Goal: Task Accomplishment & Management: Use online tool/utility

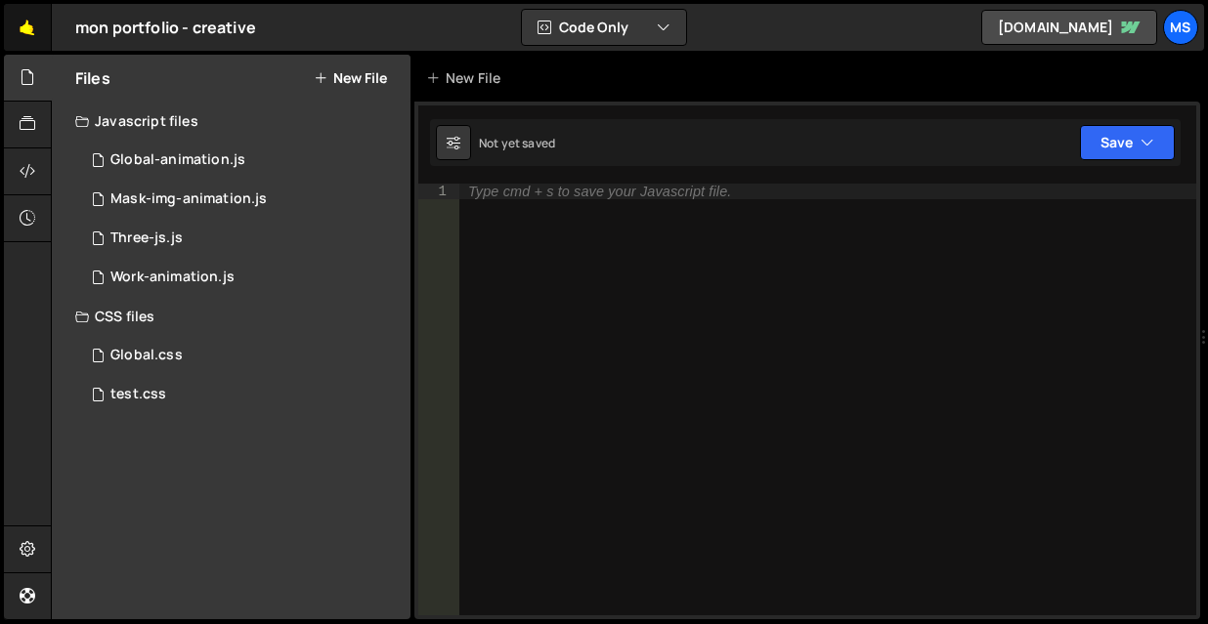
click at [16, 18] on link "🤙" at bounding box center [28, 27] width 48 height 47
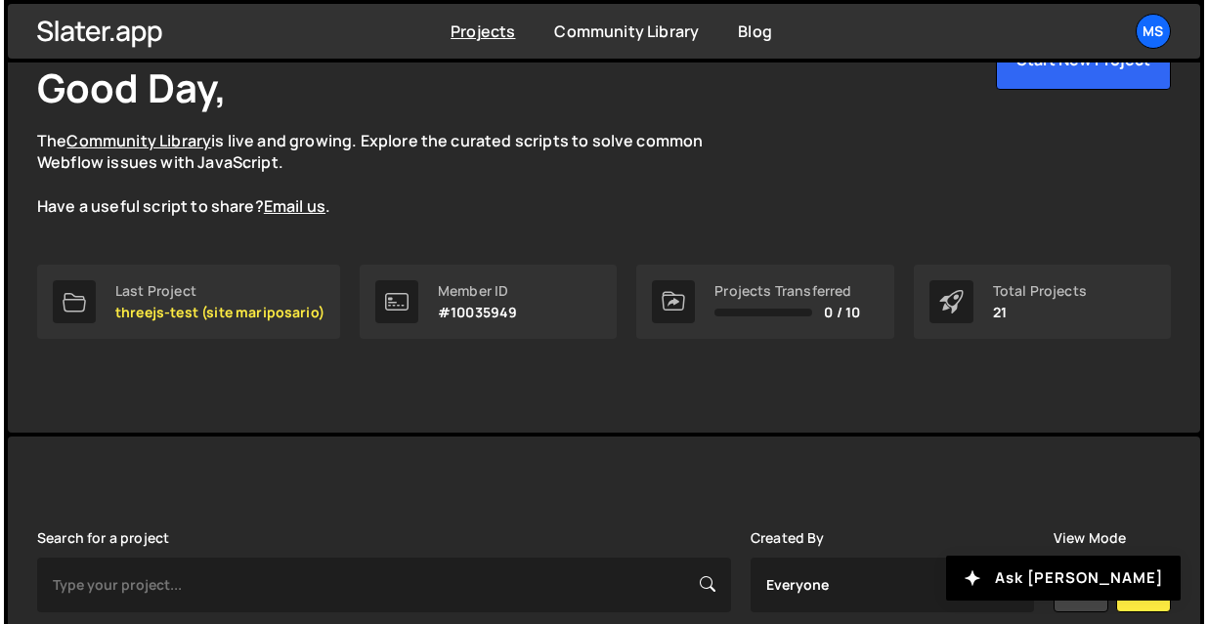
scroll to position [65, 0]
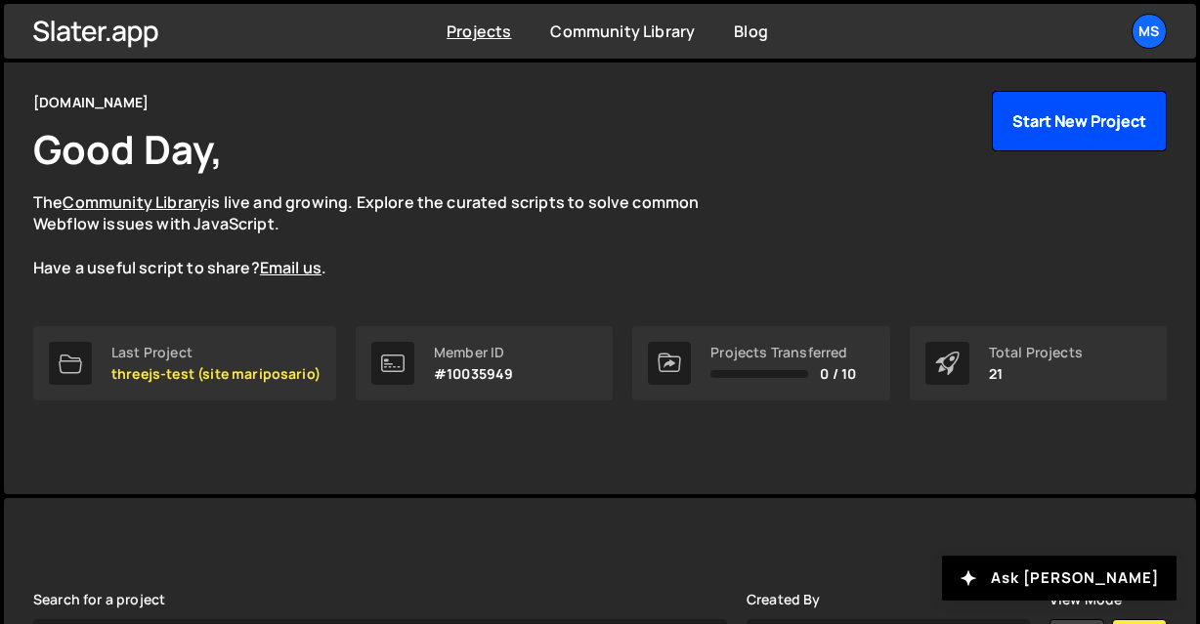
click at [1052, 128] on button "Start New Project" at bounding box center [1079, 121] width 175 height 61
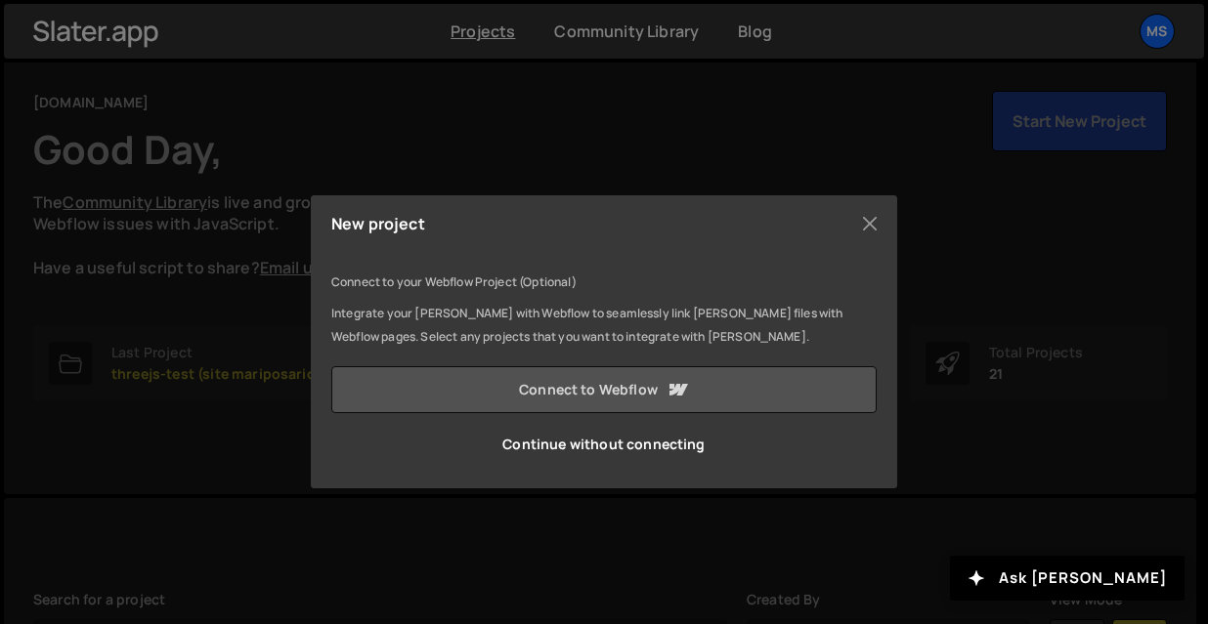
click at [644, 385] on link "Connect to Webflow" at bounding box center [603, 389] width 545 height 47
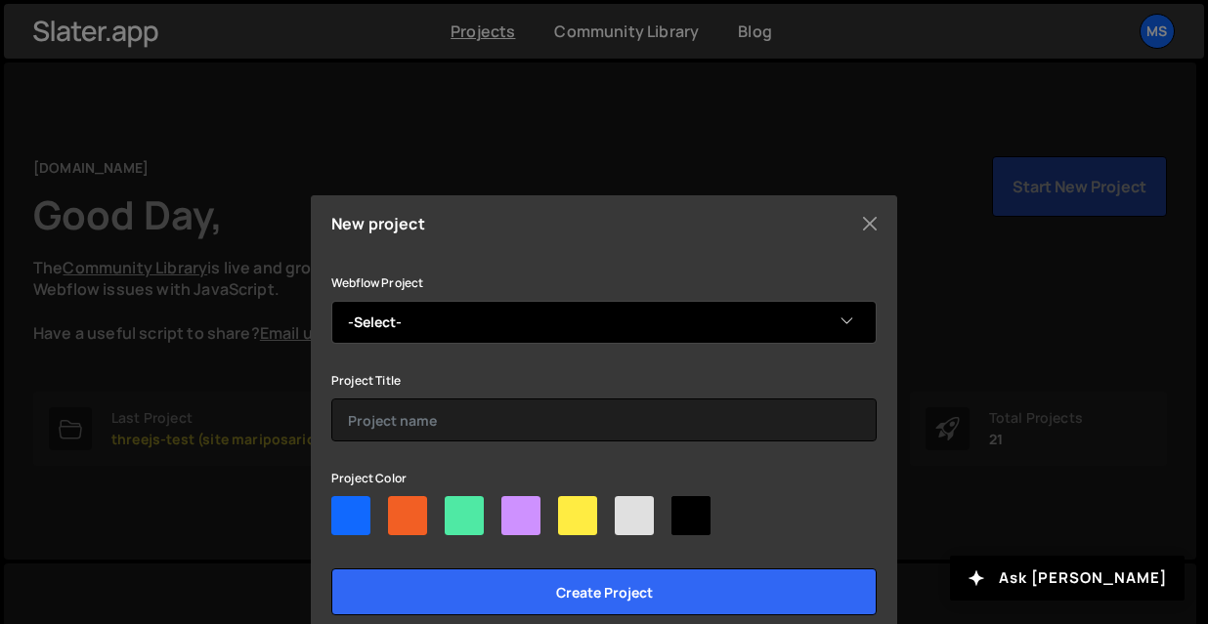
click at [584, 312] on select "-Select- cursor-ripple-threejs" at bounding box center [603, 322] width 545 height 43
select select "68dbbc18a2c0eb4a89f78f16"
click at [331, 301] on select "-Select- cursor-ripple-threejs" at bounding box center [603, 322] width 545 height 43
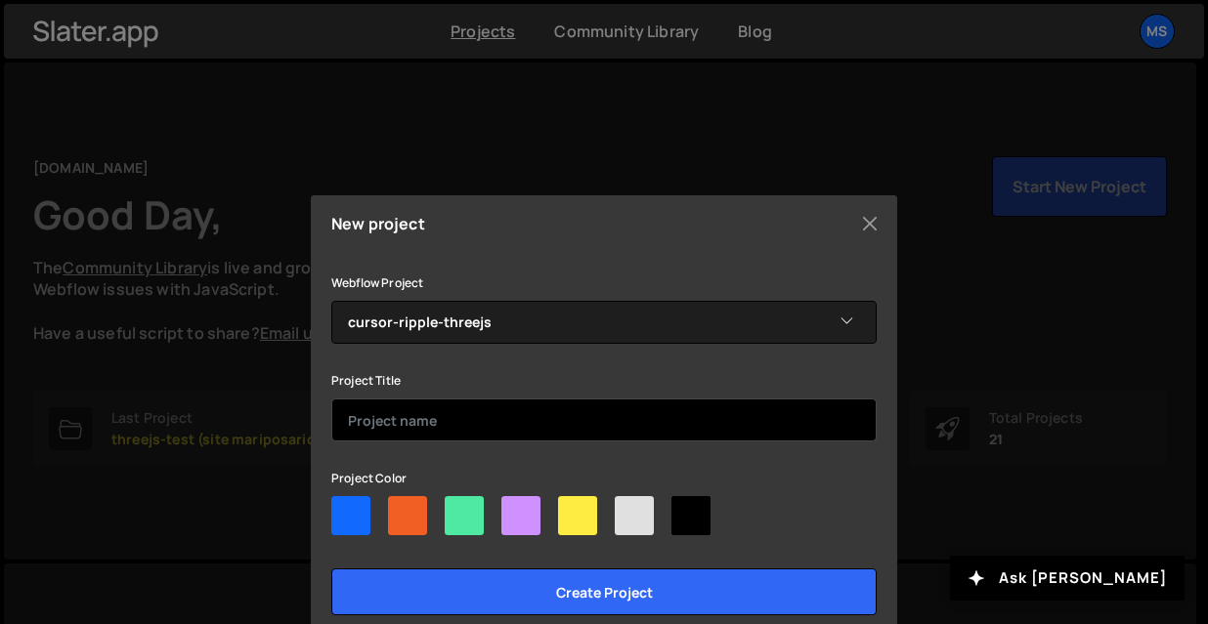
click at [527, 432] on input "text" at bounding box center [603, 420] width 545 height 43
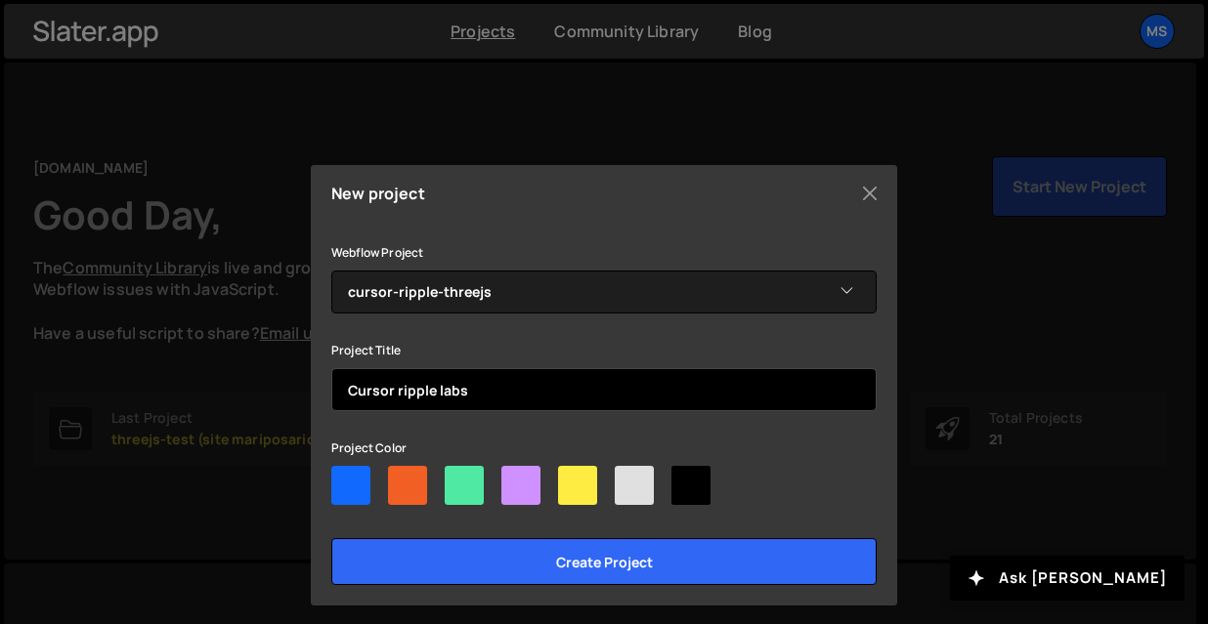
scroll to position [39, 0]
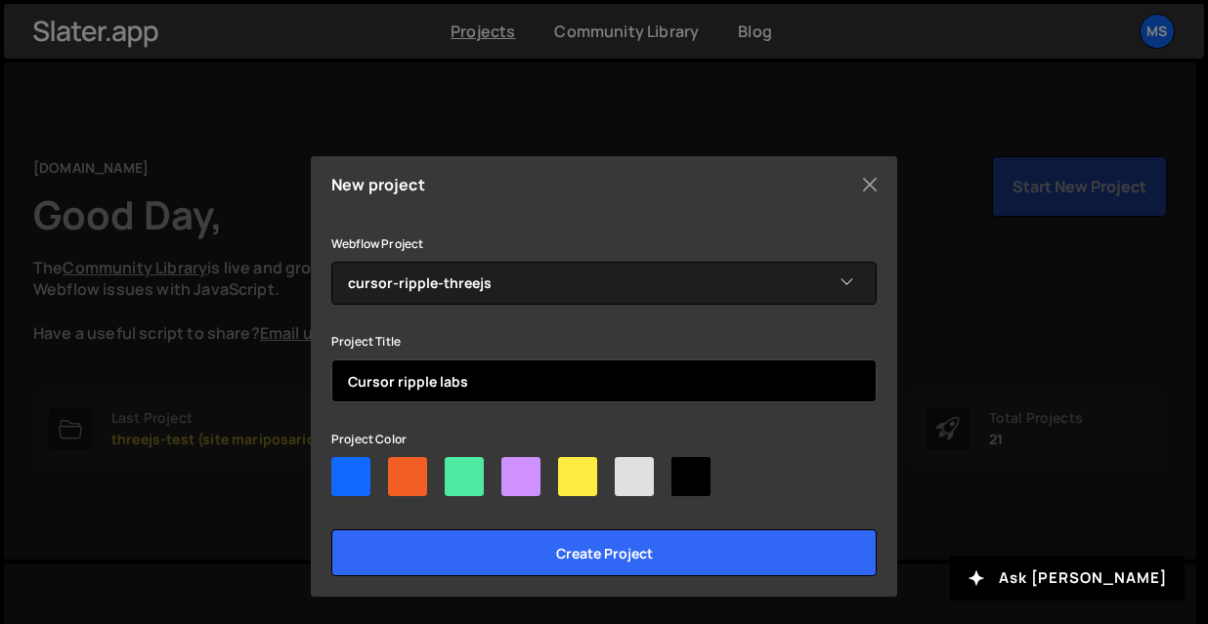
type input "Cursor ripple labs"
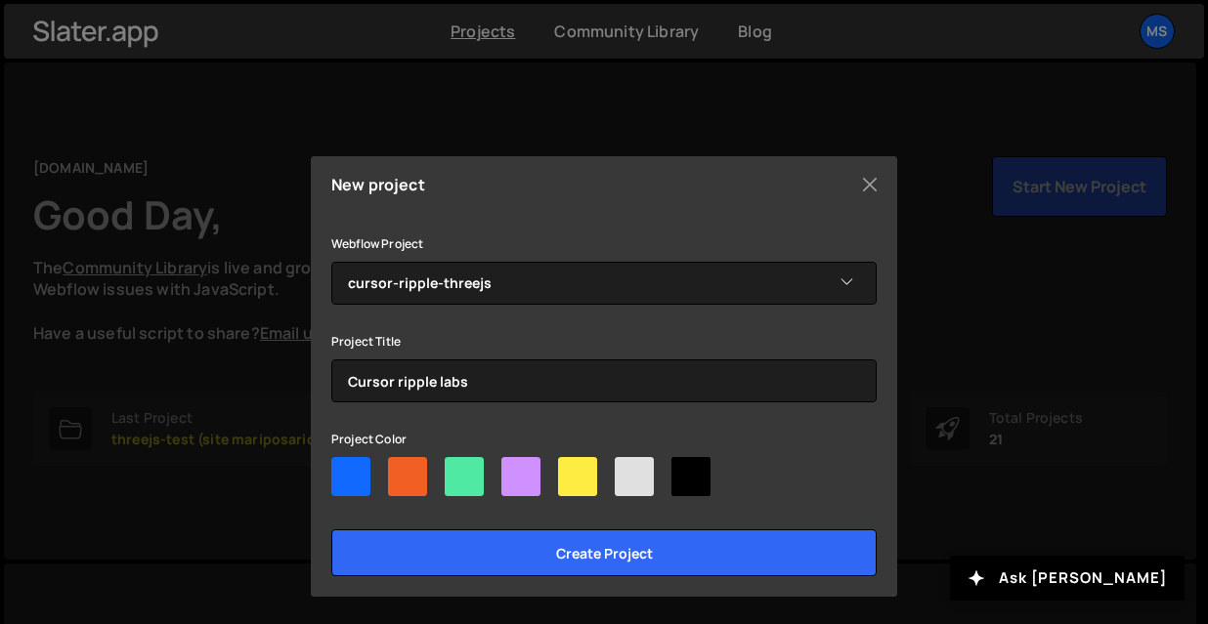
click at [700, 478] on div at bounding box center [690, 476] width 39 height 39
click at [684, 470] on input"] "radio" at bounding box center [677, 463] width 13 height 13
radio input"] "true"
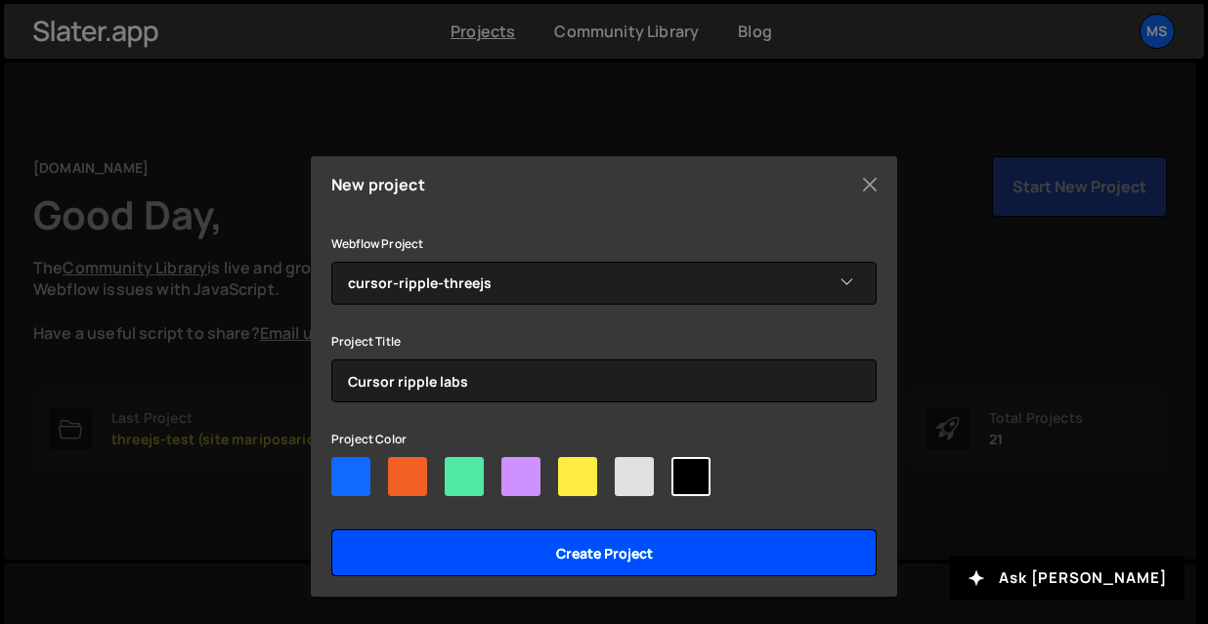
click at [557, 564] on input "Create project" at bounding box center [603, 553] width 545 height 47
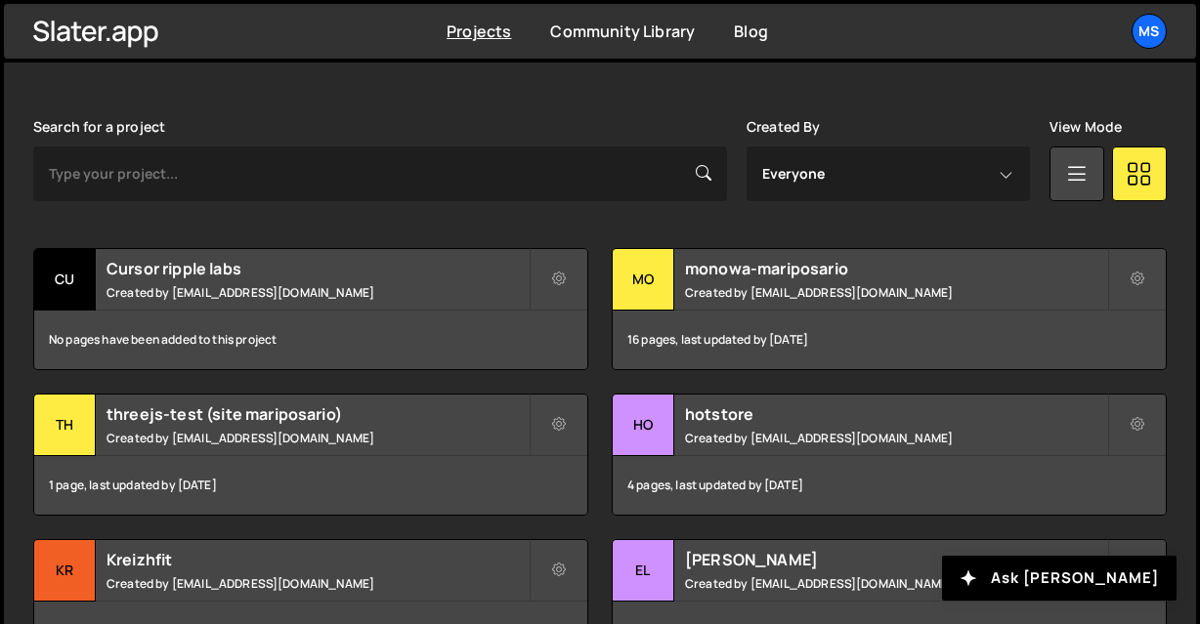
scroll to position [554, 0]
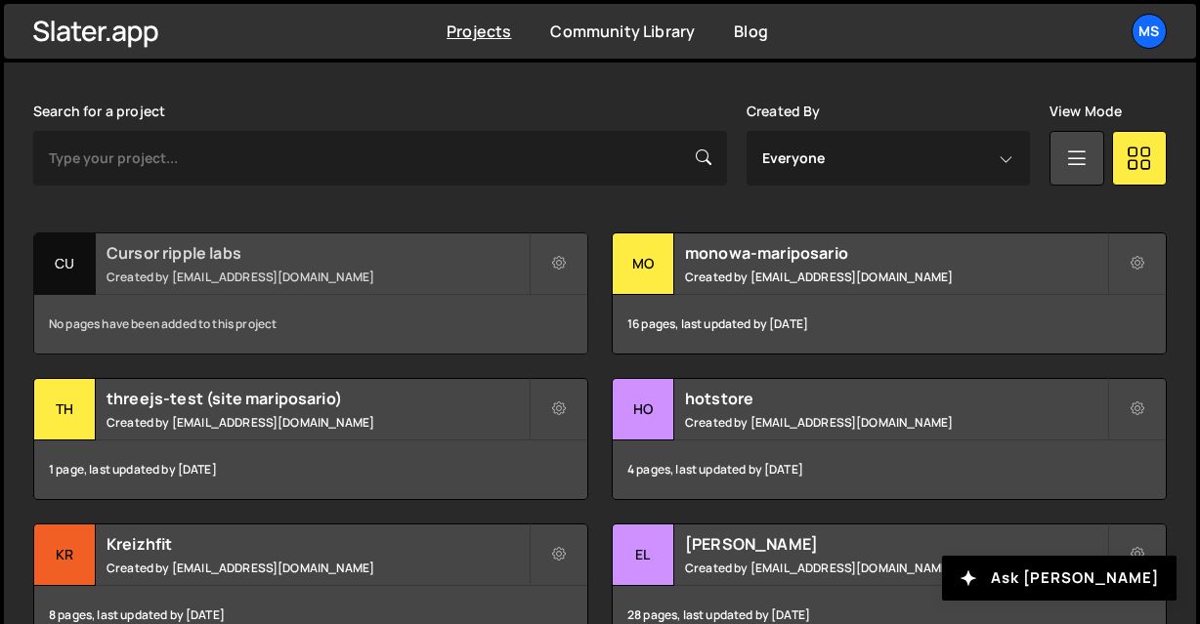
click at [120, 270] on small "Created by [EMAIL_ADDRESS][DOMAIN_NAME]" at bounding box center [318, 277] width 422 height 17
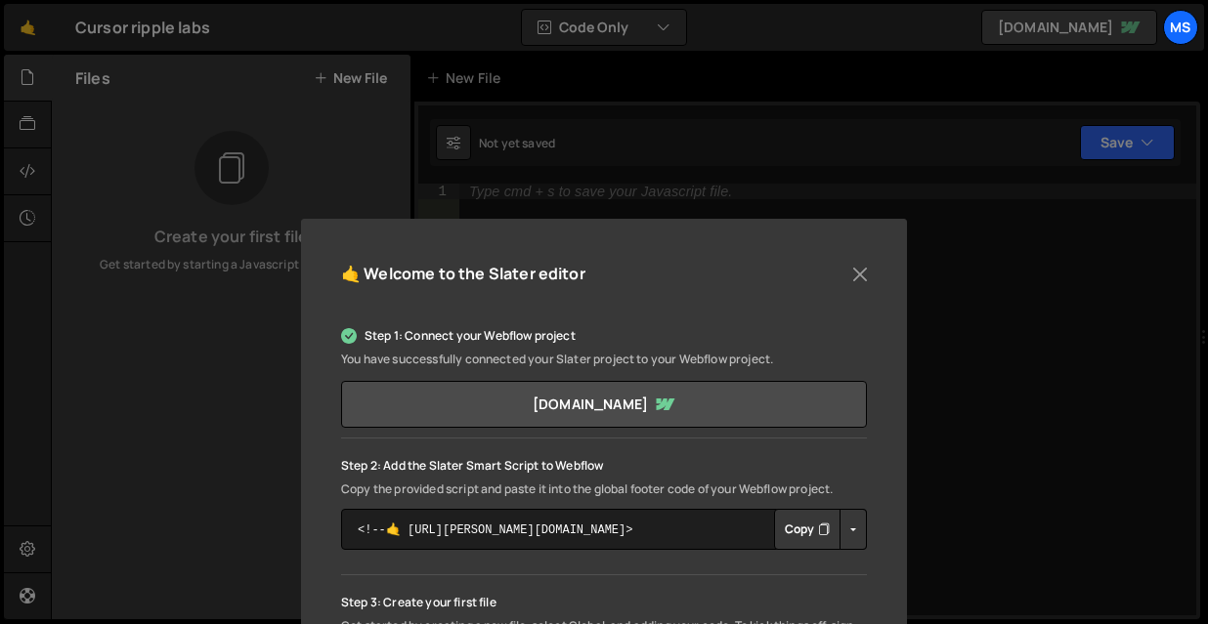
click at [799, 538] on button "Copy" at bounding box center [807, 529] width 66 height 41
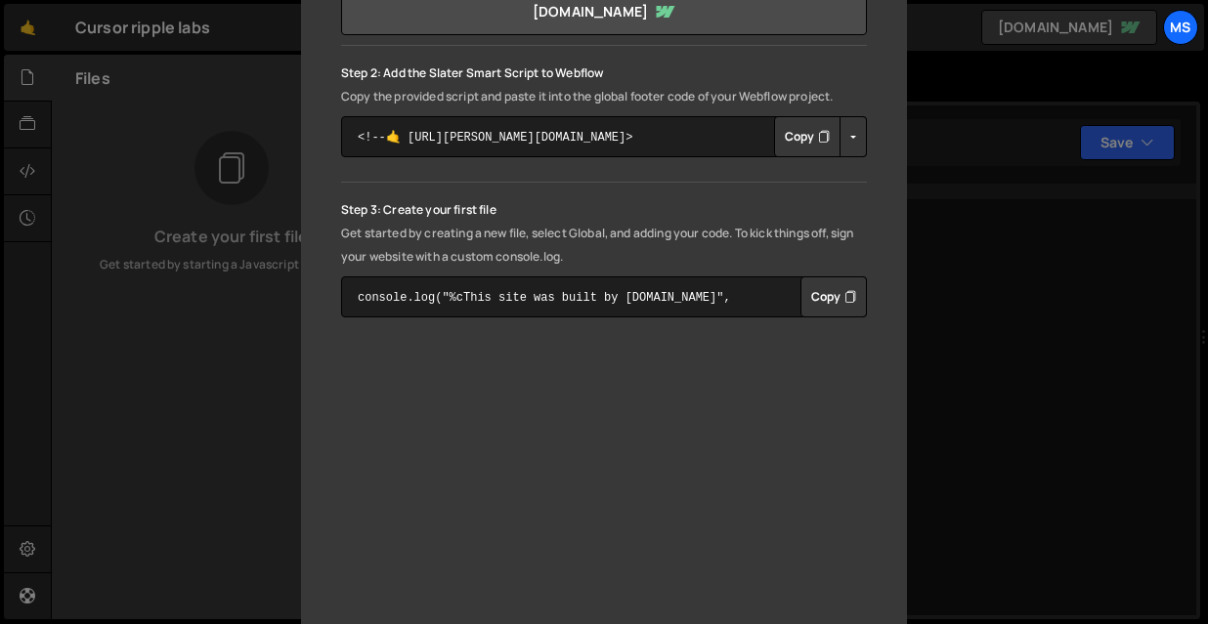
scroll to position [489, 0]
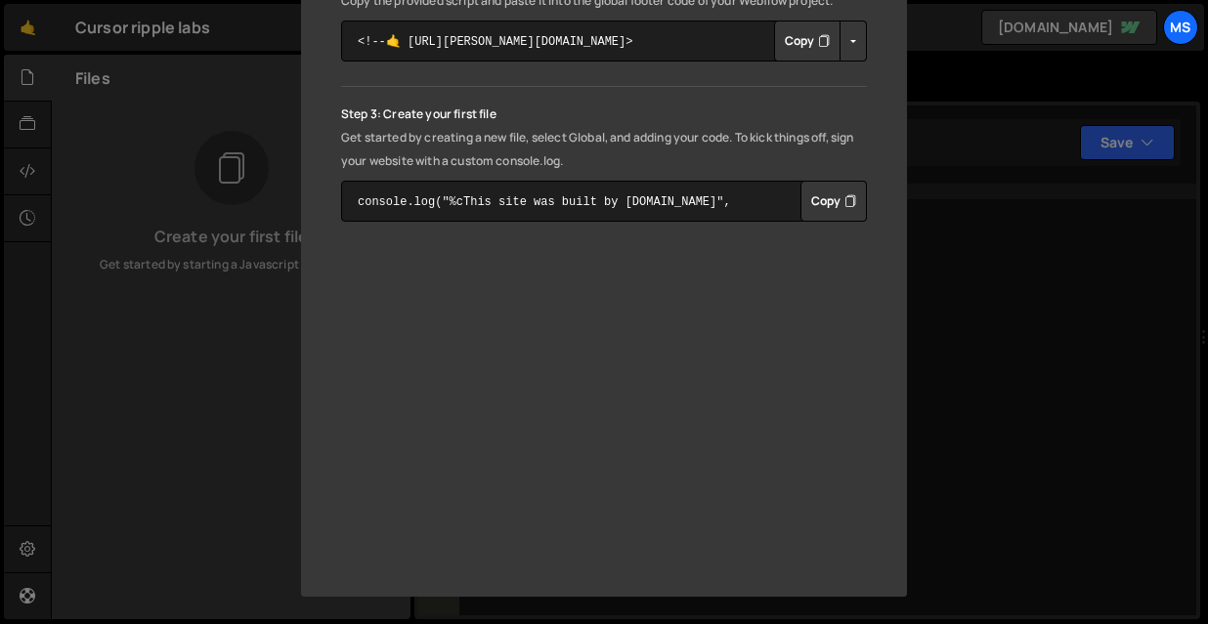
drag, startPoint x: 994, startPoint y: 330, endPoint x: 973, endPoint y: 333, distance: 20.7
click at [994, 330] on div "🤙 Welcome to the Slater editor Step 1: Connect your Webflow project You have su…" at bounding box center [604, 312] width 1208 height 624
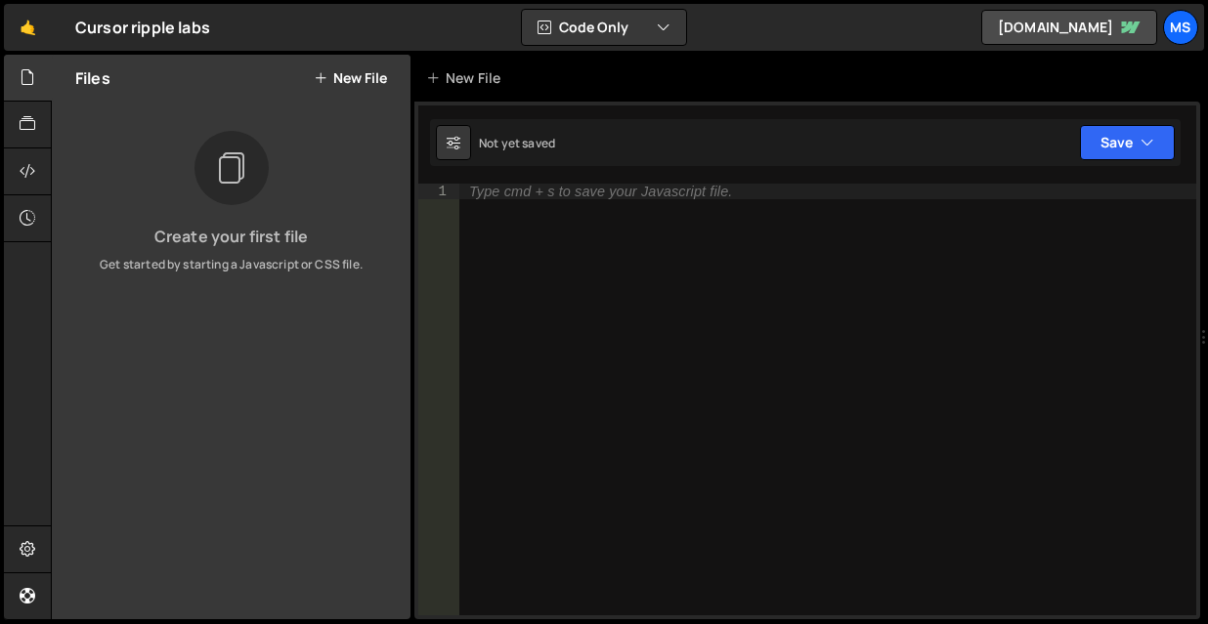
click at [349, 73] on button "New File" at bounding box center [350, 78] width 73 height 16
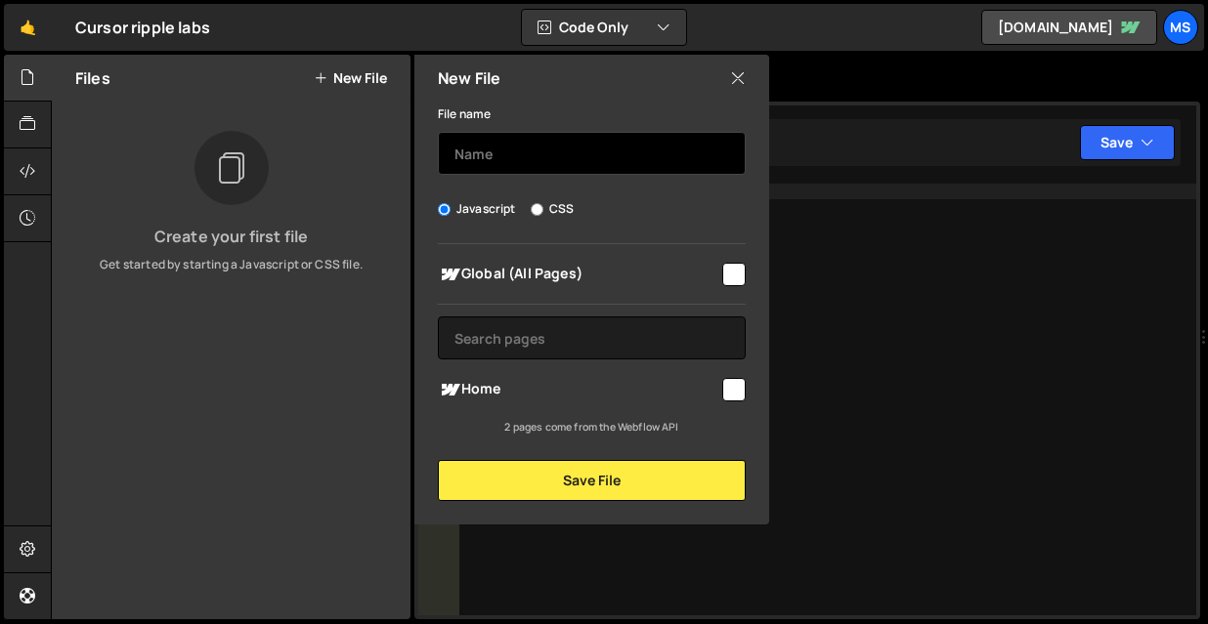
click at [492, 135] on input "text" at bounding box center [592, 153] width 308 height 43
type input "main"
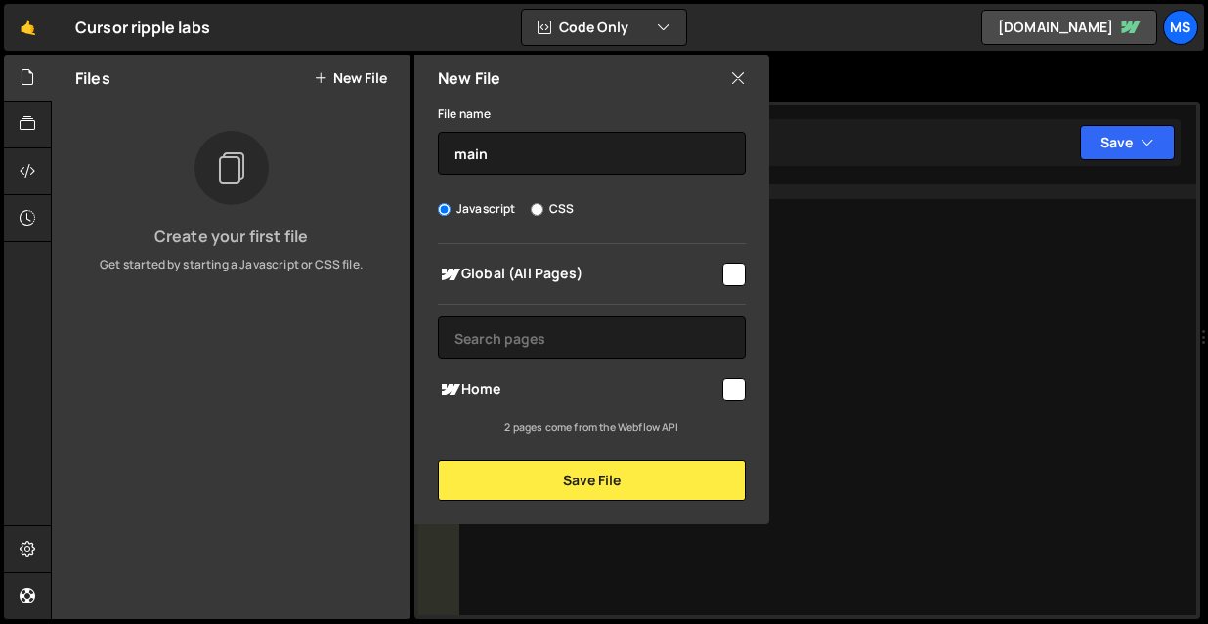
click at [745, 399] on input "checkbox" at bounding box center [733, 389] width 23 height 23
checkbox input "true"
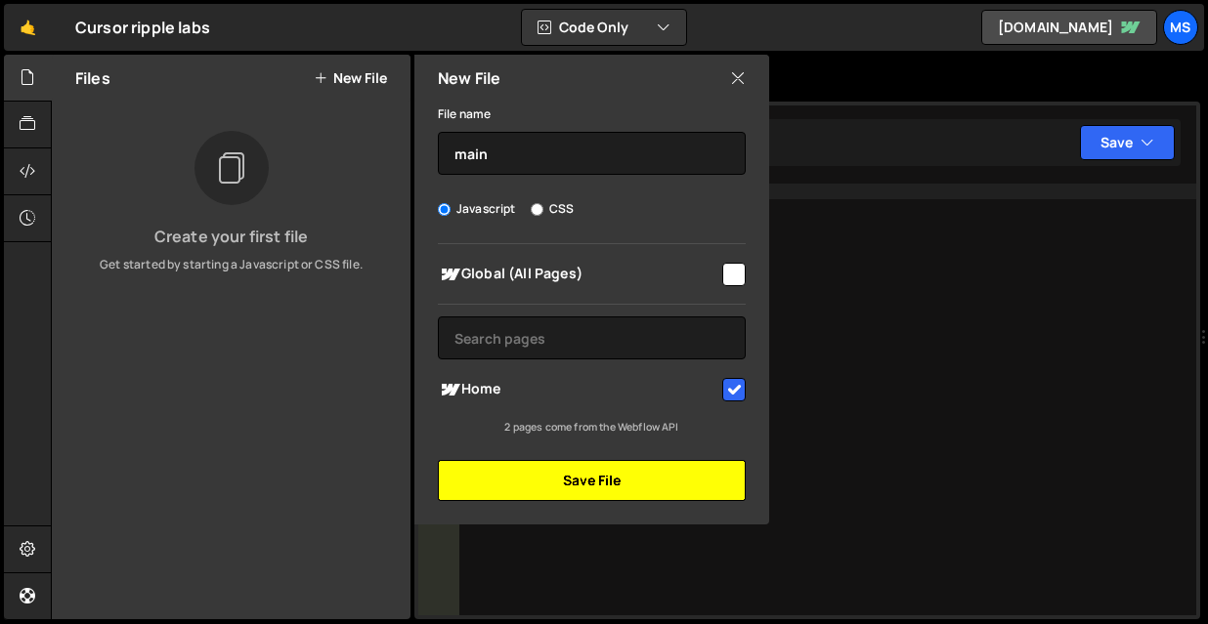
click at [674, 462] on button "Save File" at bounding box center [592, 480] width 308 height 41
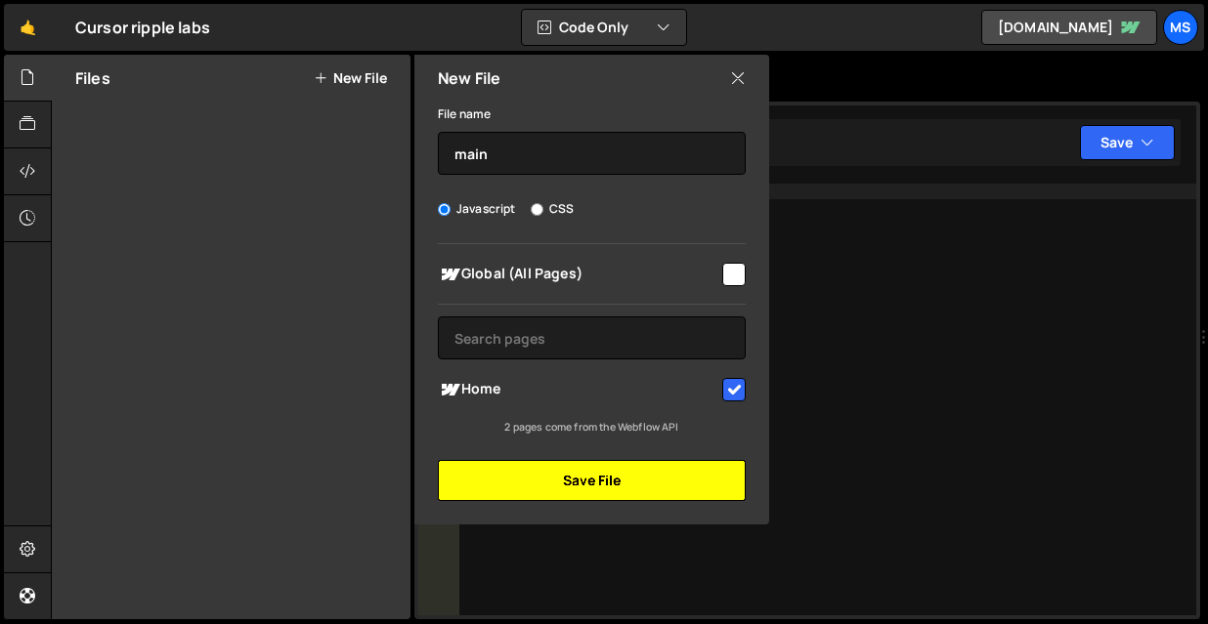
click at [663, 481] on button "Save File" at bounding box center [592, 480] width 308 height 41
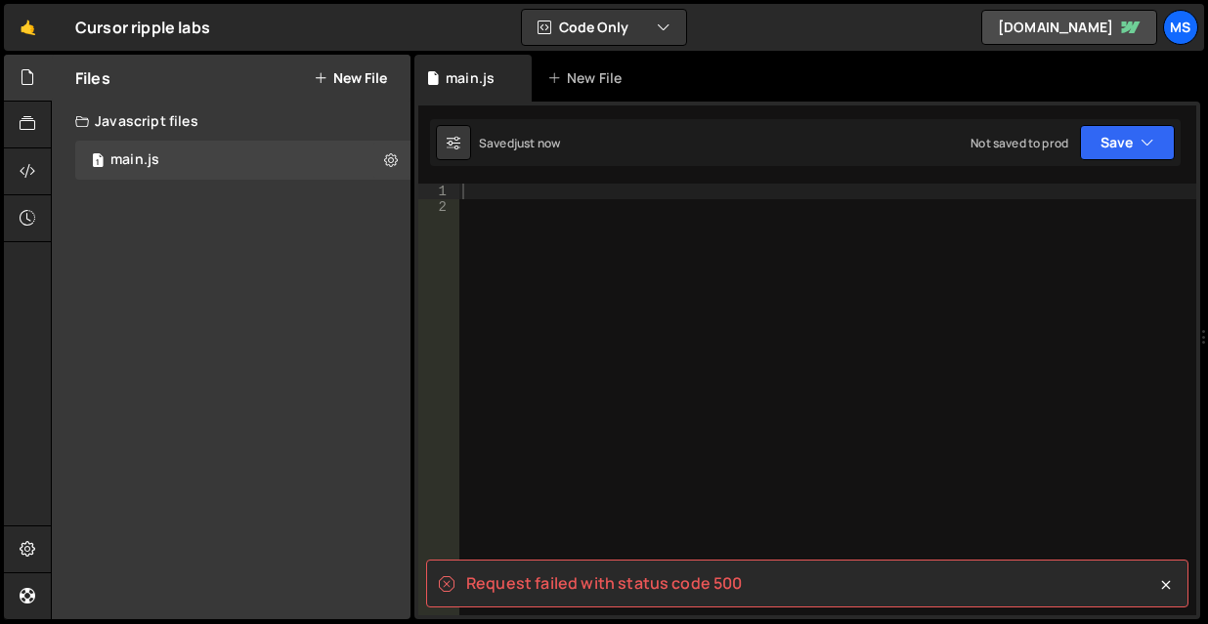
click at [607, 471] on div "1 2 ההההההההההההההההההההההההההההההההההההההההההההההההההההההההההההההההההההההההההה…" at bounding box center [807, 400] width 778 height 432
click at [597, 267] on div at bounding box center [827, 415] width 738 height 463
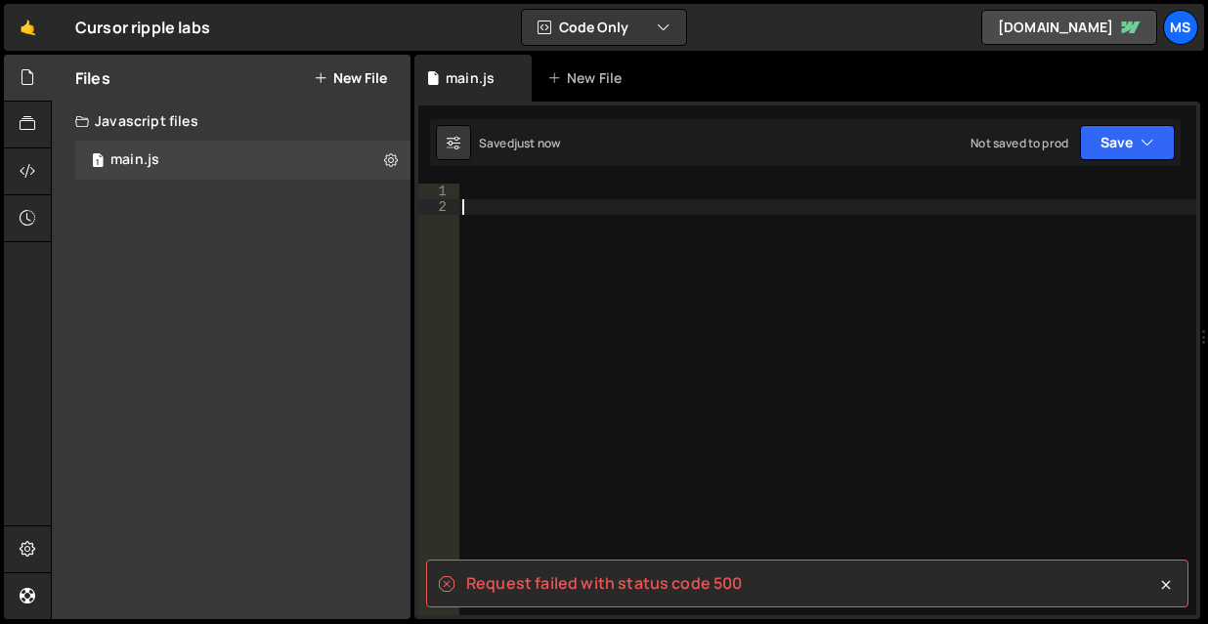
click at [619, 232] on div at bounding box center [827, 415] width 738 height 463
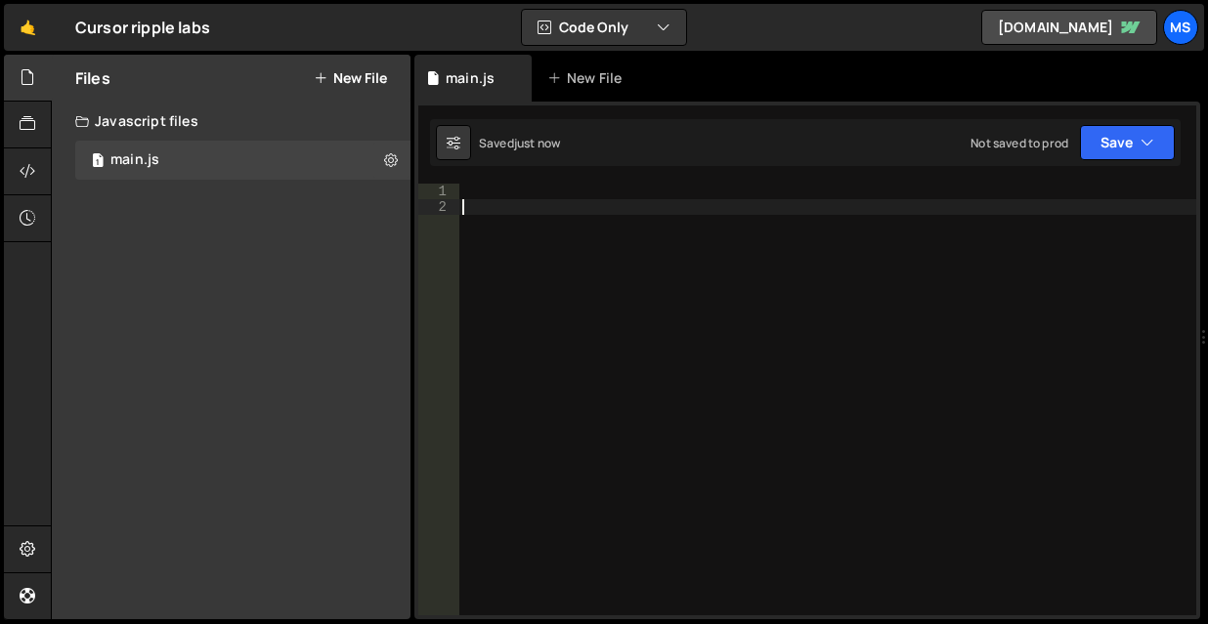
paste textarea "renderer.render(scene, camera);"
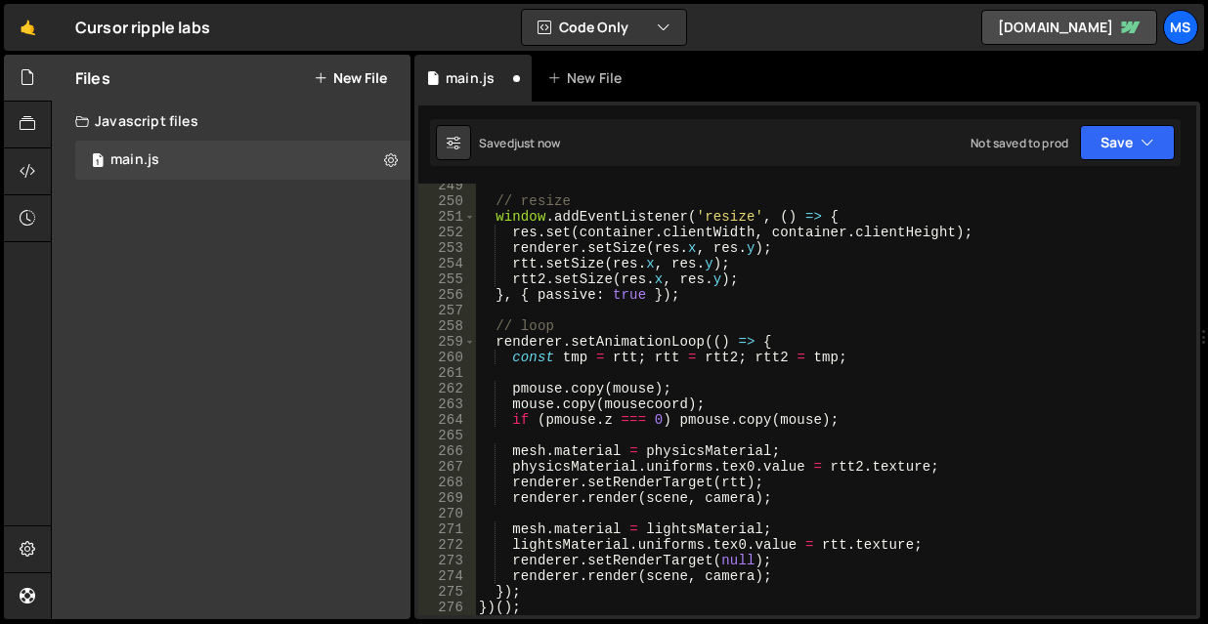
scroll to position [3931, 0]
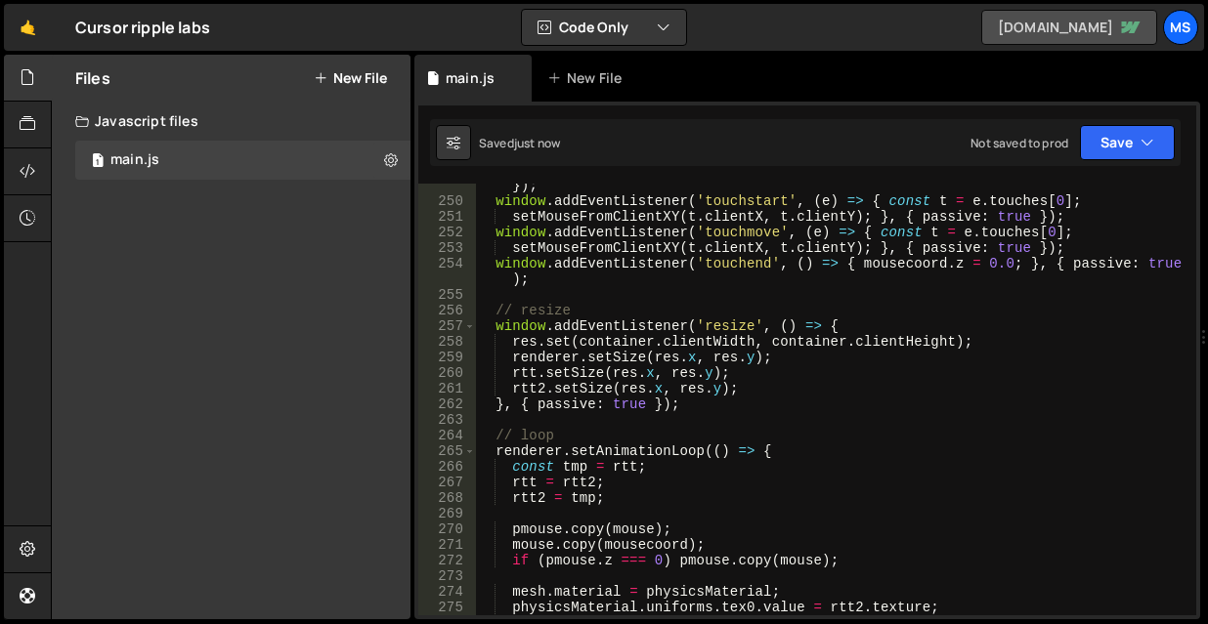
click at [1061, 22] on link "cursor-ripple-threejs.webflow.io" at bounding box center [1069, 27] width 176 height 35
click at [991, 402] on div "window . addEventListener ( 'mouseleave' , ( ) => { mousecoord . z = 0.0 ; } , …" at bounding box center [831, 401] width 713 height 479
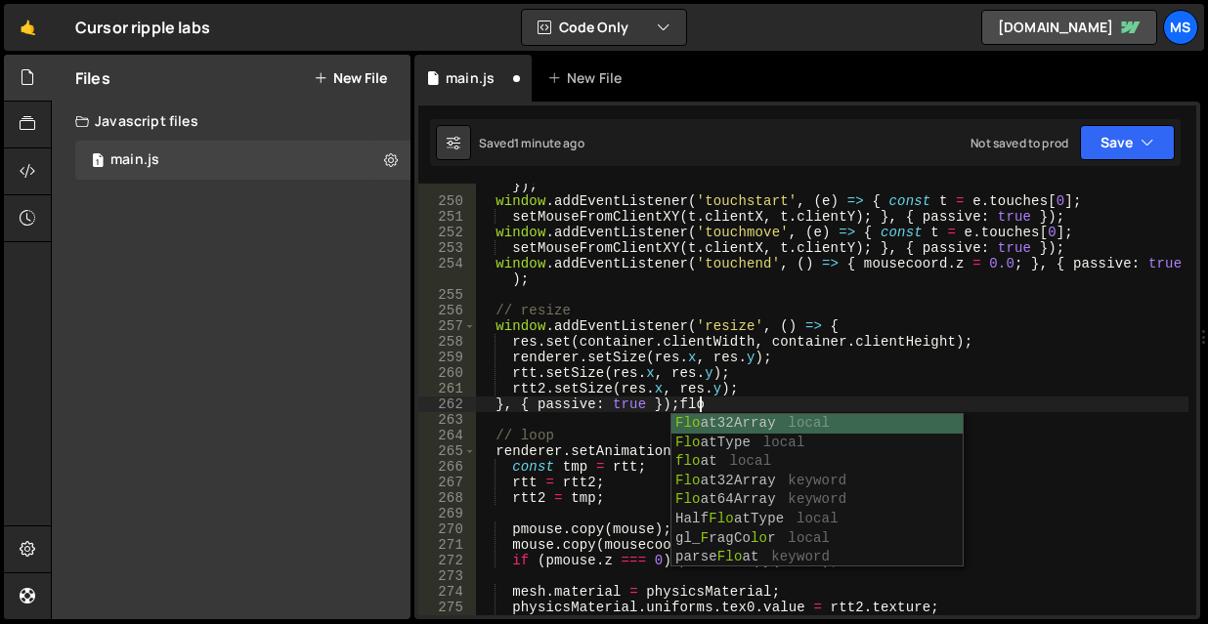
type textarea "}, { passive: true });"
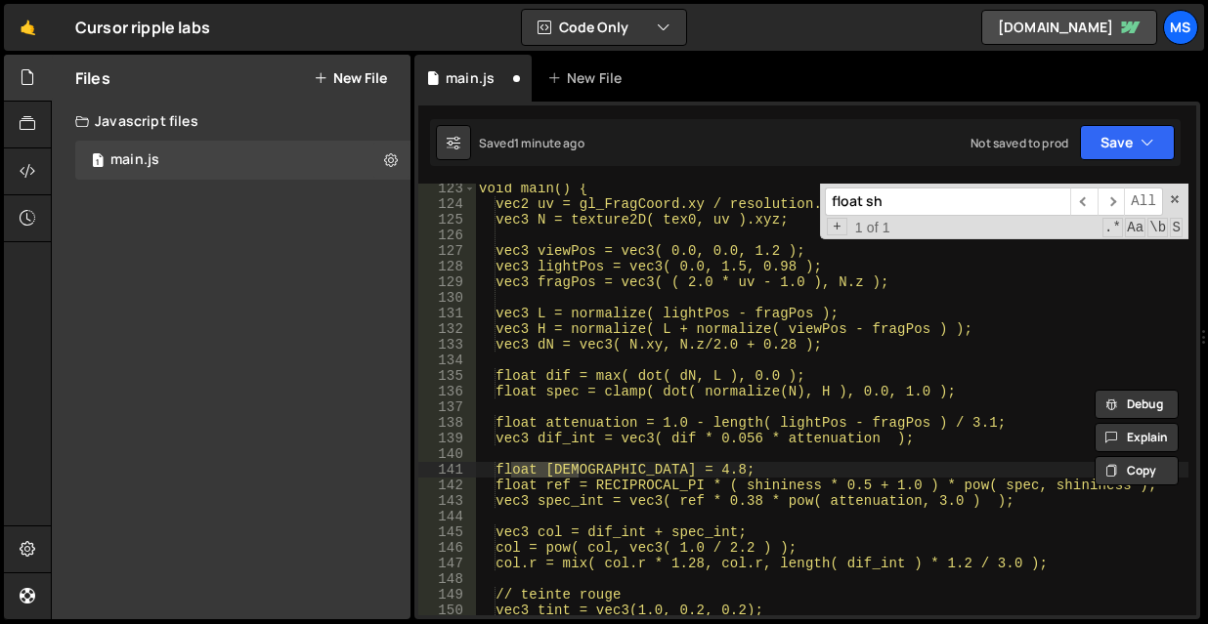
scroll to position [1926, 0]
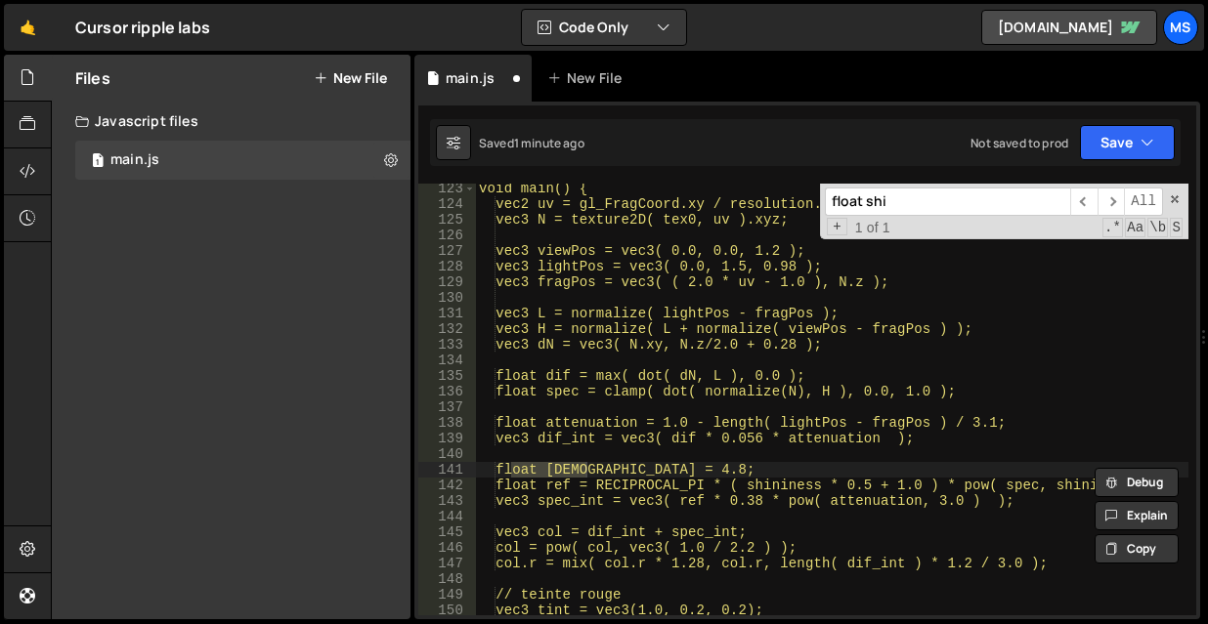
type input "float shi"
click at [668, 472] on div "void main() { vec2 uv = gl_FragCoord.xy / resolution.xy; vec3 N = texture2D( te…" at bounding box center [831, 412] width 713 height 463
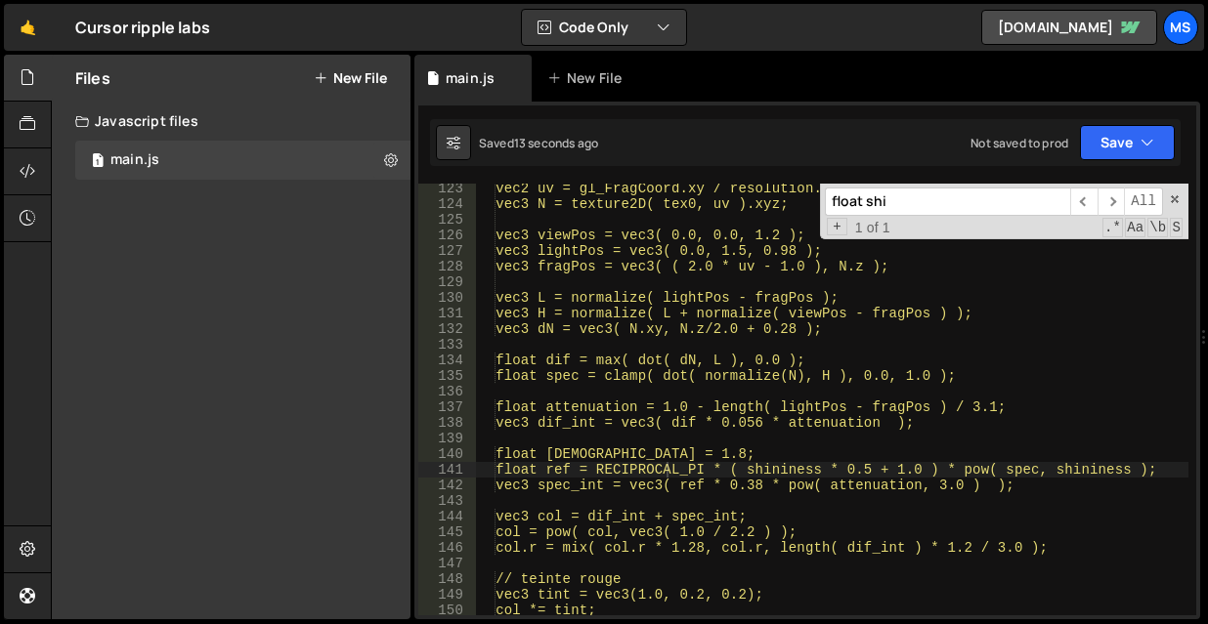
click at [667, 453] on div "vec2 uv = gl_FragCoord.xy / resolution.xy; vec3 N = texture2D( tex0, uv ).xyz; …" at bounding box center [831, 412] width 713 height 463
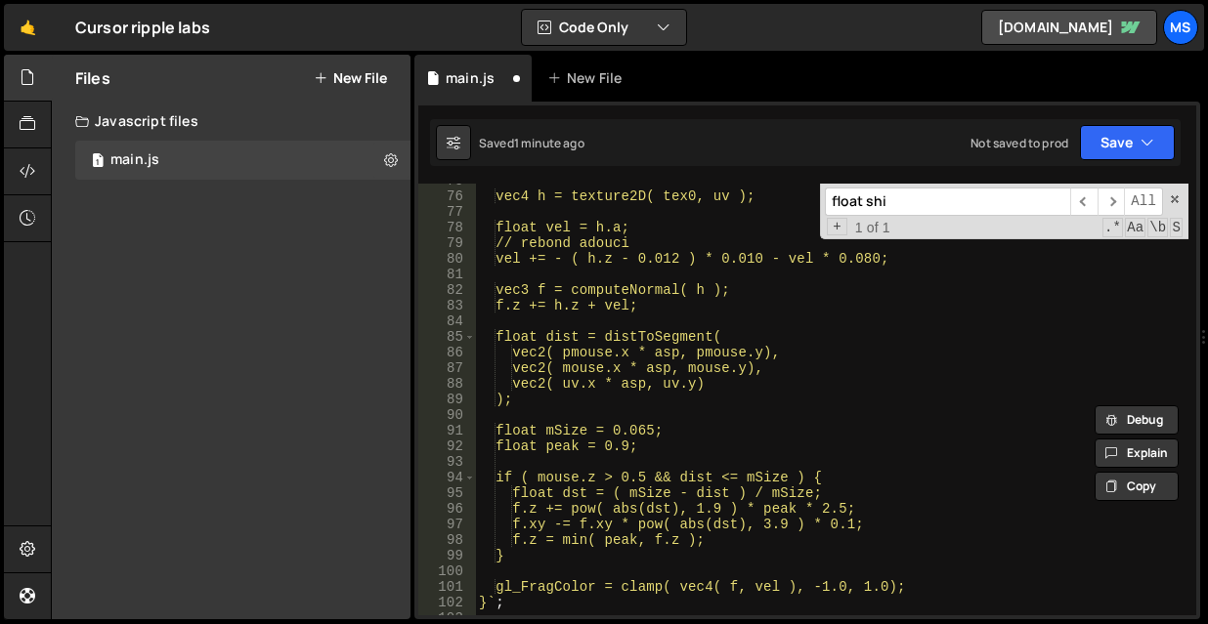
scroll to position [1168, 0]
click at [645, 246] on div "vec4 h = texture2D( tex0, uv ); float vel = h.a; // rebond adouci vel += - ( h.…" at bounding box center [831, 404] width 713 height 463
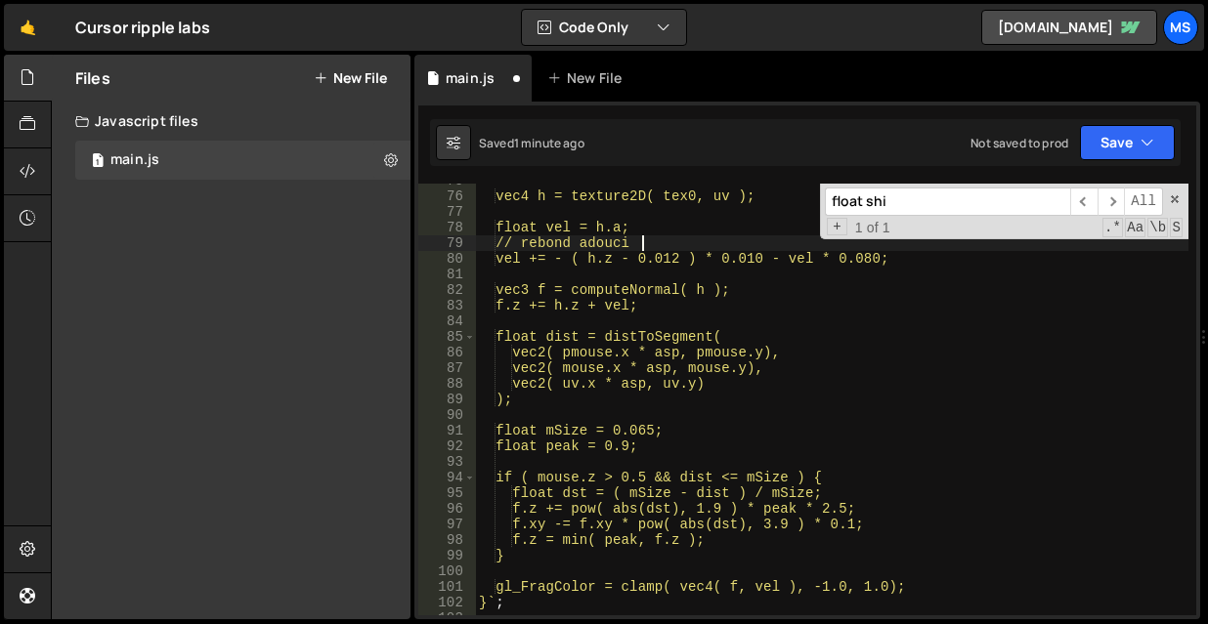
scroll to position [1227, 0]
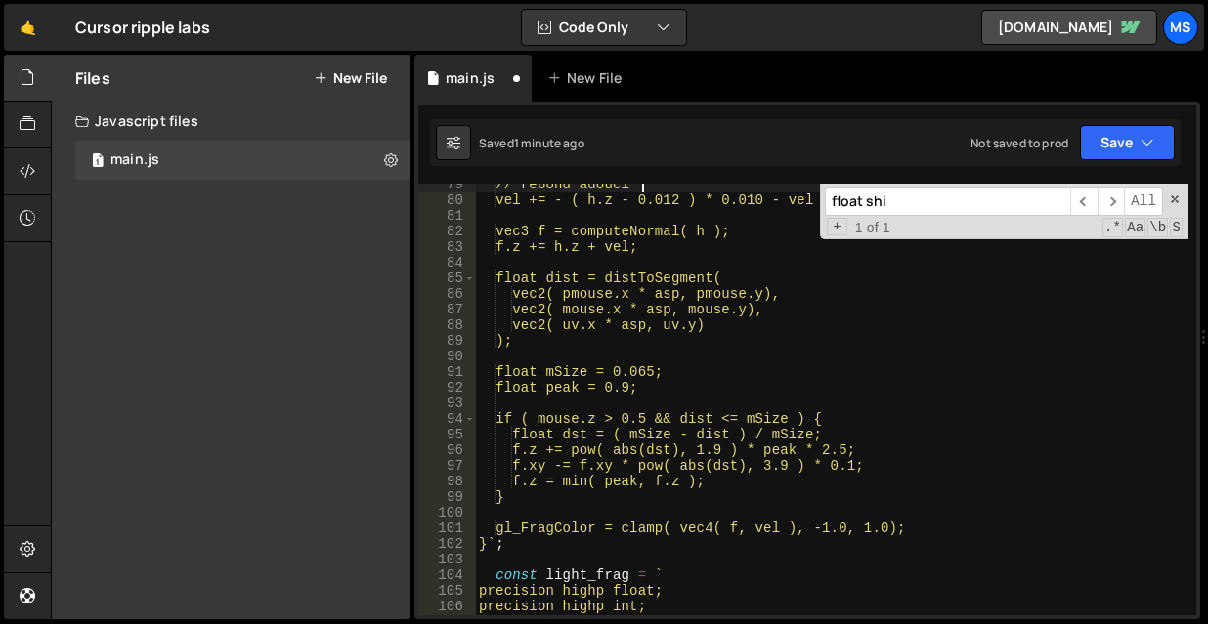
click at [644, 551] on div "// rebond adouci vel += - ( h.z - 0.012 ) * 0.010 - vel * 0.080; vec3 f = compu…" at bounding box center [831, 408] width 713 height 463
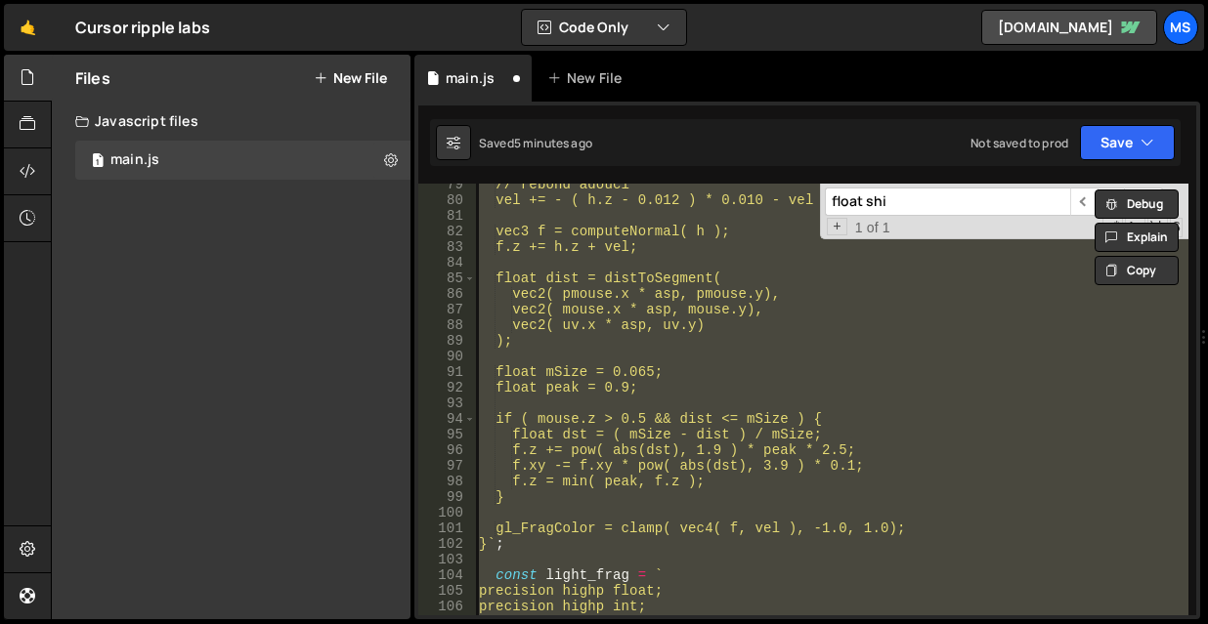
click at [889, 382] on div "// rebond adouci vel += - ( h.z - 0.012 ) * 0.010 - vel * 0.080; vec3 f = compu…" at bounding box center [831, 400] width 713 height 432
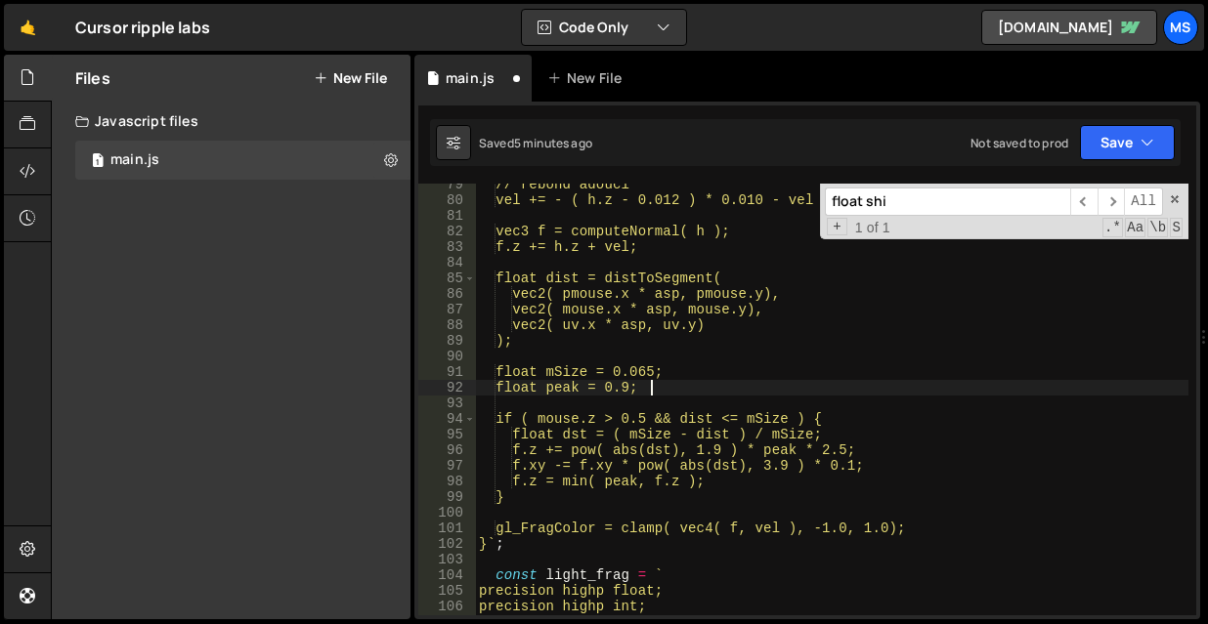
type textarea "})();"
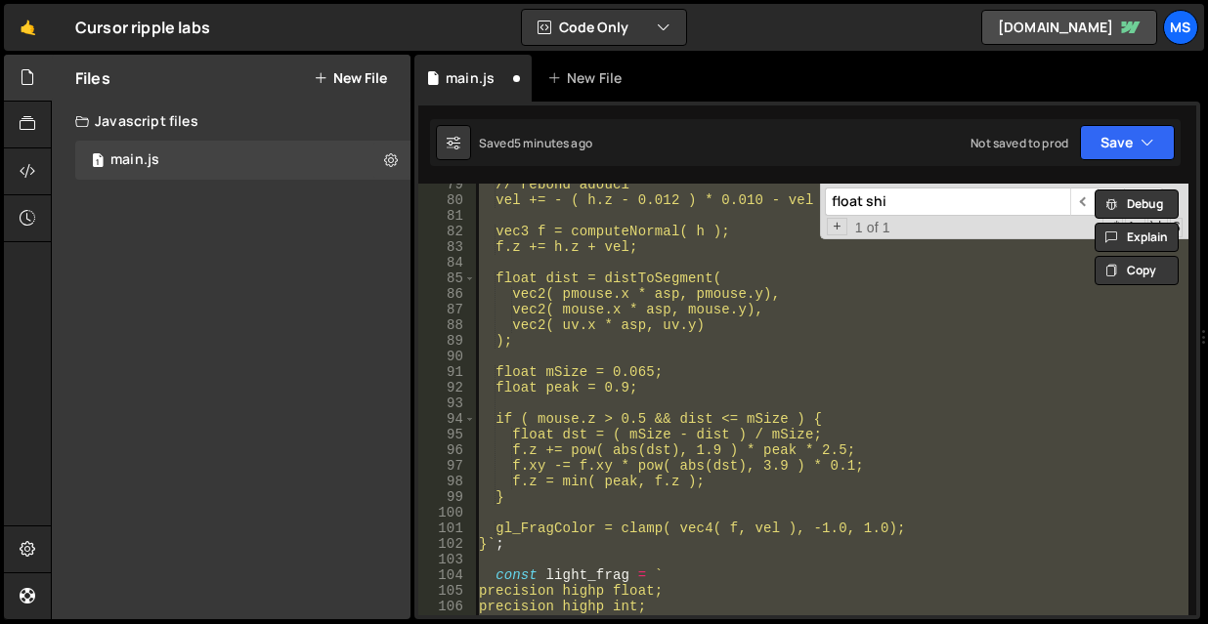
paste textarea
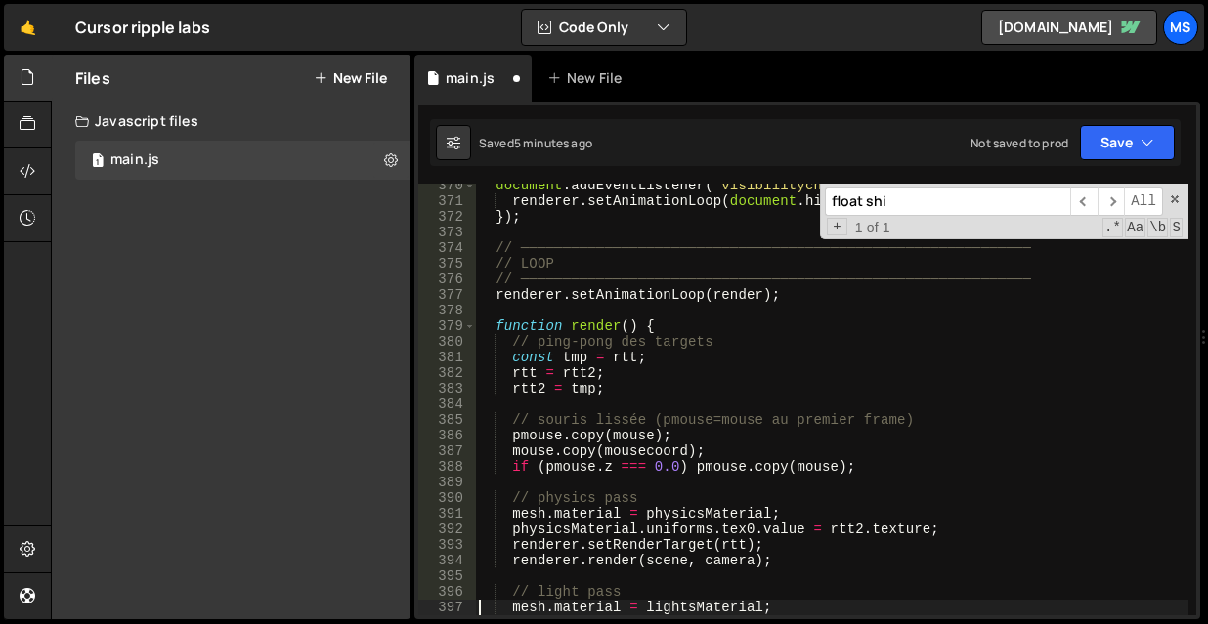
scroll to position [5854, 0]
click at [1175, 203] on span at bounding box center [1175, 200] width 14 height 14
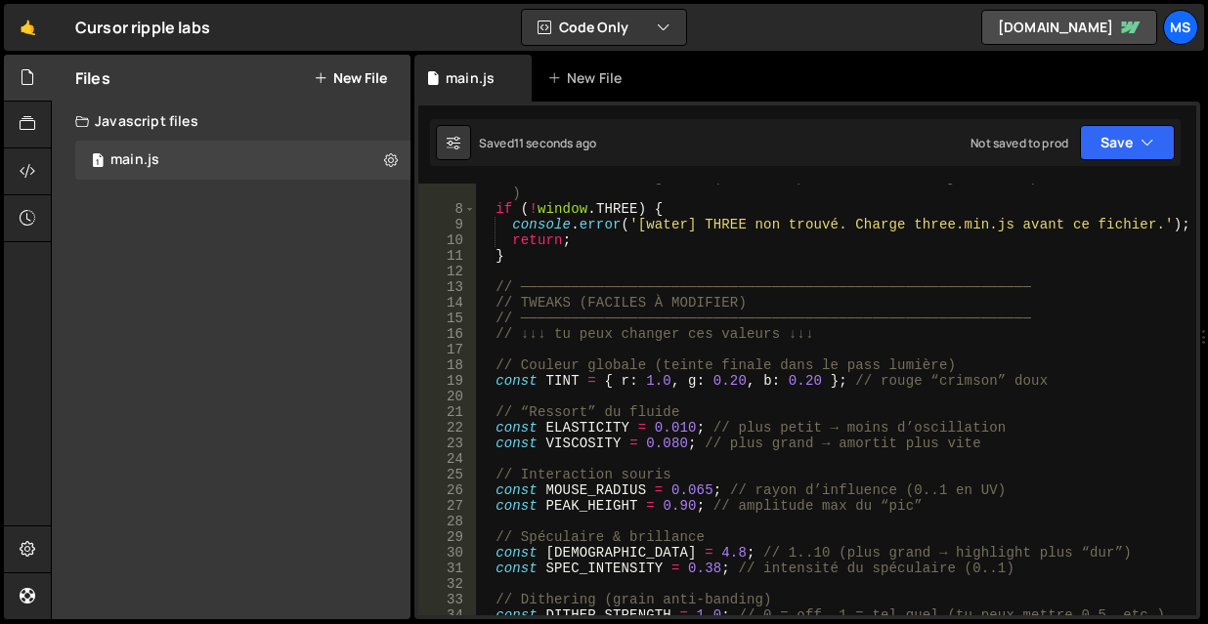
scroll to position [0, 0]
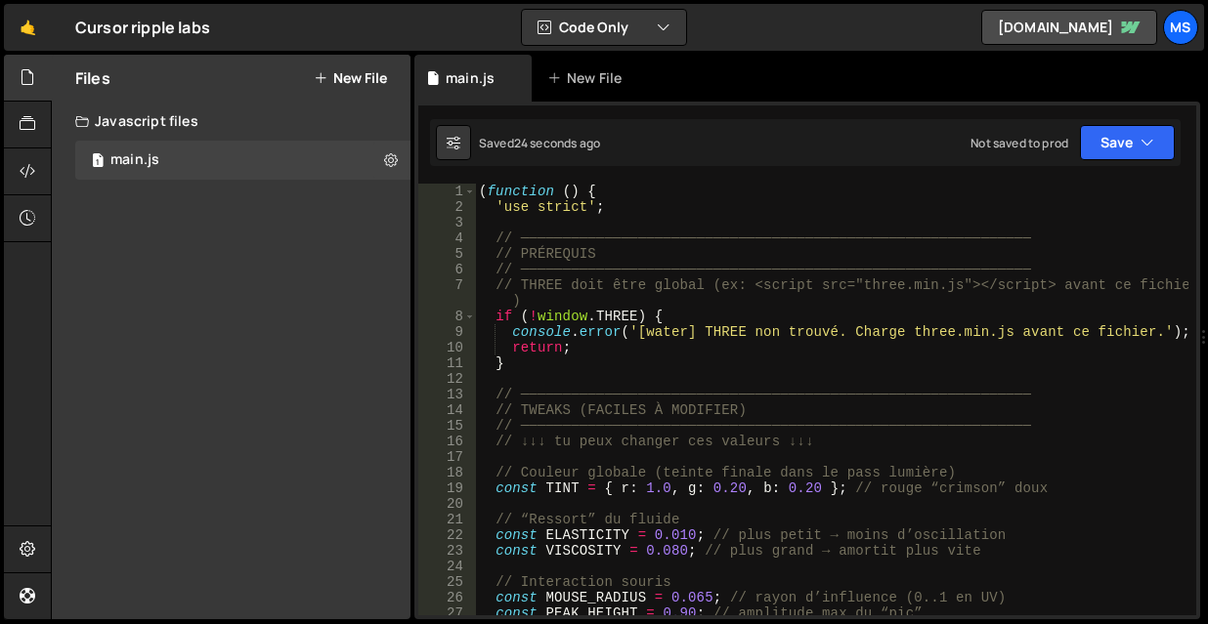
click at [649, 486] on div "( function ( ) { 'use strict' ; // ────────────────────────────────────────────…" at bounding box center [831, 415] width 713 height 463
click at [738, 489] on div "( function ( ) { 'use strict' ; // ────────────────────────────────────────────…" at bounding box center [831, 415] width 713 height 463
click at [1000, 439] on div "( function ( ) { 'use strict' ; // ────────────────────────────────────────────…" at bounding box center [831, 415] width 713 height 463
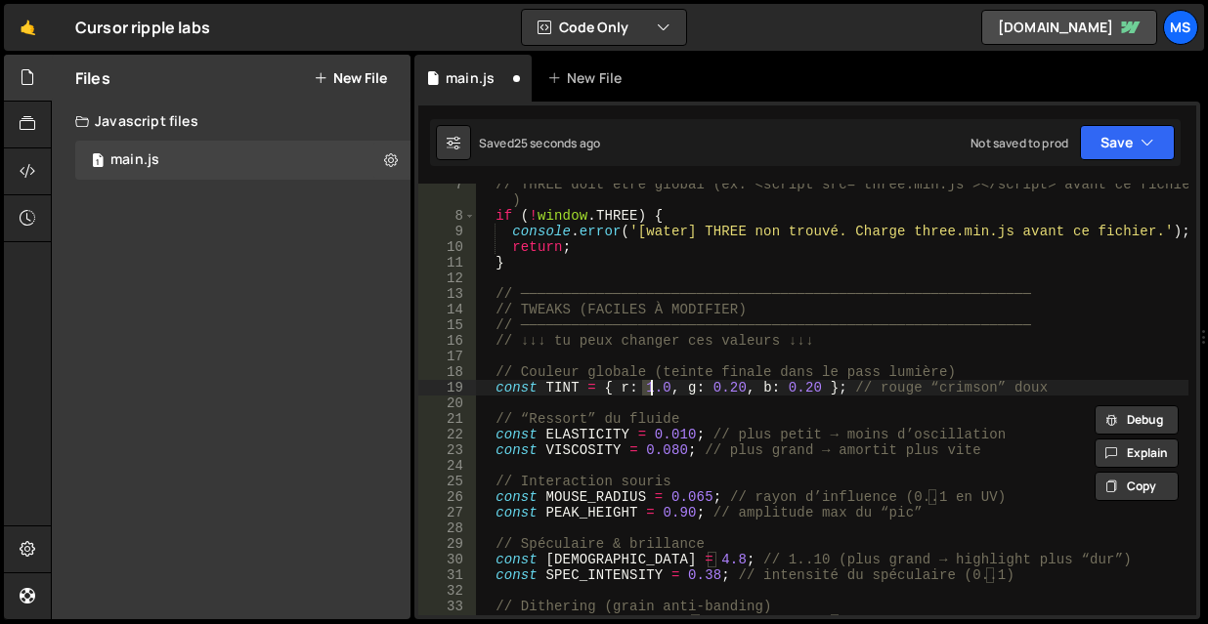
scroll to position [120, 0]
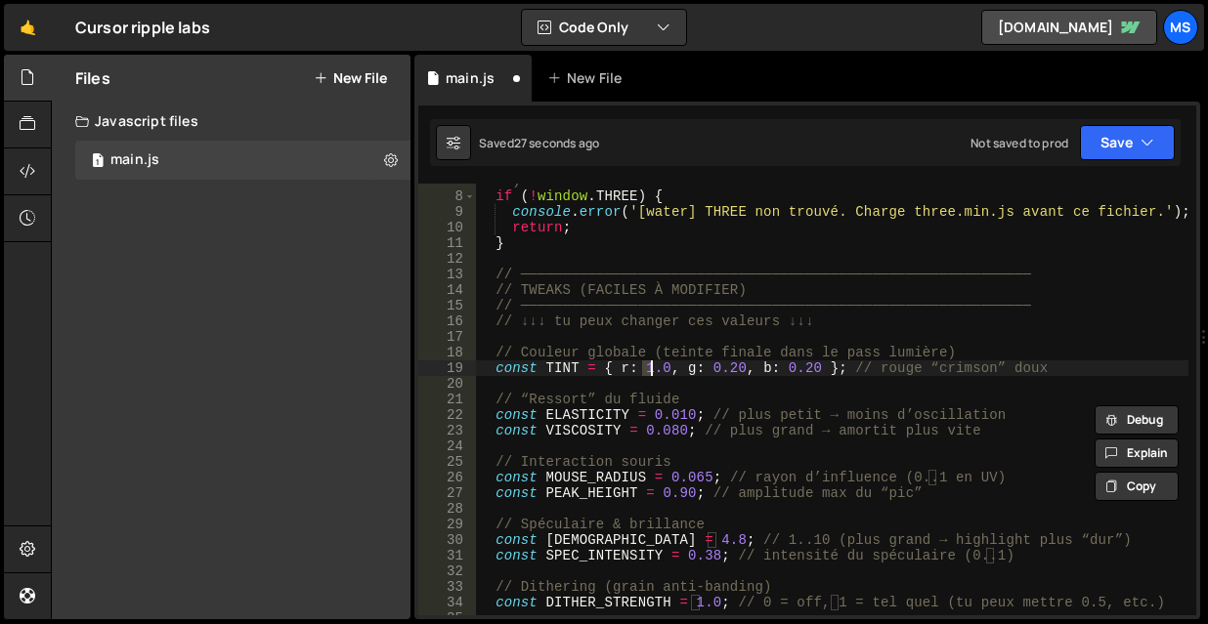
click at [697, 477] on div "// THREE doit être global (ex: <script src="three.min.js"></script> avant ce fi…" at bounding box center [831, 396] width 713 height 479
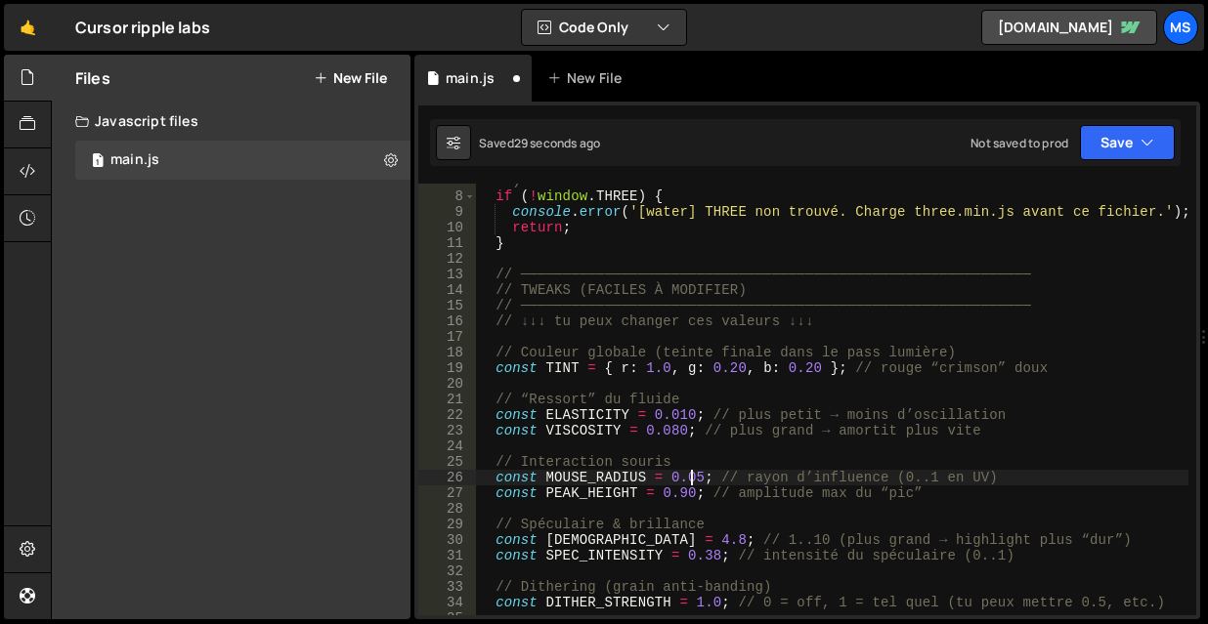
scroll to position [0, 15]
click at [683, 409] on div "// THREE doit être global (ex: <script src="three.min.js"></script> avant ce fi…" at bounding box center [831, 396] width 713 height 479
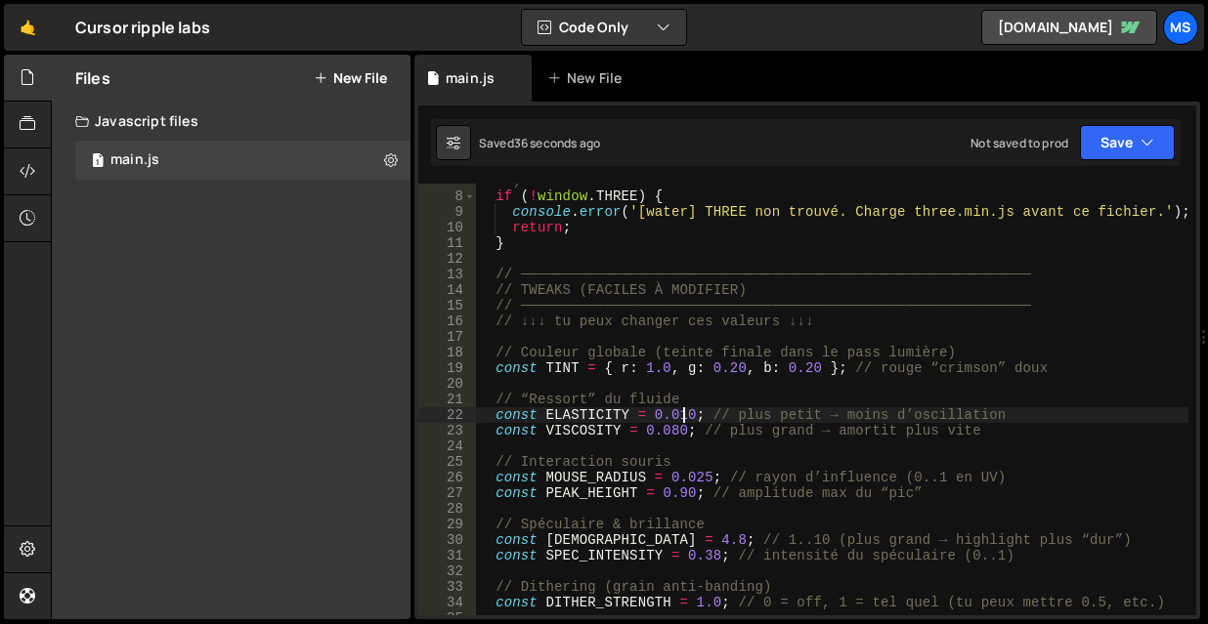
click at [683, 409] on div "// THREE doit être global (ex: <script src="three.min.js"></script> avant ce fi…" at bounding box center [831, 396] width 713 height 479
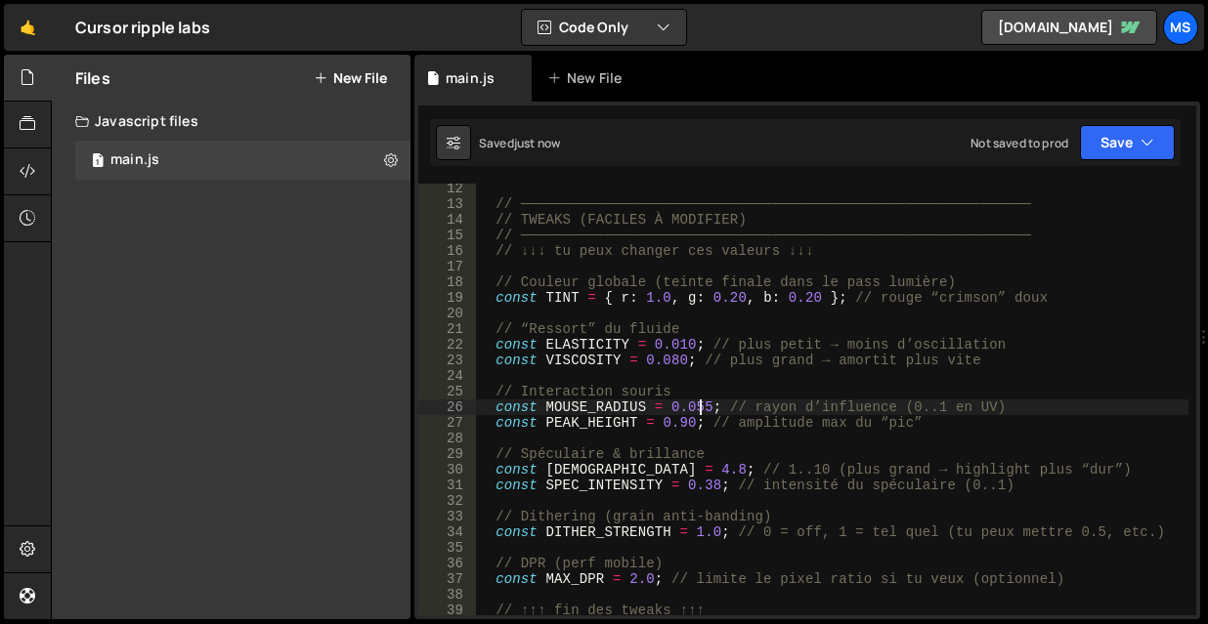
click at [713, 398] on div "// ───────────────────────────────────────────────────────────── // TWEAKS (FAC…" at bounding box center [831, 412] width 713 height 463
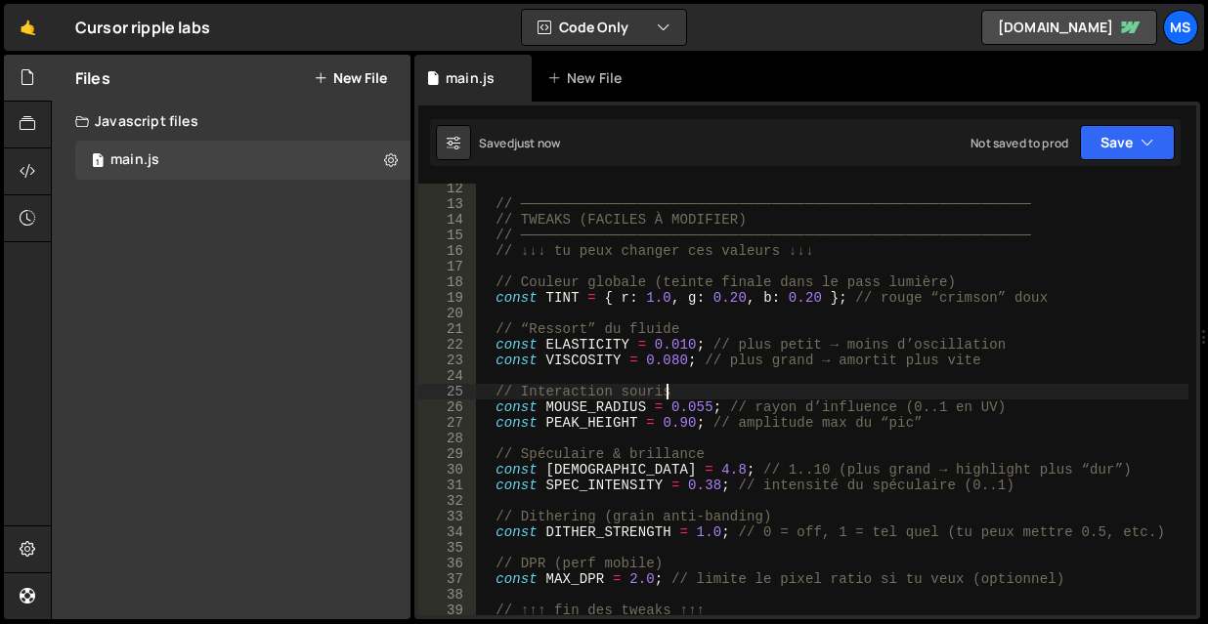
click at [701, 402] on div "// ───────────────────────────────────────────────────────────── // TWEAKS (FAC…" at bounding box center [831, 412] width 713 height 463
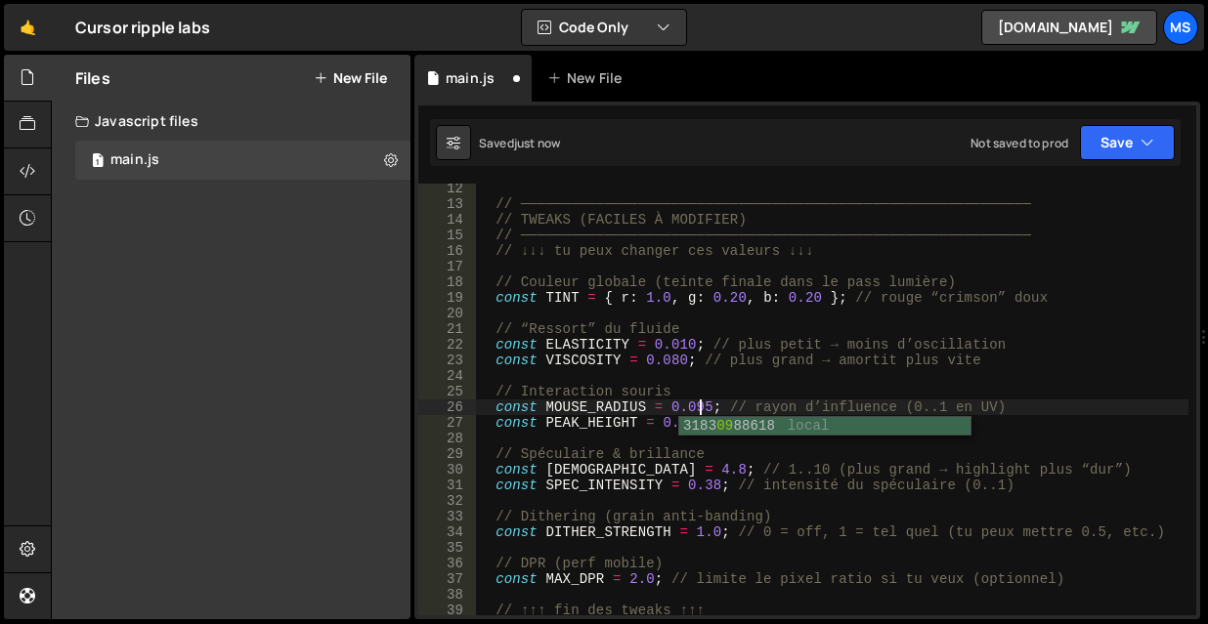
scroll to position [0, 15]
click at [699, 404] on div "// ───────────────────────────────────────────────────────────── // TWEAKS (FAC…" at bounding box center [831, 412] width 713 height 463
click at [650, 472] on div "// ───────────────────────────────────────────────────────────── // TWEAKS (FAC…" at bounding box center [831, 412] width 713 height 463
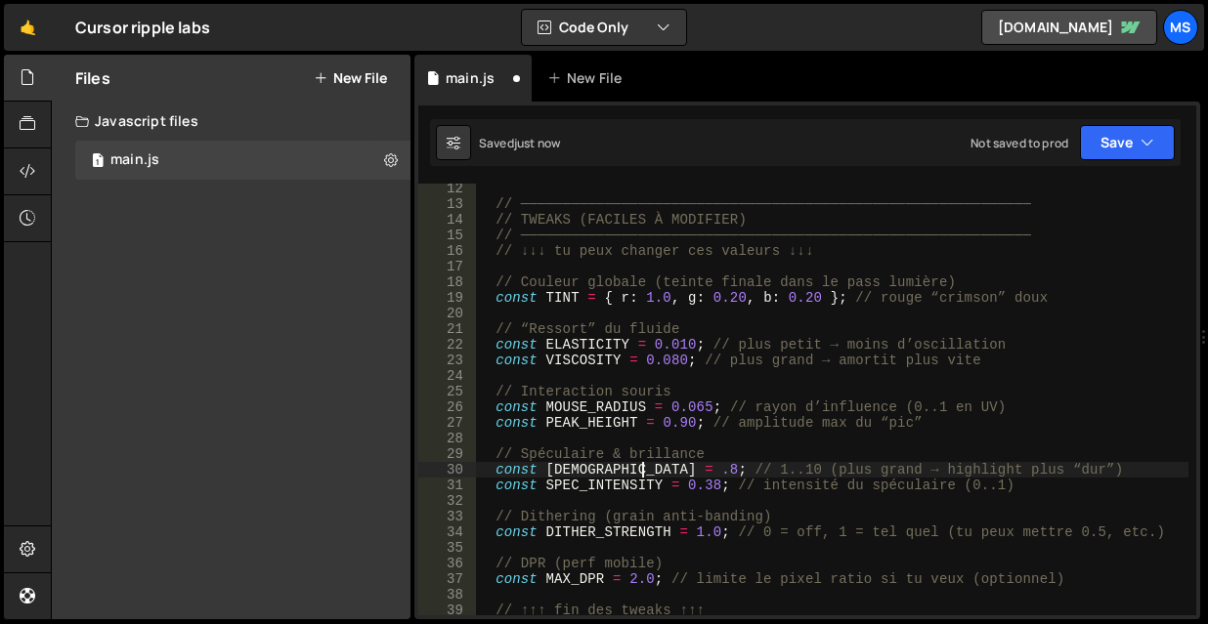
scroll to position [0, 13]
click at [655, 472] on div "// ───────────────────────────────────────────────────────────── // TWEAKS (FAC…" at bounding box center [831, 412] width 713 height 463
click at [649, 473] on div "// ───────────────────────────────────────────────────────────── // TWEAKS (FAC…" at bounding box center [831, 412] width 713 height 463
click at [651, 472] on div "// ───────────────────────────────────────────────────────────── // TWEAKS (FAC…" at bounding box center [831, 412] width 713 height 463
click at [709, 484] on div "// ───────────────────────────────────────────────────────────── // TWEAKS (FAC…" at bounding box center [831, 412] width 713 height 463
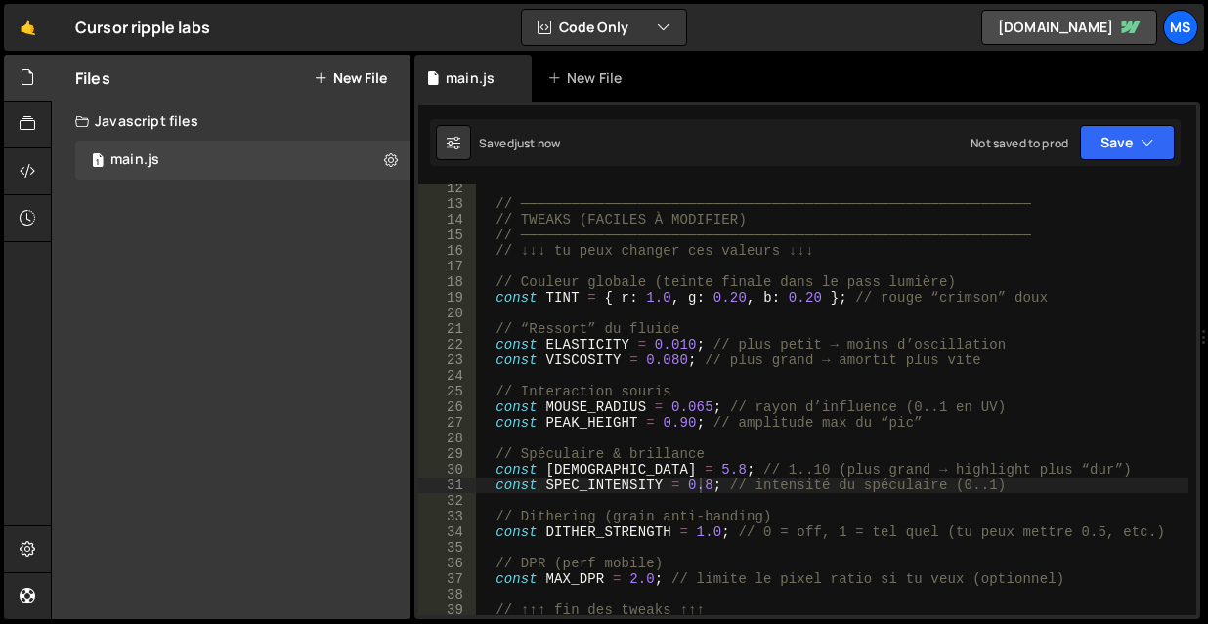
click at [733, 488] on div "// ───────────────────────────────────────────────────────────── // TWEAKS (FAC…" at bounding box center [831, 412] width 713 height 463
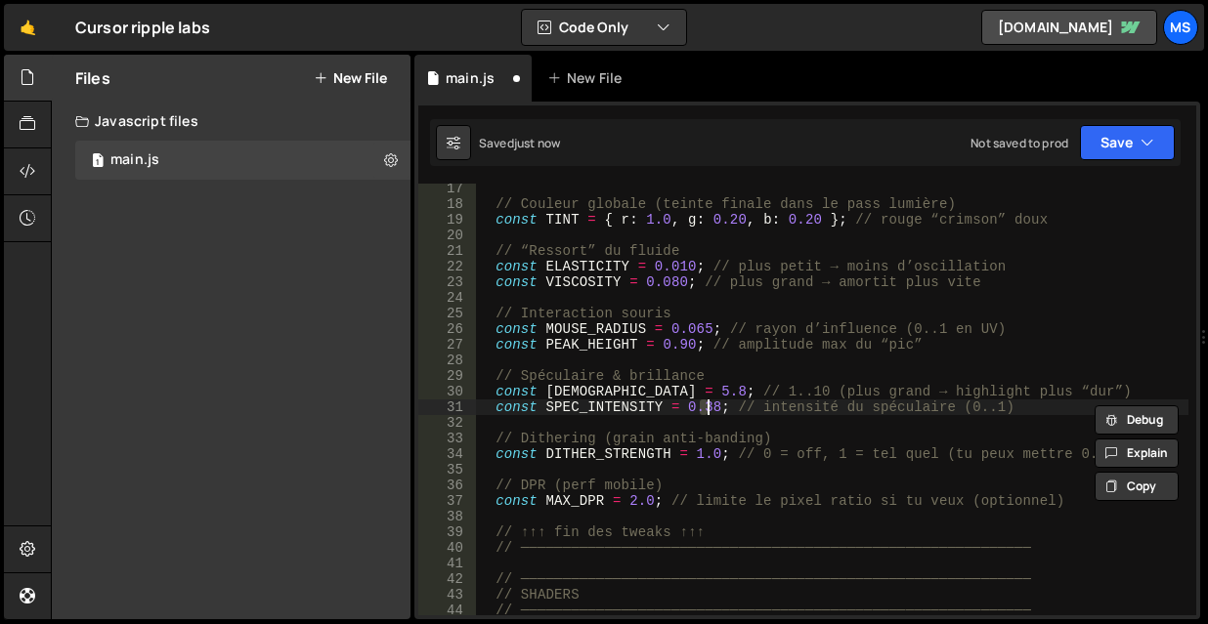
scroll to position [269, 0]
click at [698, 452] on div "// Couleur globale (teinte finale dans le pass lumière) const TINT = { r : 1.0 …" at bounding box center [831, 412] width 713 height 463
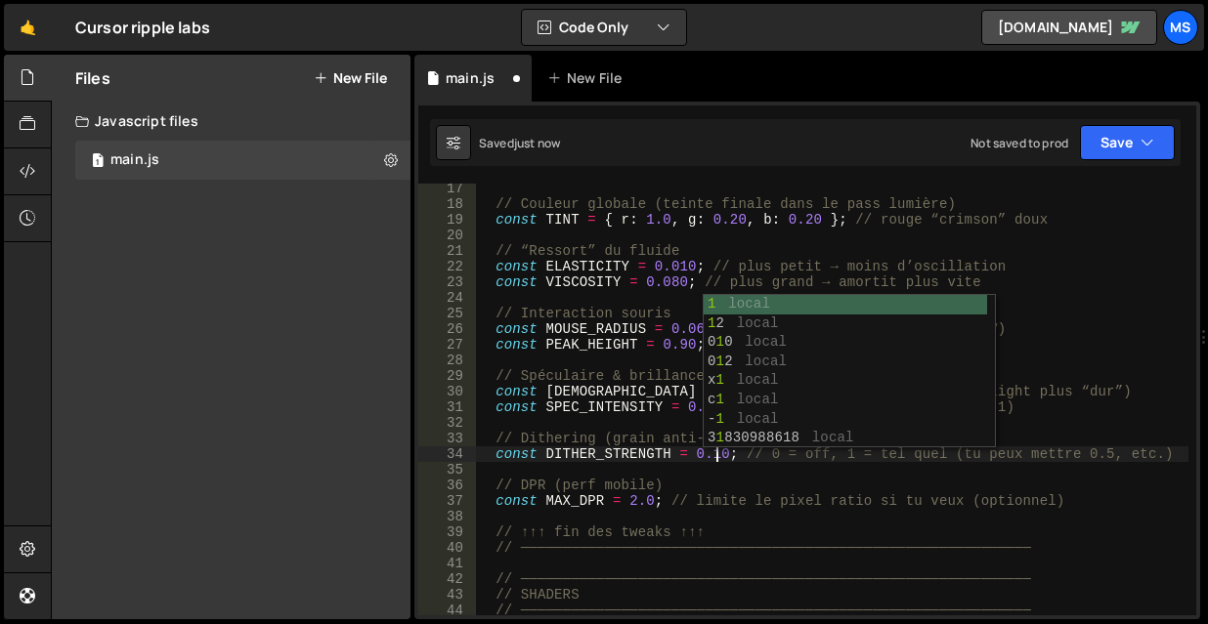
scroll to position [0, 17]
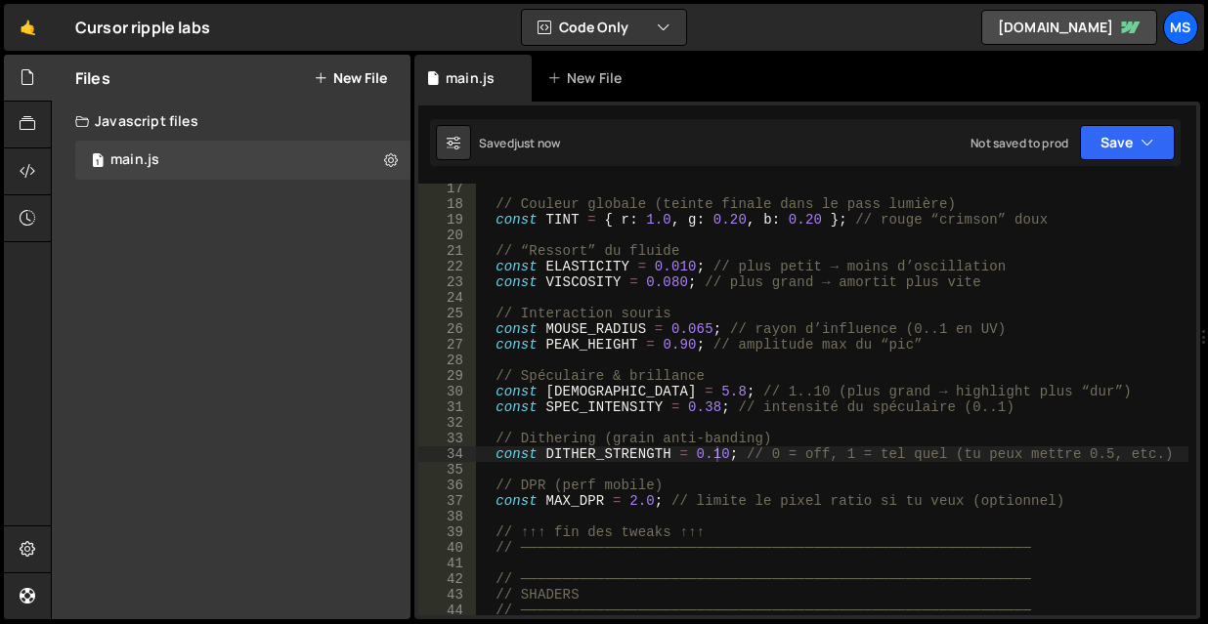
click at [835, 433] on div "// Couleur globale (teinte finale dans le pass lumière) const TINT = { r : 1.0 …" at bounding box center [831, 412] width 713 height 463
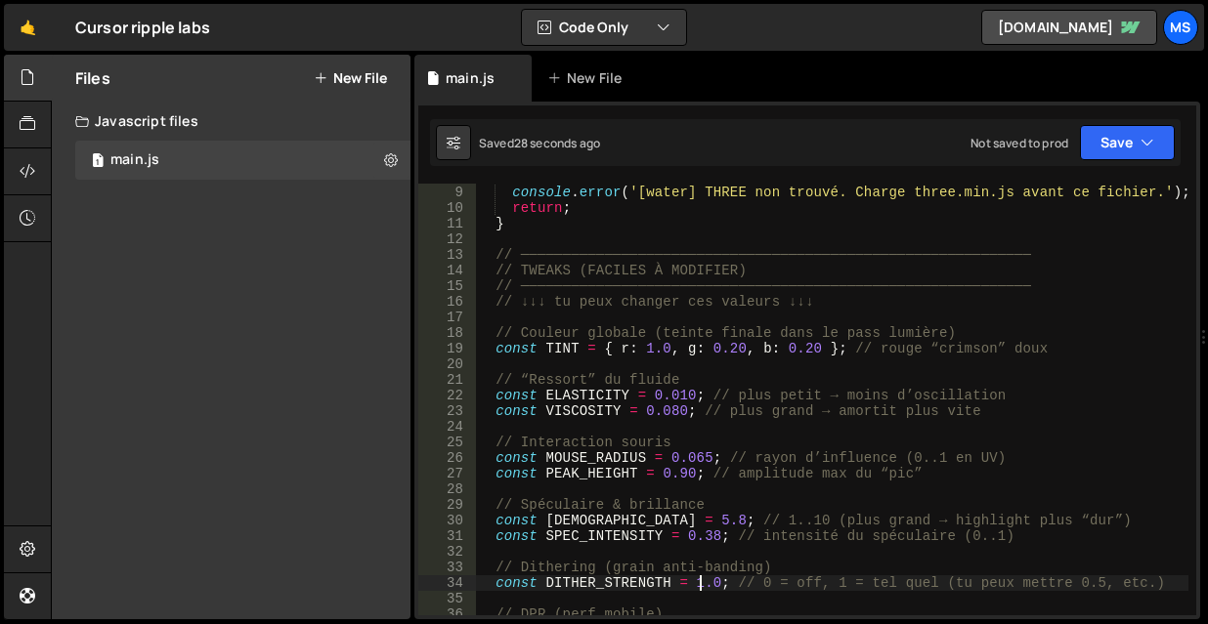
scroll to position [0, 0]
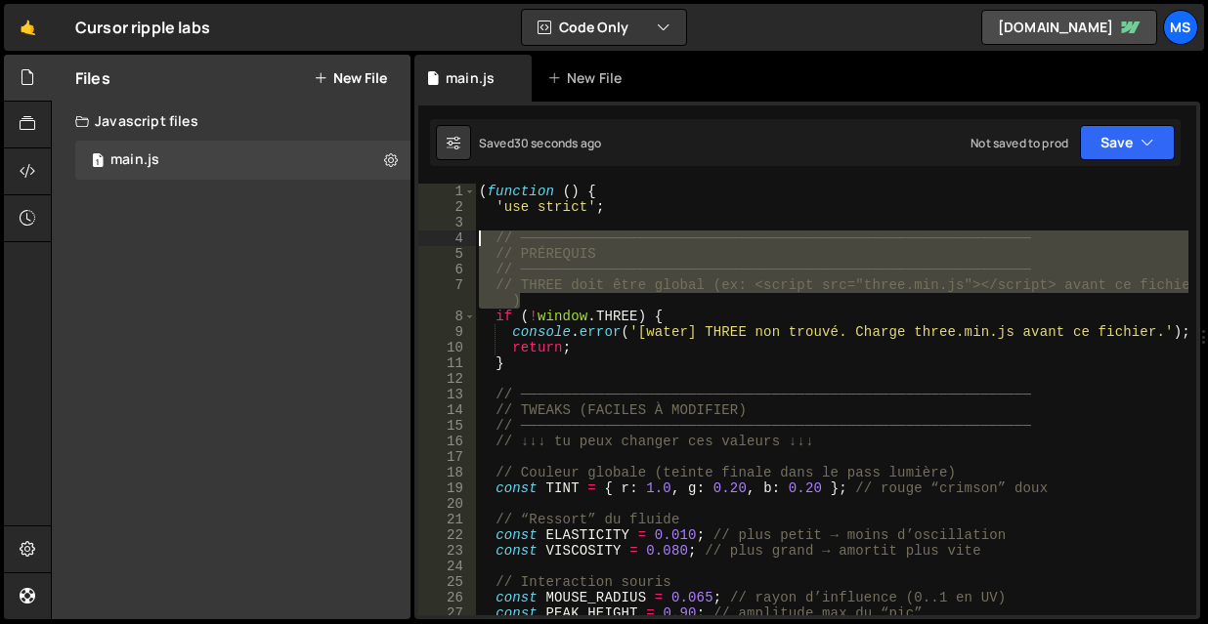
drag, startPoint x: 535, startPoint y: 297, endPoint x: 464, endPoint y: 235, distance: 94.1
click at [464, 235] on div "const DITHER_STRENGTH = 1.0; // 0 = off, 1 = tel quel (tu peux mettre 0.5, etc.…" at bounding box center [807, 400] width 778 height 432
type textarea "// ───────────────────────────────────────────────────────────── // PRÉREQUIS"
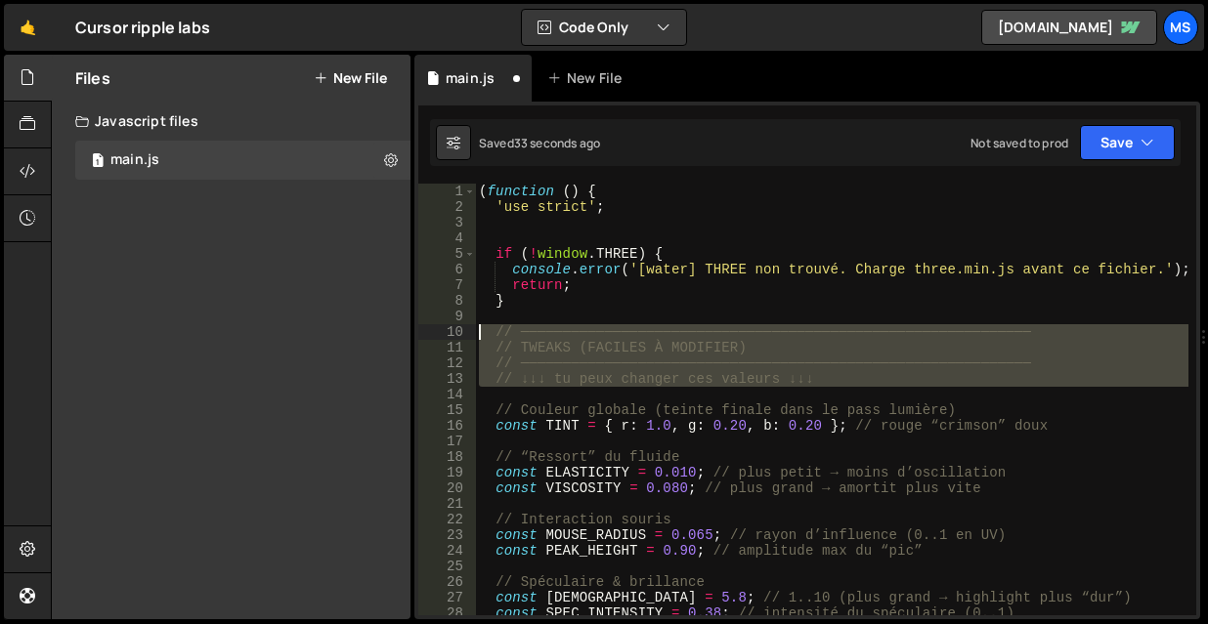
drag, startPoint x: 728, startPoint y: 366, endPoint x: 466, endPoint y: 325, distance: 265.1
click at [466, 325] on div "1 2 3 4 5 6 7 8 9 10 11 12 13 14 15 16 17 18 19 20 21 22 23 24 25 26 27 28 29 (…" at bounding box center [807, 400] width 778 height 432
type textarea "// ───────────────────────────────────────────────────────────── // TWEAKS (FAC…"
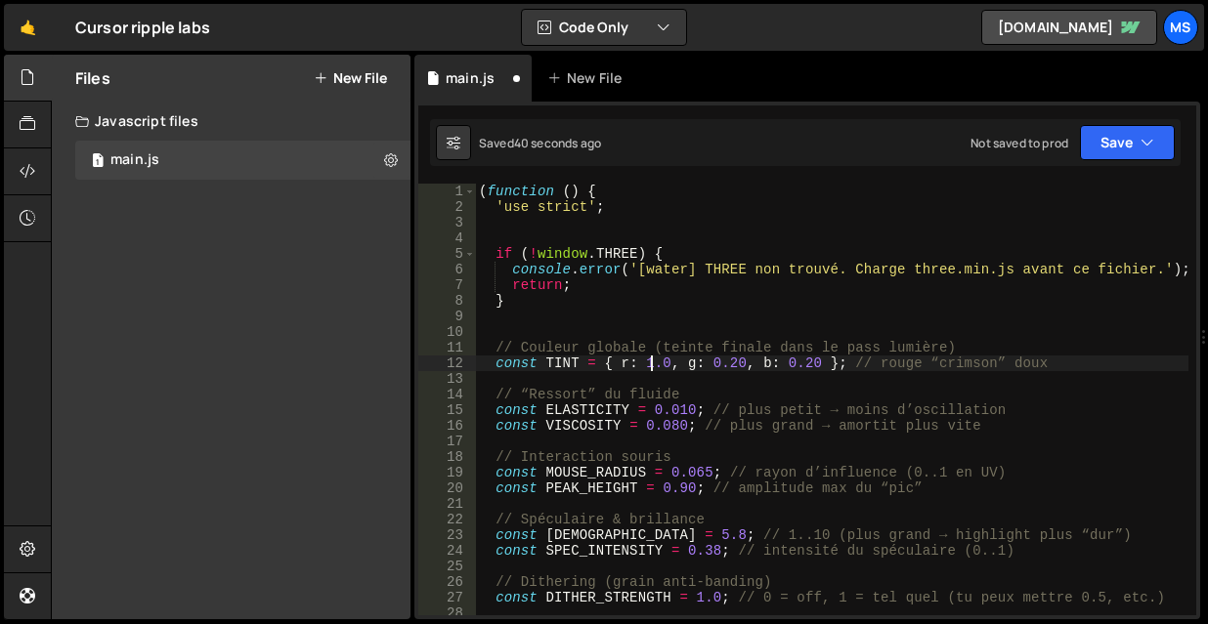
click at [652, 366] on div "( function ( ) { 'use strict' ; if ( ! window . THREE ) { console . error ( '[w…" at bounding box center [831, 415] width 713 height 463
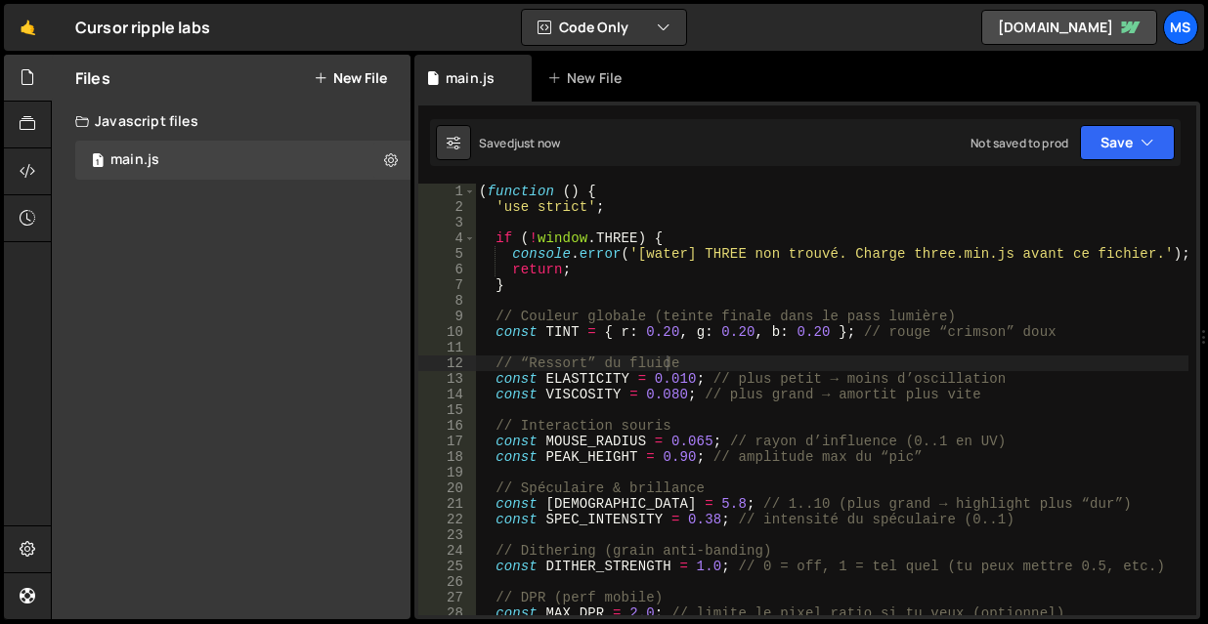
click at [663, 327] on div "( function ( ) { 'use strict' ; if ( ! window . THREE ) { console . error ( '[w…" at bounding box center [831, 415] width 713 height 463
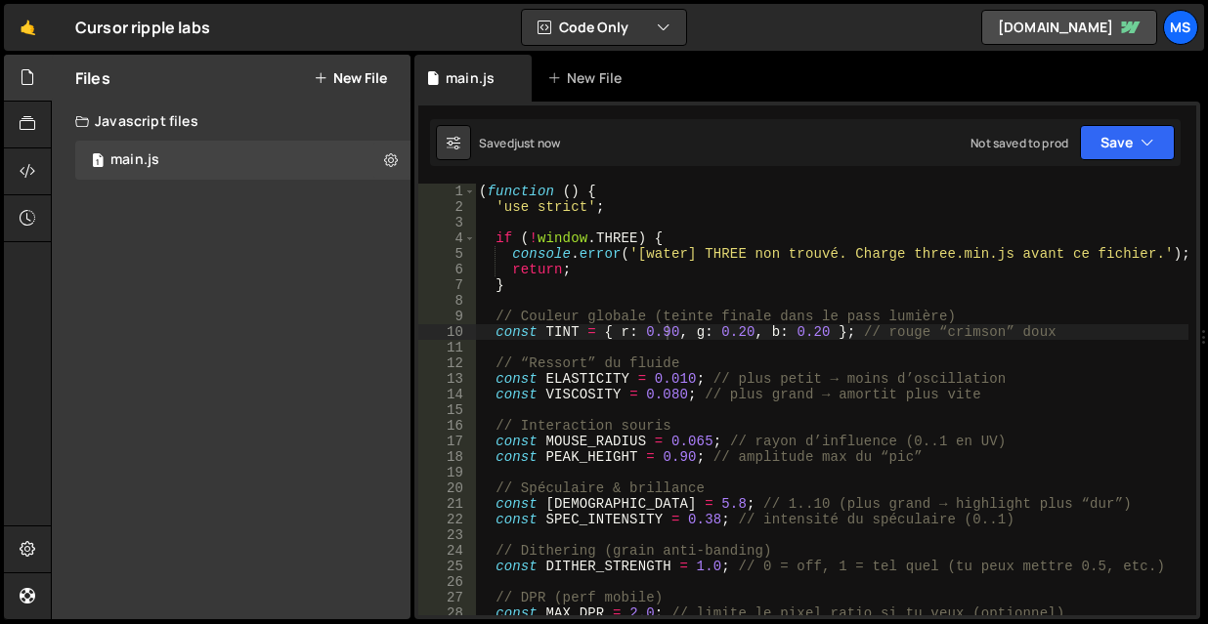
click at [667, 336] on div "( function ( ) { 'use strict' ; if ( ! window . THREE ) { console . error ( '[w…" at bounding box center [831, 415] width 713 height 463
click at [665, 332] on div "( function ( ) { 'use strict' ; if ( ! window . THREE ) { console . error ( '[w…" at bounding box center [831, 415] width 713 height 463
type textarea "const TINT = { r: 0.50, g: 0.20, b: 0.20 }; // rouge “crimson” doux"
click at [667, 340] on div "( function ( ) { 'use strict' ; if ( ! window . THREE ) { console . error ( '[w…" at bounding box center [831, 415] width 713 height 463
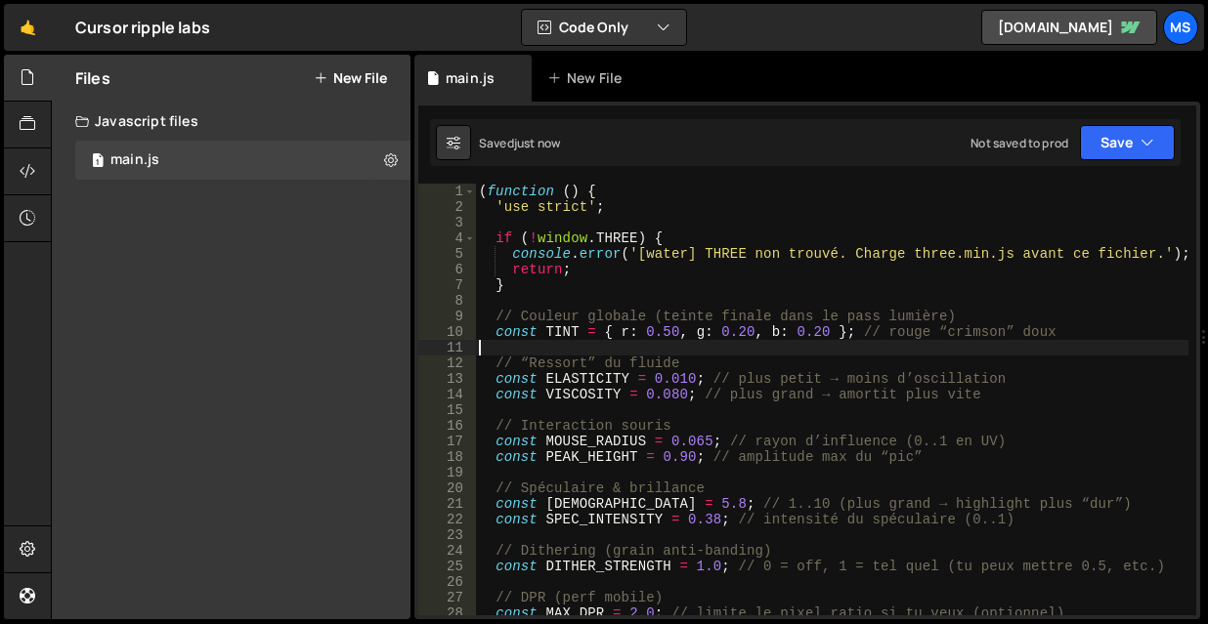
click at [667, 336] on div "( function ( ) { 'use strict' ; if ( ! window . THREE ) { console . error ( '[w…" at bounding box center [831, 415] width 713 height 463
type textarea "const TINT = { r: 0.0, g: 0.20, b: 0.20 }; // rouge “crimson” doux"
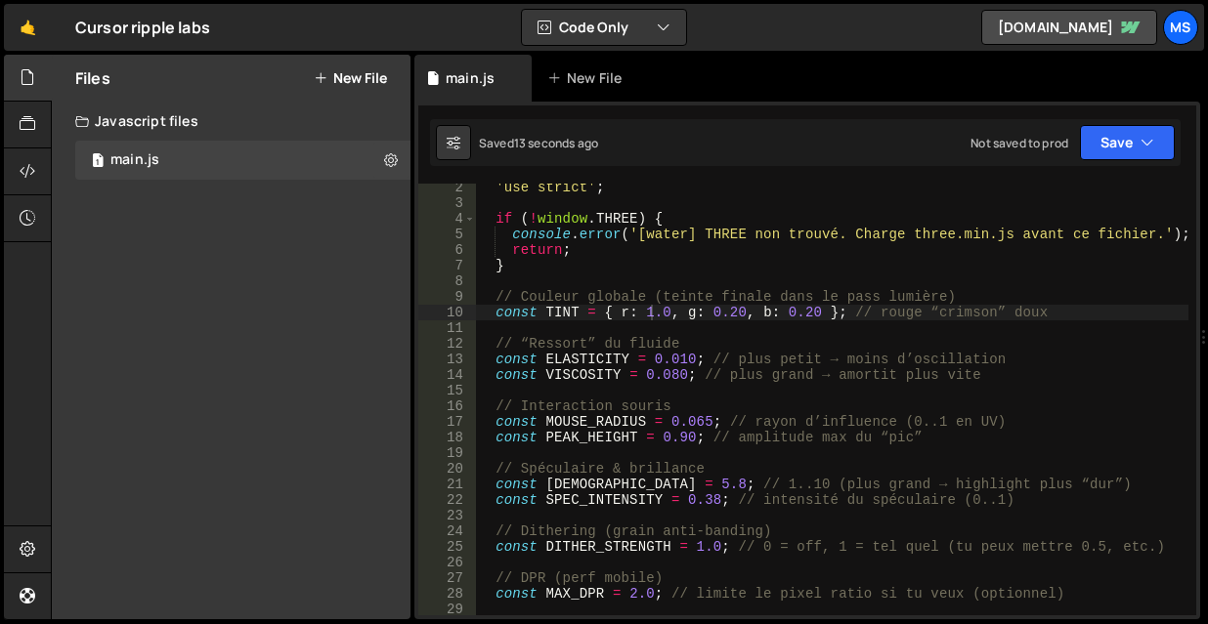
click at [697, 425] on div "'use strict' ; if ( ! window . THREE ) { console . error ( '[water] THREE non t…" at bounding box center [831, 411] width 713 height 463
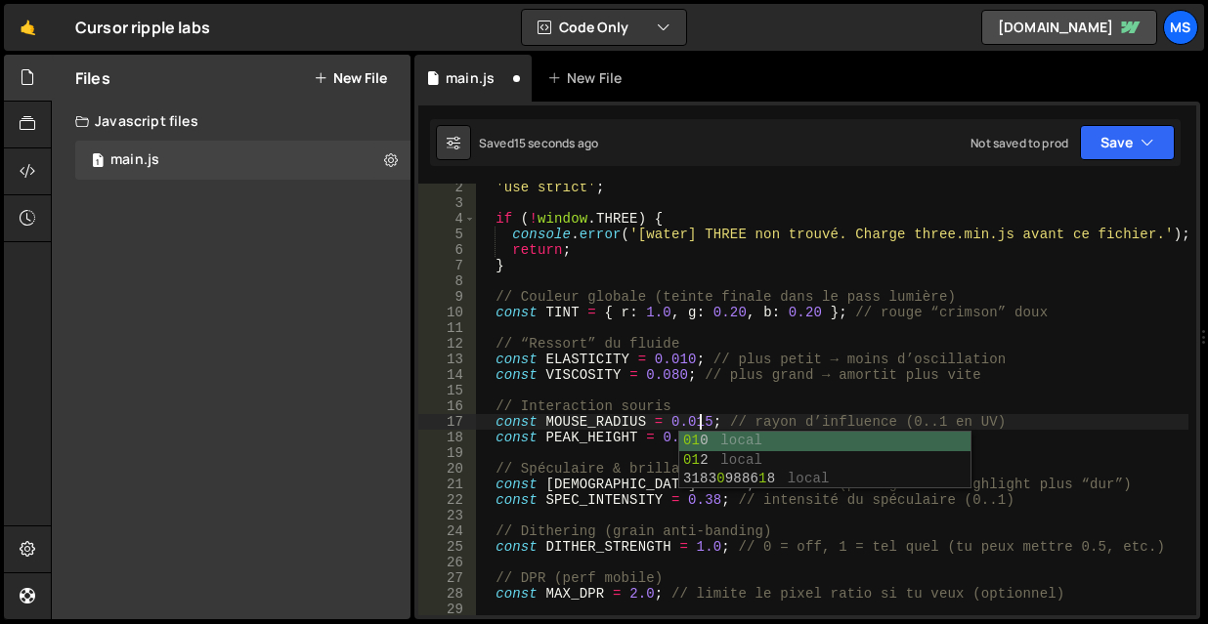
scroll to position [0, 15]
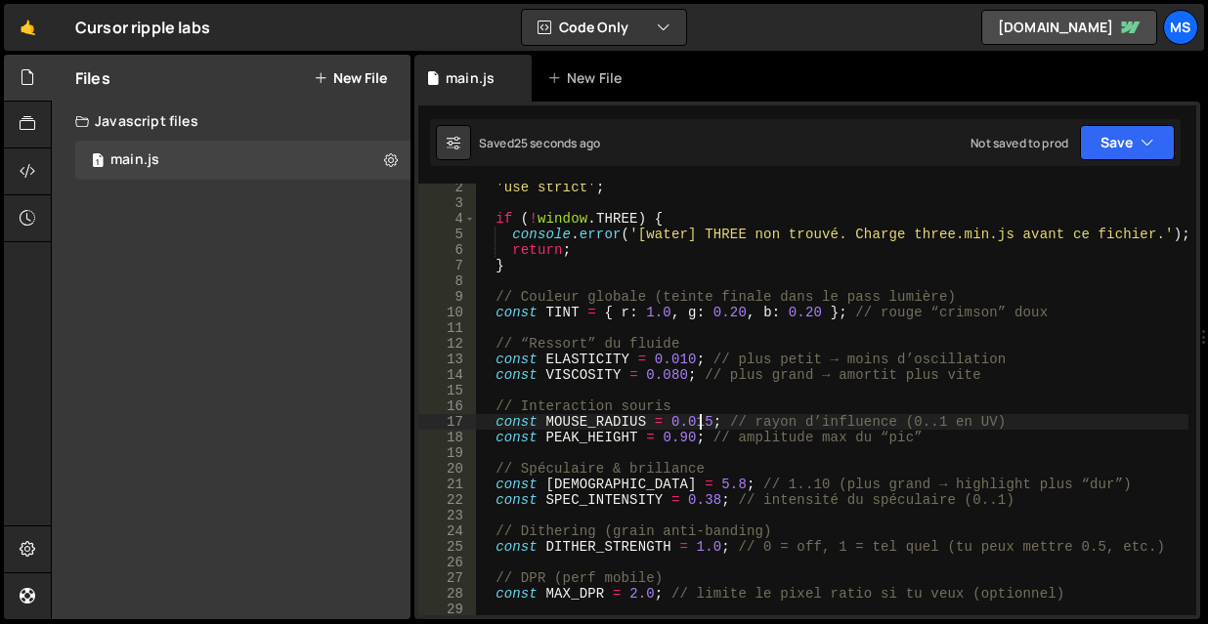
click at [683, 434] on div "'use strict' ; if ( ! window . THREE ) { console . error ( '[water] THREE non t…" at bounding box center [831, 411] width 713 height 463
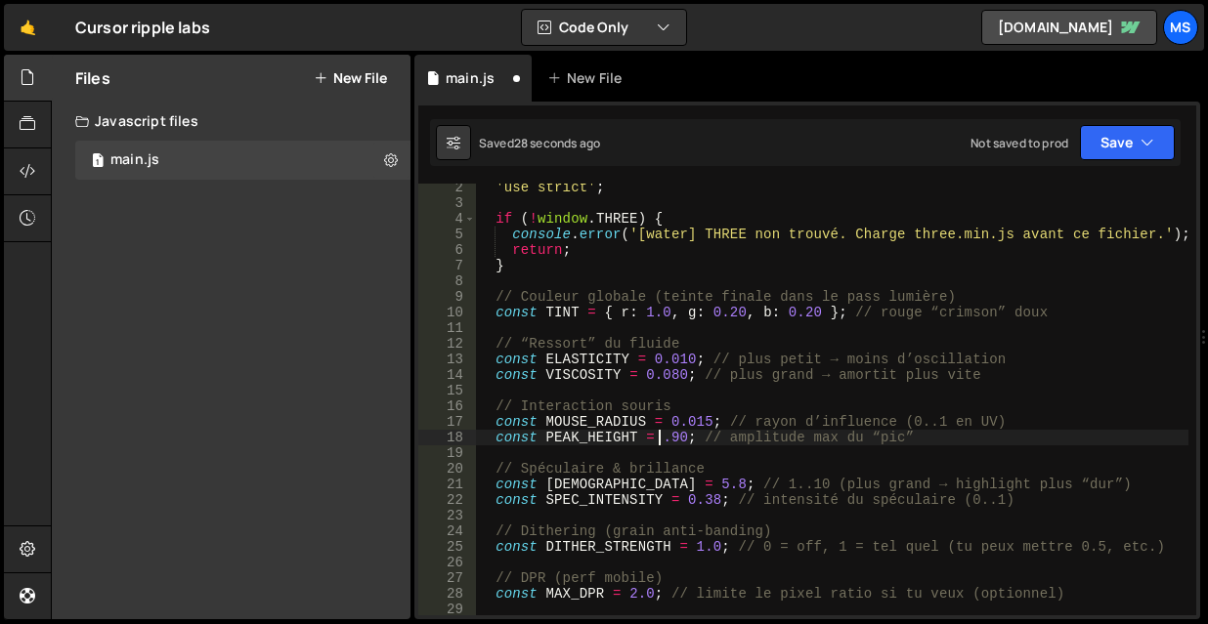
scroll to position [0, 14]
click at [688, 425] on div "'use strict' ; if ( ! window . THREE ) { console . error ( '[water] THREE non t…" at bounding box center [831, 411] width 713 height 463
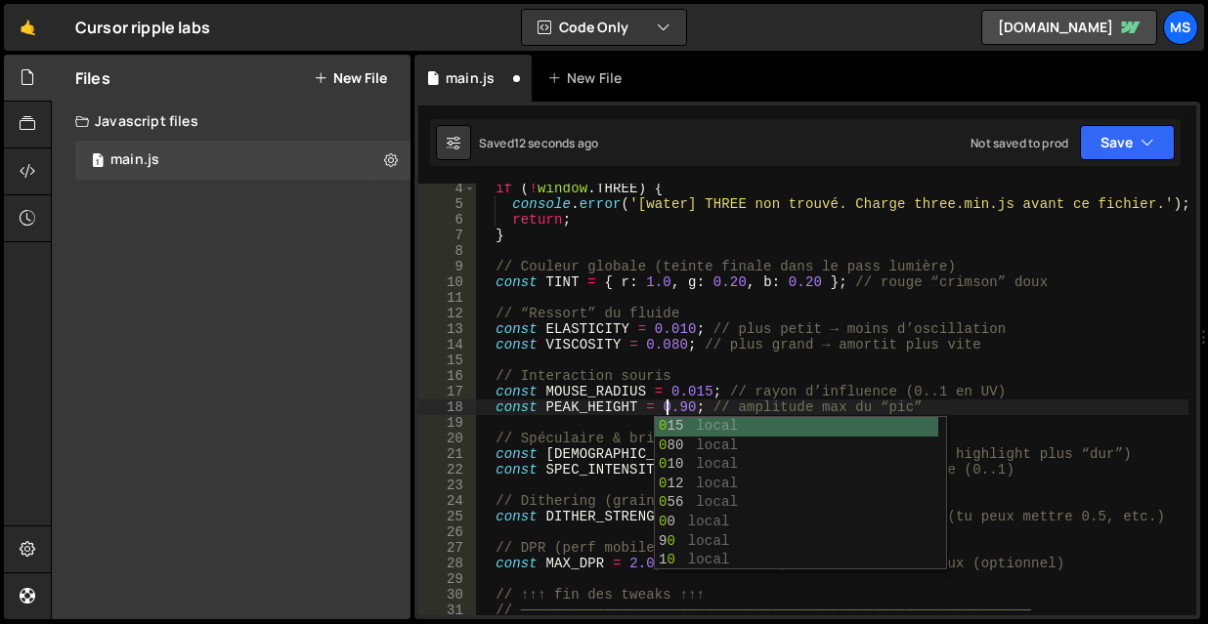
scroll to position [0, 13]
click at [673, 389] on div "if ( ! window . THREE ) { console . error ( '[water] THREE non trouvé. Charge t…" at bounding box center [831, 412] width 713 height 463
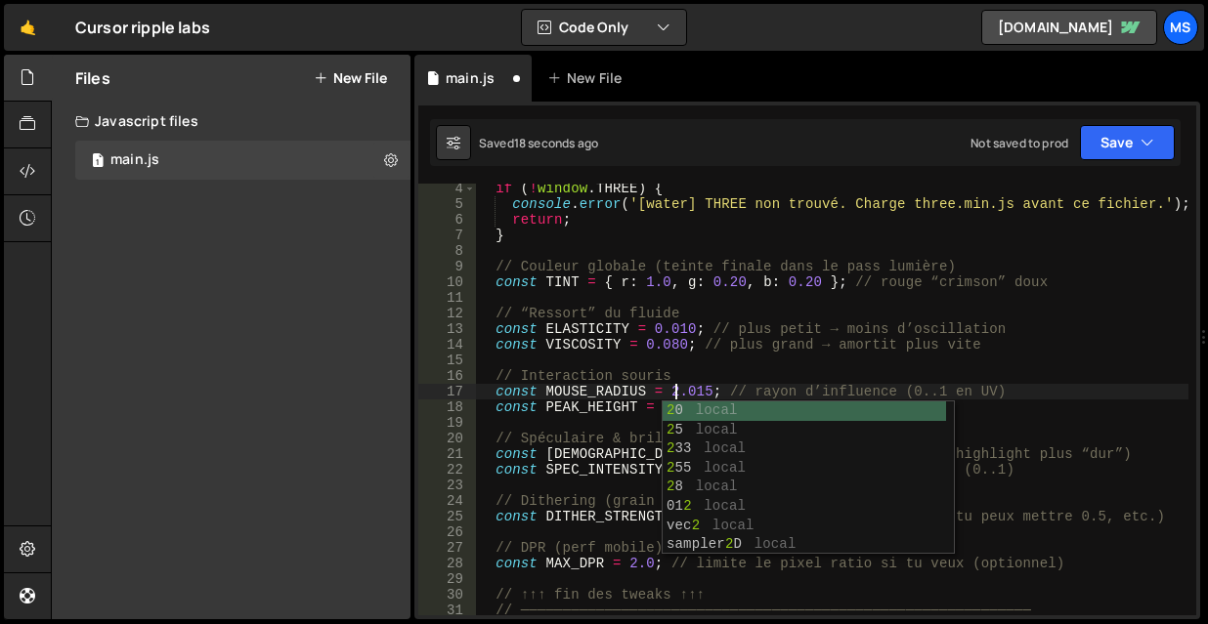
scroll to position [0, 14]
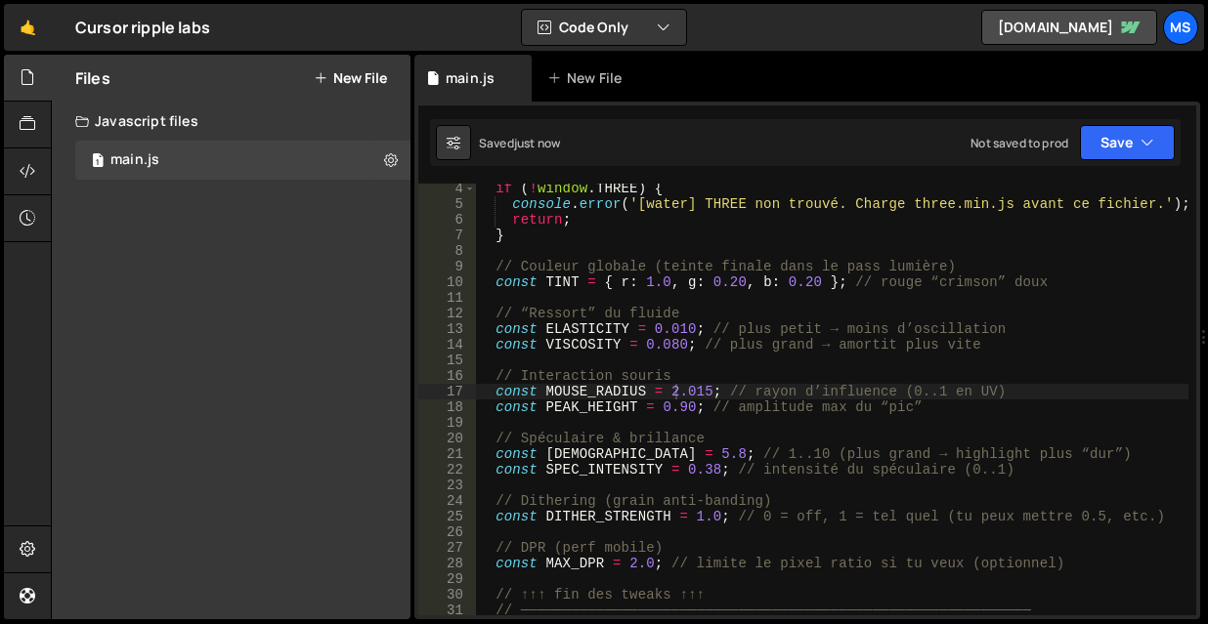
click at [693, 391] on div "if ( ! window . THREE ) { console . error ( '[water] THREE non trouvé. Charge t…" at bounding box center [831, 412] width 713 height 463
click at [698, 388] on div "if ( ! window . THREE ) { console . error ( '[water] THREE non trouvé. Charge t…" at bounding box center [831, 412] width 713 height 463
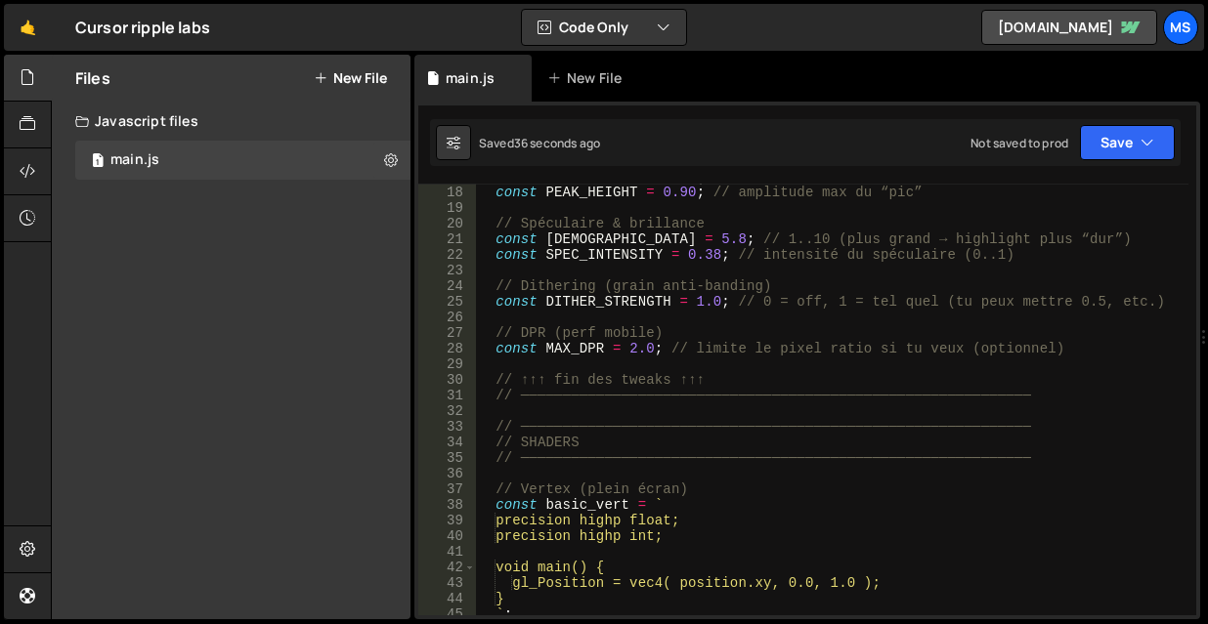
scroll to position [245, 0]
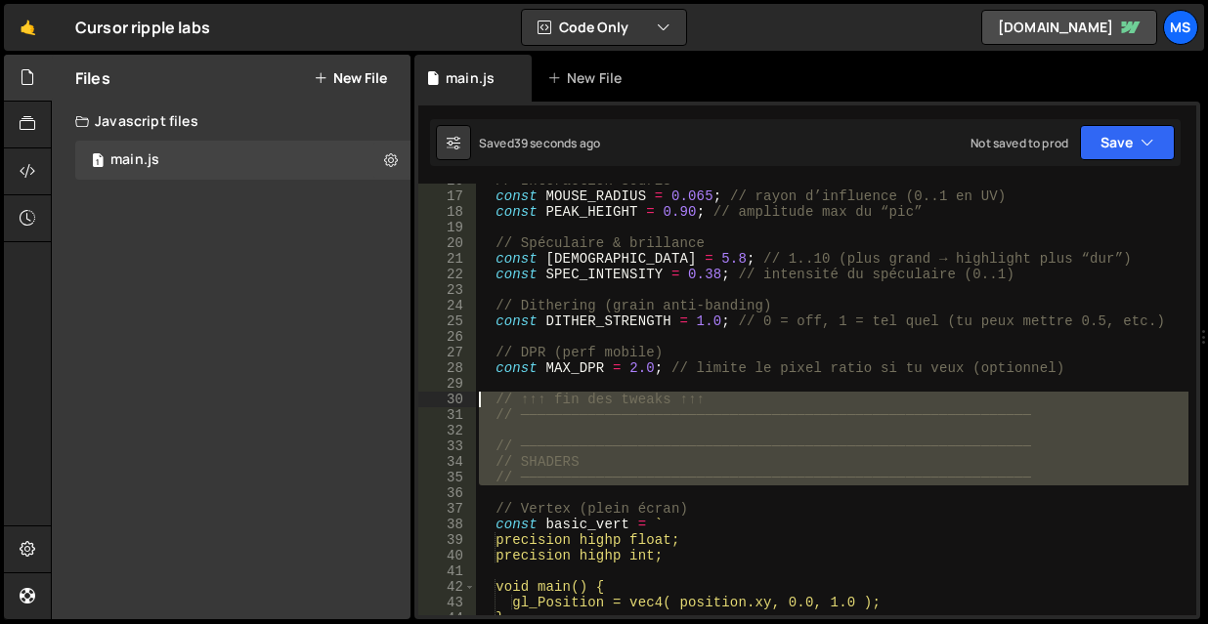
drag, startPoint x: 522, startPoint y: 463, endPoint x: 464, endPoint y: 408, distance: 80.2
click at [464, 408] on div "const MOUSE_RADIUS = 0.065; // rayon d’influence (0..1 en UV) 16 17 18 19 20 21…" at bounding box center [807, 400] width 778 height 432
type textarea "// ↑↑↑ fin des tweaks ↑↑↑ // ──────────────────────────────────────────────────…"
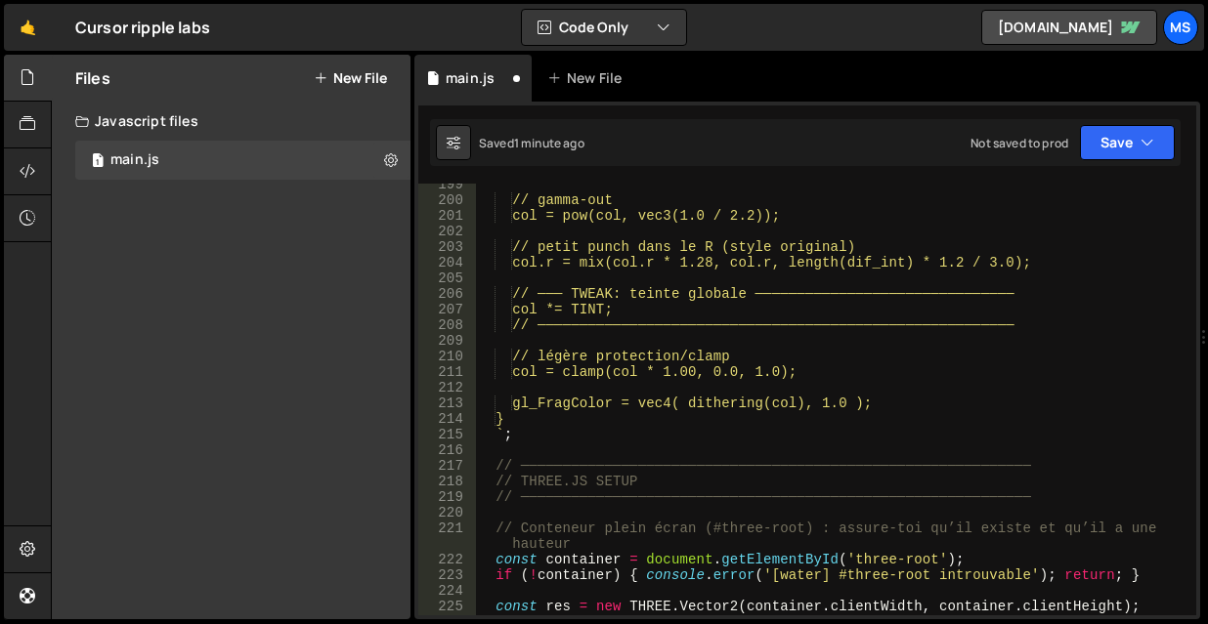
scroll to position [3119, 0]
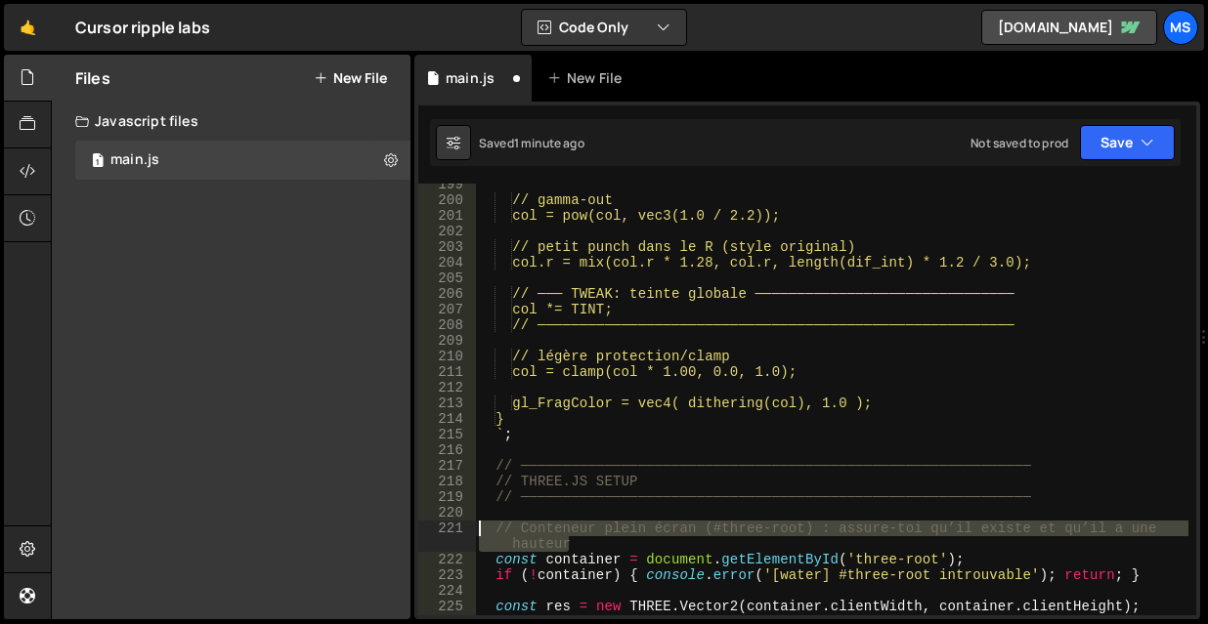
drag, startPoint x: 604, startPoint y: 539, endPoint x: 421, endPoint y: 532, distance: 182.9
click at [421, 532] on div "199 200 201 202 203 204 205 206 207 208 209 210 211 212 213 214 215 216 217 218…" at bounding box center [807, 400] width 778 height 432
type textarea "// Conteneur plein écran (#three-root) : assure-toi qu’il existe et qu’il a une…"
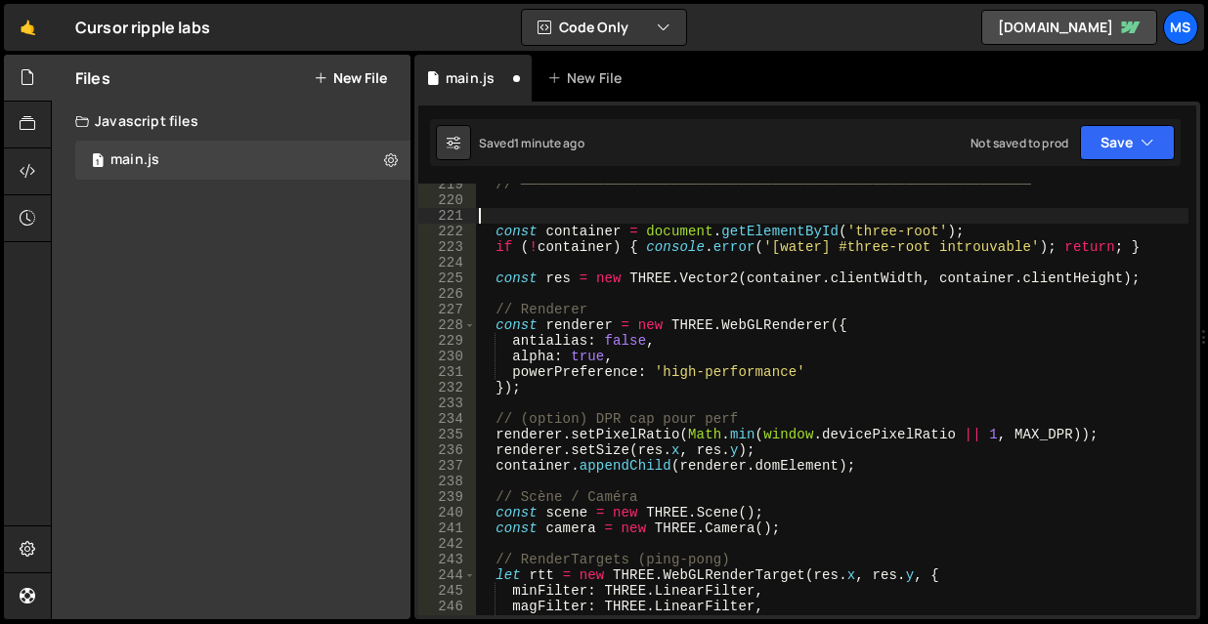
scroll to position [3451, 0]
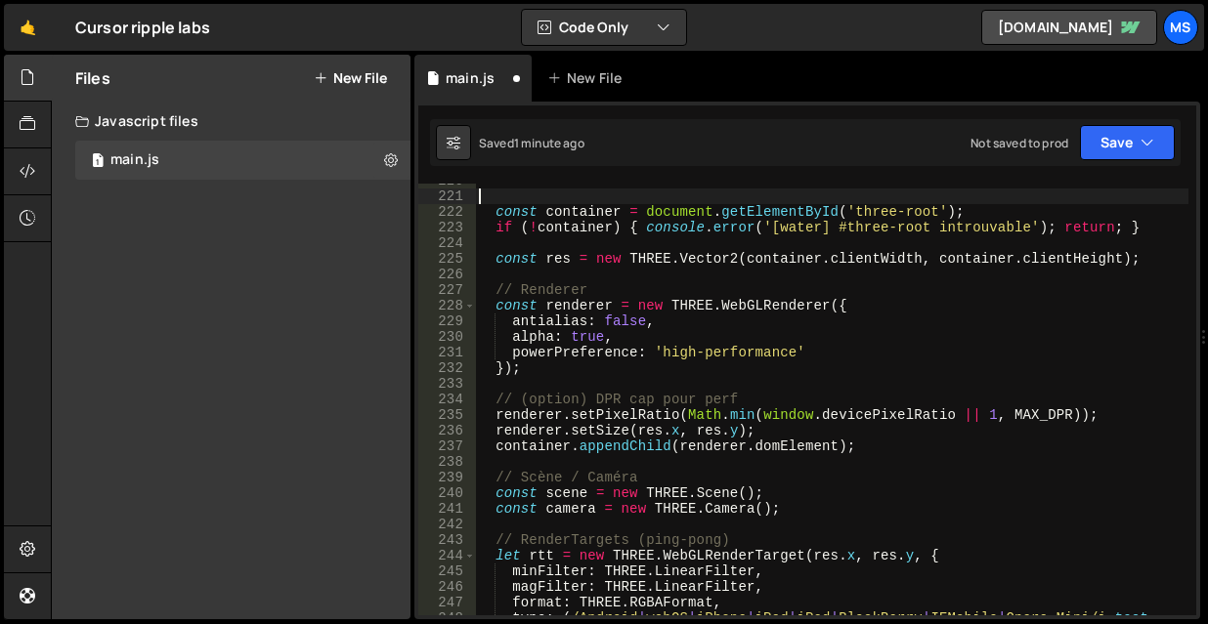
click at [674, 353] on div "const container = document . getElementById ( 'three-root' ) ; if ( ! container…" at bounding box center [831, 412] width 713 height 479
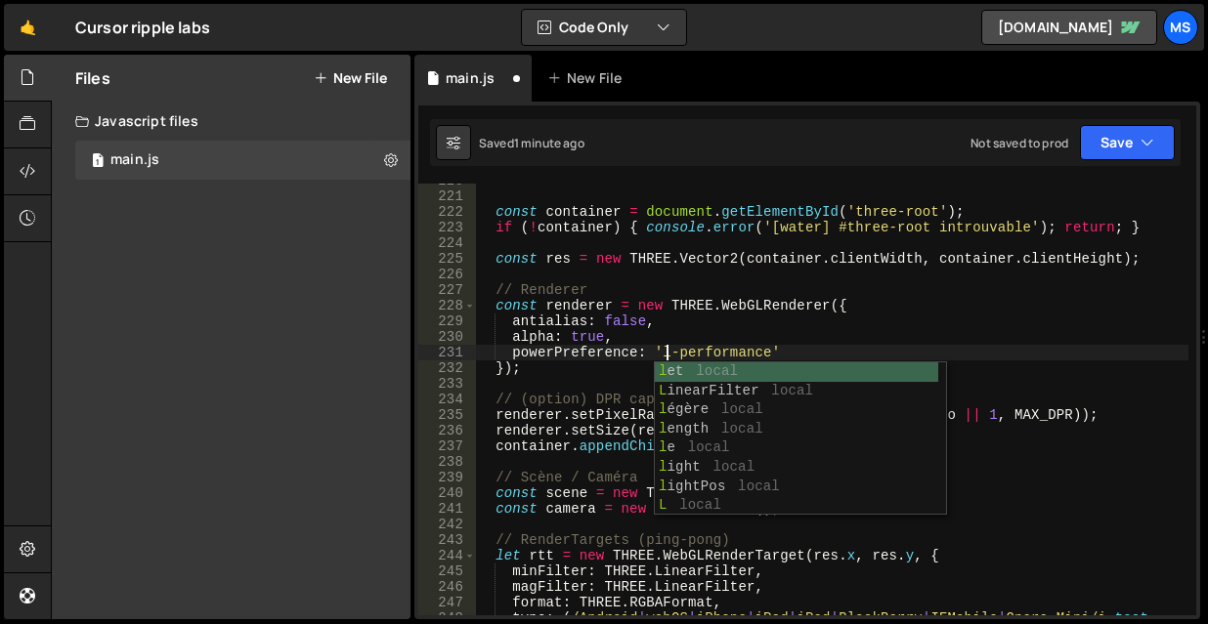
scroll to position [0, 14]
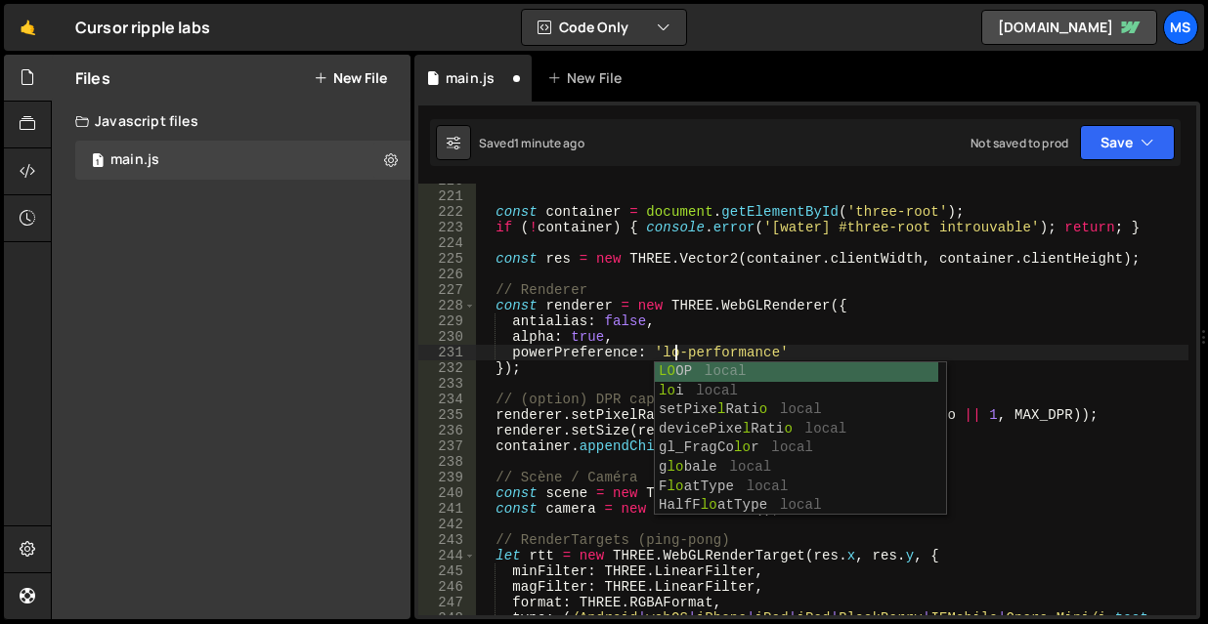
type textarea "powerPreference: 'low-performance'"
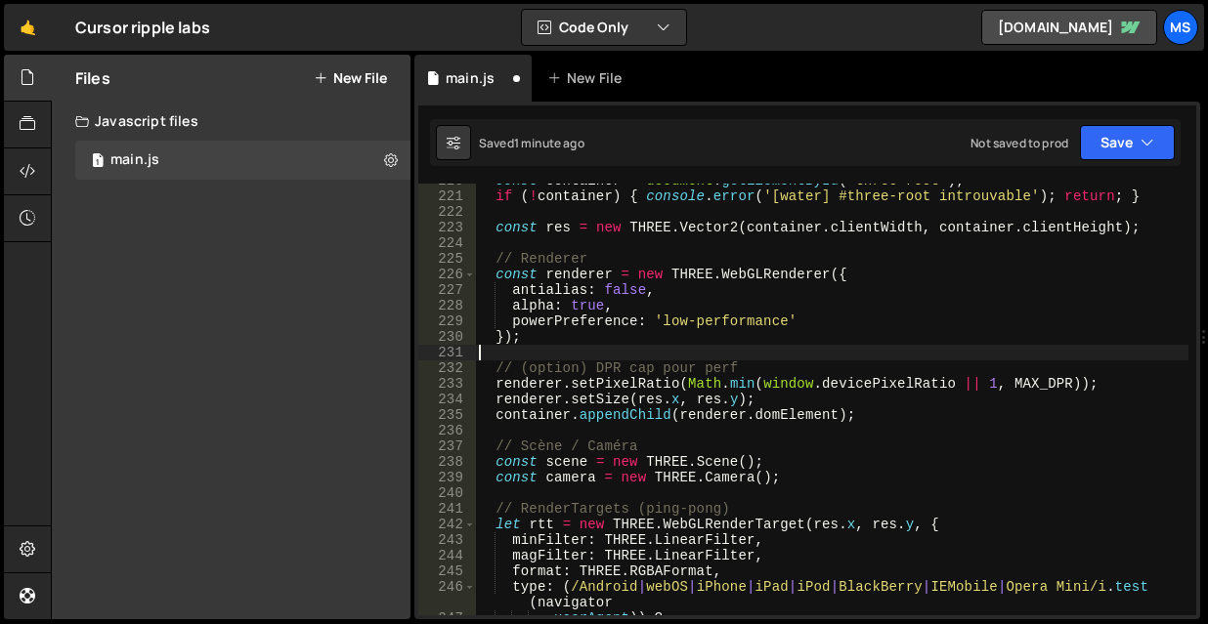
scroll to position [0, 0]
click at [846, 404] on div "const container = document . getElementById ( 'three-root' ) ; if ( ! container…" at bounding box center [831, 404] width 713 height 463
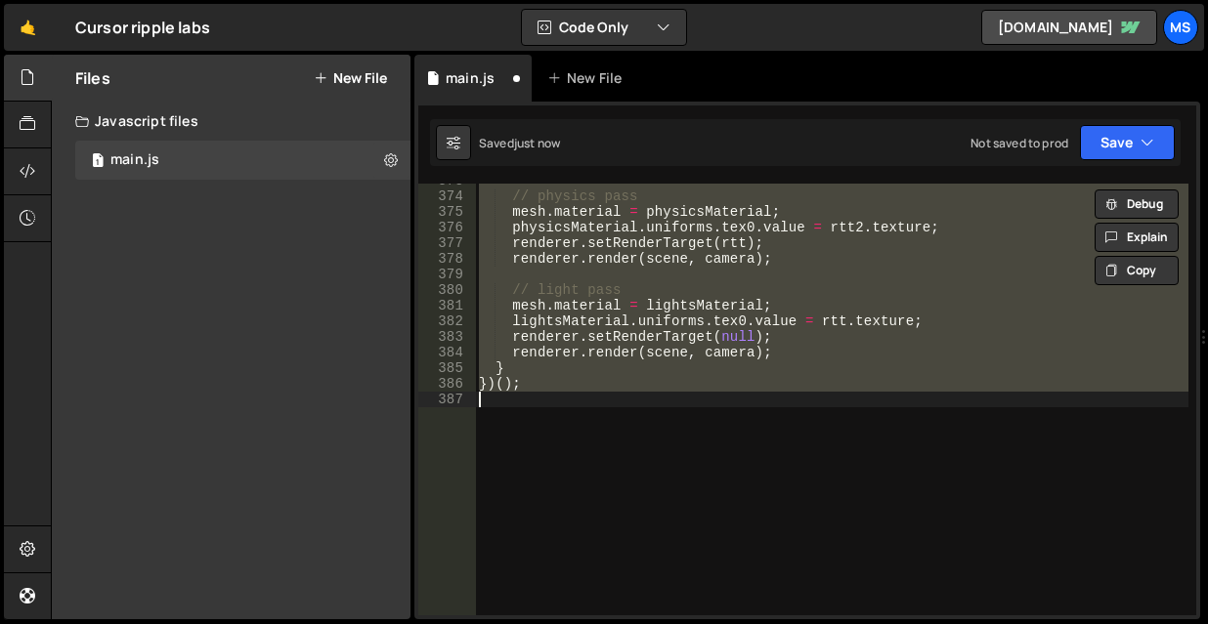
type textarea "powerPreference: 'high-performance'"
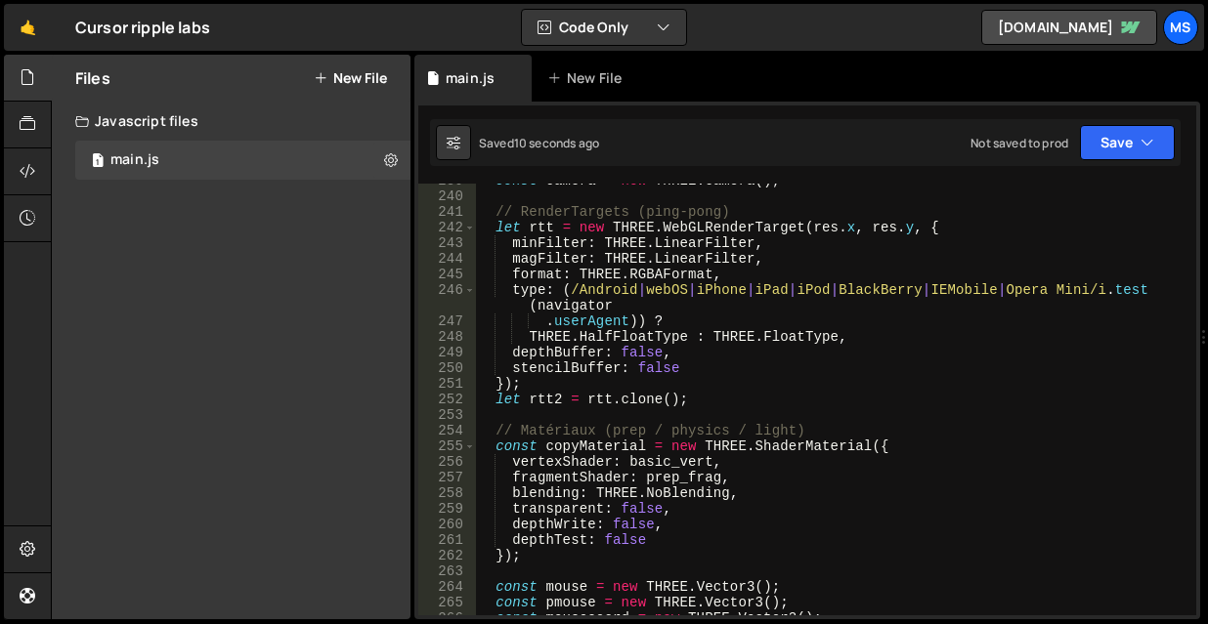
scroll to position [3787, 0]
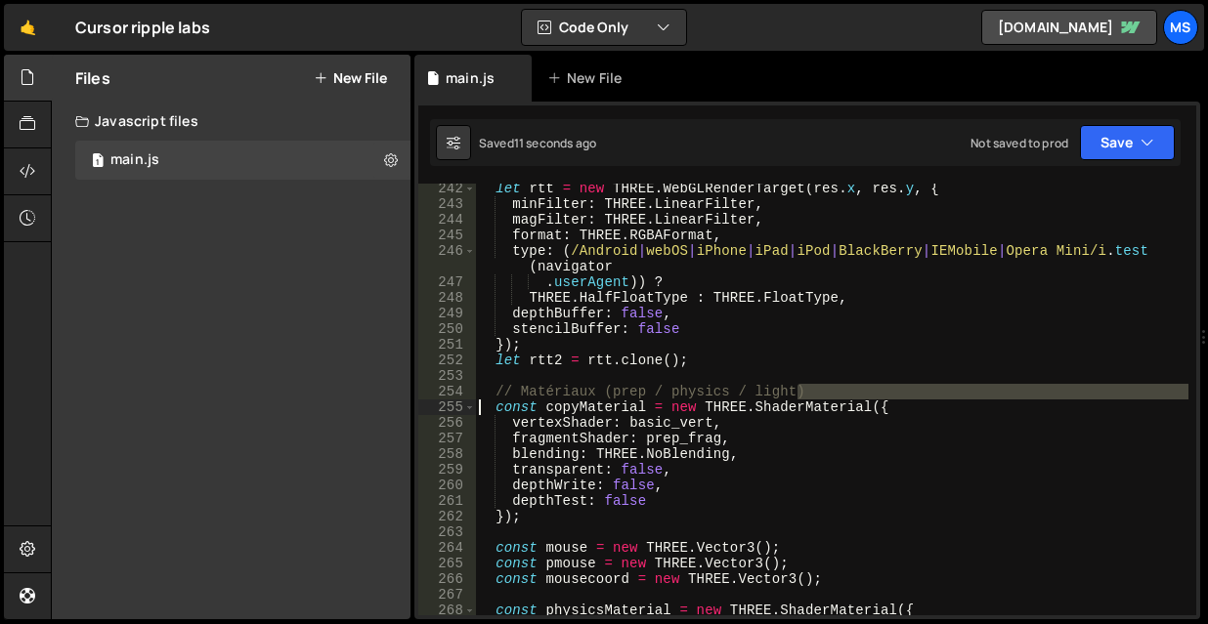
drag, startPoint x: 826, startPoint y: 387, endPoint x: 458, endPoint y: 401, distance: 367.7
click at [458, 401] on div "242 243 244 245 246 247 248 249 250 251 252 253 254 255 256 257 258 259 260 261…" at bounding box center [807, 400] width 778 height 432
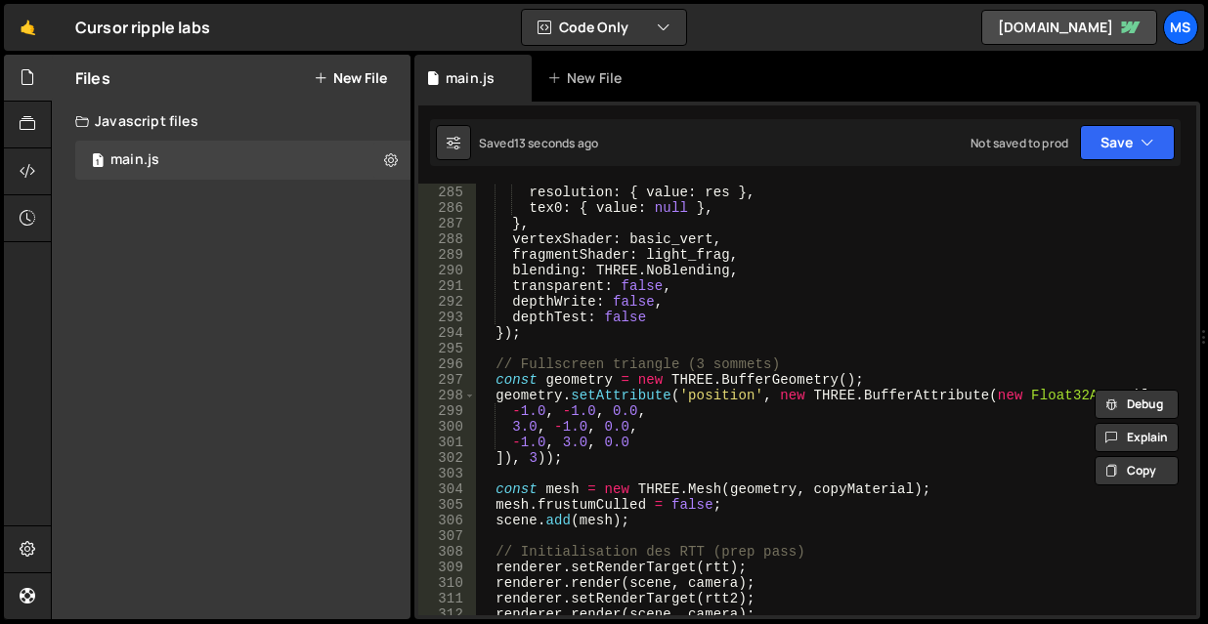
scroll to position [4471, 0]
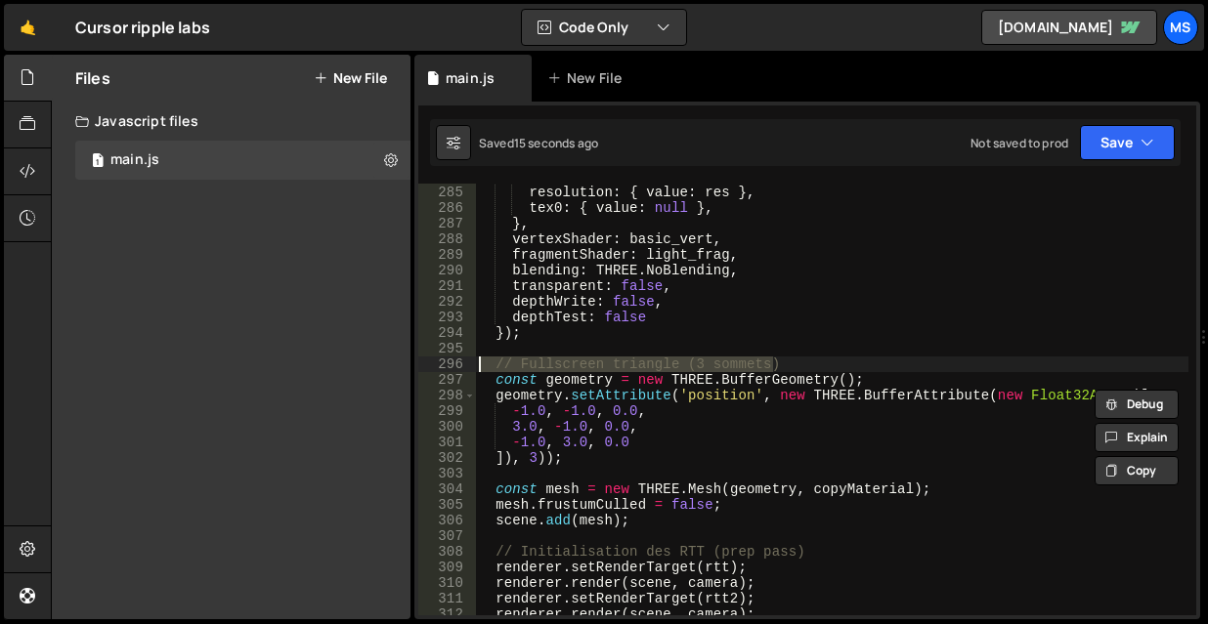
drag, startPoint x: 813, startPoint y: 365, endPoint x: 481, endPoint y: 363, distance: 332.3
click at [481, 363] on div "uniforms : { resolution : { value : res } , tex0 : { value : null } , } , verte…" at bounding box center [831, 400] width 713 height 463
type textarea "// Fullscreen triangle (3 sommets)"
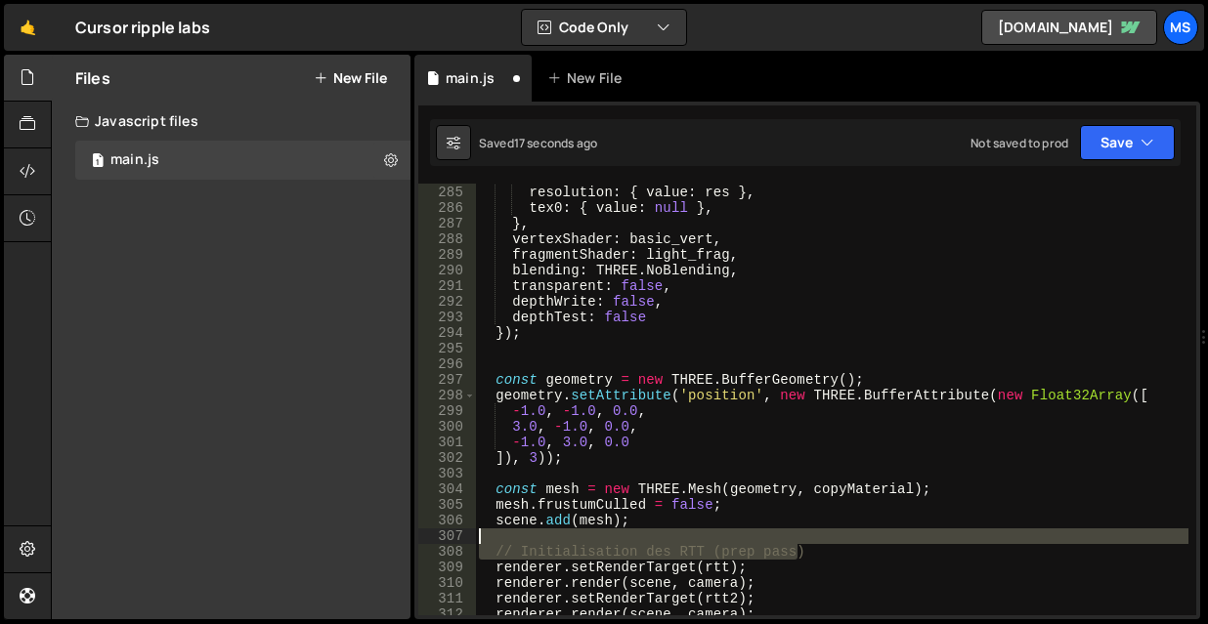
drag, startPoint x: 833, startPoint y: 551, endPoint x: 434, endPoint y: 542, distance: 398.8
click at [434, 542] on div "284 285 286 287 288 289 290 291 292 293 294 295 296 297 298 299 300 301 302 303…" at bounding box center [807, 400] width 778 height 432
type textarea "// Initialisation des RTT (prep pass)"
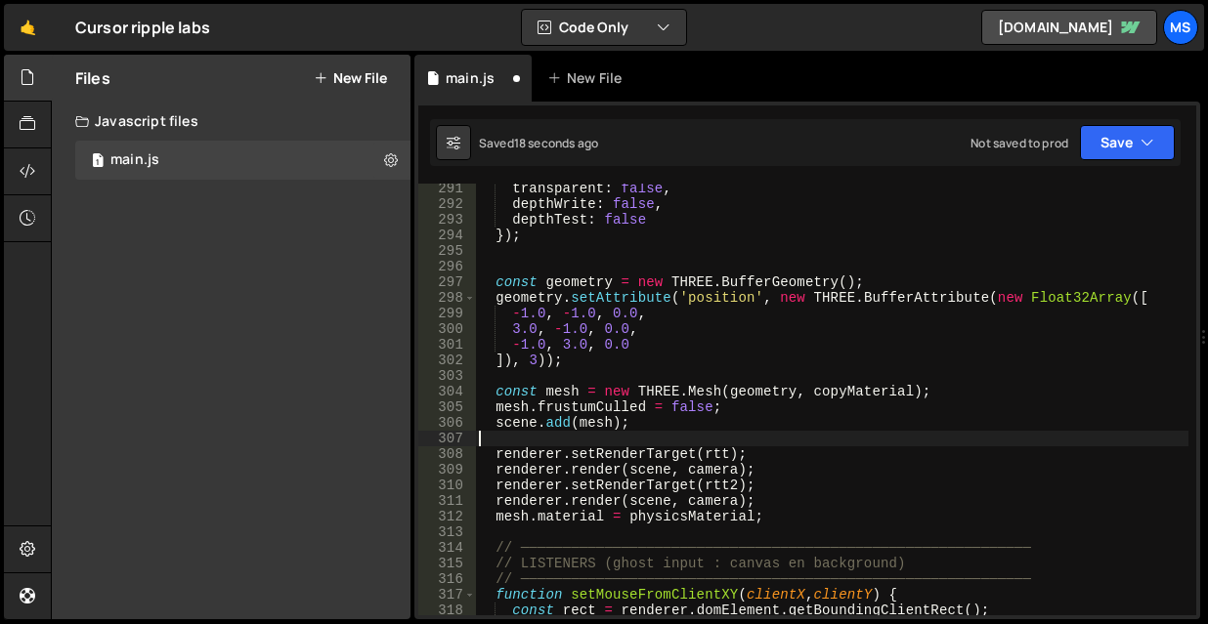
scroll to position [4725, 0]
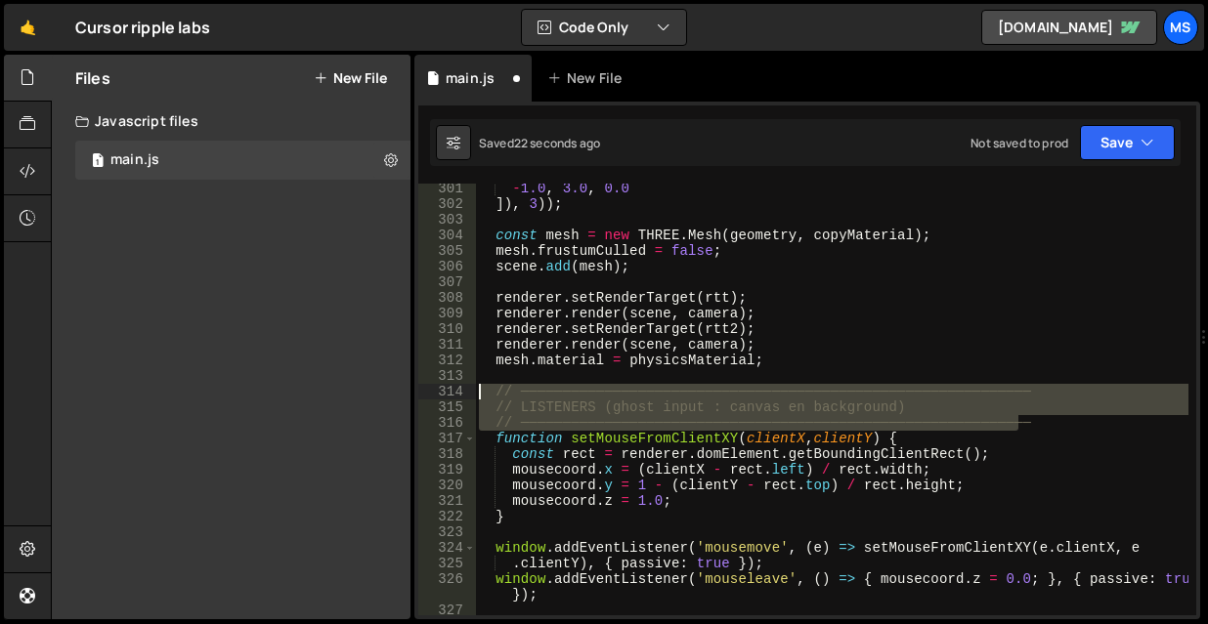
drag, startPoint x: 1043, startPoint y: 421, endPoint x: 453, endPoint y: 396, distance: 589.9
click at [453, 396] on div "301 302 303 304 305 306 307 308 309 310 311 312 313 314 315 316 317 318 319 320…" at bounding box center [807, 400] width 778 height 432
click at [894, 403] on div "- 1.0 , 3.0 , 0.0 ]) , 3 )) ; const mesh = new THREE . Mesh ( geometry , copyMa…" at bounding box center [831, 400] width 713 height 432
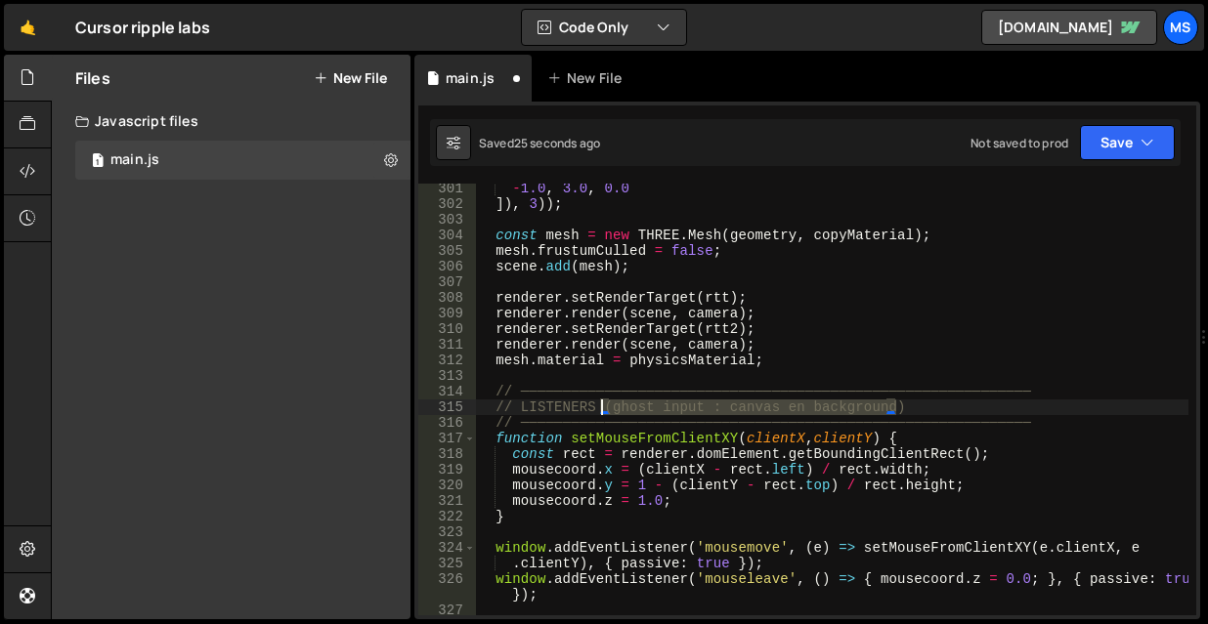
drag, startPoint x: 909, startPoint y: 404, endPoint x: 600, endPoint y: 404, distance: 308.8
click at [600, 404] on div "- 1.0 , 3.0 , 0.0 ]) , 3 )) ; const mesh = new THREE . Mesh ( geometry , copyMa…" at bounding box center [831, 412] width 713 height 463
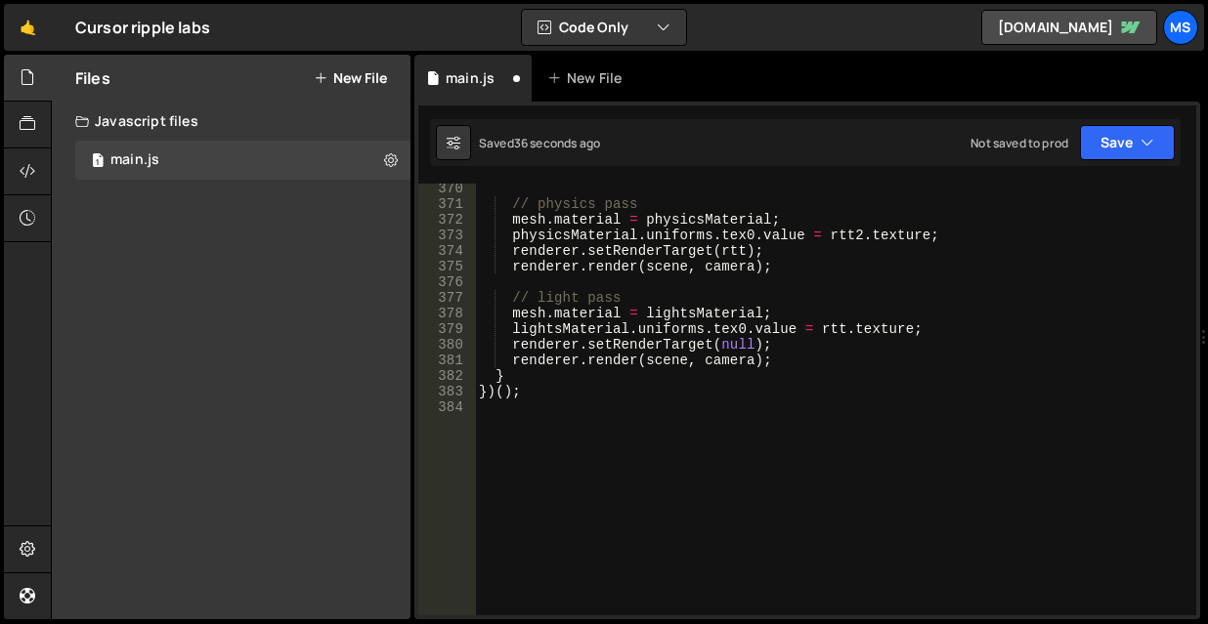
scroll to position [5820, 0]
click at [1132, 238] on div "// physics pass mesh . material = physicsMaterial ; physicsMaterial . uniforms …" at bounding box center [831, 412] width 713 height 463
type textarea "physicsMaterial.uniforms.tex0.value = rtt2.texture;"
click at [359, 75] on button "New File" at bounding box center [350, 78] width 73 height 16
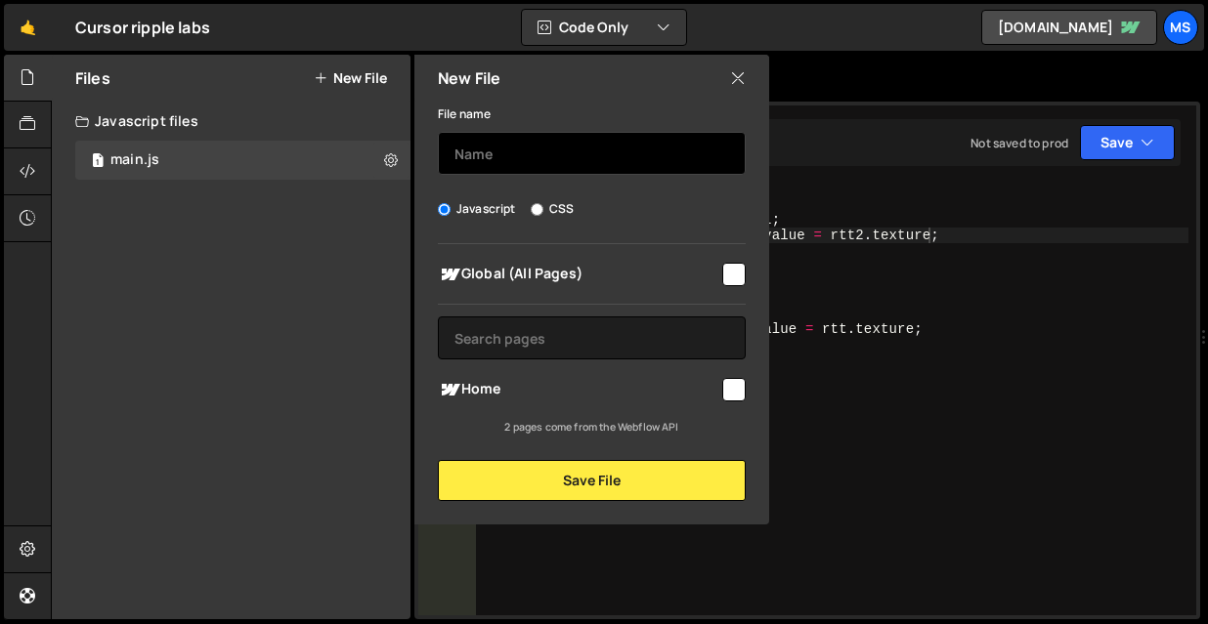
click at [502, 153] on input "text" at bounding box center [592, 153] width 308 height 43
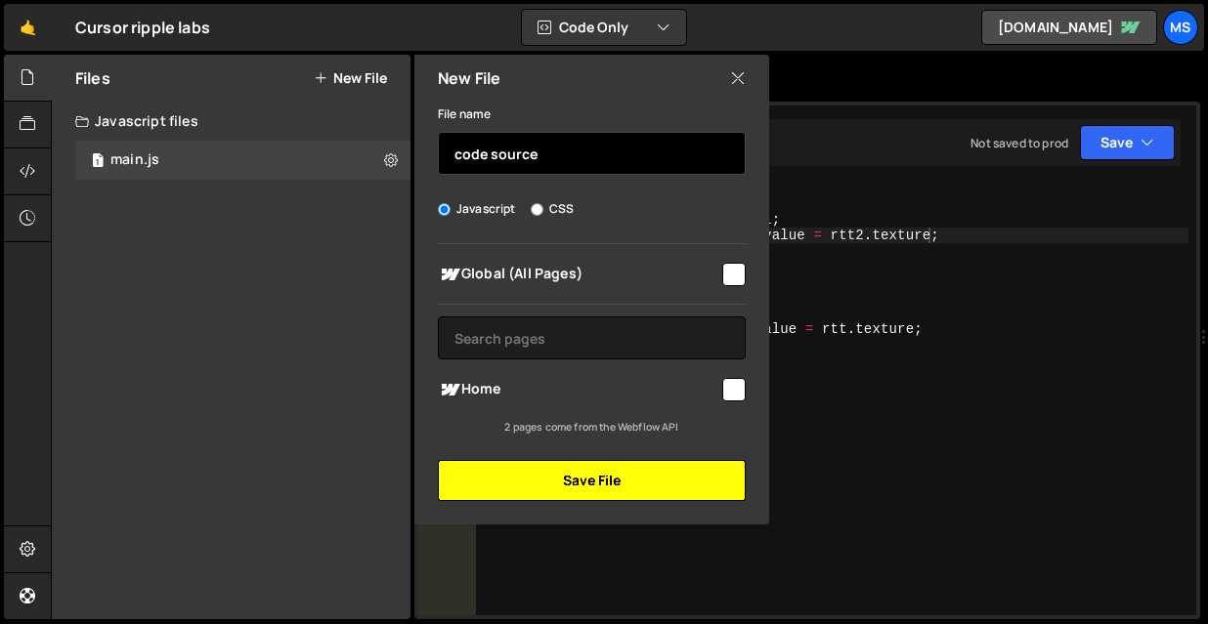
type input "code source"
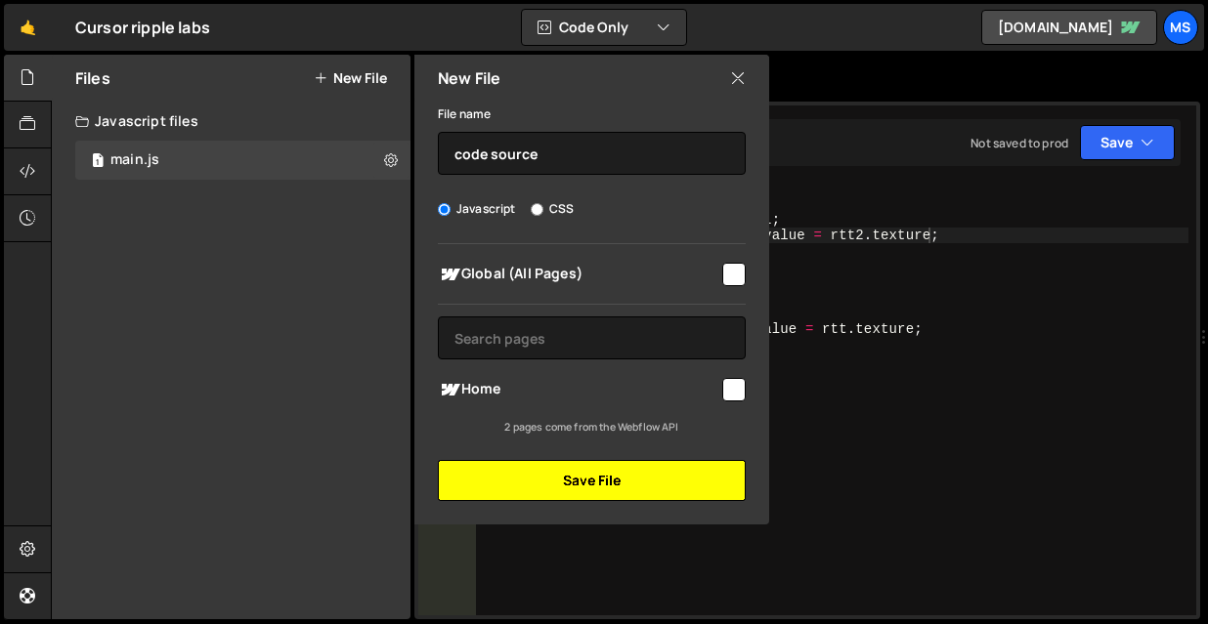
click at [568, 471] on button "Save File" at bounding box center [592, 480] width 308 height 41
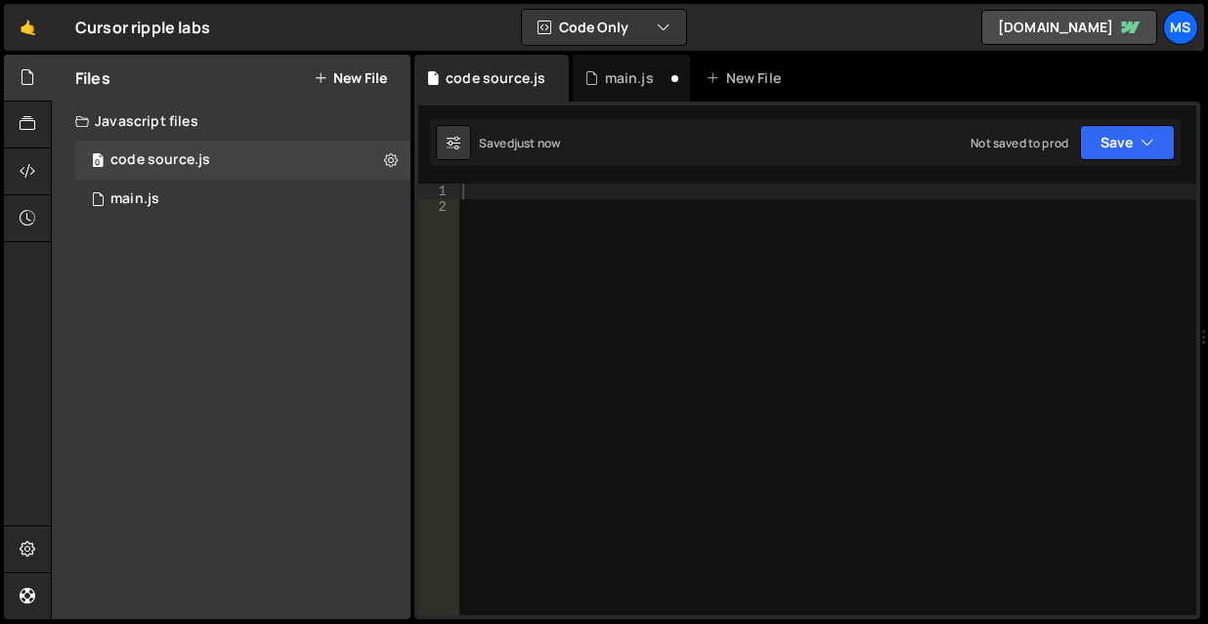
click at [581, 294] on div at bounding box center [827, 415] width 738 height 463
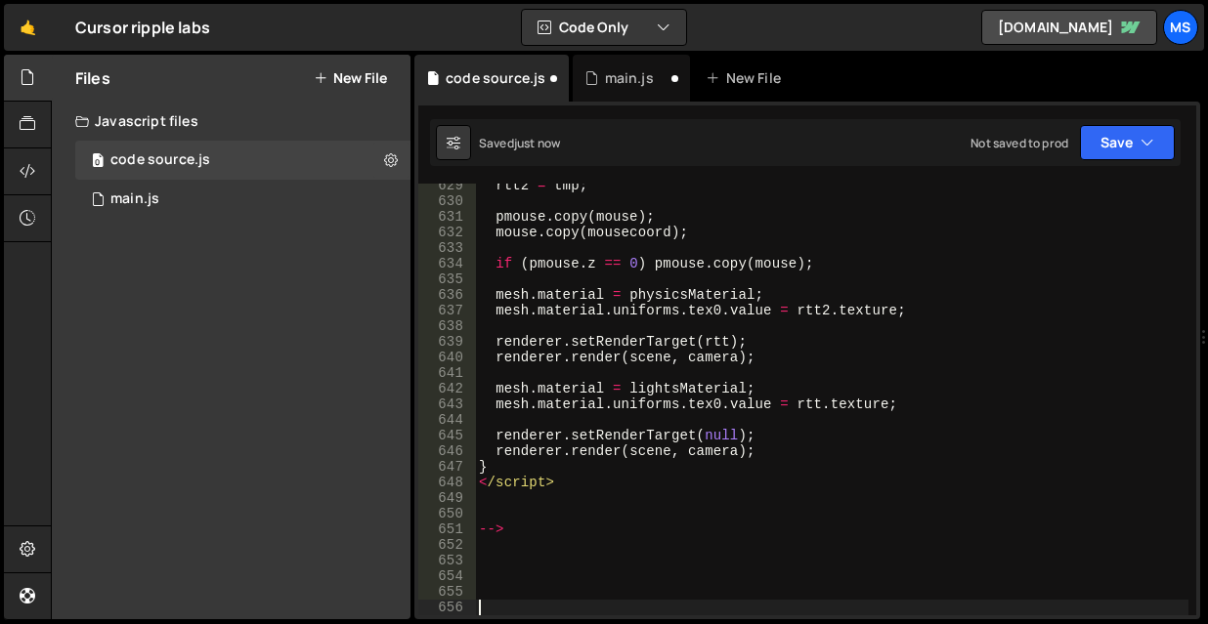
scroll to position [9888, 0]
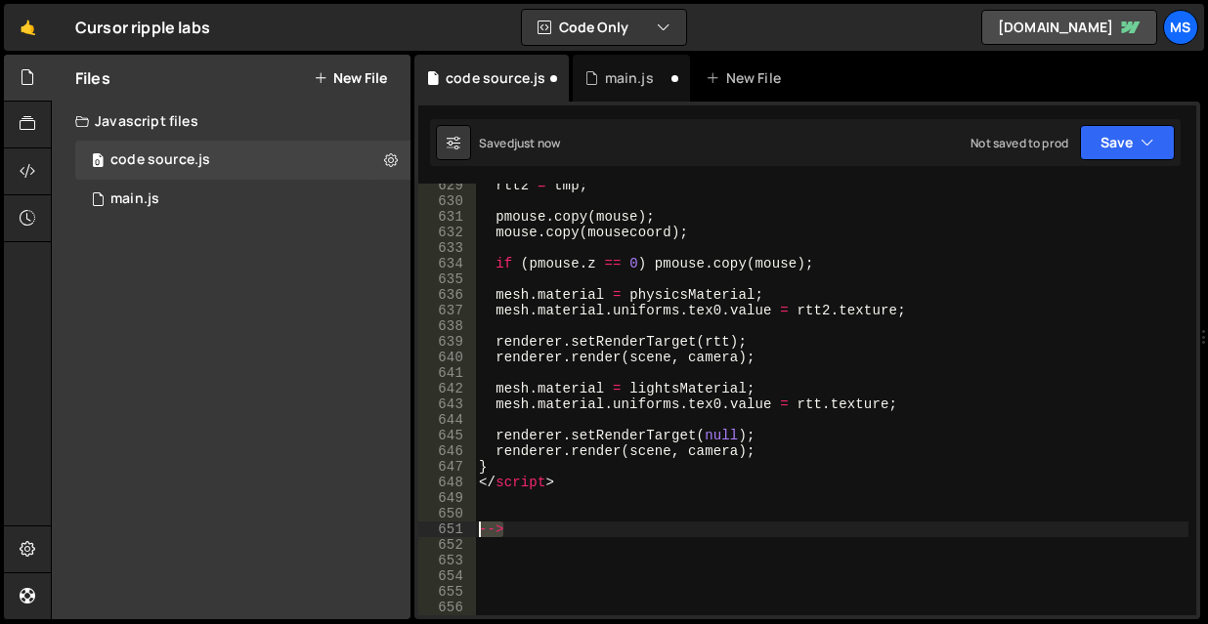
drag, startPoint x: 511, startPoint y: 533, endPoint x: 457, endPoint y: 532, distance: 53.8
click at [457, 532] on div "629 630 631 632 633 634 635 636 637 638 639 640 641 642 643 644 645 646 647 648…" at bounding box center [807, 400] width 778 height 432
type textarea "-->"
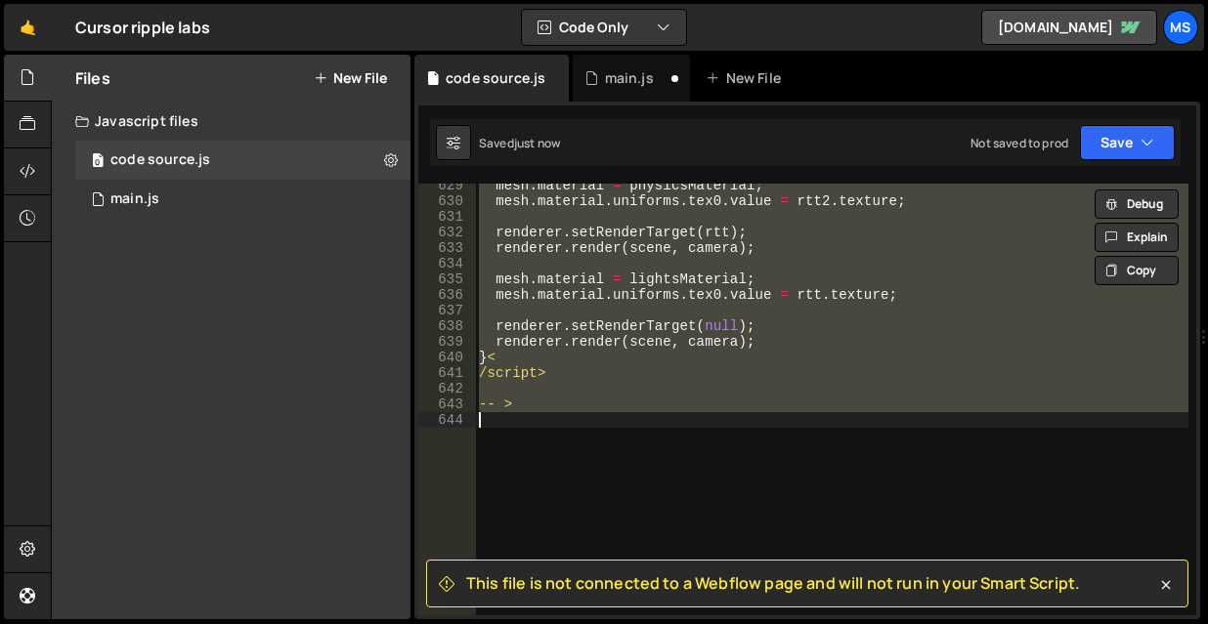
type textarea "// -- >"
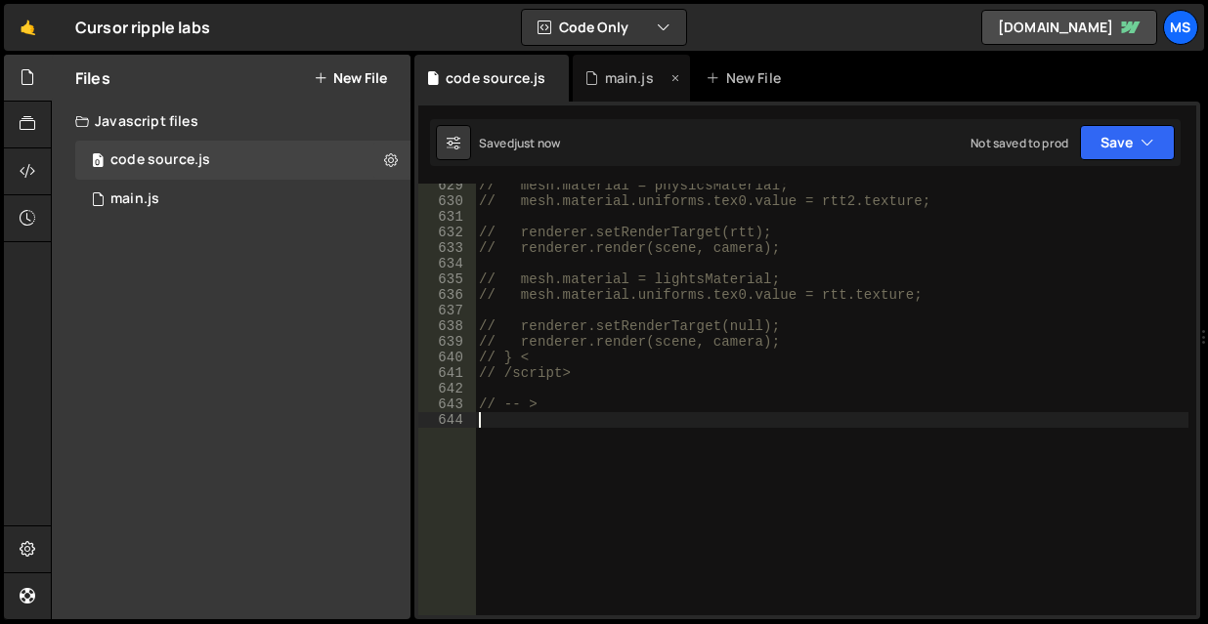
click at [636, 92] on div "main.js" at bounding box center [631, 78] width 117 height 47
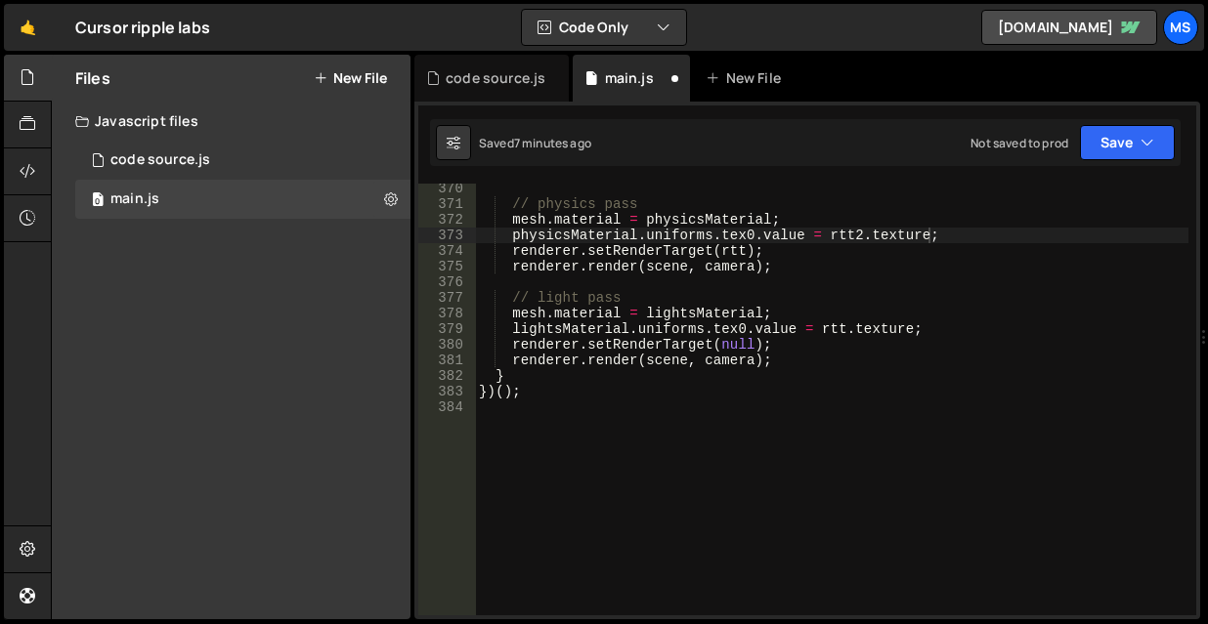
click at [625, 452] on div "// physics pass mesh . material = physicsMaterial ; physicsMaterial . uniforms …" at bounding box center [831, 412] width 713 height 463
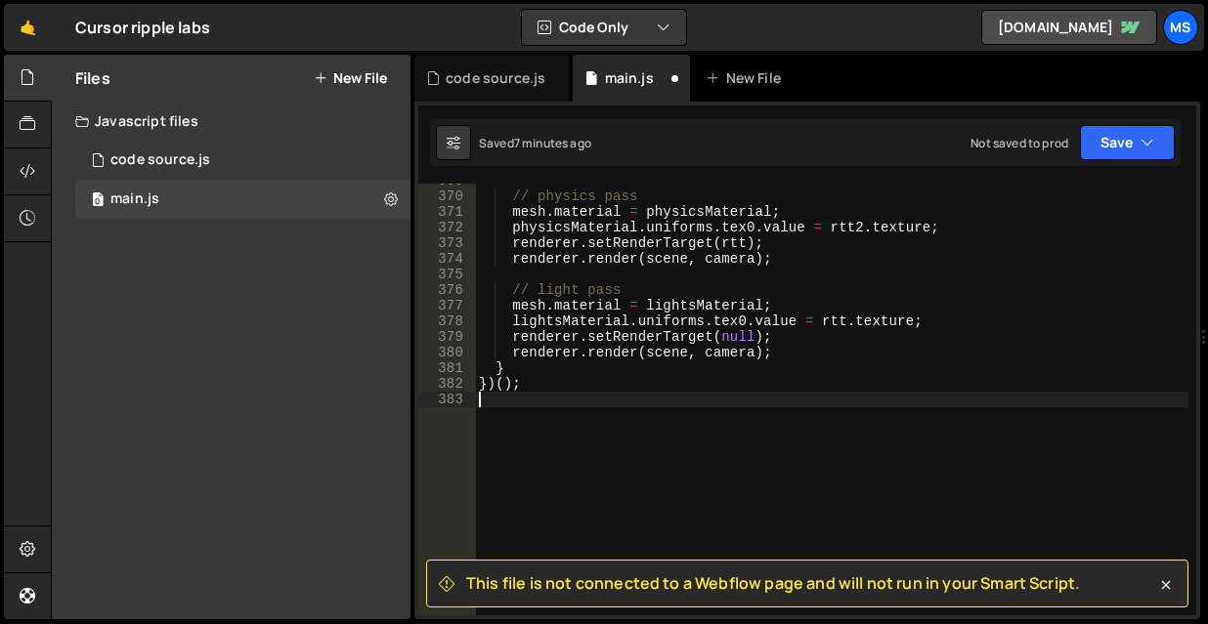
scroll to position [5812, 0]
click at [393, 202] on icon at bounding box center [391, 199] width 14 height 19
type input "main"
radio input "true"
checkbox input "true"
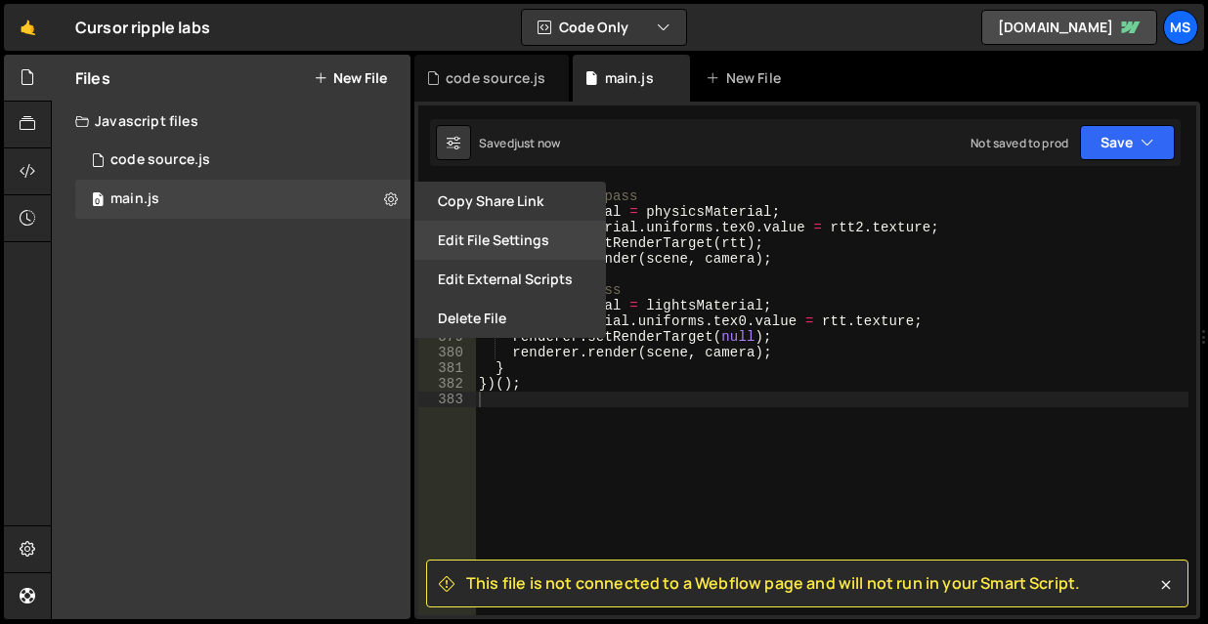
click at [536, 231] on button "Edit File Settings" at bounding box center [510, 240] width 192 height 39
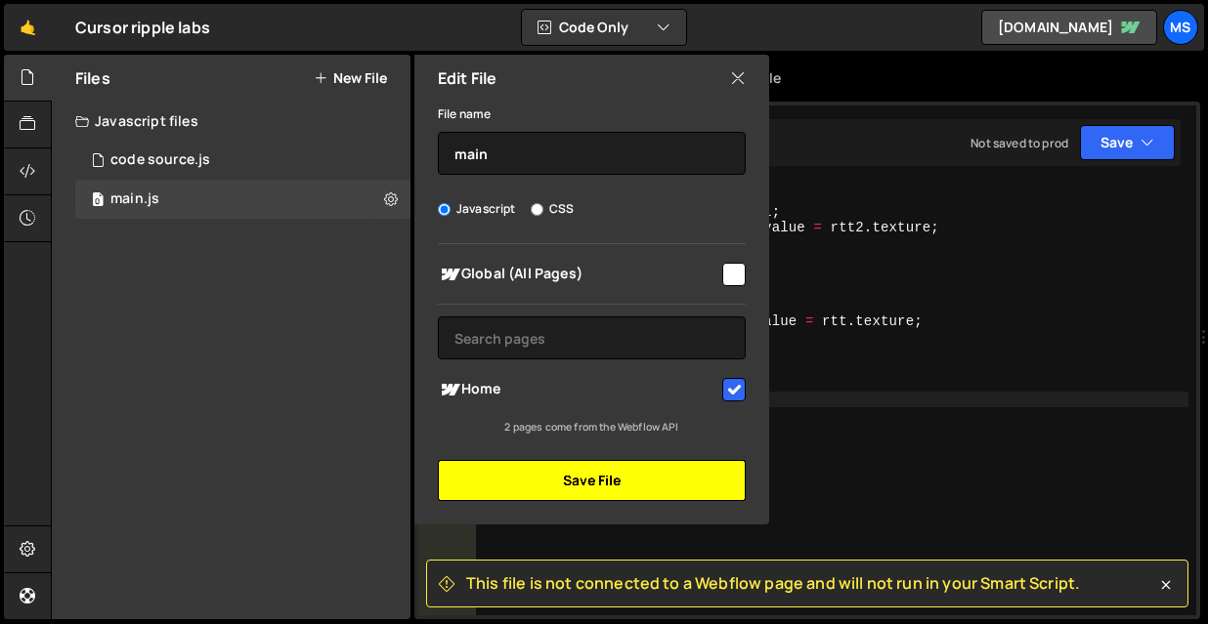
click at [657, 481] on button "Save File" at bounding box center [592, 480] width 308 height 41
click at [624, 466] on button "Save File" at bounding box center [592, 480] width 308 height 41
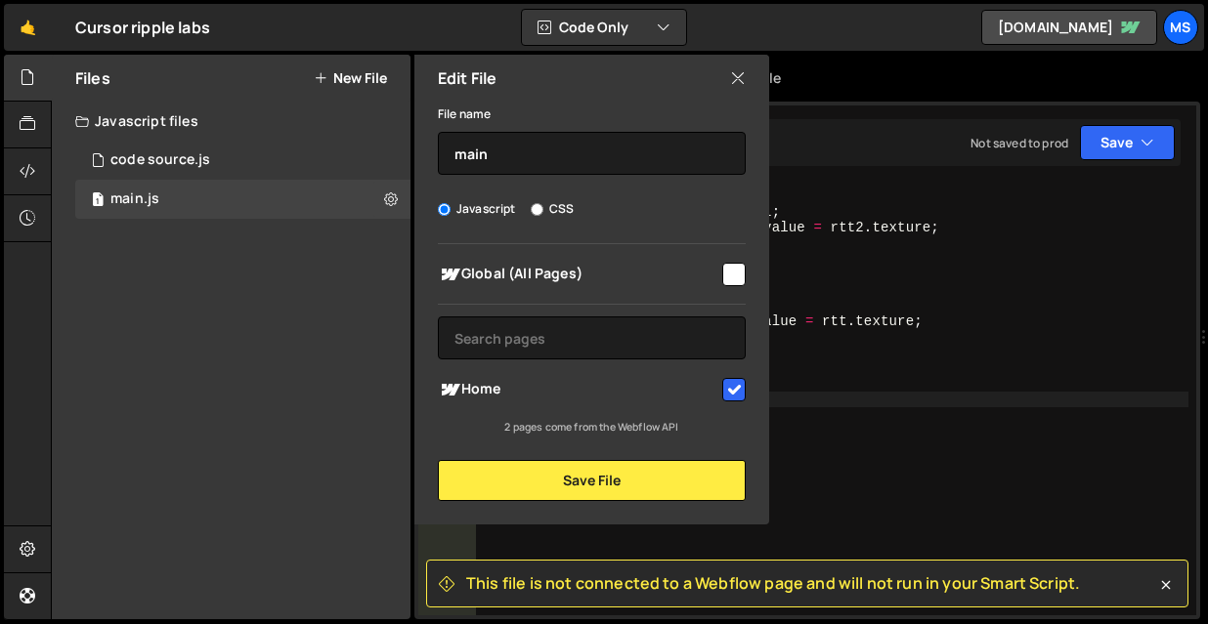
click at [739, 276] on input "checkbox" at bounding box center [733, 274] width 23 height 23
click at [734, 270] on input "checkbox" at bounding box center [733, 274] width 23 height 23
checkbox input "false"
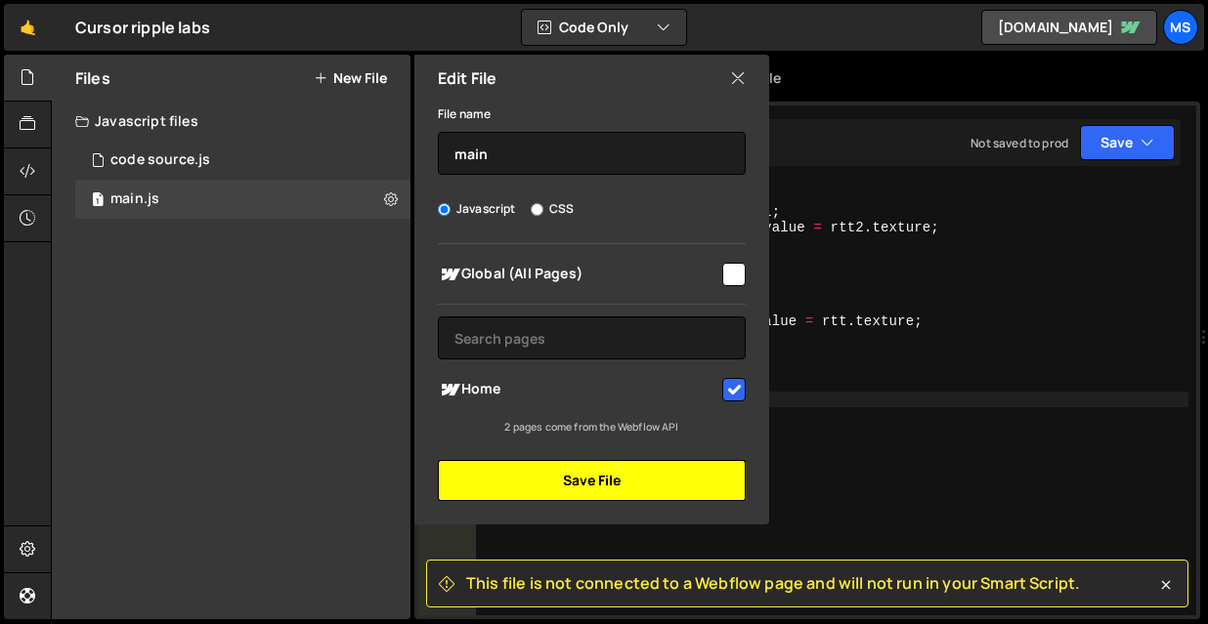
click at [638, 484] on button "Save File" at bounding box center [592, 480] width 308 height 41
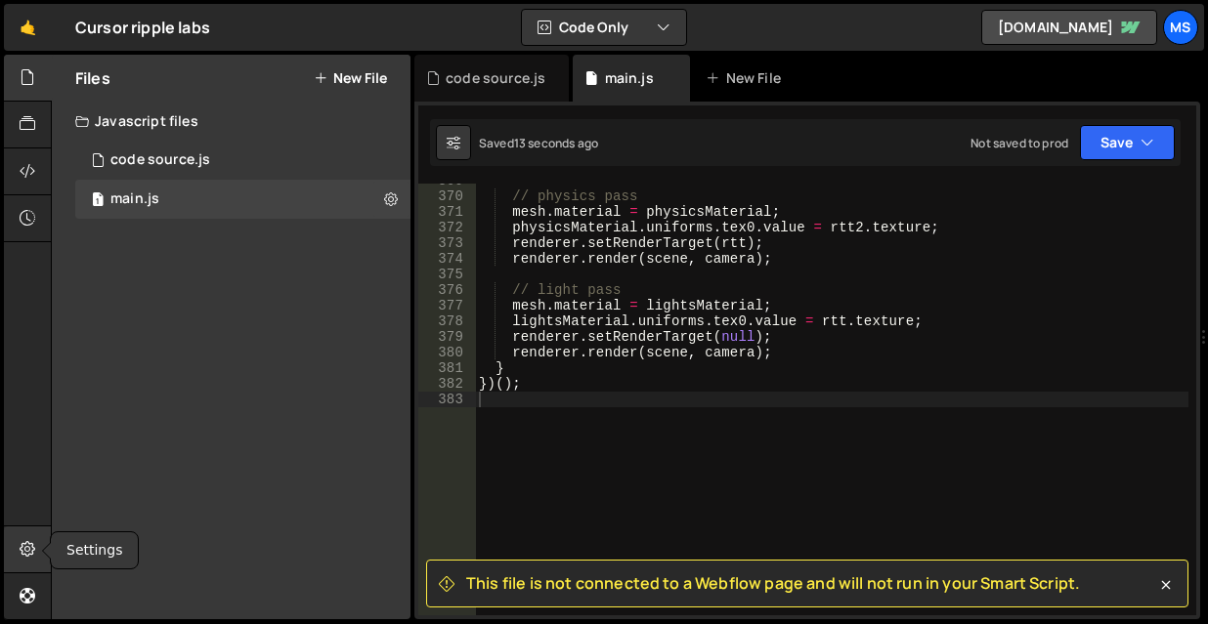
click at [28, 545] on icon at bounding box center [28, 549] width 16 height 22
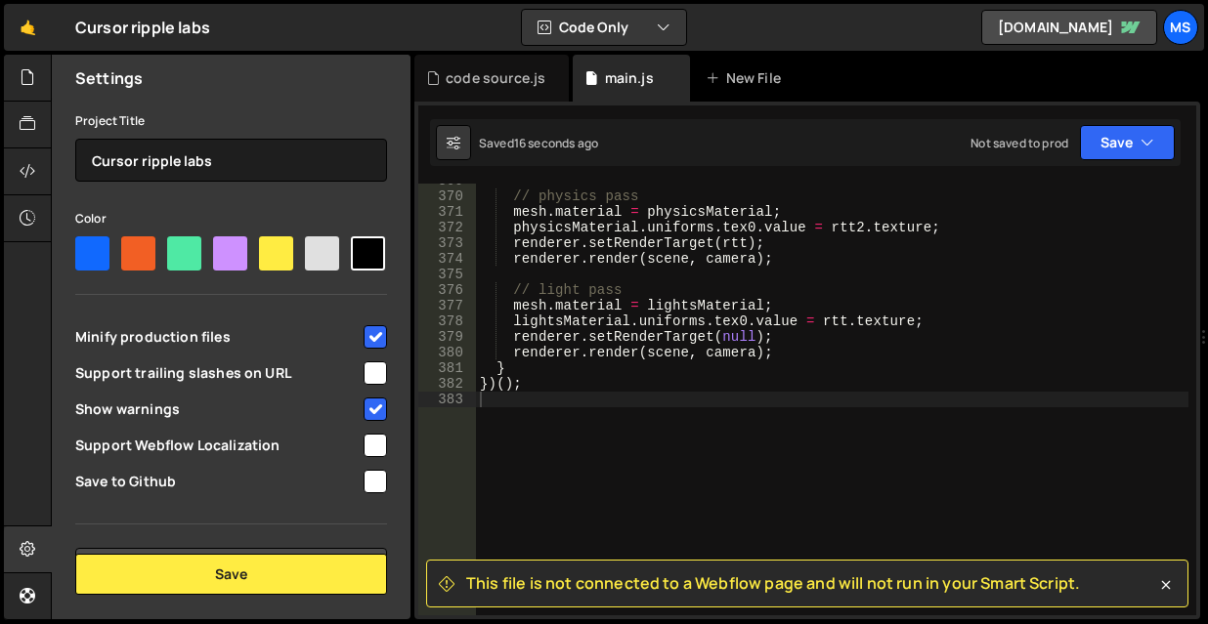
scroll to position [213, 0]
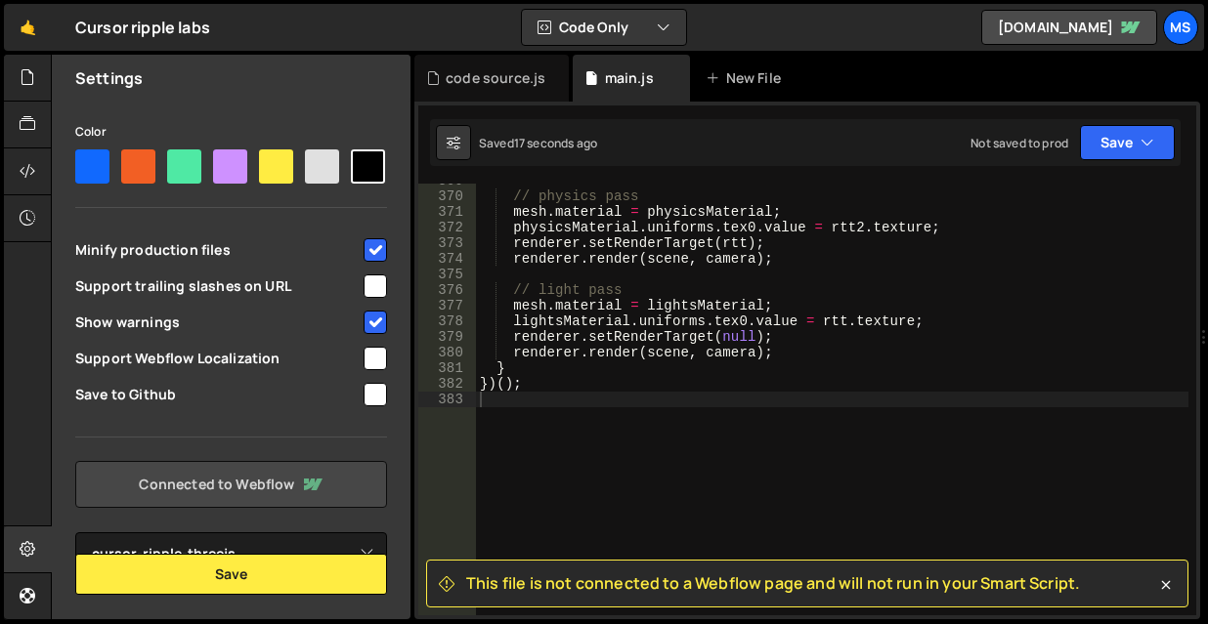
click at [235, 472] on link "Connected to Webflow" at bounding box center [231, 484] width 312 height 47
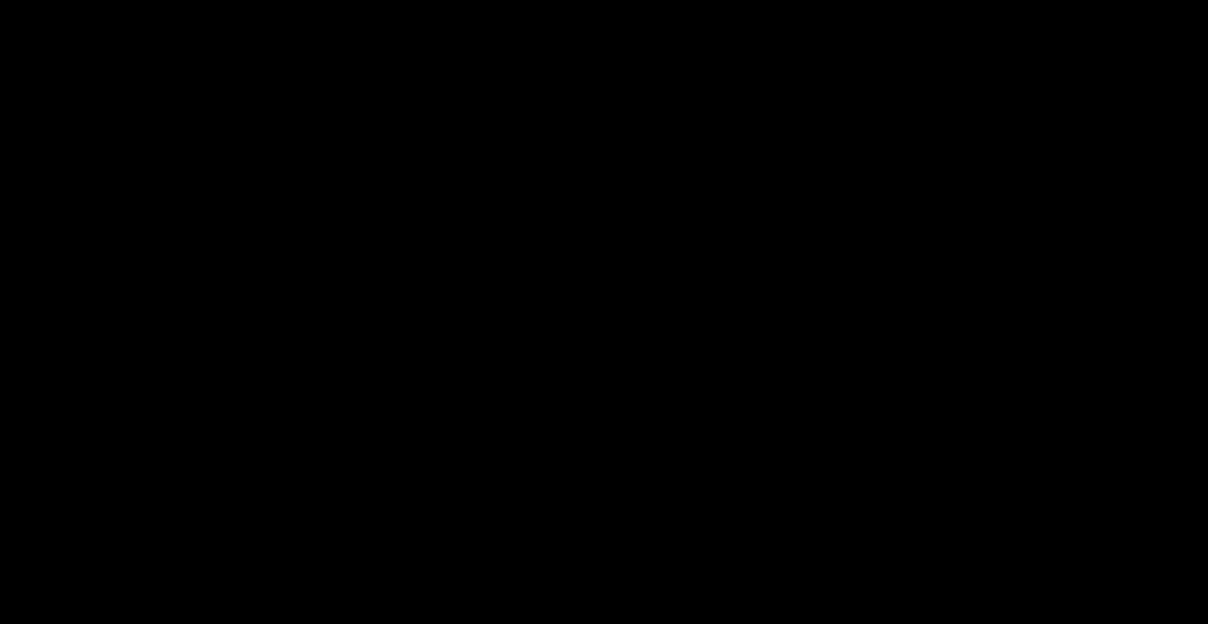
select select "68dbbc18a2c0eb4a89f78f16"
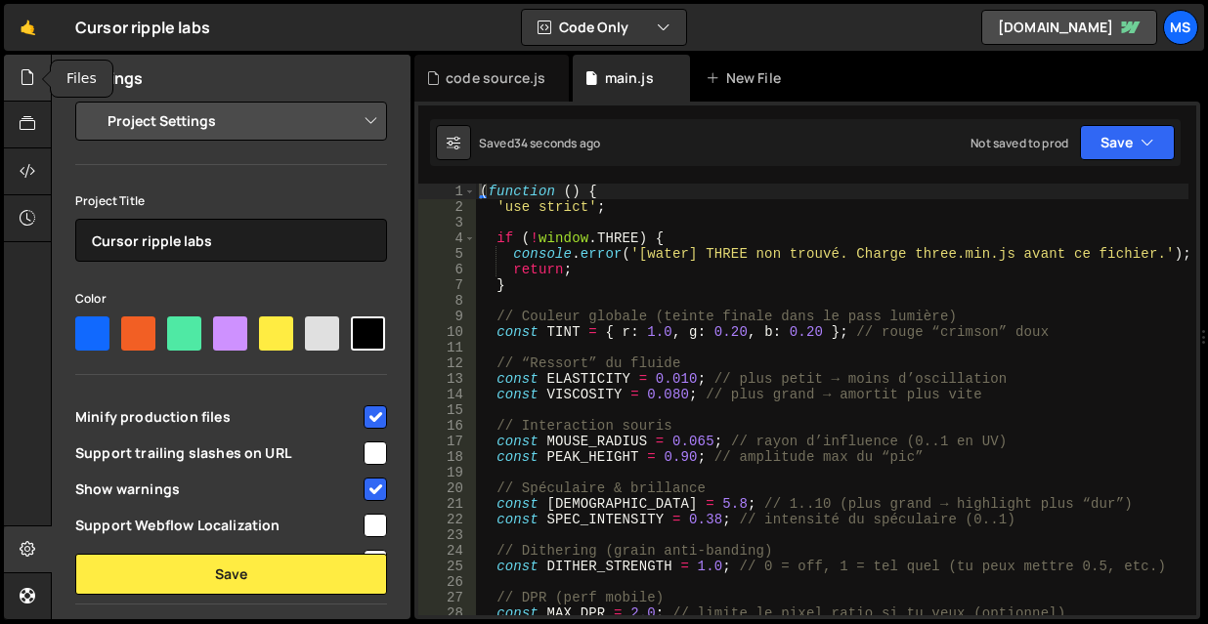
click at [28, 73] on icon at bounding box center [28, 77] width 16 height 22
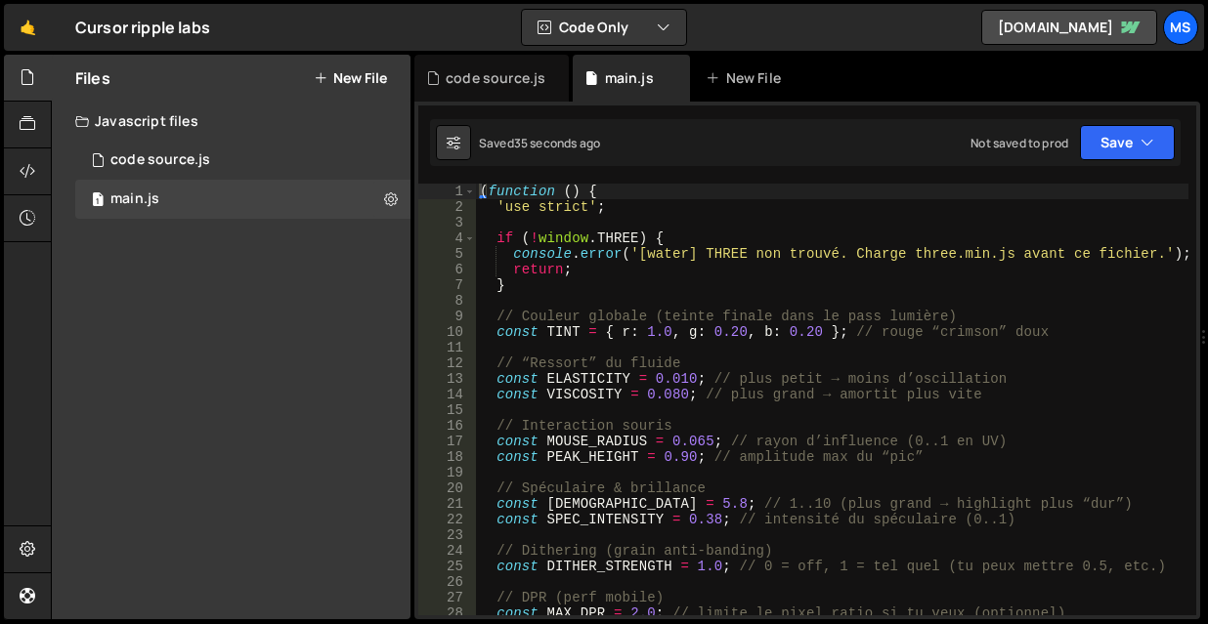
type textarea "// Couleur globale (teinte finale dans le pass lumière)"
click at [815, 310] on div "( function ( ) { 'use strict' ; if ( ! window . THREE ) { console . error ( '[w…" at bounding box center [832, 415] width 712 height 463
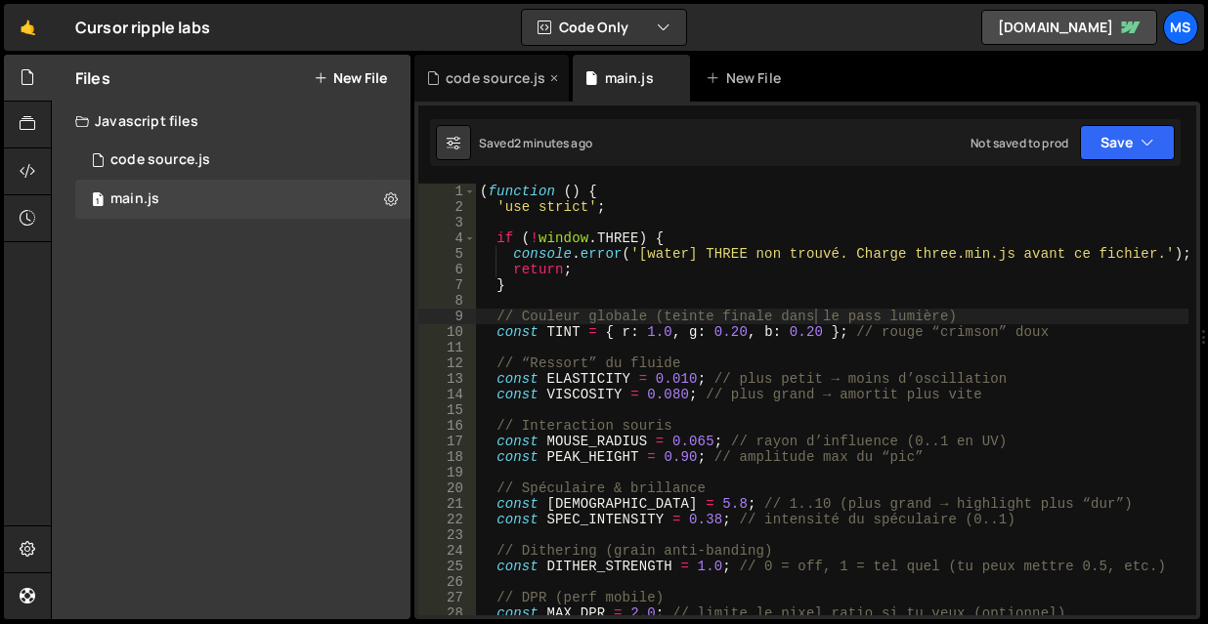
click at [454, 62] on div "code source.js" at bounding box center [491, 78] width 154 height 47
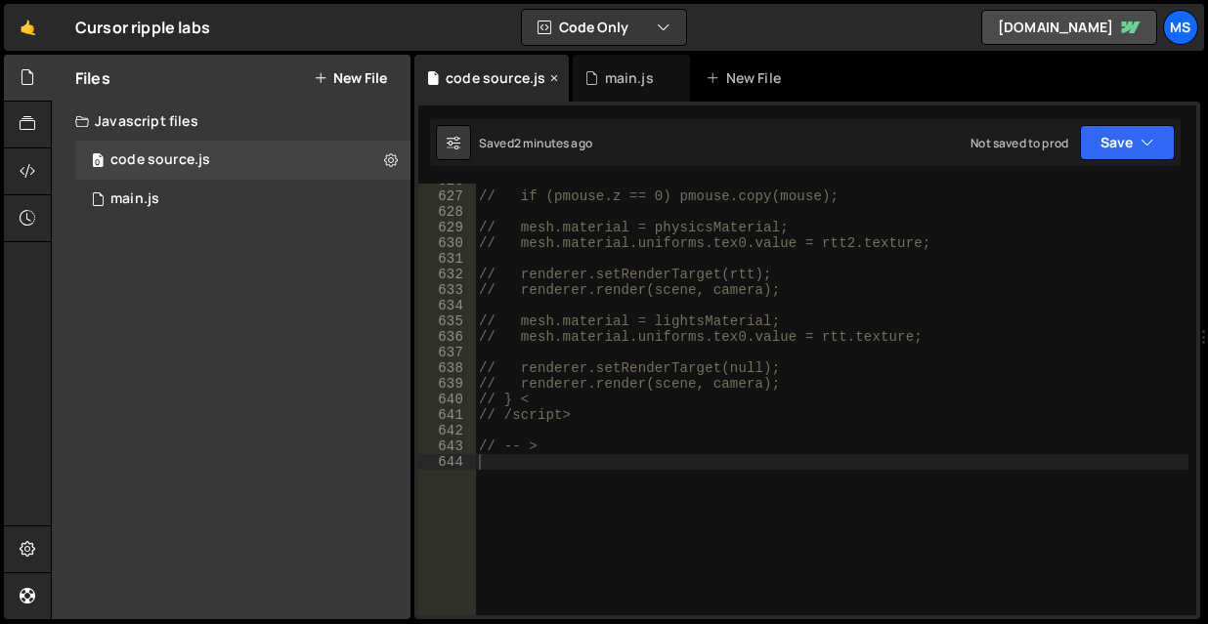
scroll to position [9846, 0]
click at [591, 457] on div "// if (pmouse.z == 0) pmouse.copy(mouse); // mesh.material = physicsMaterial; /…" at bounding box center [831, 404] width 713 height 463
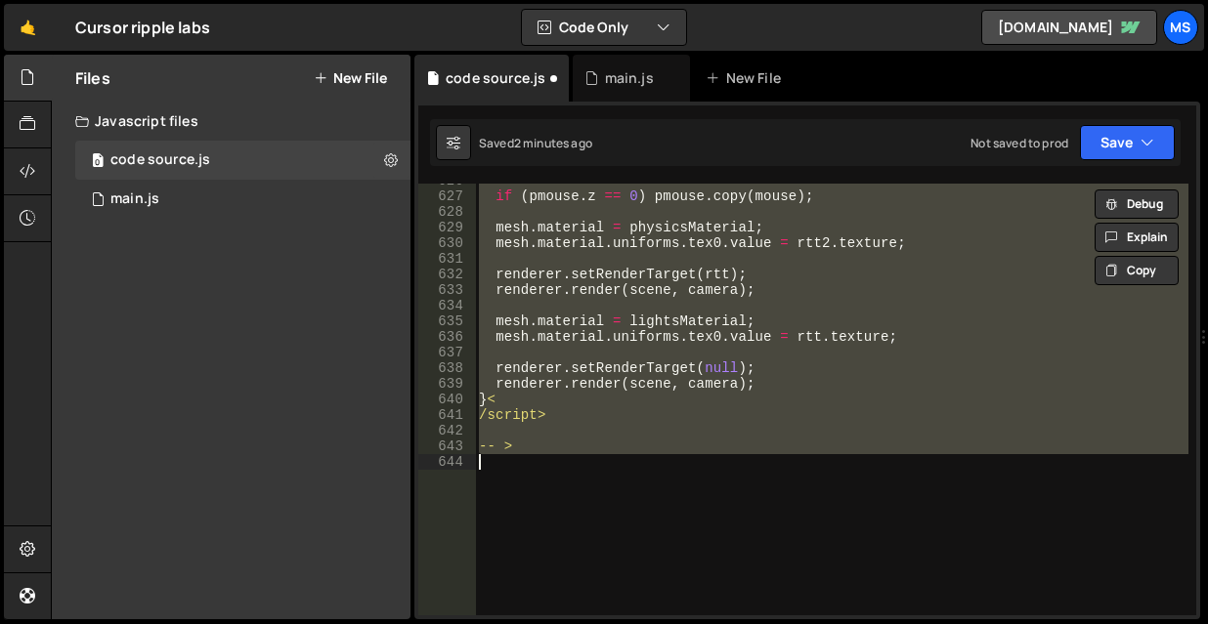
type textarea "// -- >"
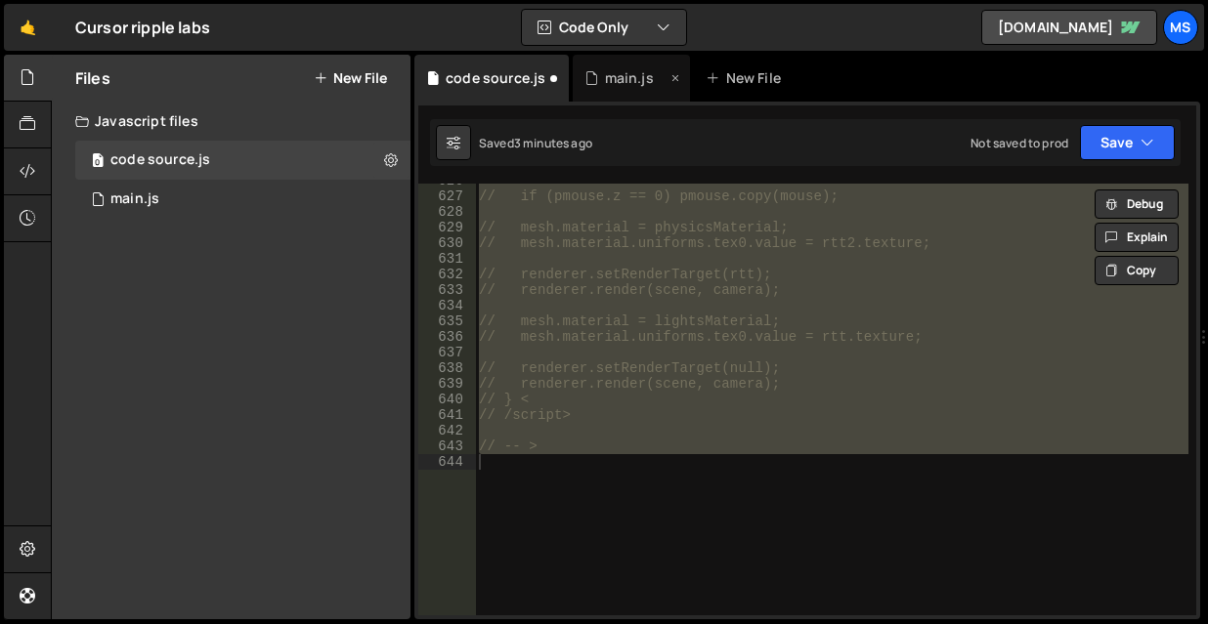
click at [612, 76] on div "main.js" at bounding box center [629, 78] width 49 height 20
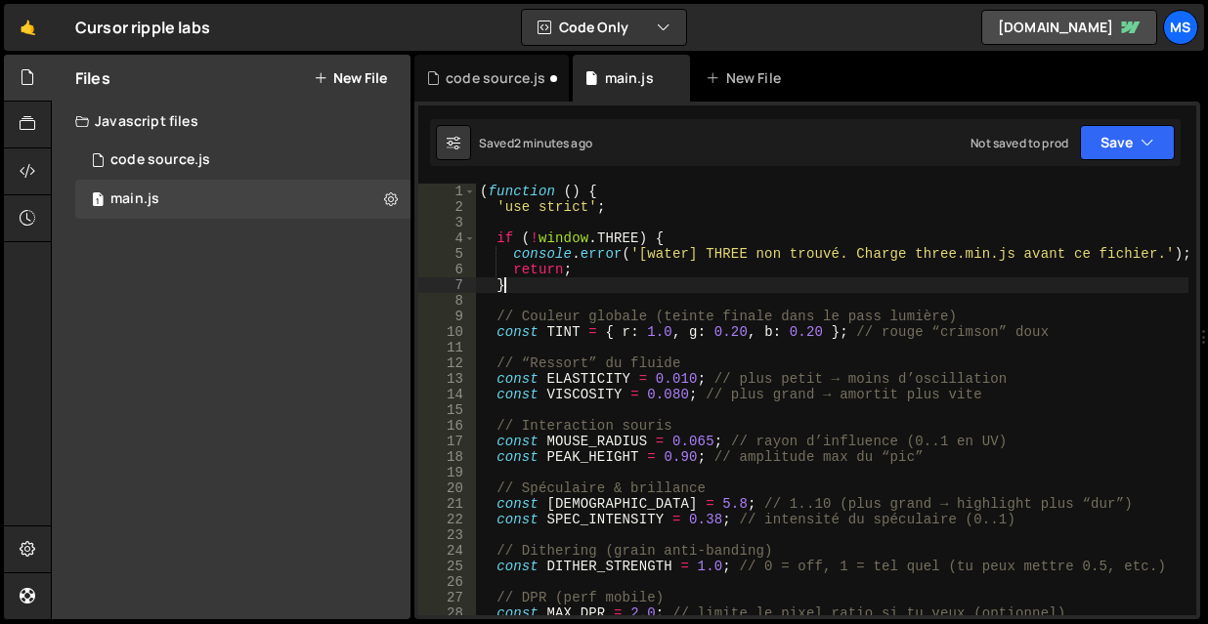
click at [721, 280] on div "( function ( ) { 'use strict' ; if ( ! window . THREE ) { console . error ( '[w…" at bounding box center [832, 415] width 712 height 463
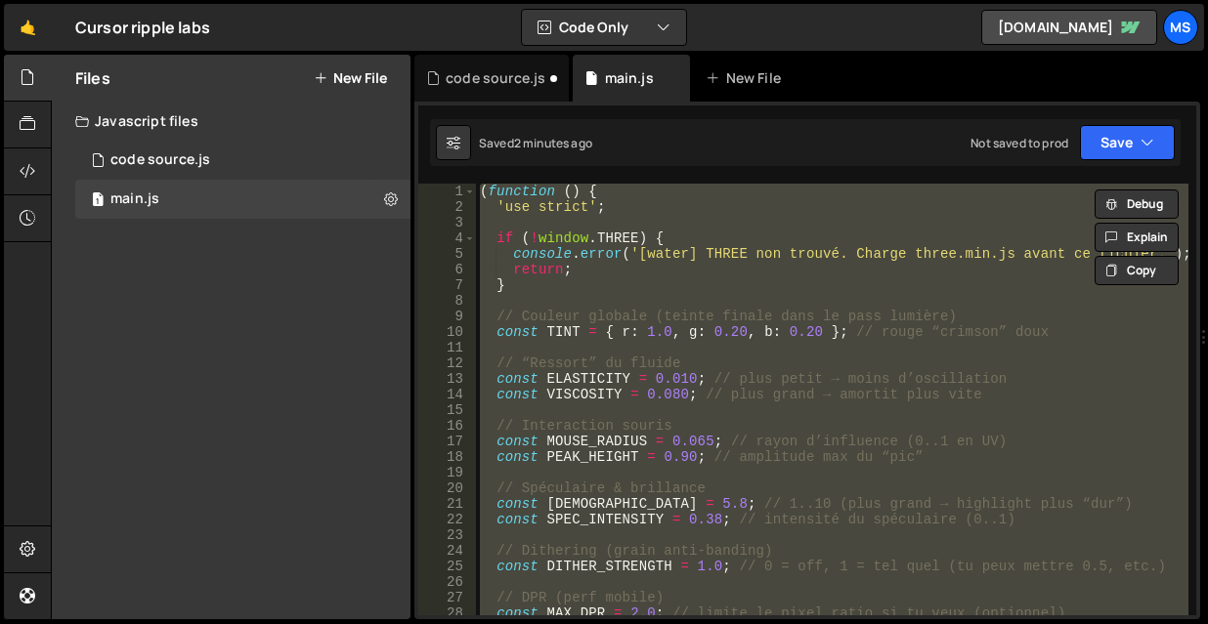
type textarea "// })();"
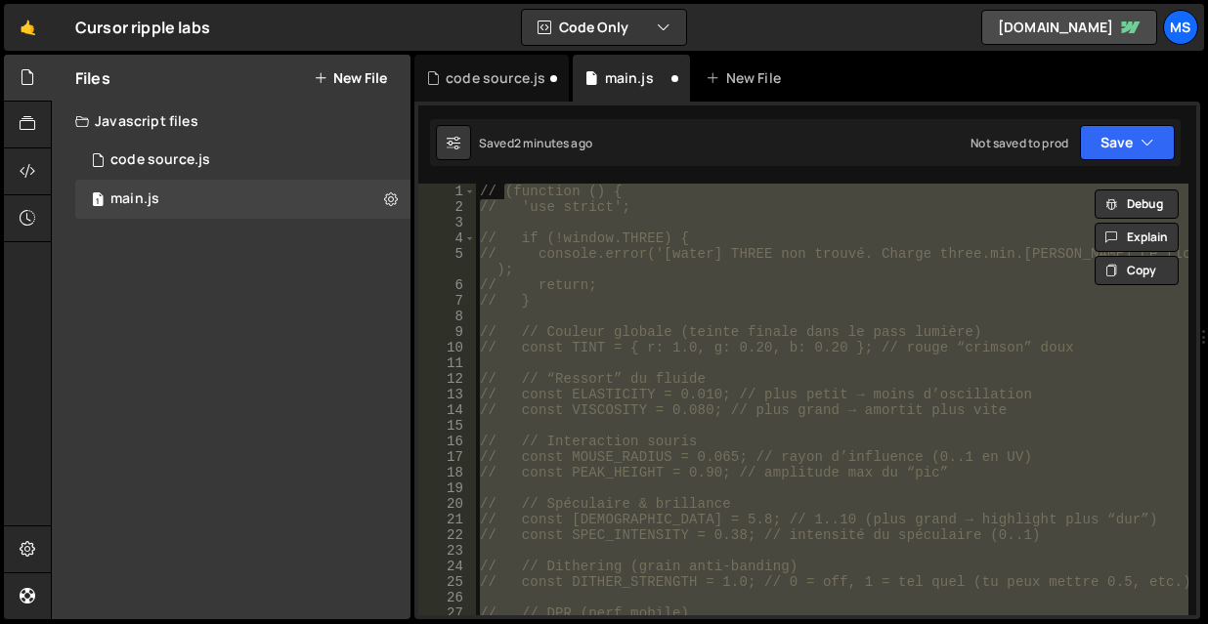
scroll to position [5835, 0]
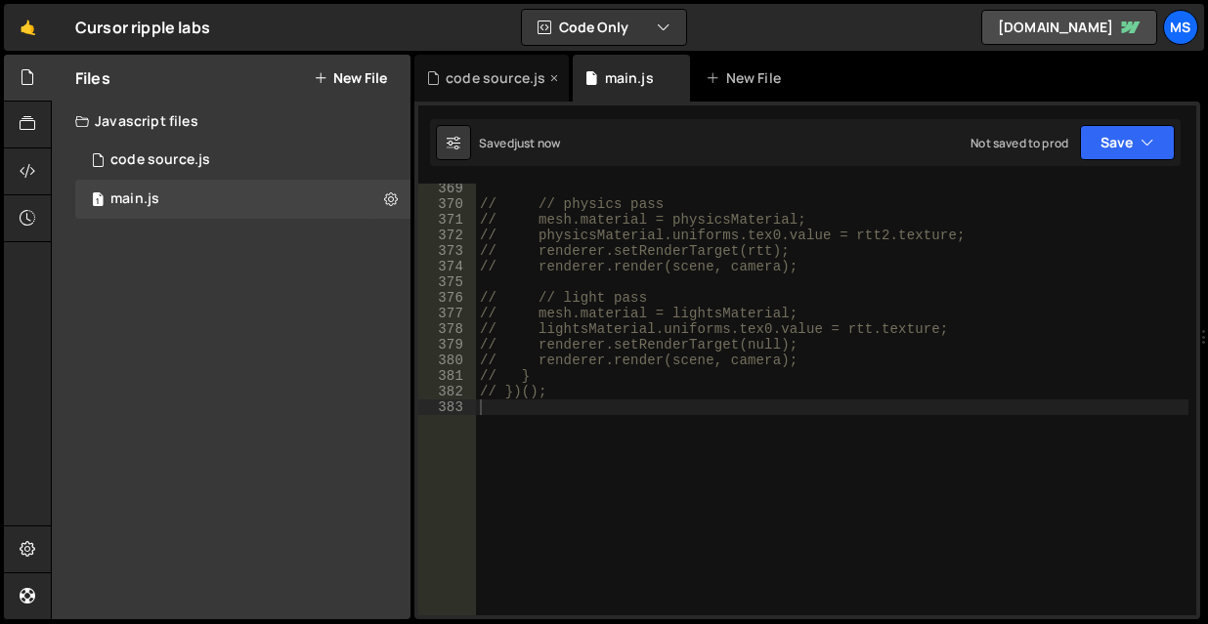
click at [465, 98] on div "code source.js" at bounding box center [491, 78] width 154 height 47
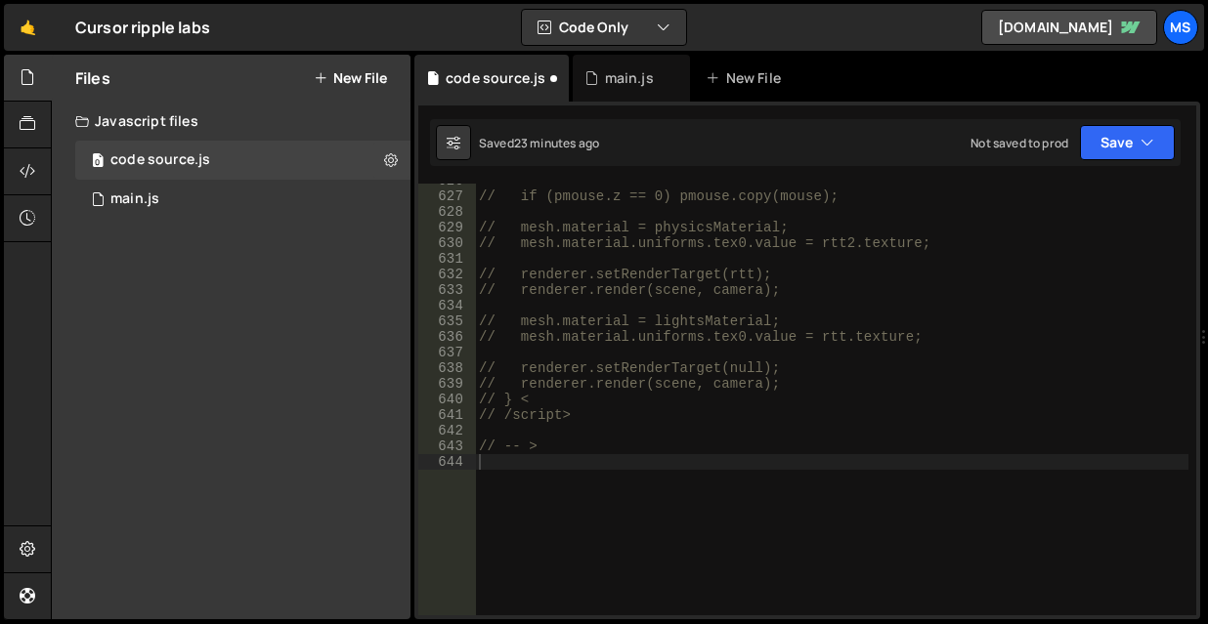
type textarea "// renderer.setRenderTarget(rtt);"
click at [1113, 275] on div "// if (pmouse.z == 0) pmouse.copy(mouse); // mesh.material = physicsMaterial; /…" at bounding box center [831, 404] width 713 height 463
click at [138, 198] on div "main.js" at bounding box center [134, 200] width 49 height 18
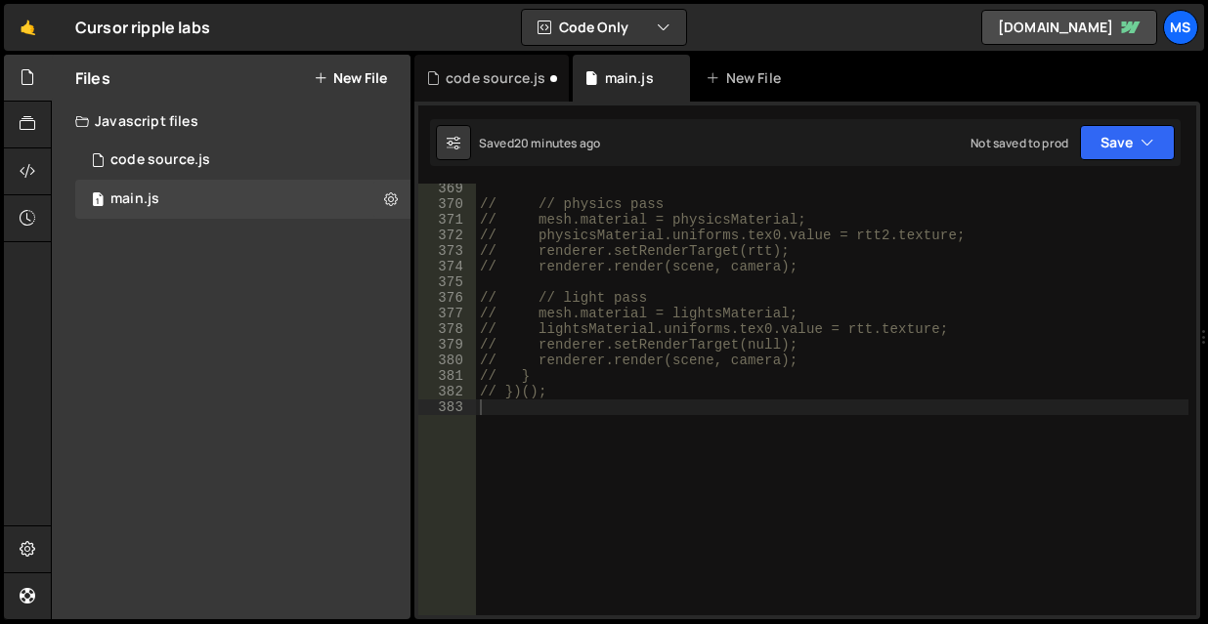
scroll to position [5843, 0]
click at [943, 428] on div "// // physics pass // mesh.material = physicsMaterial; // physicsMaterial.unifo…" at bounding box center [832, 404] width 712 height 463
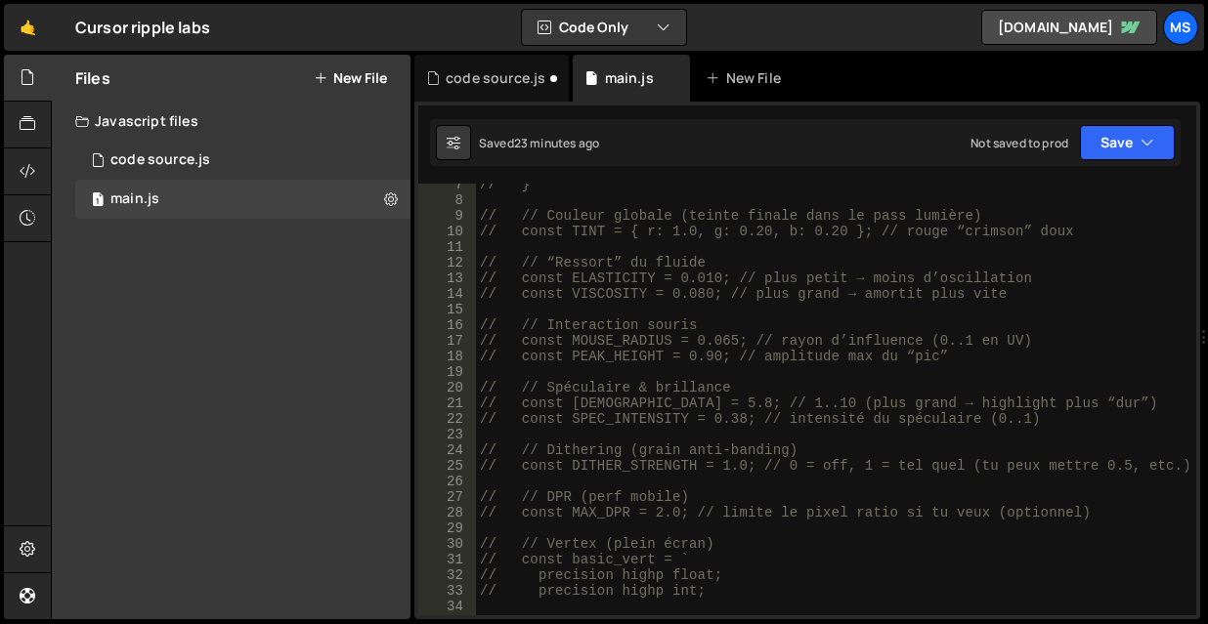
scroll to position [0, 0]
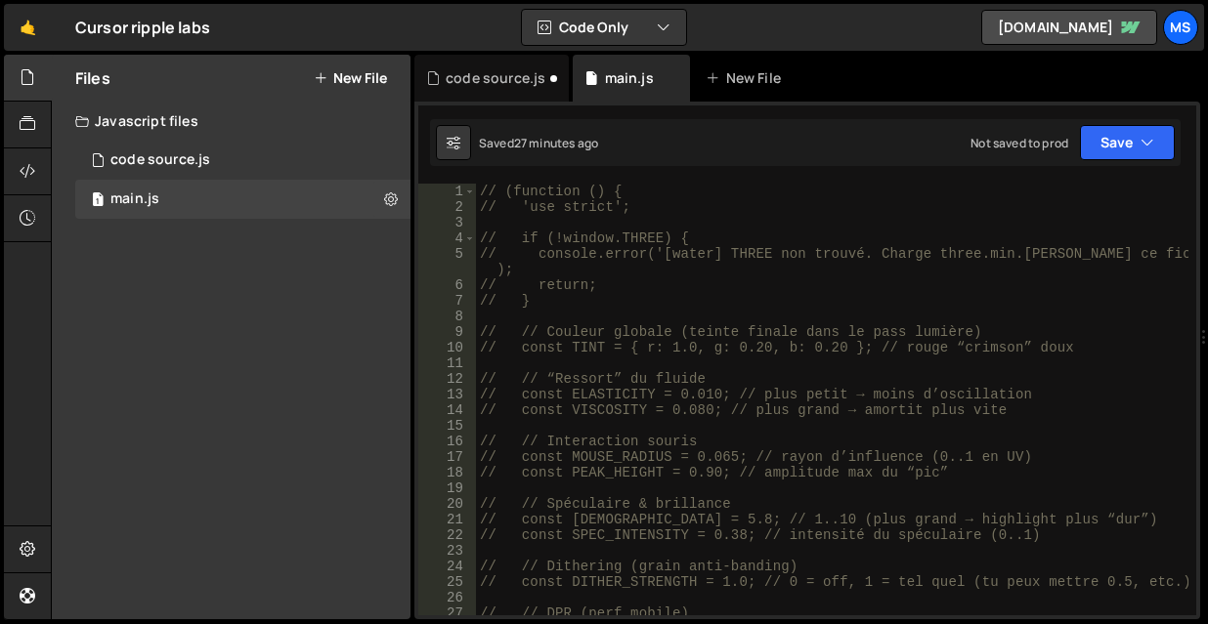
click at [351, 62] on div "Files New File" at bounding box center [231, 78] width 359 height 47
click at [346, 67] on div "Files New File" at bounding box center [231, 78] width 359 height 47
click at [342, 75] on button "New File" at bounding box center [350, 78] width 73 height 16
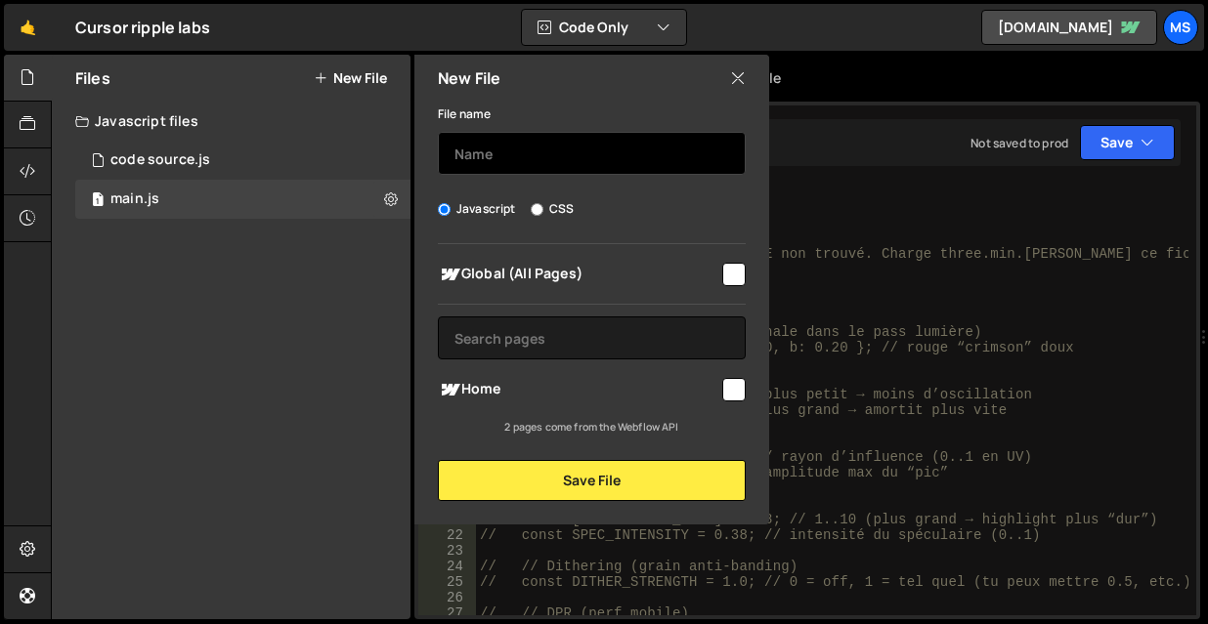
click at [562, 148] on input "text" at bounding box center [592, 153] width 308 height 43
type input "loader"
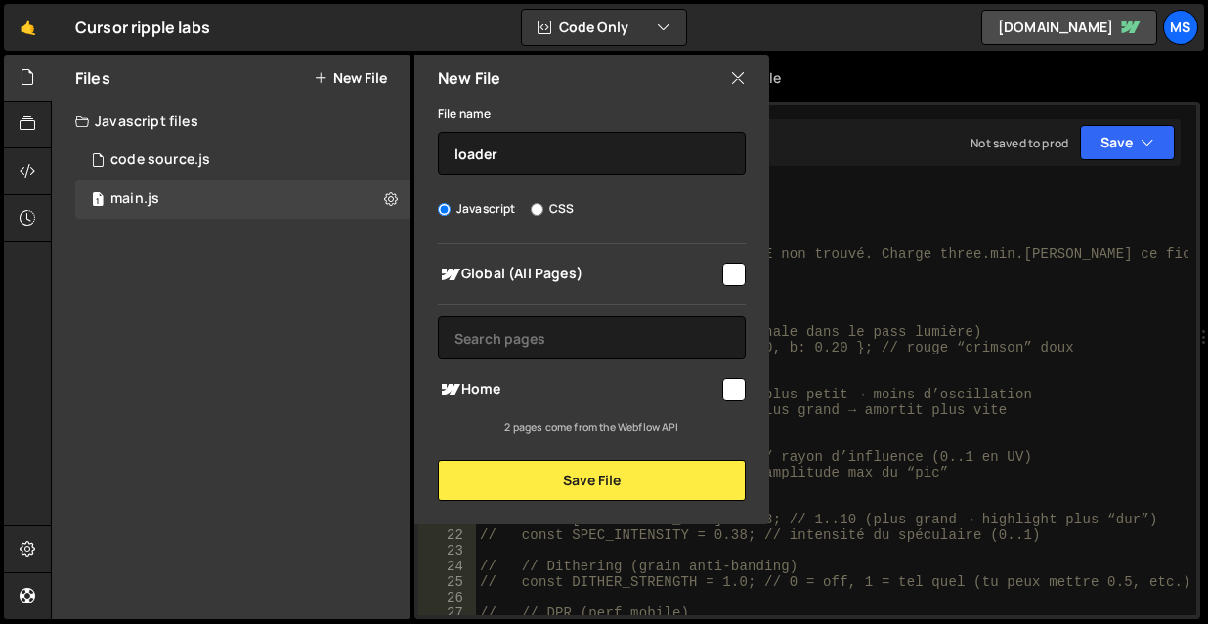
click at [722, 387] on input "checkbox" at bounding box center [733, 389] width 23 height 23
checkbox input "true"
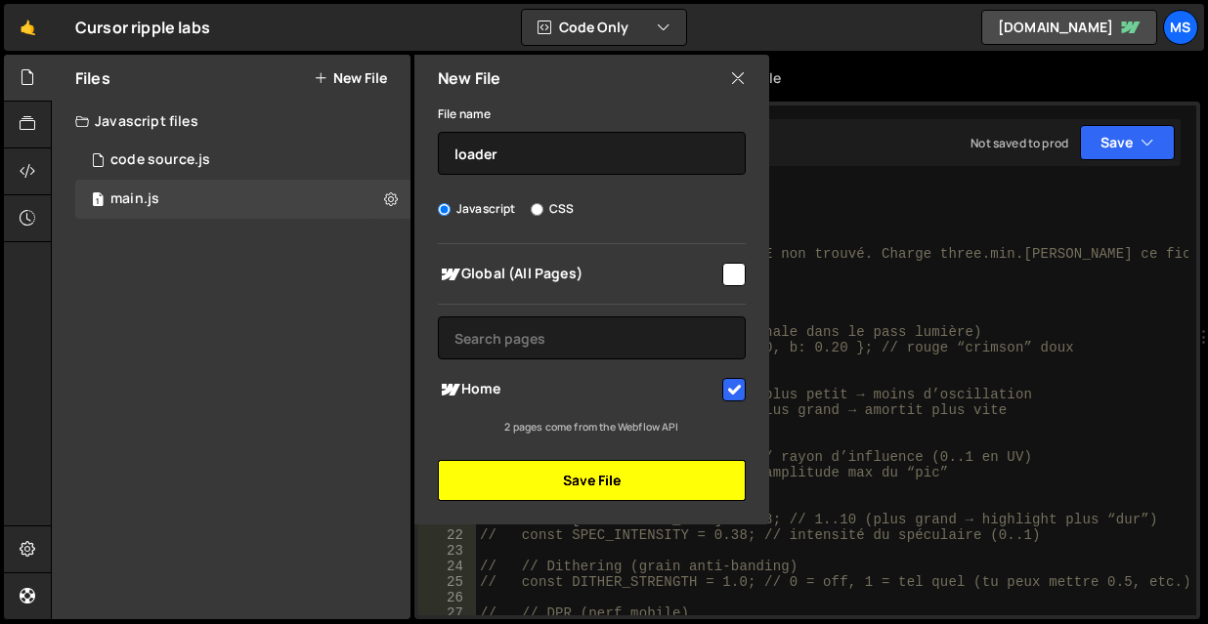
click at [662, 475] on button "Save File" at bounding box center [592, 480] width 308 height 41
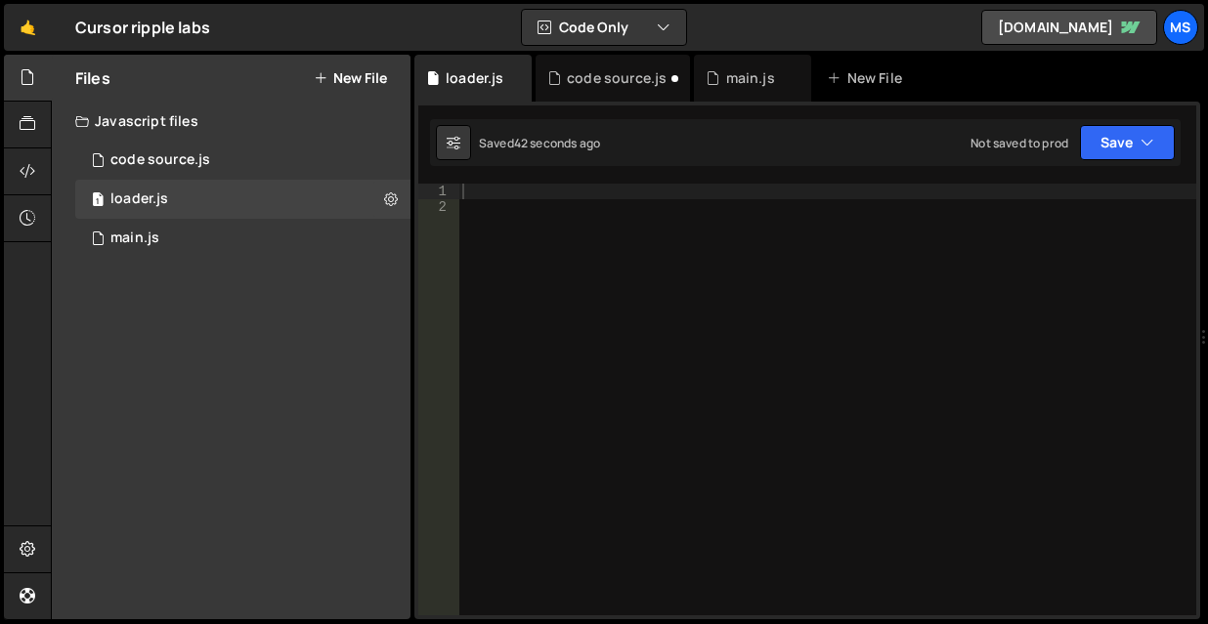
click at [562, 213] on div at bounding box center [827, 415] width 738 height 463
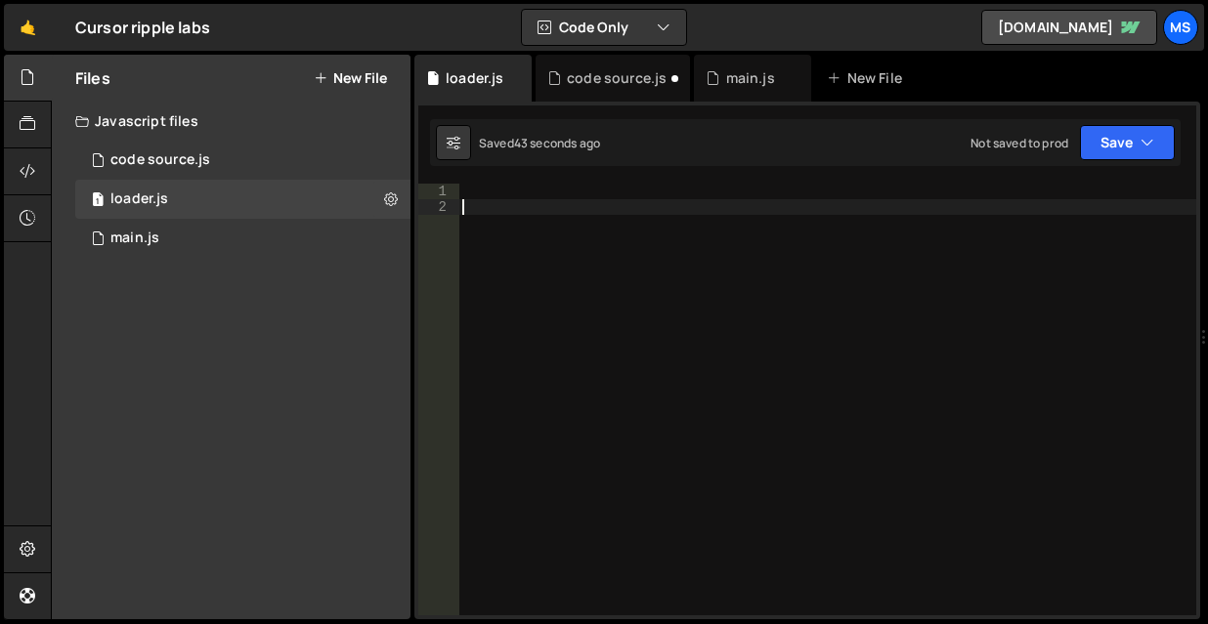
scroll to position [897, 0]
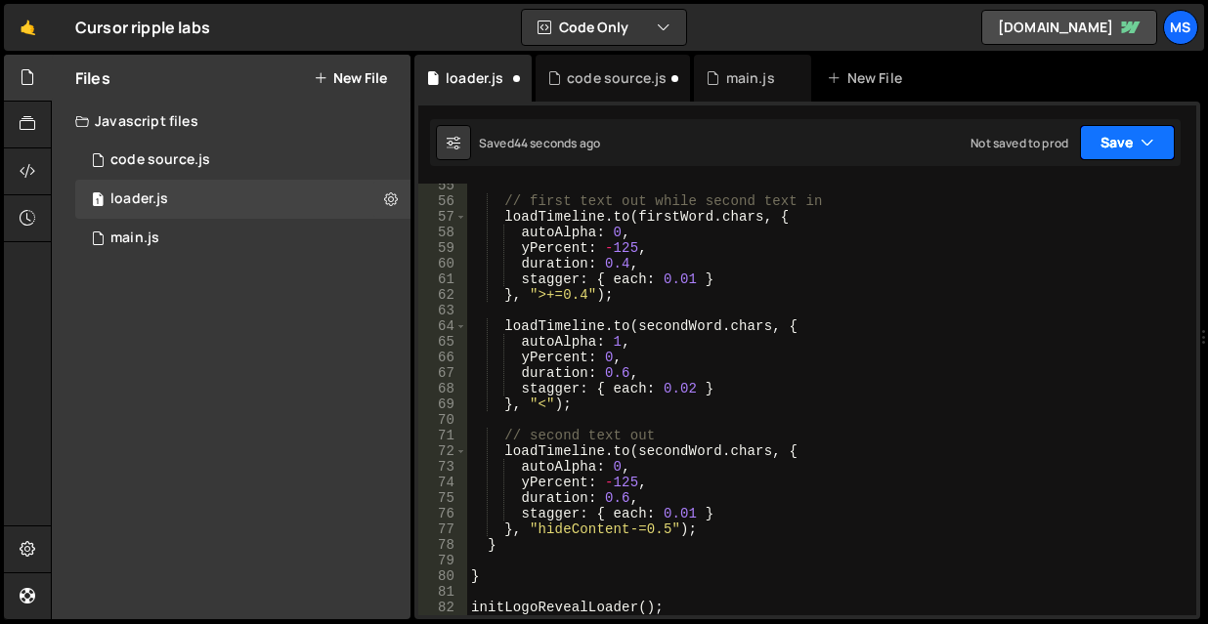
click at [1140, 146] on button "Save" at bounding box center [1127, 142] width 95 height 35
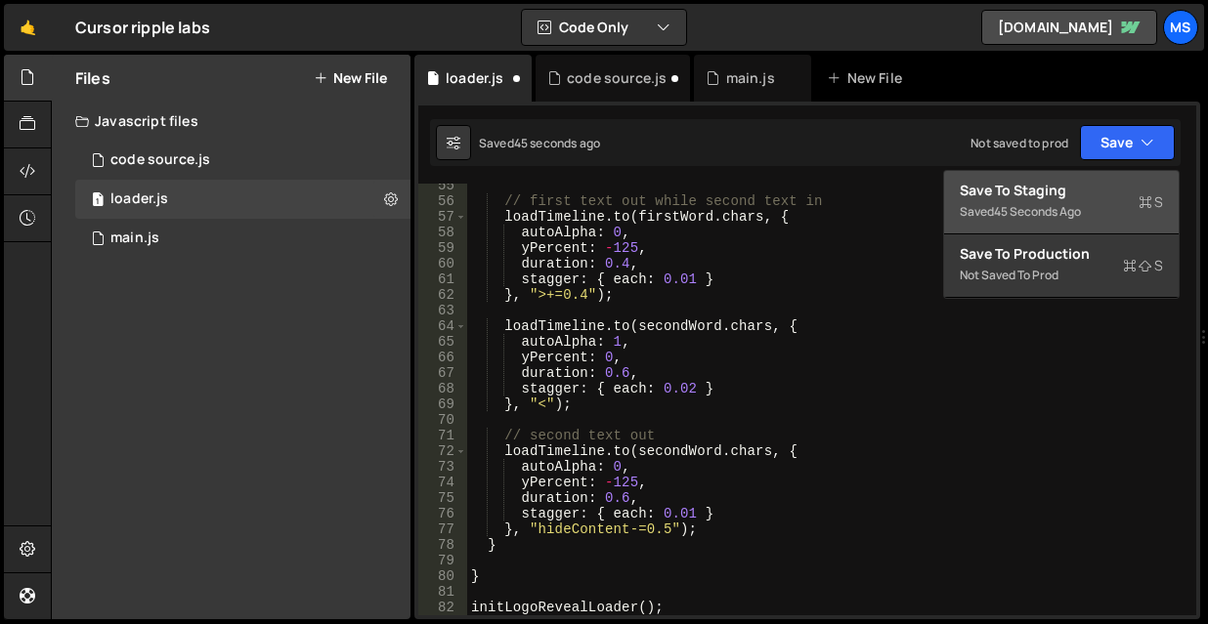
click at [1057, 175] on button "Save to Staging S Saved 45 seconds ago" at bounding box center [1061, 203] width 235 height 64
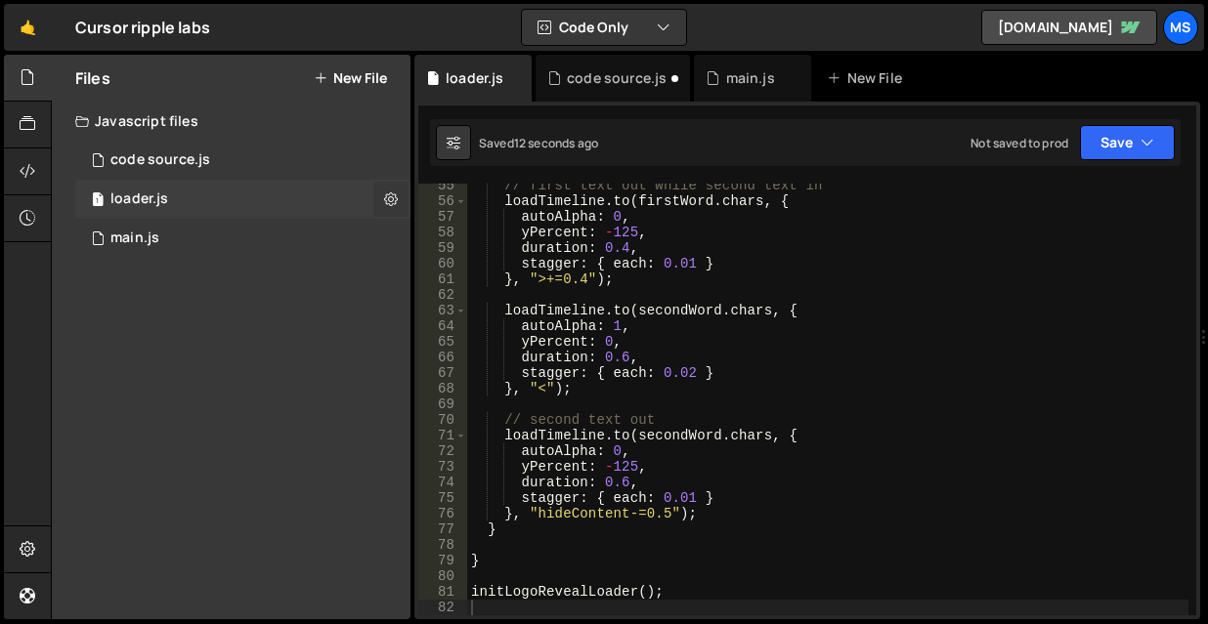
click at [386, 198] on icon at bounding box center [391, 199] width 14 height 19
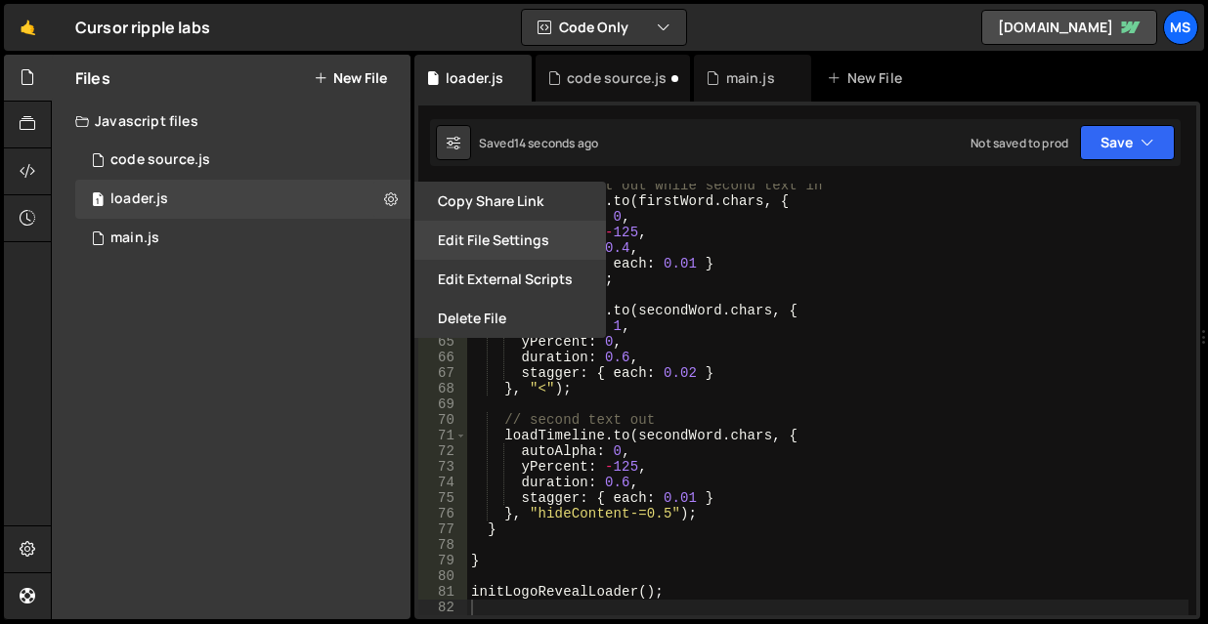
click at [482, 240] on button "Edit File Settings" at bounding box center [510, 240] width 192 height 39
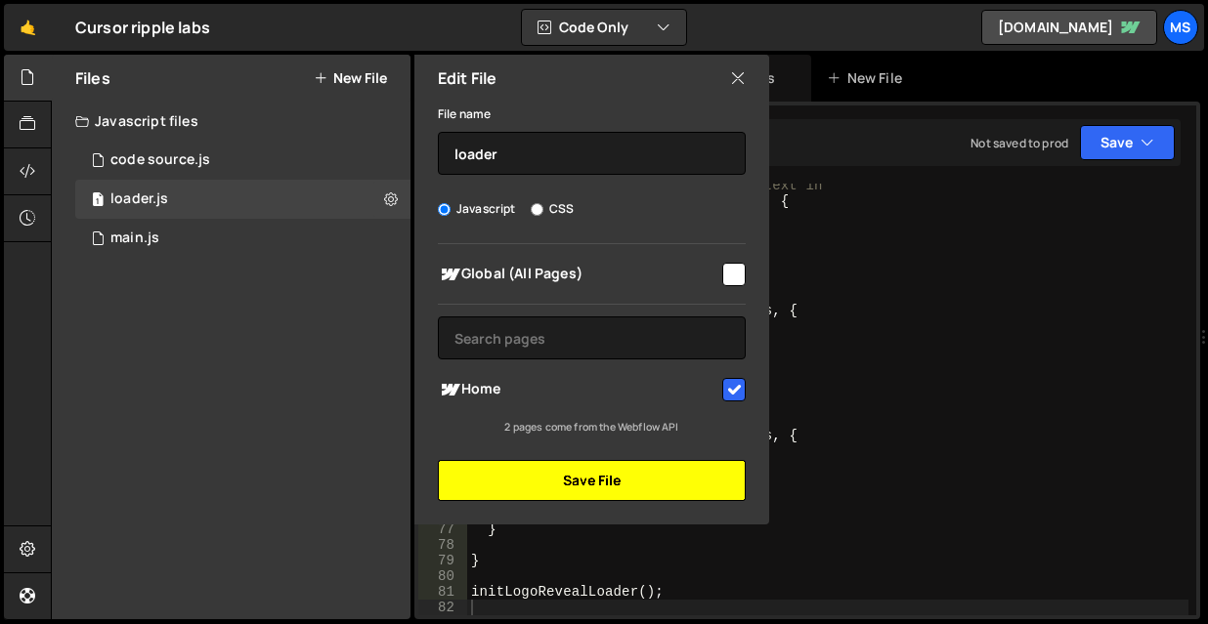
click at [596, 470] on button "Save File" at bounding box center [592, 480] width 308 height 41
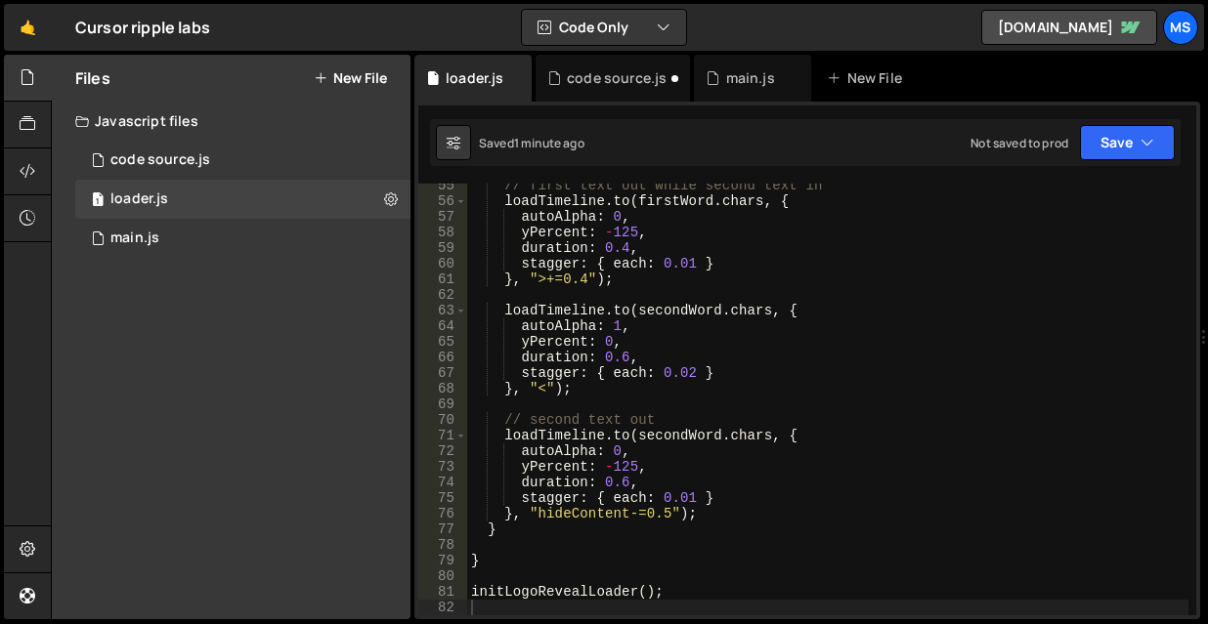
click at [974, 247] on div "// first text out while second text in loadTimeline . to ( firstWord . chars , …" at bounding box center [827, 409] width 721 height 463
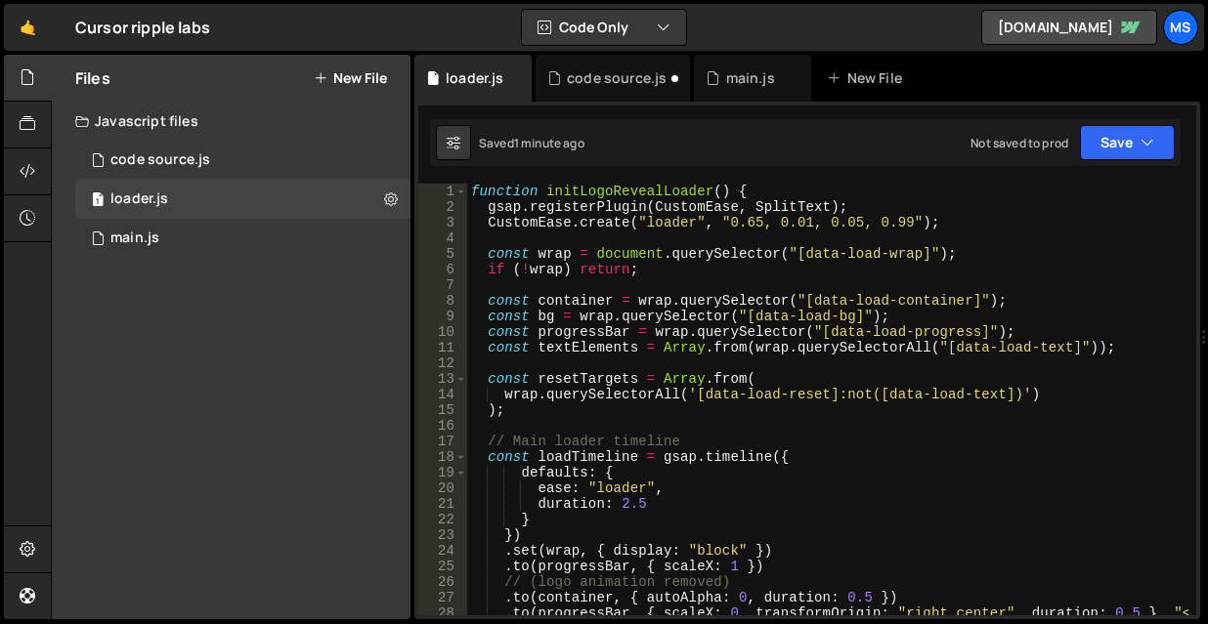
scroll to position [0, 0]
click at [1038, 249] on div "function initLogoRevealLoader ( ) { gsap . registerPlugin ( CustomEase , SplitT…" at bounding box center [827, 423] width 721 height 479
type textarea "const wrap = document.querySelector("[data-load-wrap]");"
click at [219, 236] on div "1 main.js 0" at bounding box center [242, 238] width 335 height 39
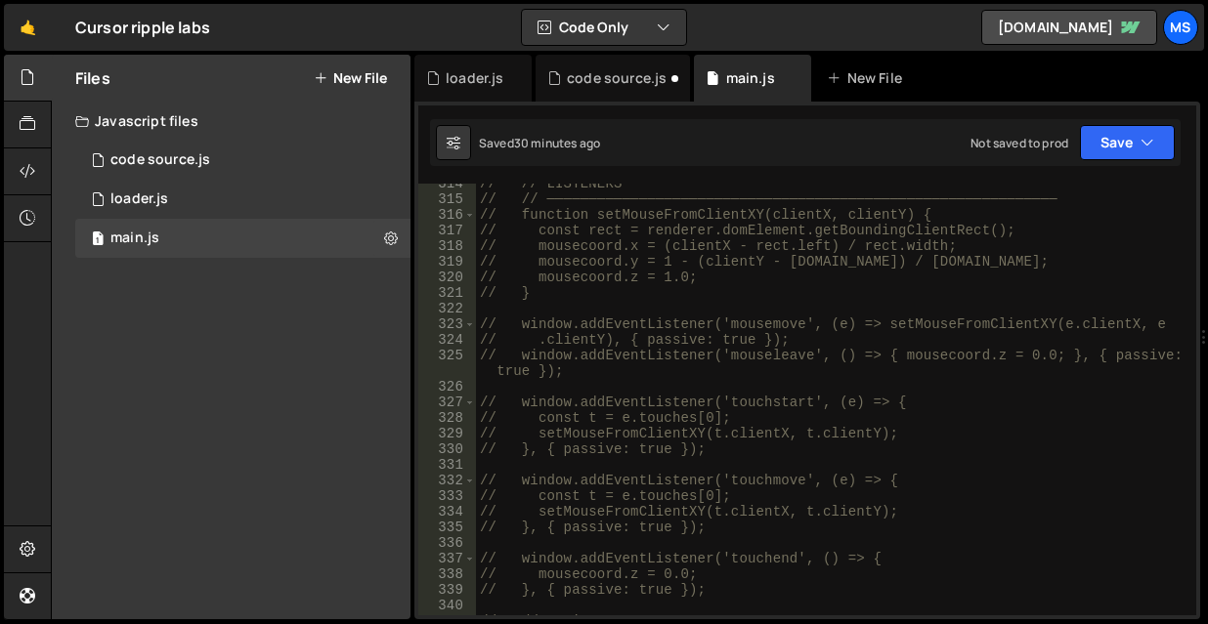
scroll to position [5843, 0]
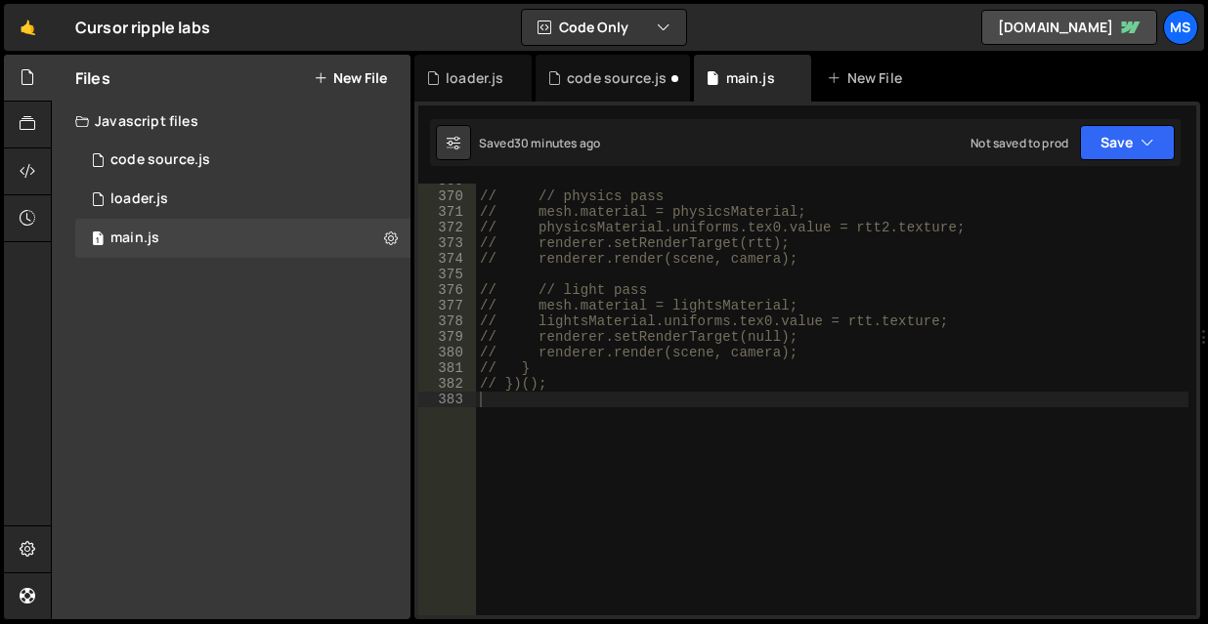
click at [710, 468] on div "// // physics pass // mesh.material = physicsMaterial; // physicsMaterial.unifo…" at bounding box center [832, 404] width 712 height 463
click at [141, 190] on div "1 loader.js 0" at bounding box center [242, 199] width 335 height 39
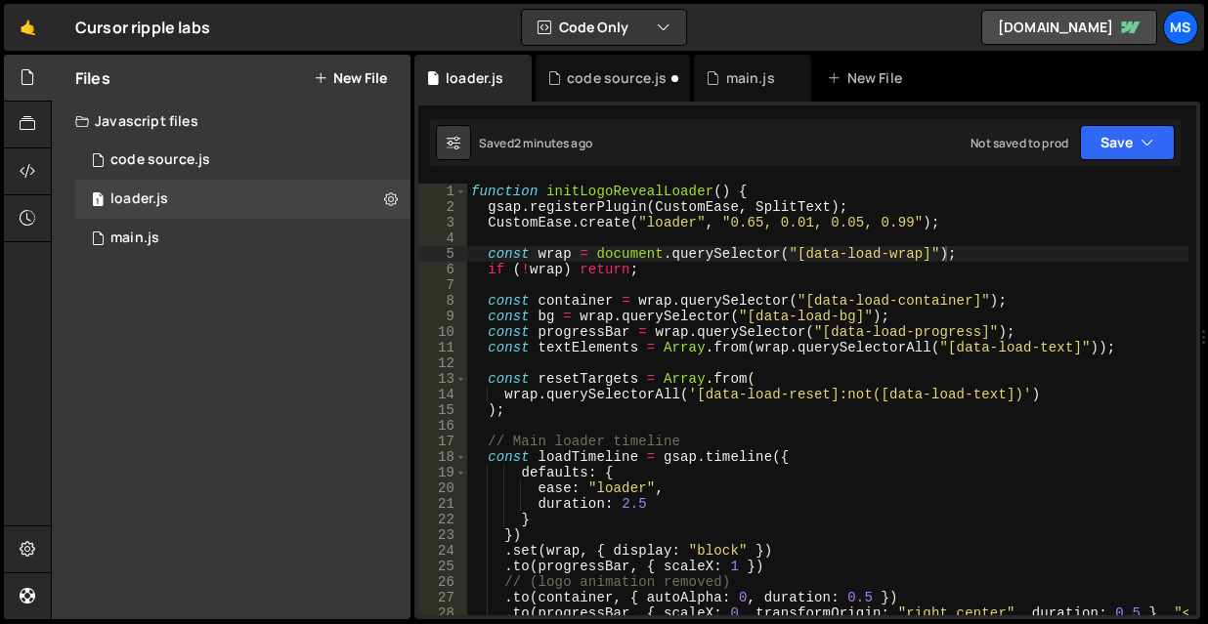
click at [1015, 281] on div "function initLogoRevealLoader ( ) { gsap . registerPlugin ( CustomEase , SplitT…" at bounding box center [827, 423] width 721 height 479
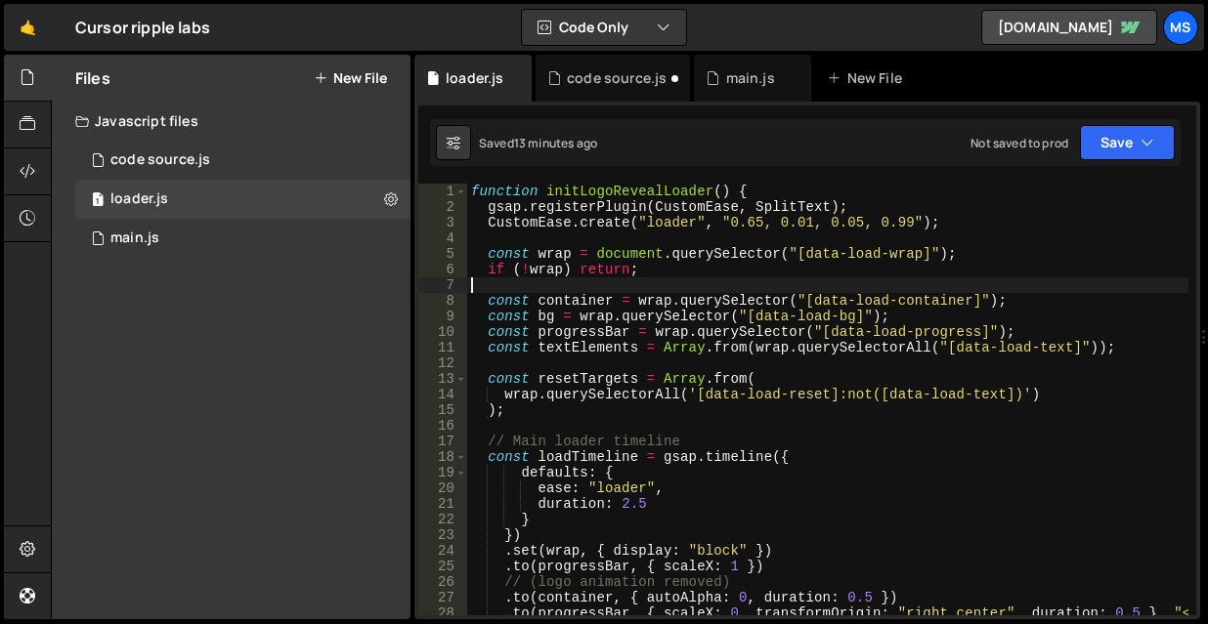
click at [870, 452] on div "function initLogoRevealLoader ( ) { gsap . registerPlugin ( CustomEase , SplitT…" at bounding box center [827, 423] width 721 height 479
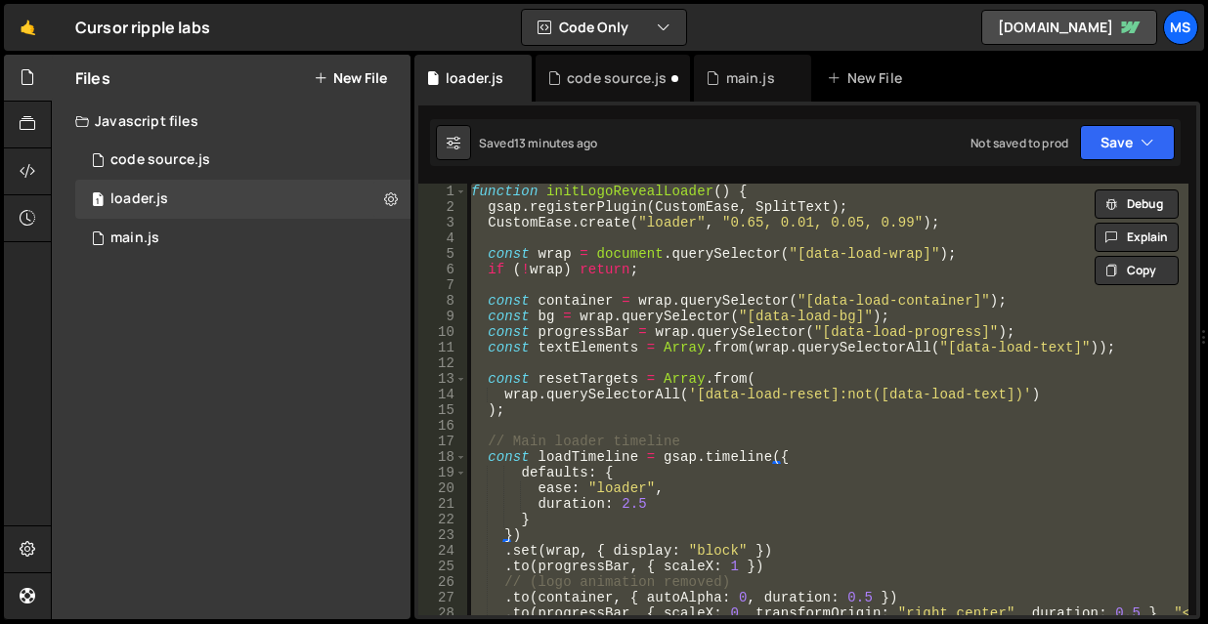
type textarea "// initLogoRevealLoader();"
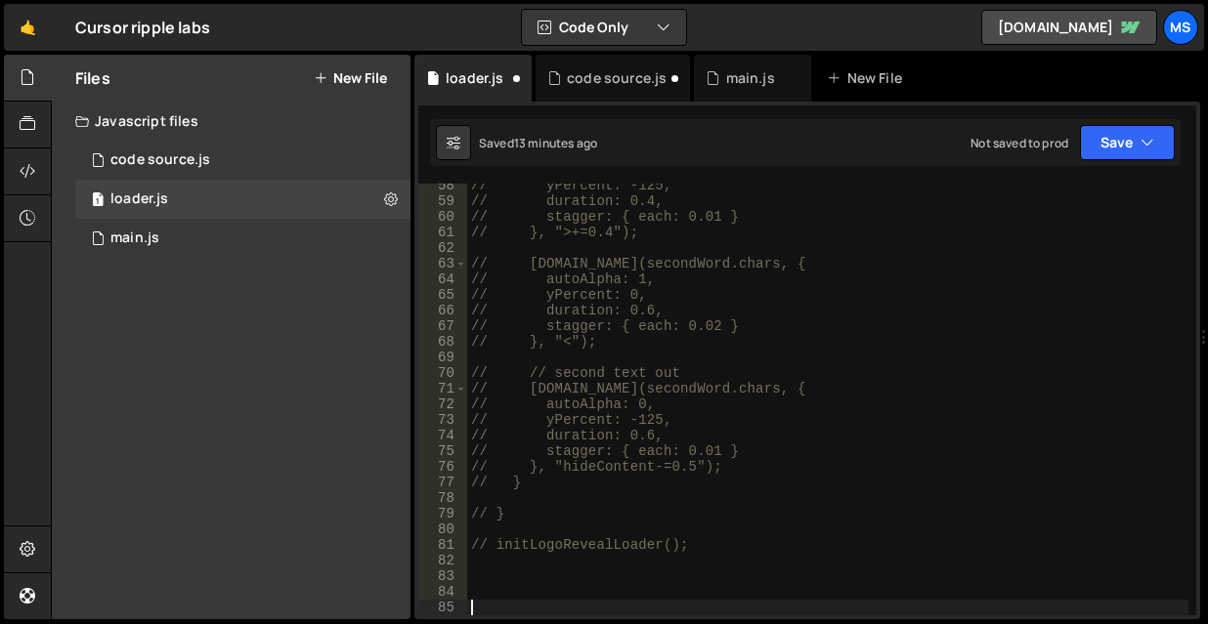
paste textarea "})"
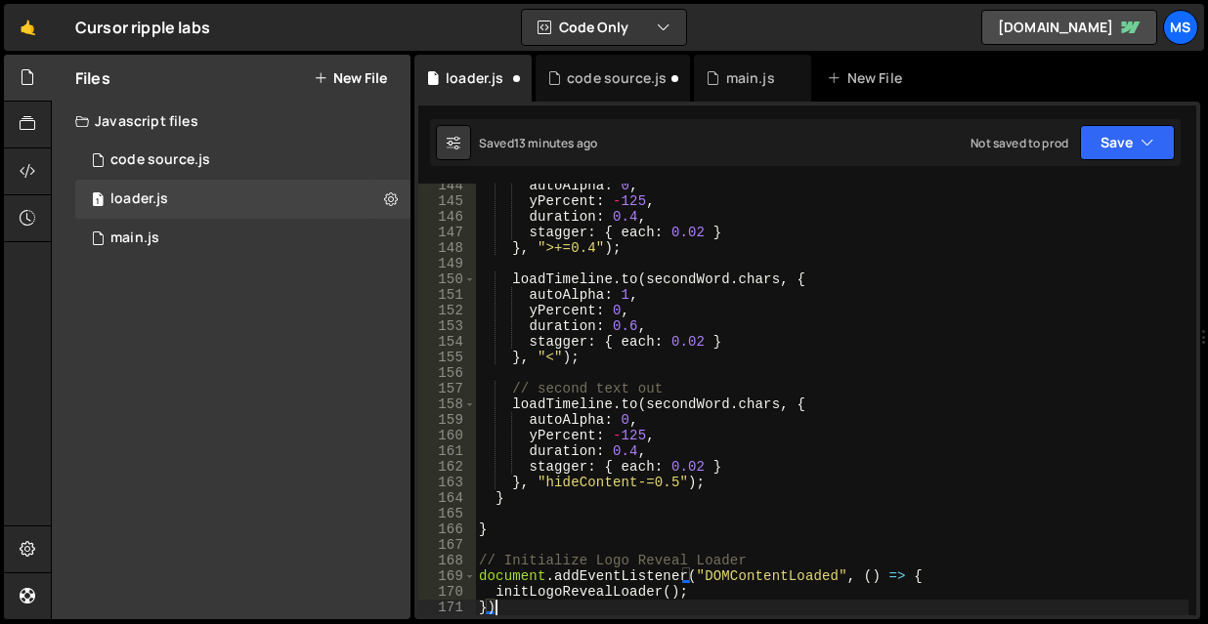
scroll to position [2320, 0]
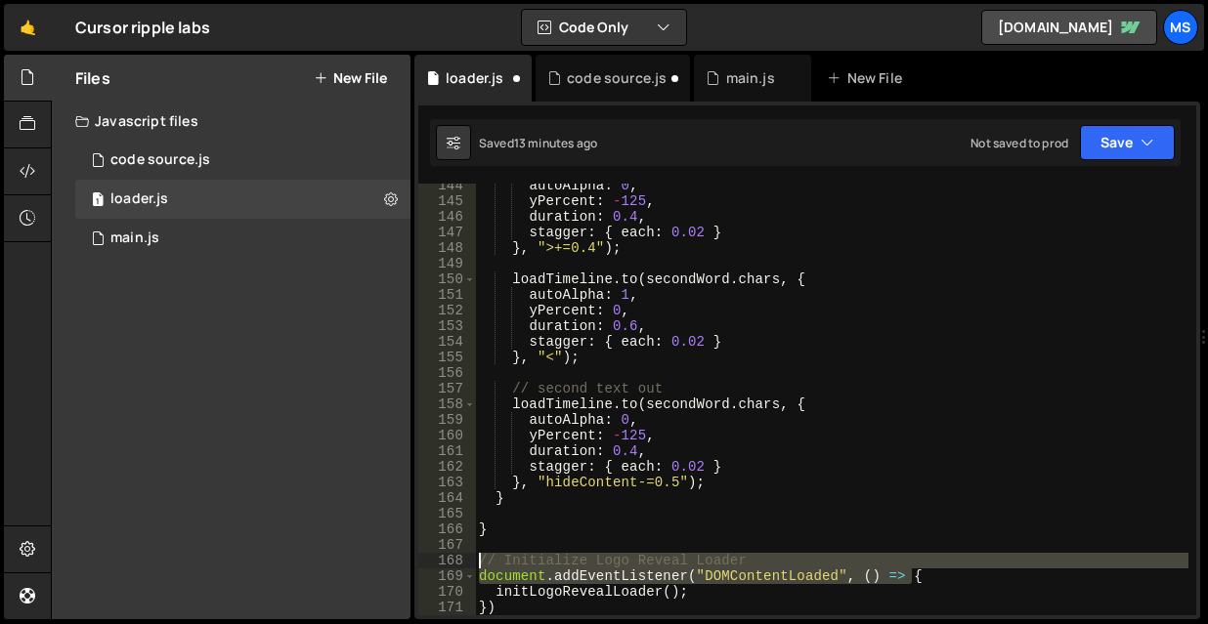
drag, startPoint x: 961, startPoint y: 577, endPoint x: 470, endPoint y: 560, distance: 490.9
click at [470, 560] on div "}) 144 145 146 147 148 149 150 151 152 153 154 155 156 157 158 159 160 161 162 …" at bounding box center [807, 400] width 778 height 432
type textarea "// Initialize Logo Reveal Loader document.addEventListener("DOMContentLoaded", …"
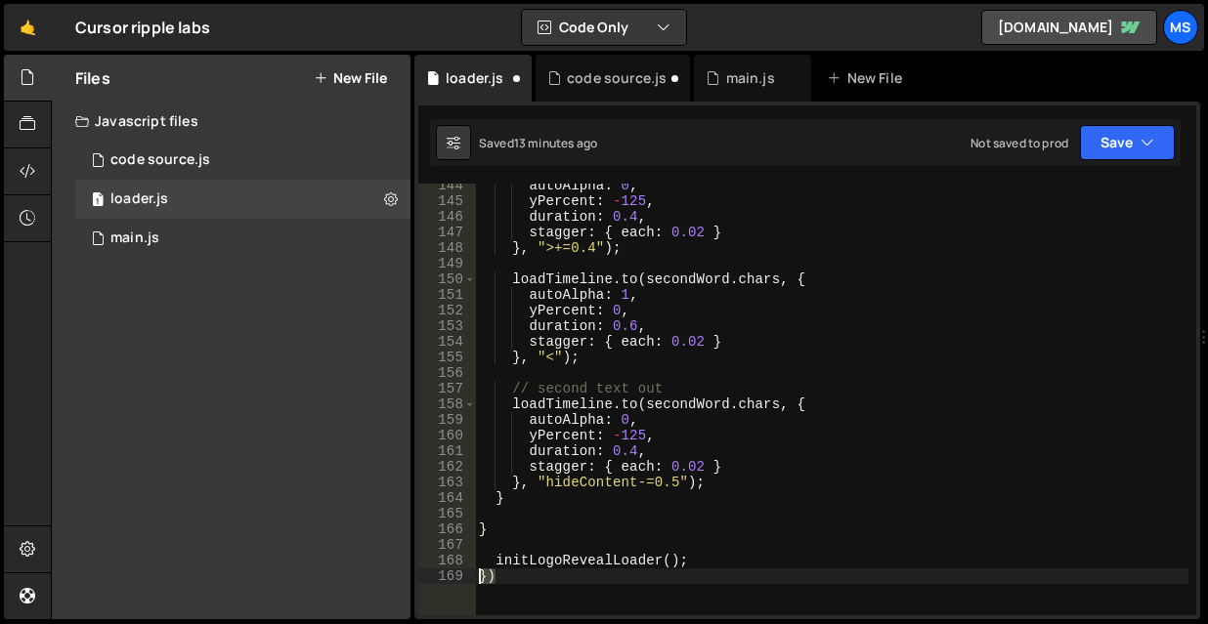
drag, startPoint x: 495, startPoint y: 575, endPoint x: 479, endPoint y: 578, distance: 16.9
click at [479, 578] on div "autoAlpha : 0 , yPercent : - 125 , duration : 0.4 , stagger : { each : 0.02 } }…" at bounding box center [831, 409] width 713 height 463
type textarea "})"
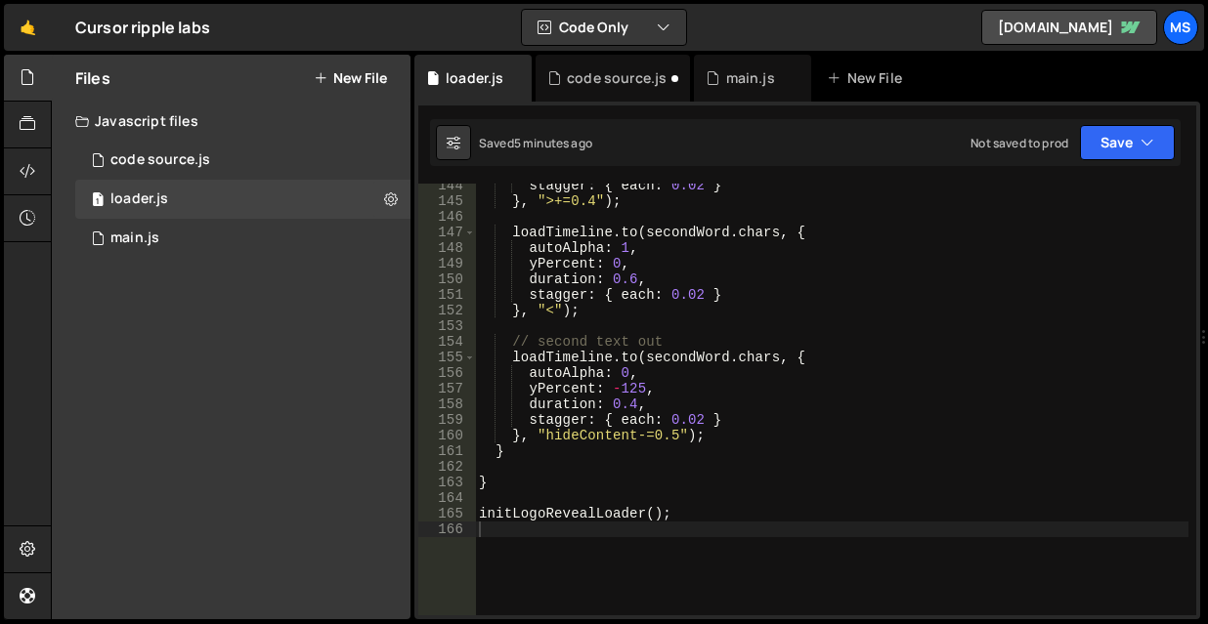
click at [799, 529] on div "stagger : { each : 0.02 } } , ">+=0.4" ) ; loadTimeline . to ( secondWord . cha…" at bounding box center [831, 409] width 713 height 463
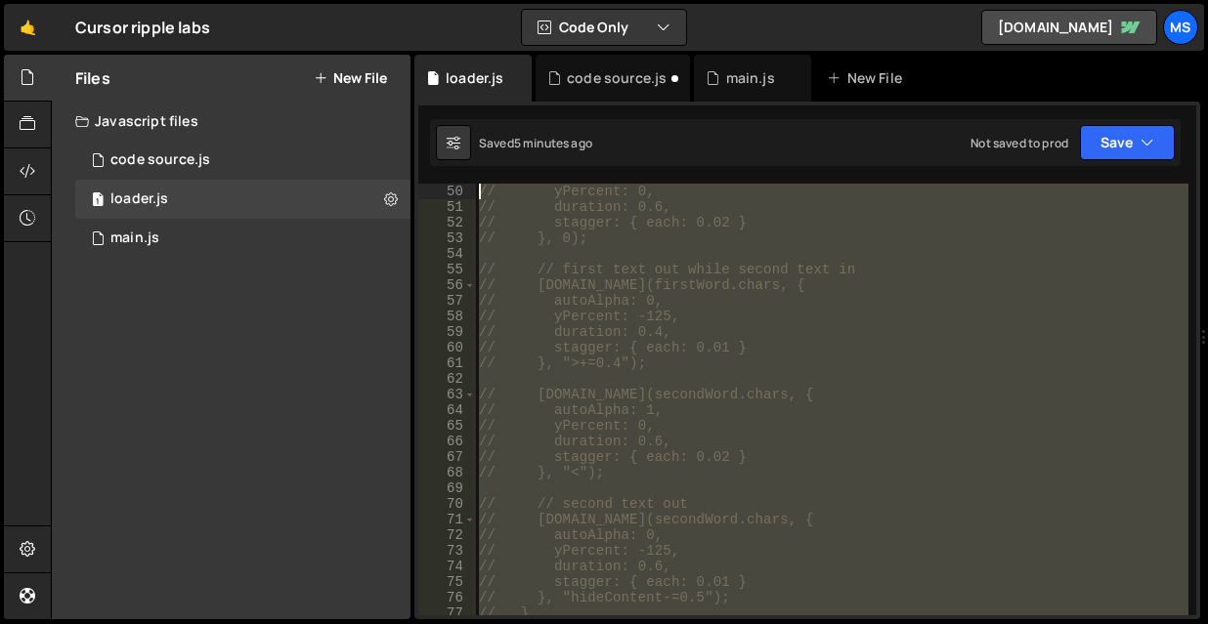
scroll to position [0, 0]
drag, startPoint x: 708, startPoint y: 454, endPoint x: 399, endPoint y: 22, distance: 531.8
click at [399, 22] on div "Hold on a sec... Are you certain you wish to leave this page? Any changes you'v…" at bounding box center [604, 312] width 1208 height 624
type textarea "// function initLogoRevealLoader() { // gsap.registerPlugin(CustomEase, SplitTe…"
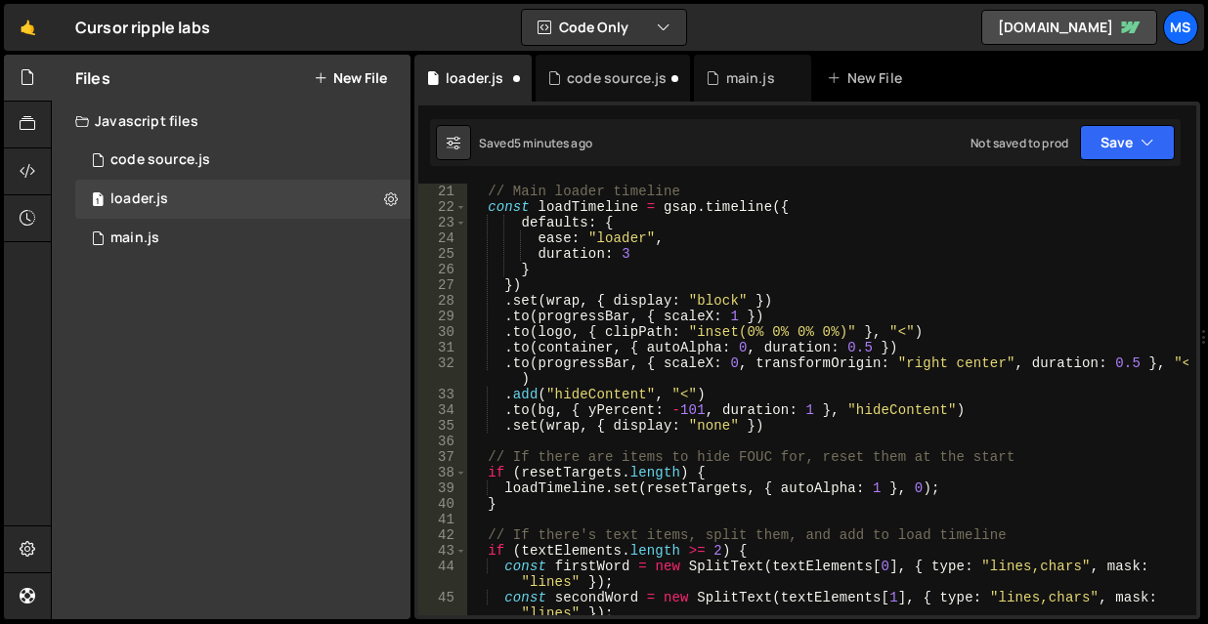
scroll to position [332, 0]
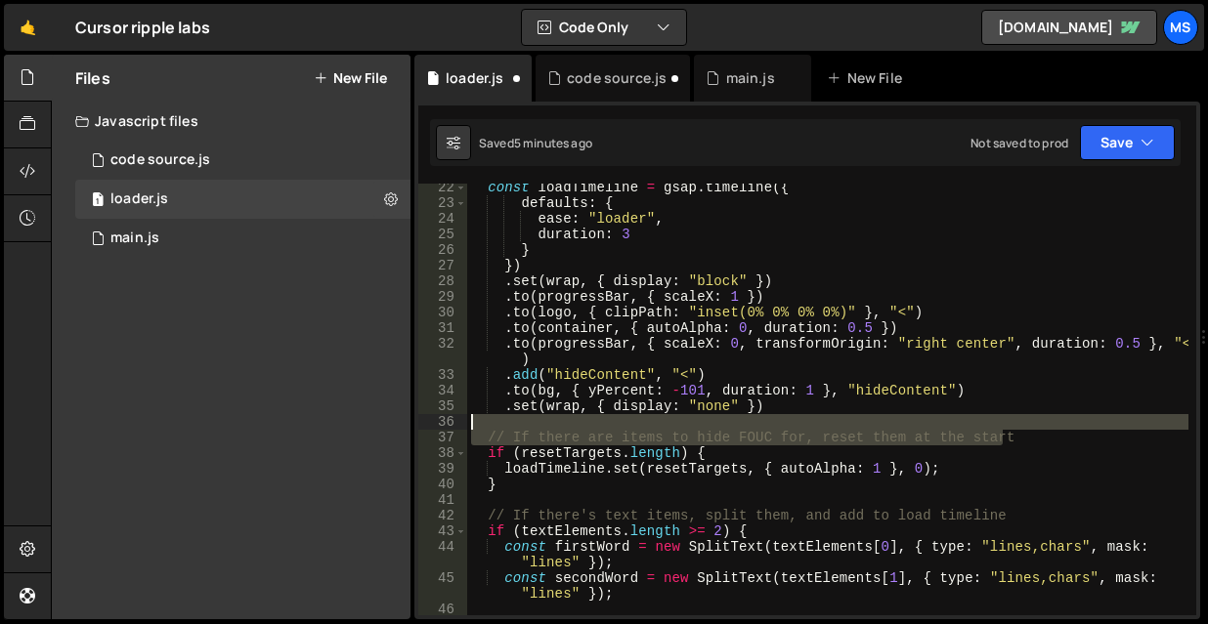
drag, startPoint x: 1036, startPoint y: 440, endPoint x: 426, endPoint y: 426, distance: 610.0
click at [426, 426] on div "22 23 24 25 26 27 28 29 30 31 32 33 34 35 36 37 38 39 40 41 42 43 44 45 46 47 4…" at bounding box center [807, 400] width 778 height 432
type textarea "// If there are items to hide FOUC for, reset them at the start"
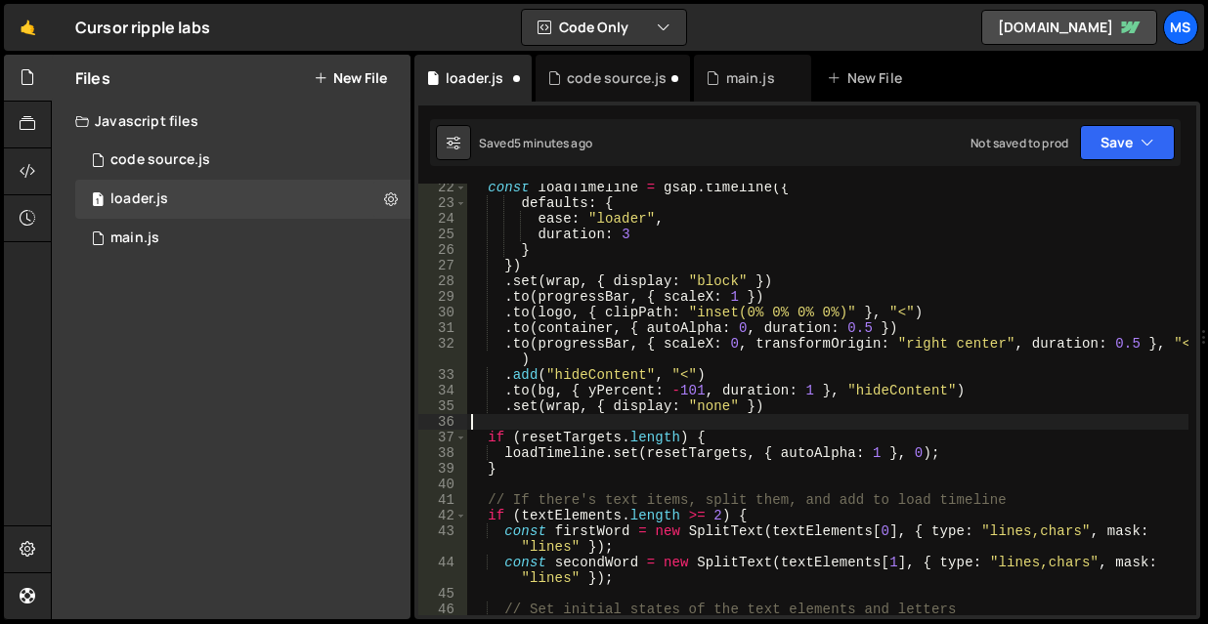
click at [444, 499] on div "41" at bounding box center [442, 501] width 49 height 16
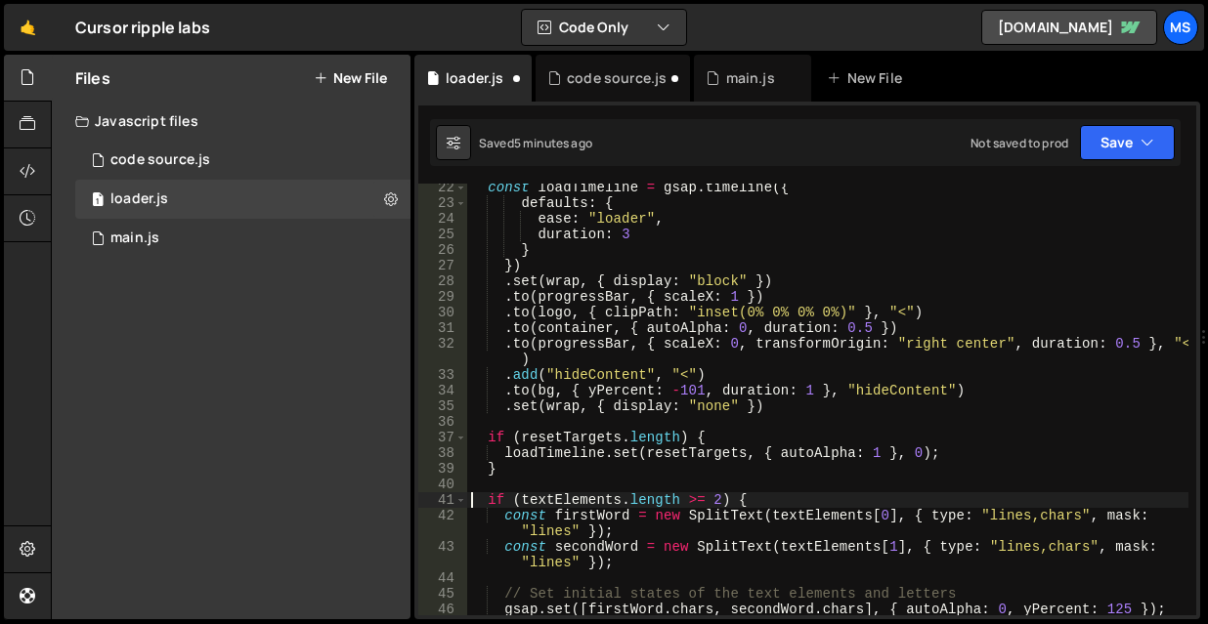
scroll to position [450, 0]
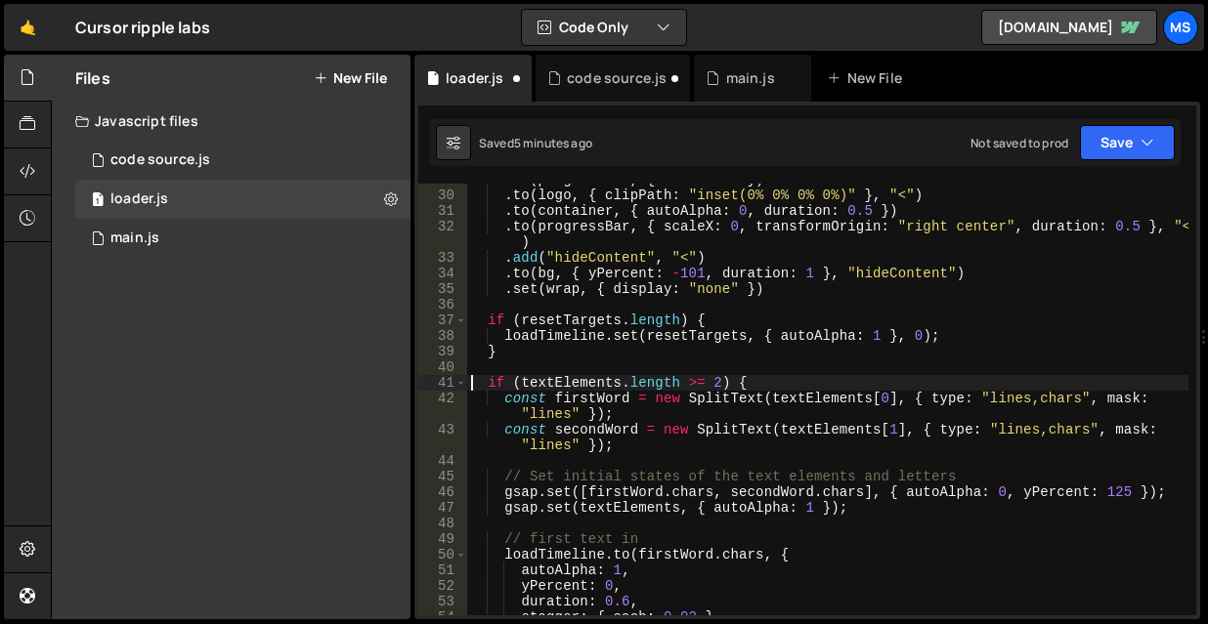
click at [446, 475] on div "45" at bounding box center [442, 477] width 49 height 16
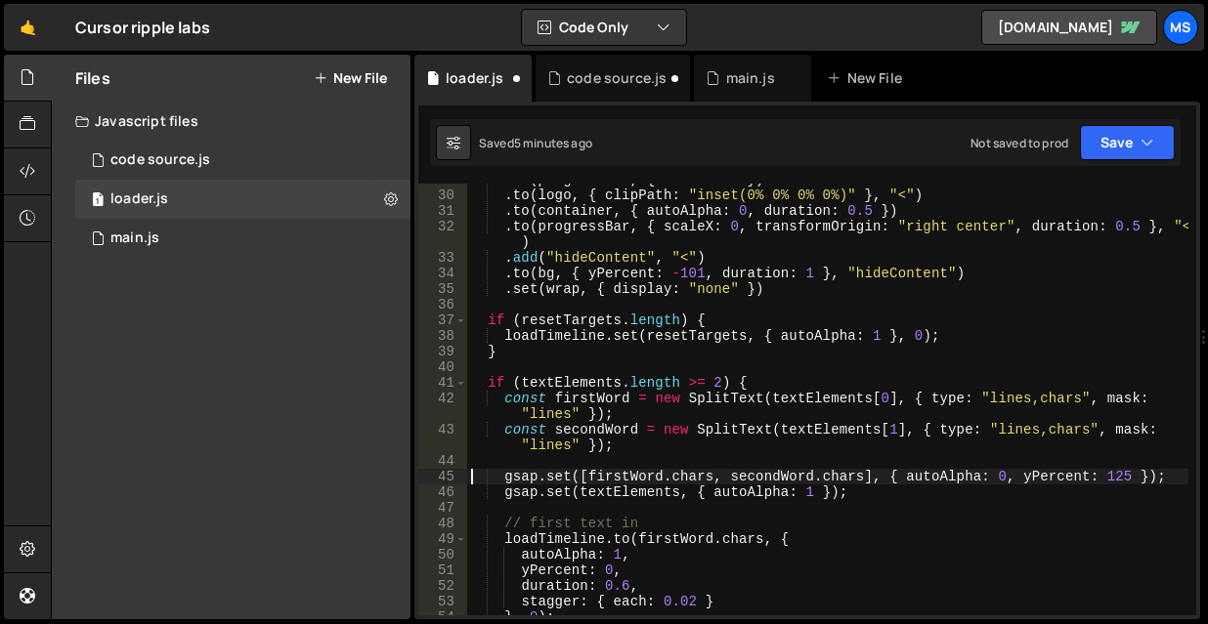
click at [452, 522] on div "48" at bounding box center [442, 524] width 49 height 16
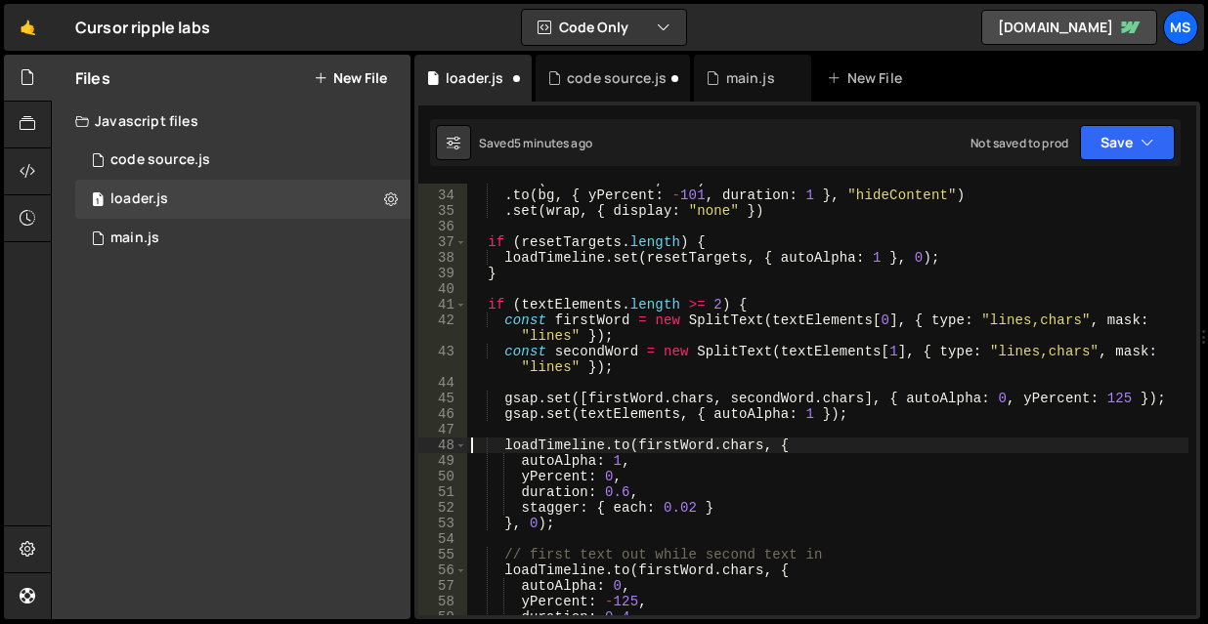
scroll to position [567, 0]
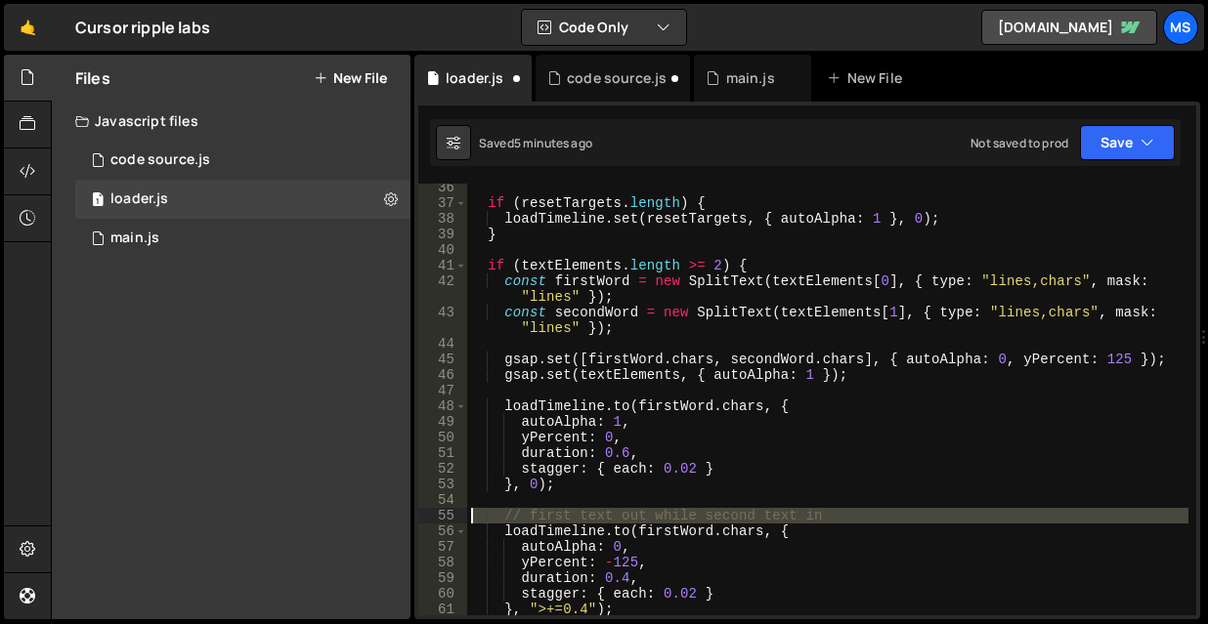
click at [445, 514] on div "55" at bounding box center [442, 516] width 49 height 16
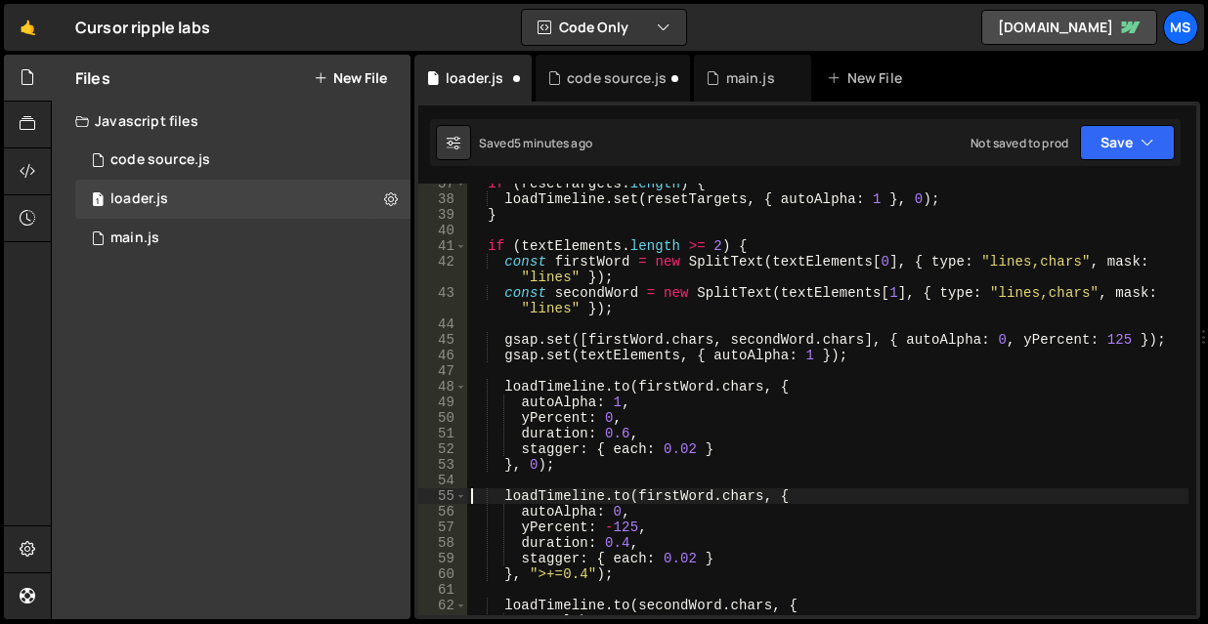
scroll to position [762, 0]
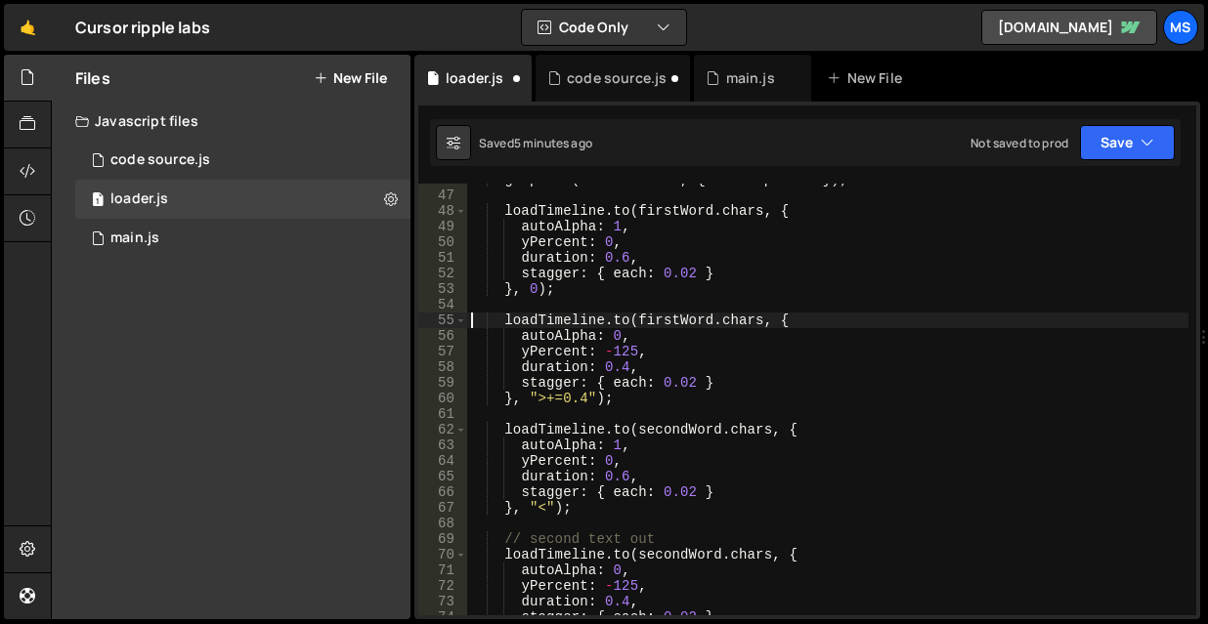
click at [441, 538] on div "69" at bounding box center [442, 540] width 49 height 16
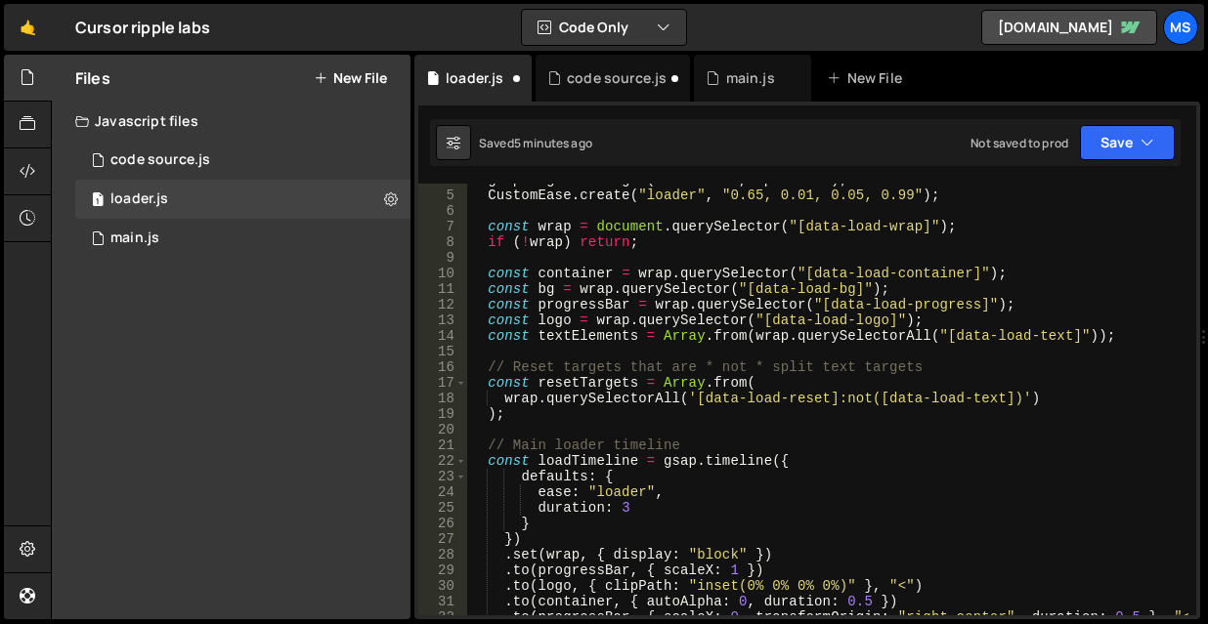
scroll to position [0, 0]
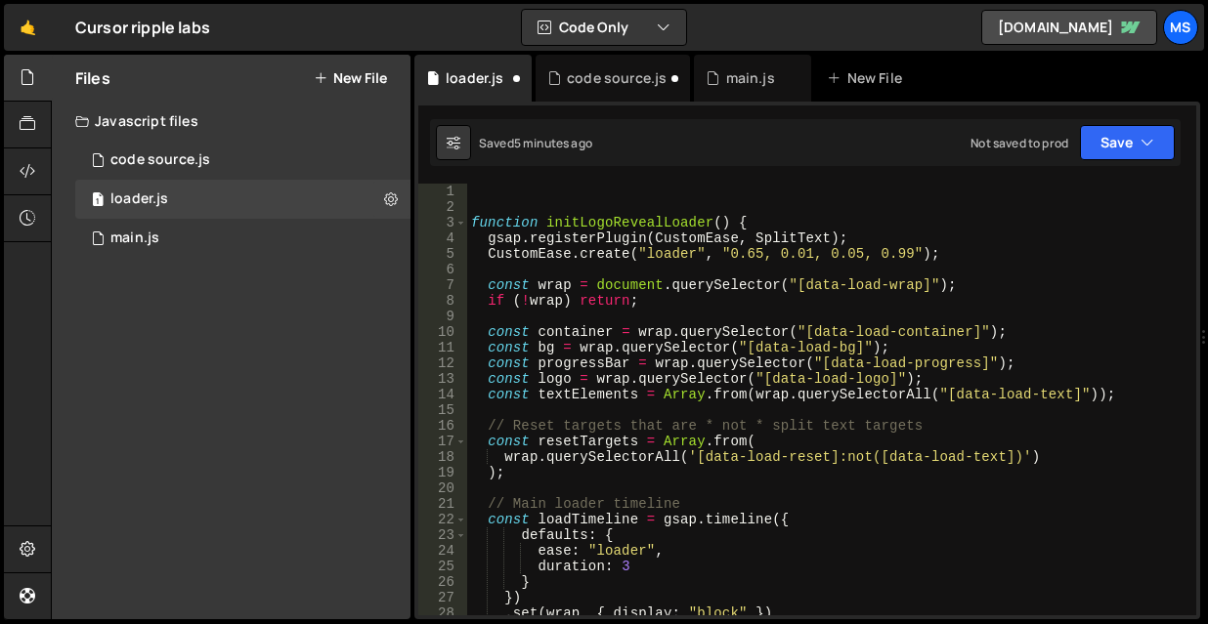
click at [440, 427] on div "16" at bounding box center [442, 426] width 49 height 16
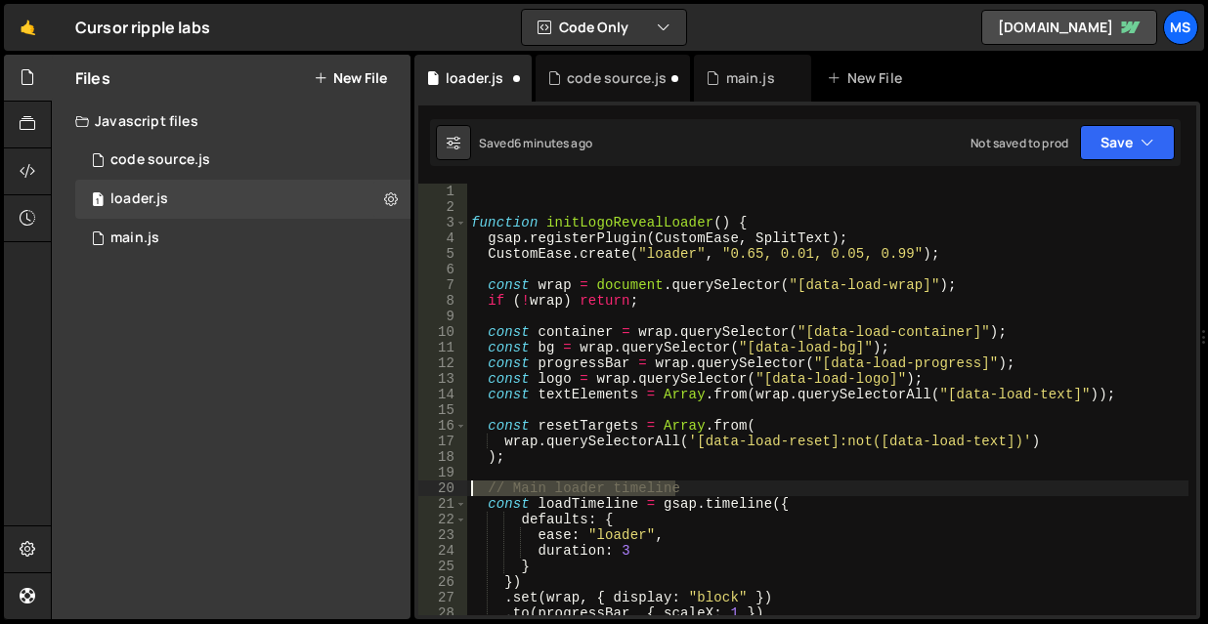
drag, startPoint x: 705, startPoint y: 487, endPoint x: 450, endPoint y: 487, distance: 255.1
click at [450, 487] on div "const resetTargets = Array.from( 1 2 3 4 5 6 7 8 9 10 11 12 13 14 15 16 17 18 1…" at bounding box center [807, 400] width 778 height 432
type textarea "// Main loader timeline"
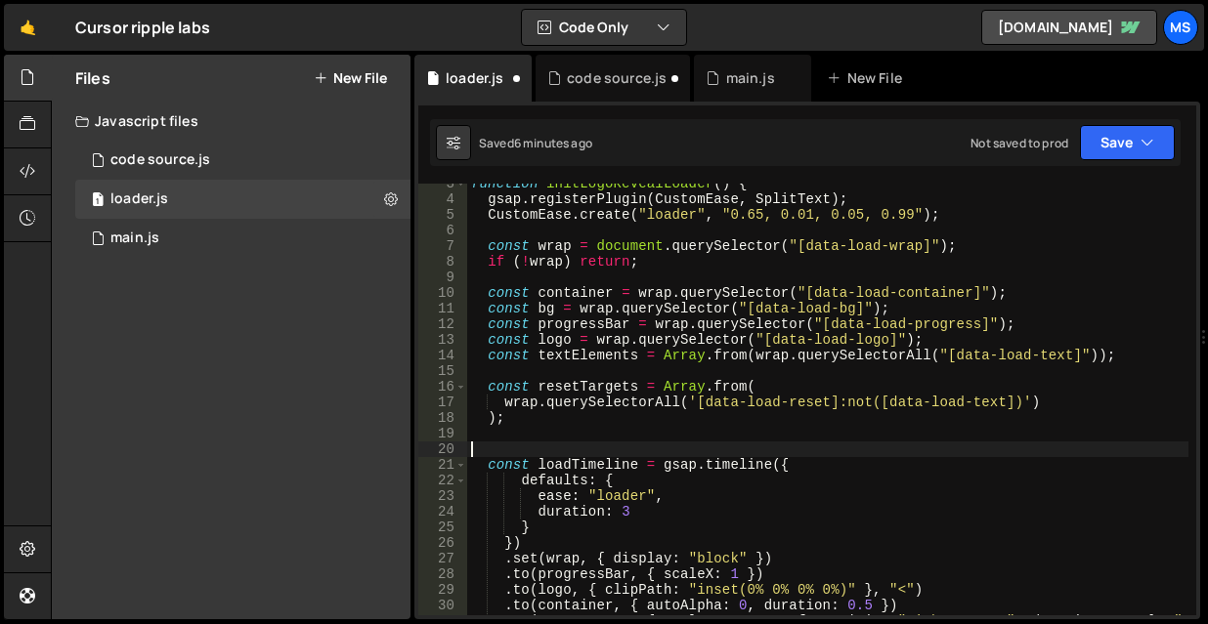
scroll to position [39, 0]
click at [621, 514] on div "function initLogoRevealLoader ( ) { gsap . registerPlugin ( CustomEase , SplitT…" at bounding box center [827, 415] width 721 height 479
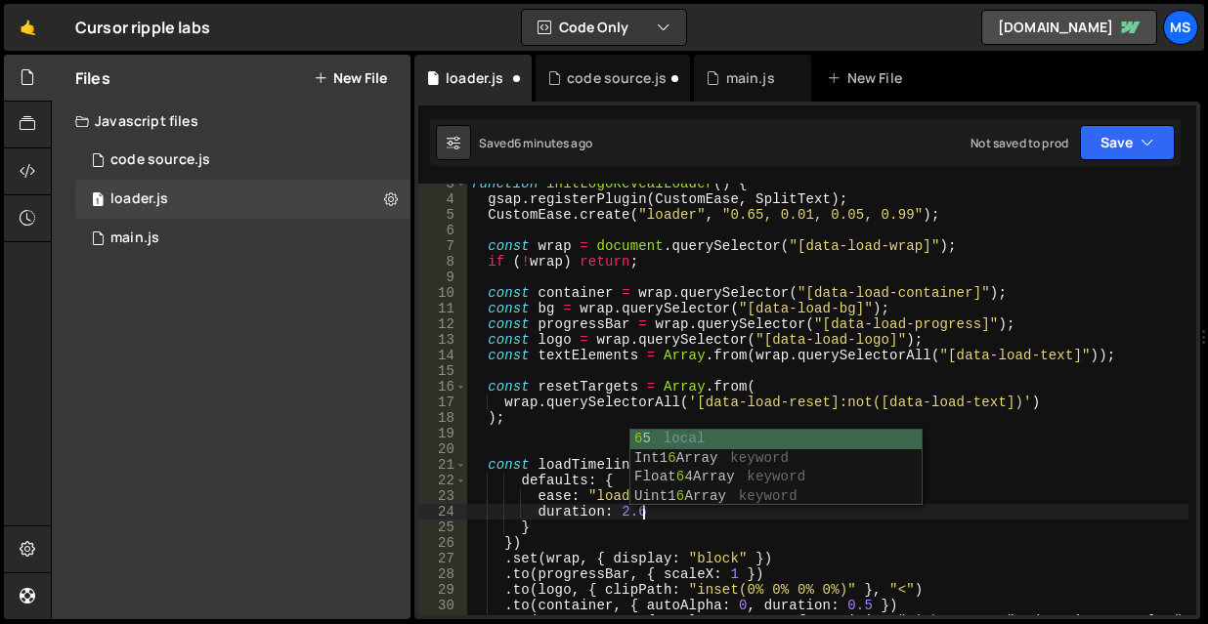
scroll to position [0, 11]
click at [1027, 476] on div "function initLogoRevealLoader ( ) { gsap . registerPlugin ( CustomEase , SplitT…" at bounding box center [827, 415] width 721 height 479
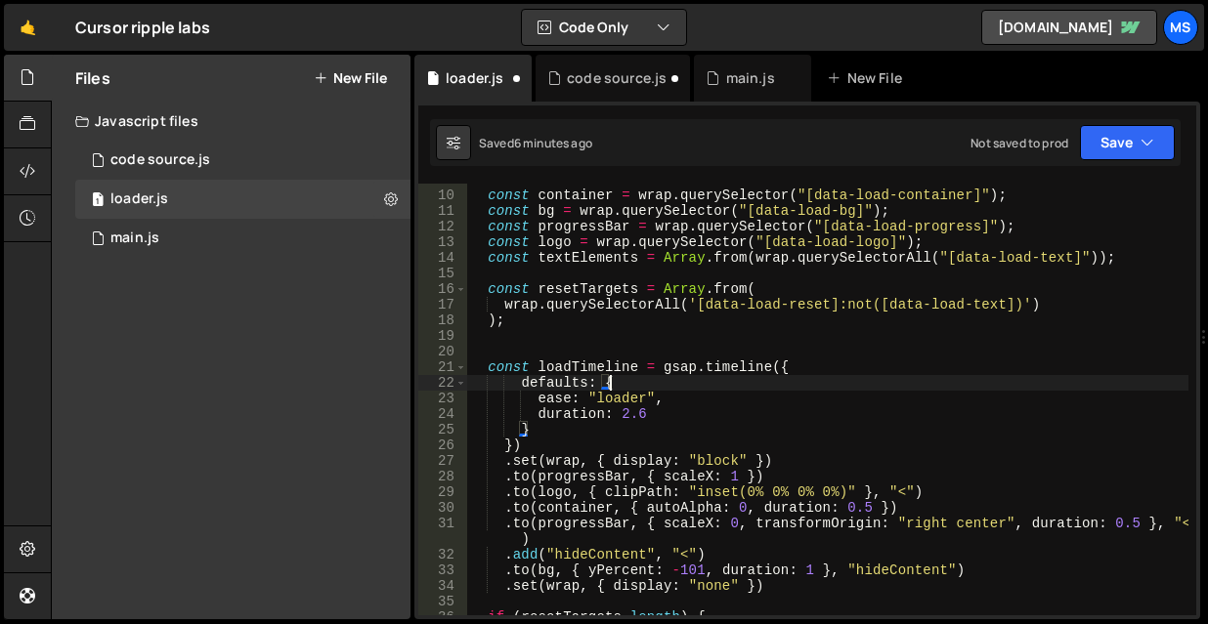
scroll to position [0, 0]
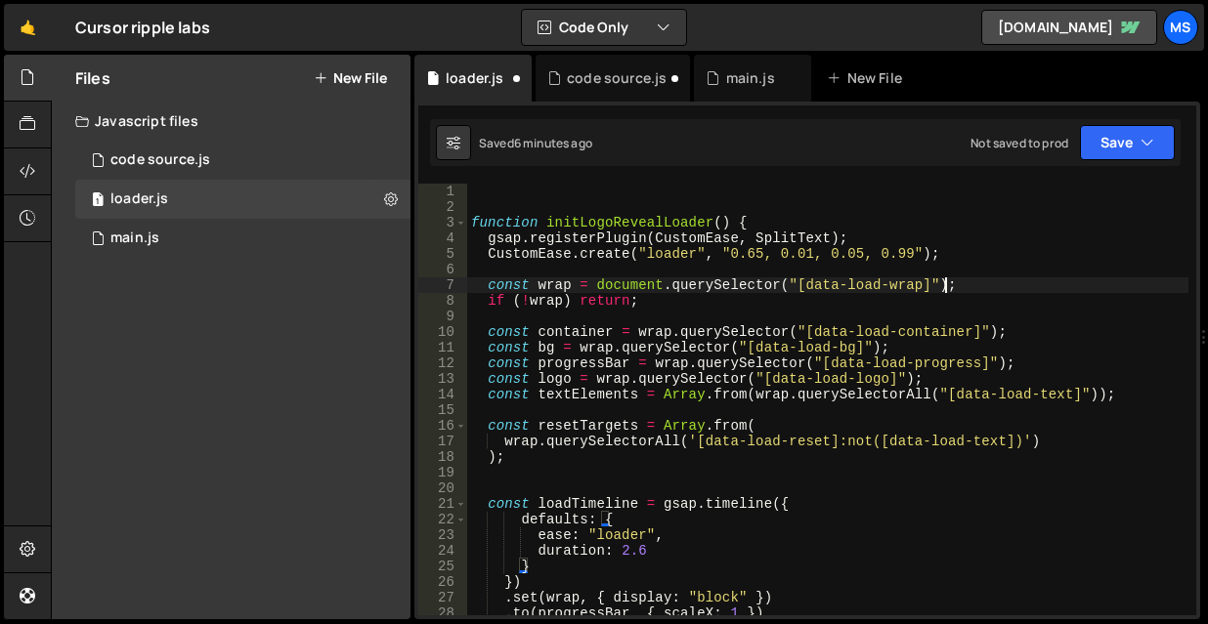
click at [1079, 283] on div "function initLogoRevealLoader ( ) { gsap . registerPlugin ( CustomEase , SplitT…" at bounding box center [827, 415] width 721 height 463
type textarea "const wrap = document.querySelector("[data-load-wrap]");"
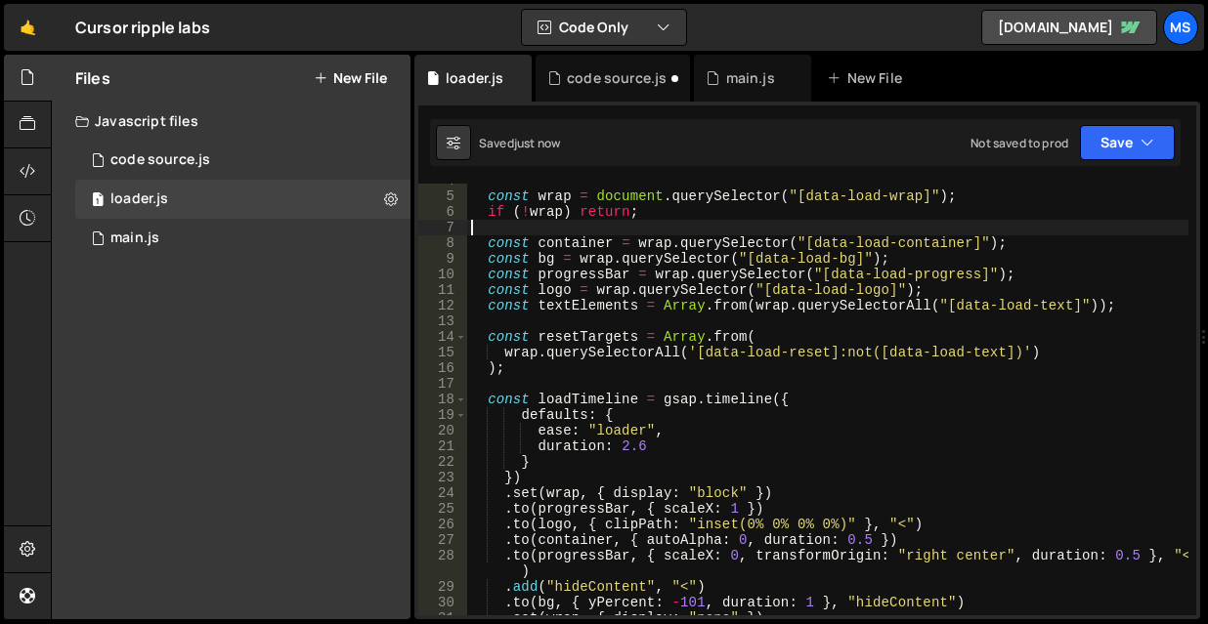
scroll to position [58, 0]
click at [177, 230] on div "1 main.js 0" at bounding box center [242, 238] width 335 height 39
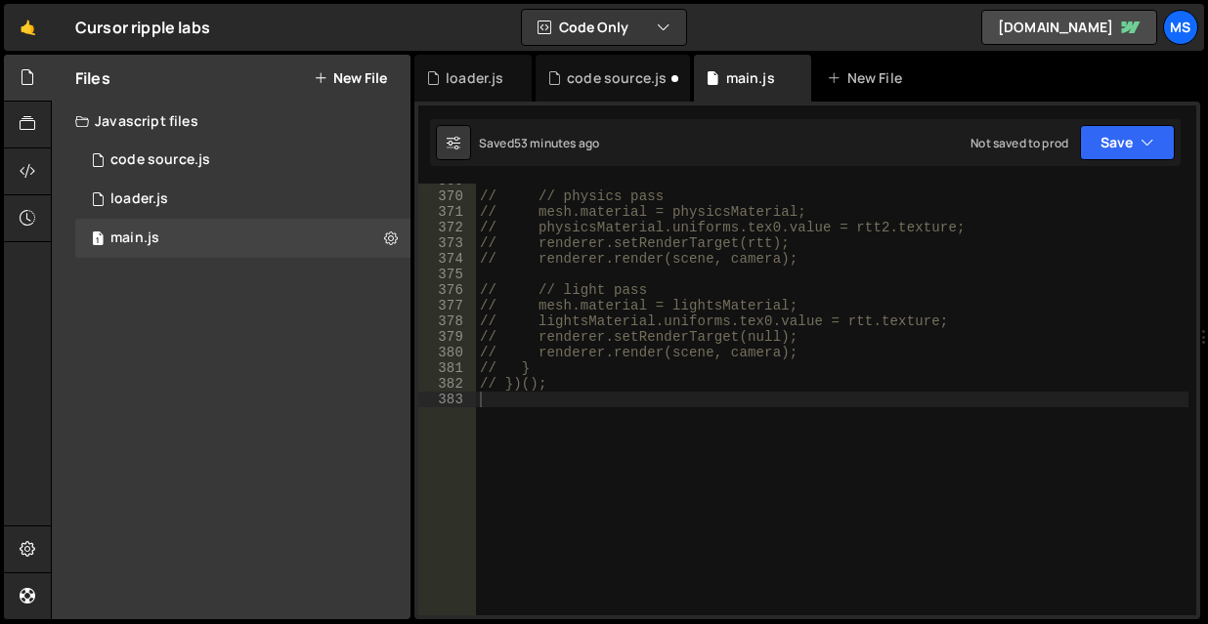
click at [580, 394] on div "// // physics pass // mesh.material = physicsMaterial; // physicsMaterial.unifo…" at bounding box center [832, 404] width 712 height 463
type textarea "// })();"
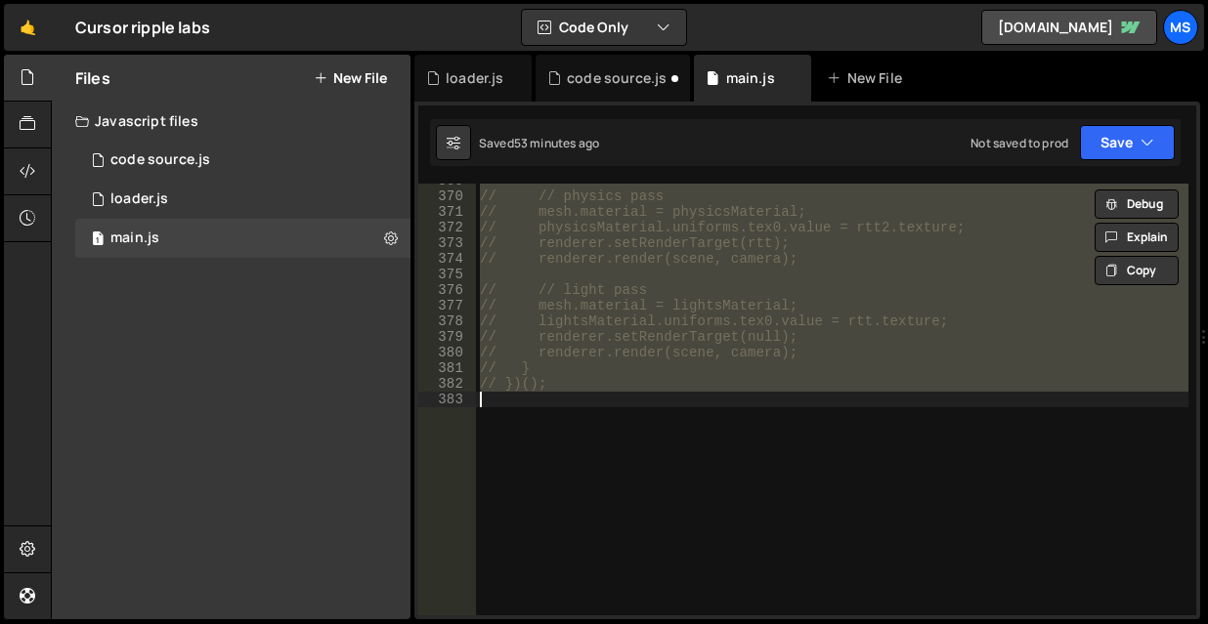
paste textarea
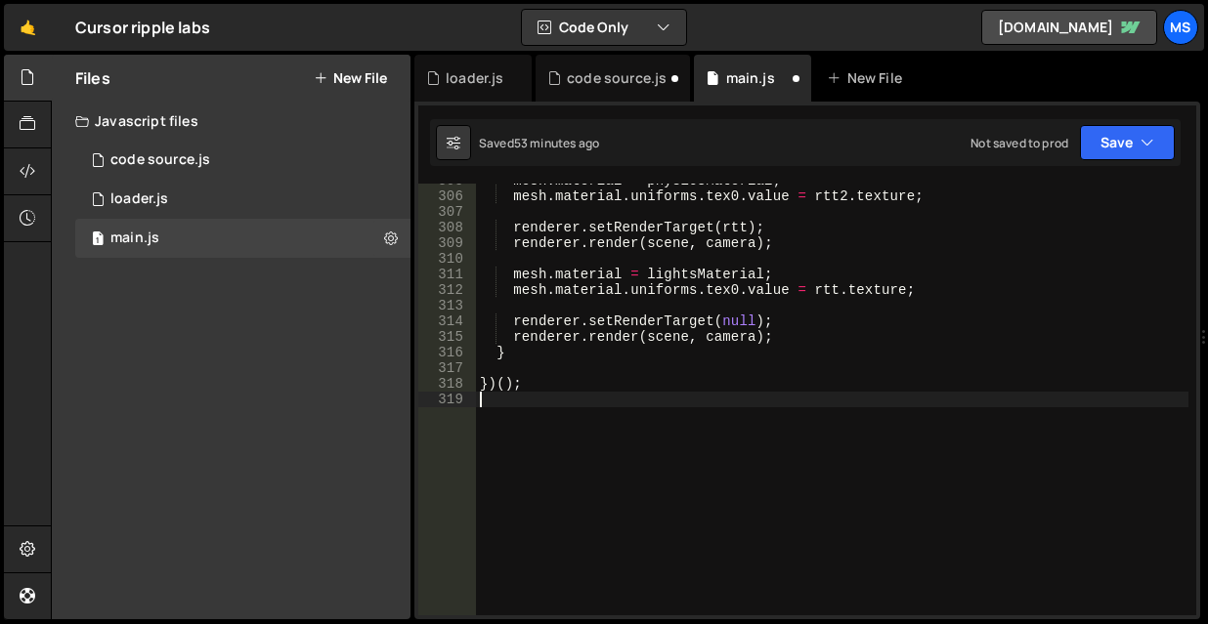
type textarea "}"
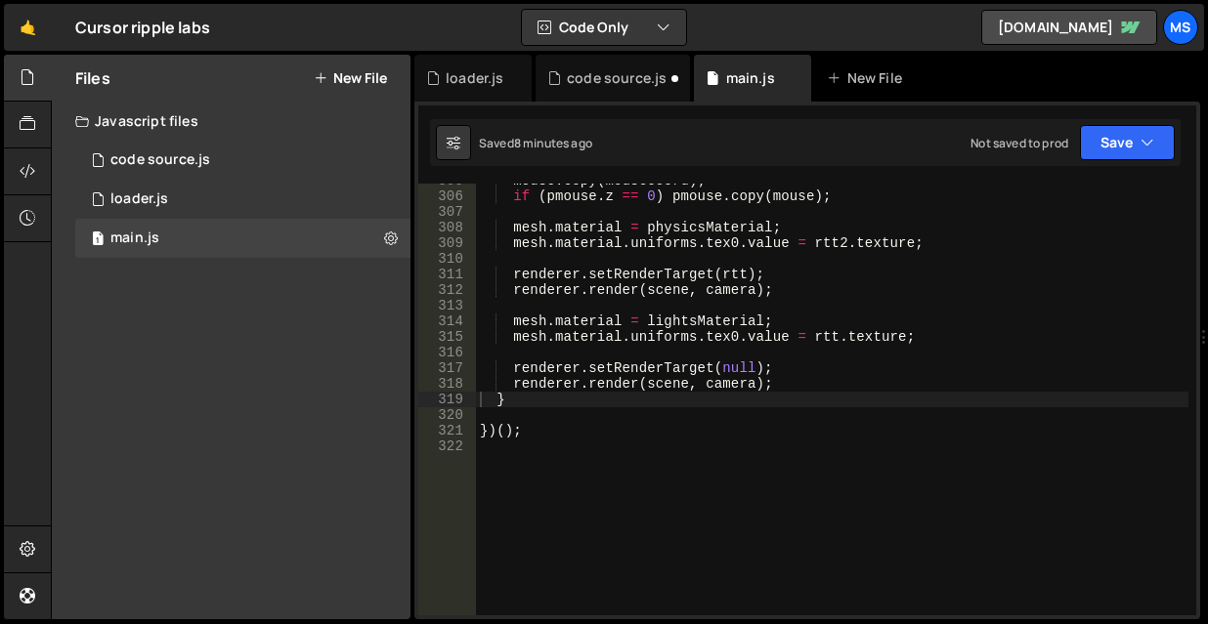
click at [655, 488] on div "mouse . copy ( mousecoord ) ; if ( pmouse . z == 0 ) pmouse . copy ( mouse ) ; …" at bounding box center [832, 404] width 712 height 463
click at [342, 76] on button "New File" at bounding box center [350, 78] width 73 height 16
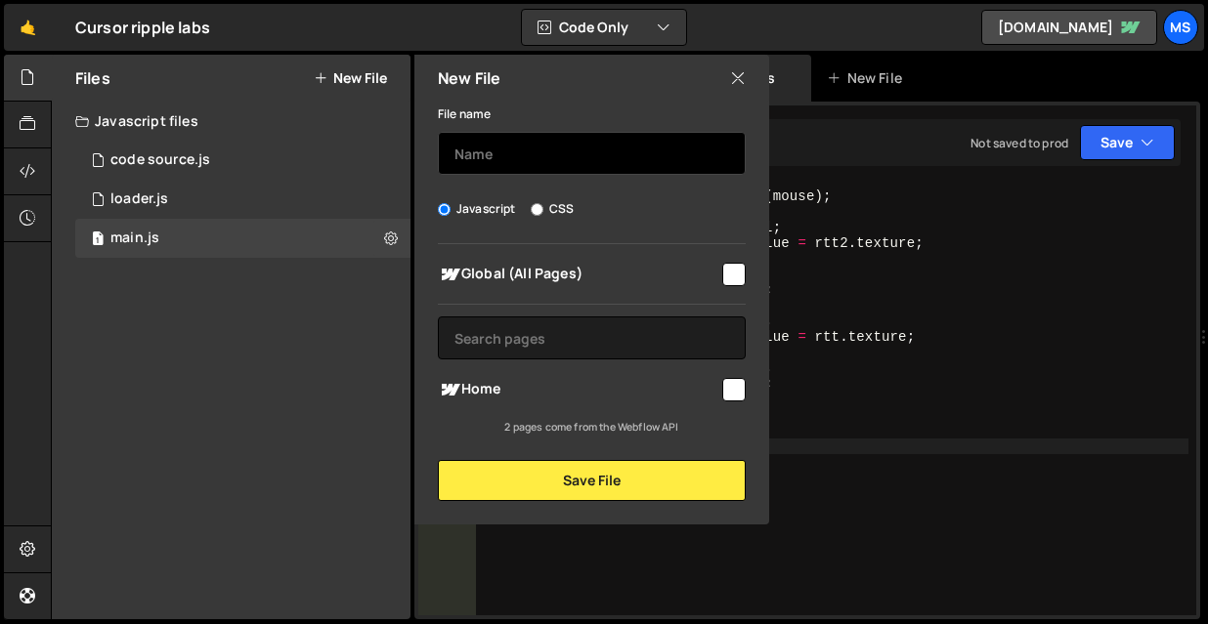
click at [518, 144] on input "text" at bounding box center [592, 153] width 308 height 43
type input "pixel-img"
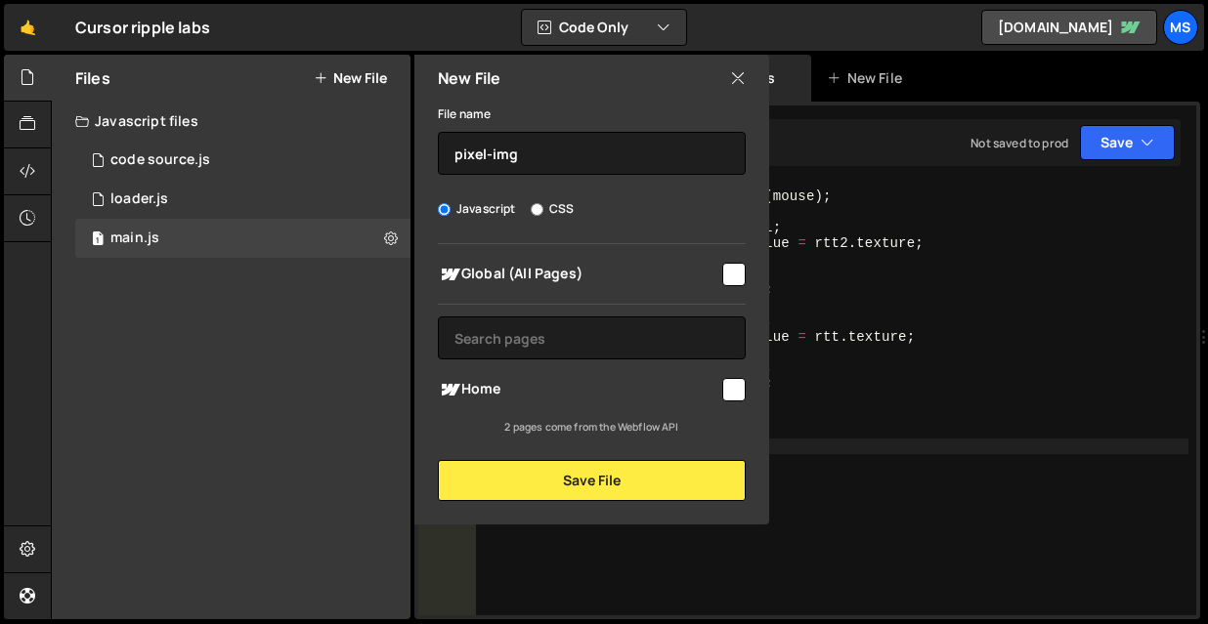
click at [726, 380] on input "checkbox" at bounding box center [733, 389] width 23 height 23
checkbox input "true"
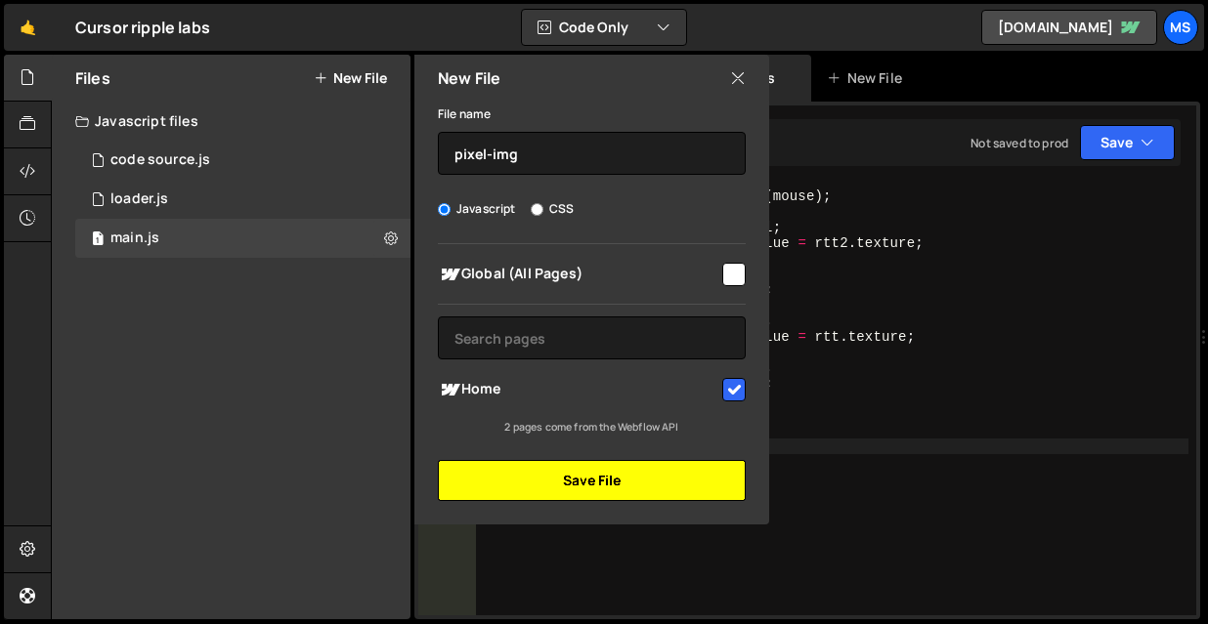
click at [710, 484] on button "Save File" at bounding box center [592, 480] width 308 height 41
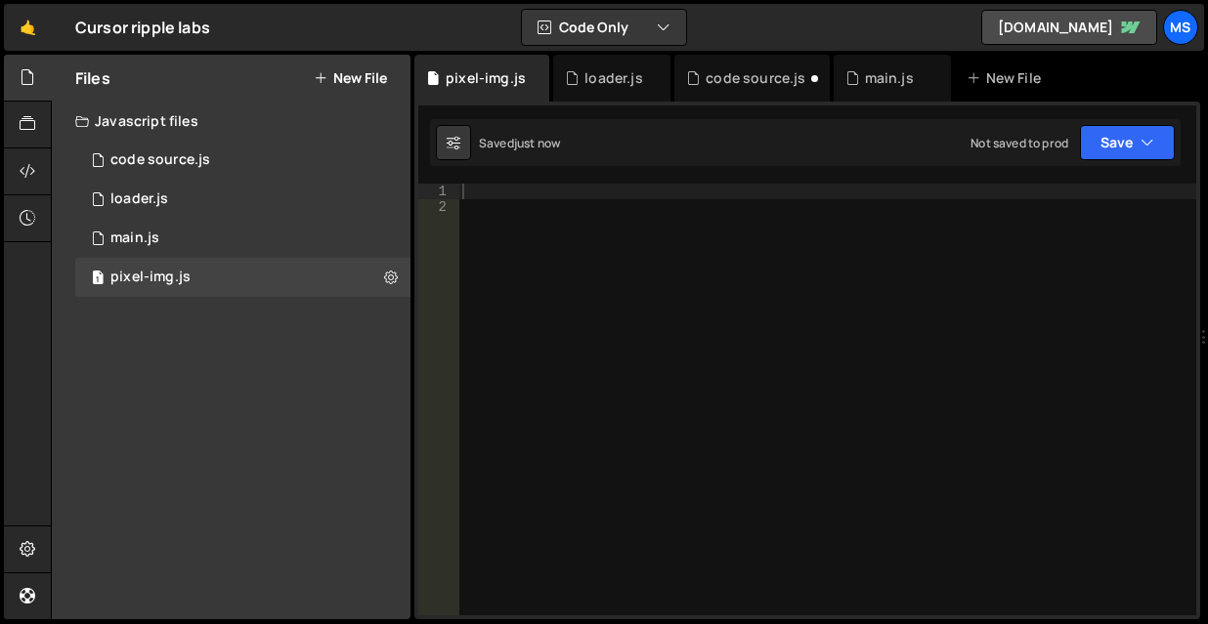
click at [624, 312] on div at bounding box center [827, 415] width 738 height 463
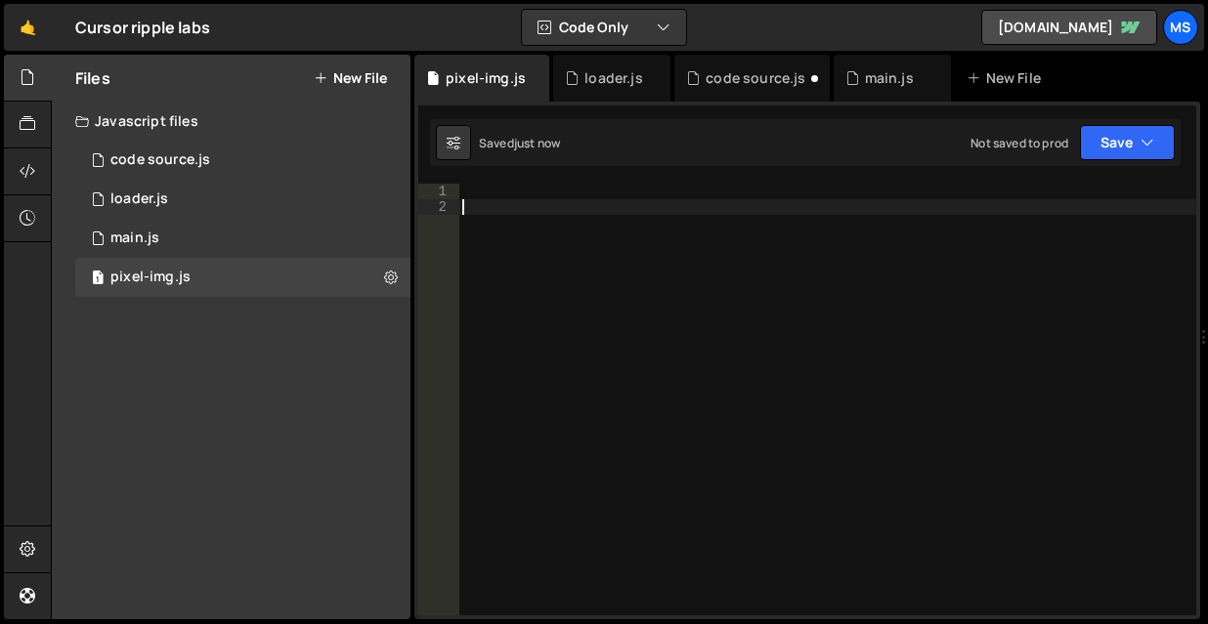
paste textarea "});"
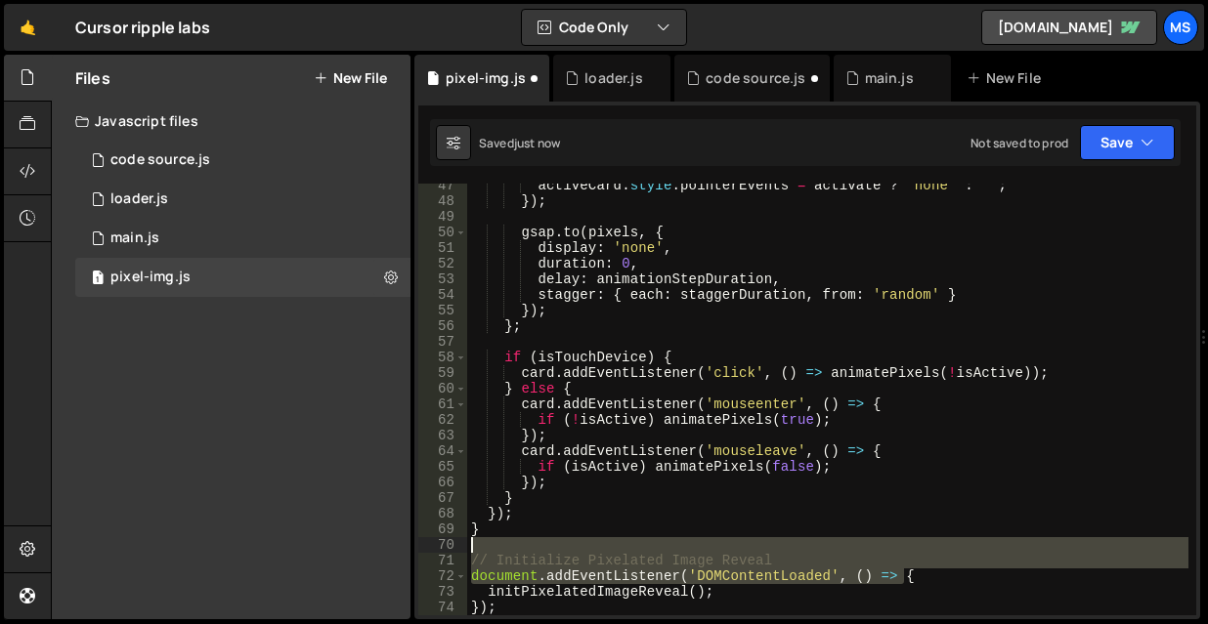
drag, startPoint x: 926, startPoint y: 574, endPoint x: 465, endPoint y: 552, distance: 460.8
click at [465, 552] on div "}); 47 48 49 50 51 52 53 54 55 56 57 58 59 60 61 62 63 64 65 66 67 68 69 70 71 …" at bounding box center [807, 400] width 778 height 432
type textarea "// Initialize Pixelated Image Reveal"
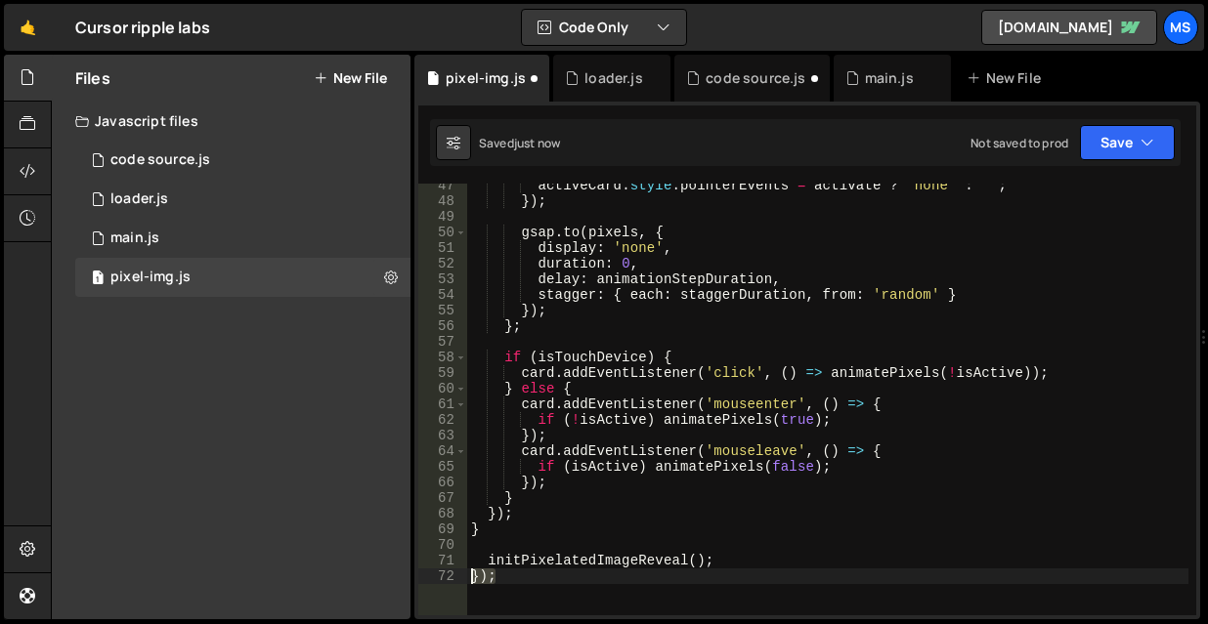
click at [417, 579] on div "305 306 307 308 309 310 311 312 313 314 315 316 317 318 319 320 321 322 mouse .…" at bounding box center [807, 361] width 786 height 518
type textarea "});"
click at [1098, 483] on div "activeCard . style . pointerEvents = activate ? 'none' : '' ; }) ; gsap . to ( …" at bounding box center [827, 409] width 721 height 463
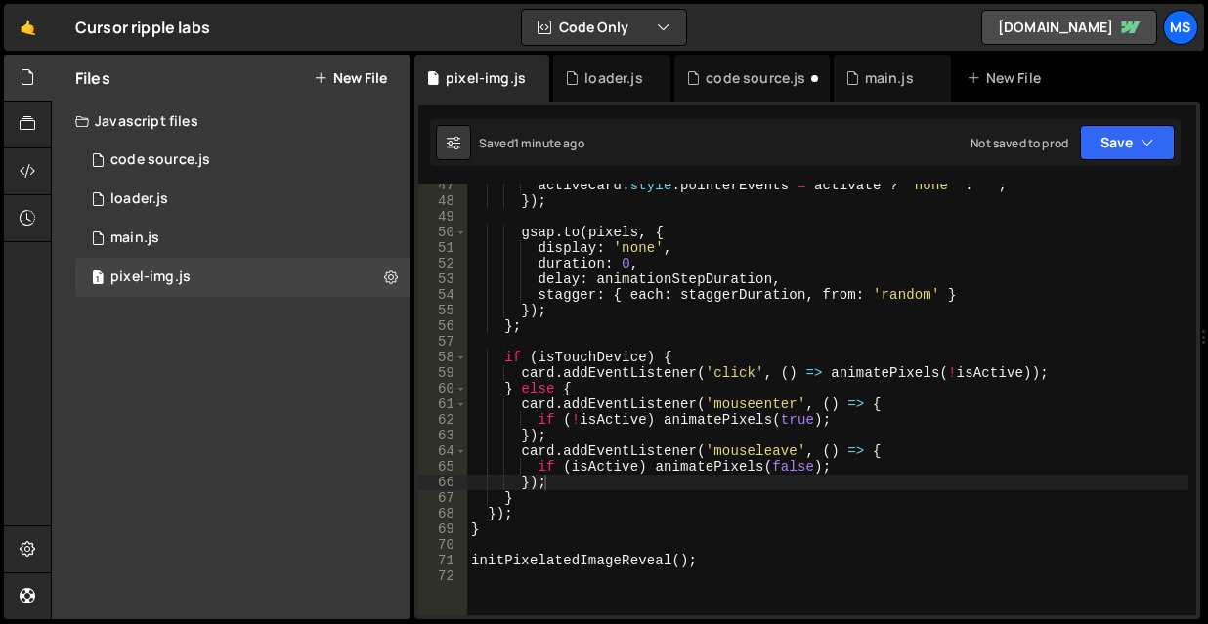
click at [842, 274] on div "activeCard . style . pointerEvents = activate ? 'none' : '' ; }) ; gsap . to ( …" at bounding box center [827, 409] width 721 height 463
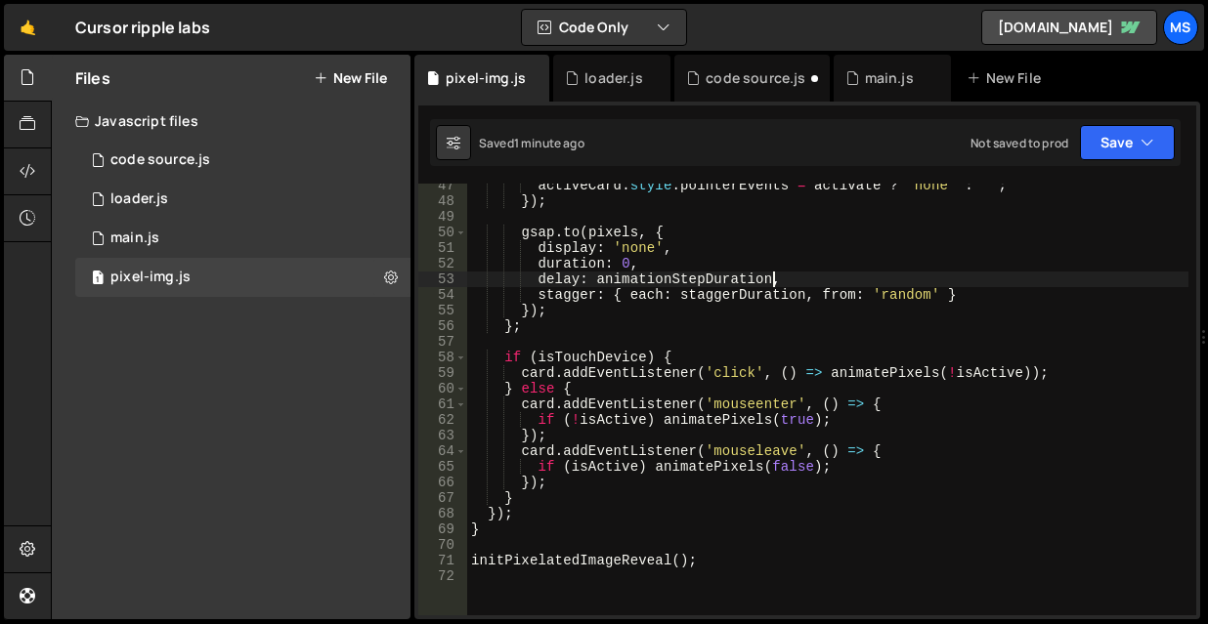
type textarea "delay: animationStepDuration,"
click at [383, 275] on button at bounding box center [390, 277] width 35 height 35
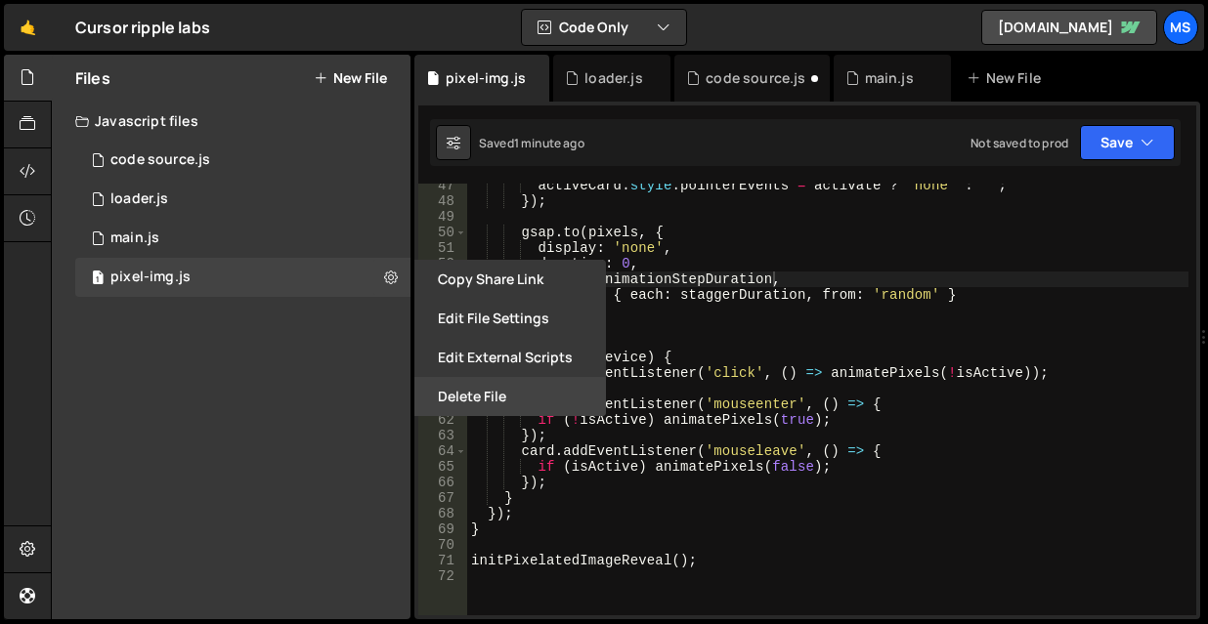
click at [462, 406] on button "Delete File" at bounding box center [510, 396] width 192 height 39
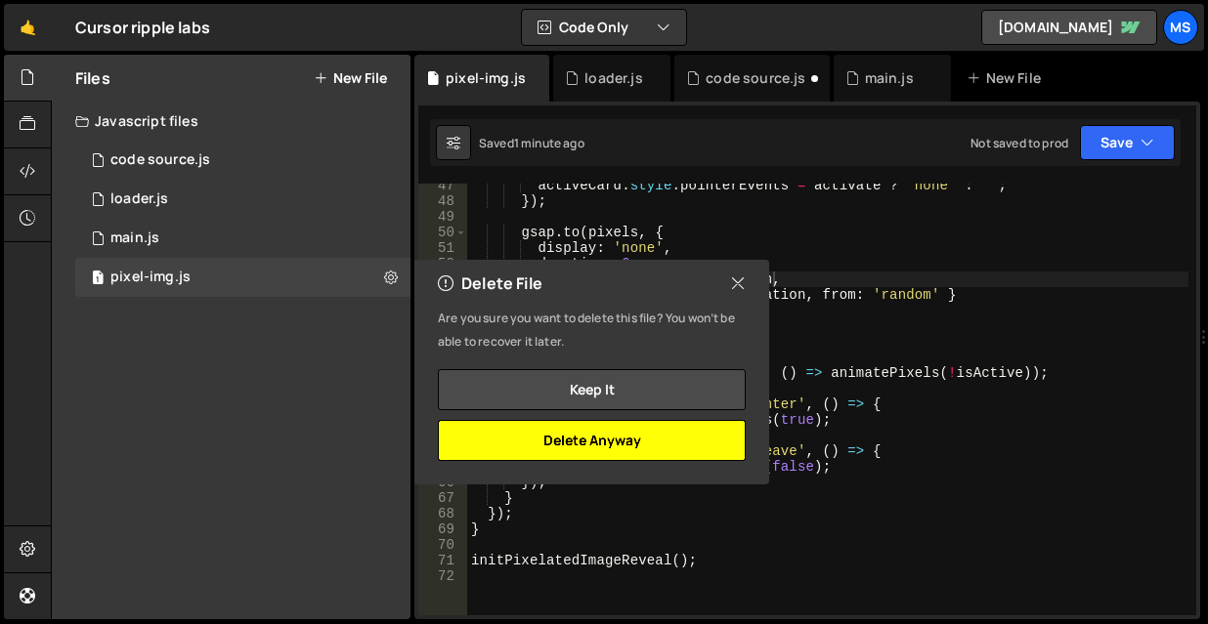
click at [635, 432] on button "Delete Anyway" at bounding box center [592, 440] width 308 height 41
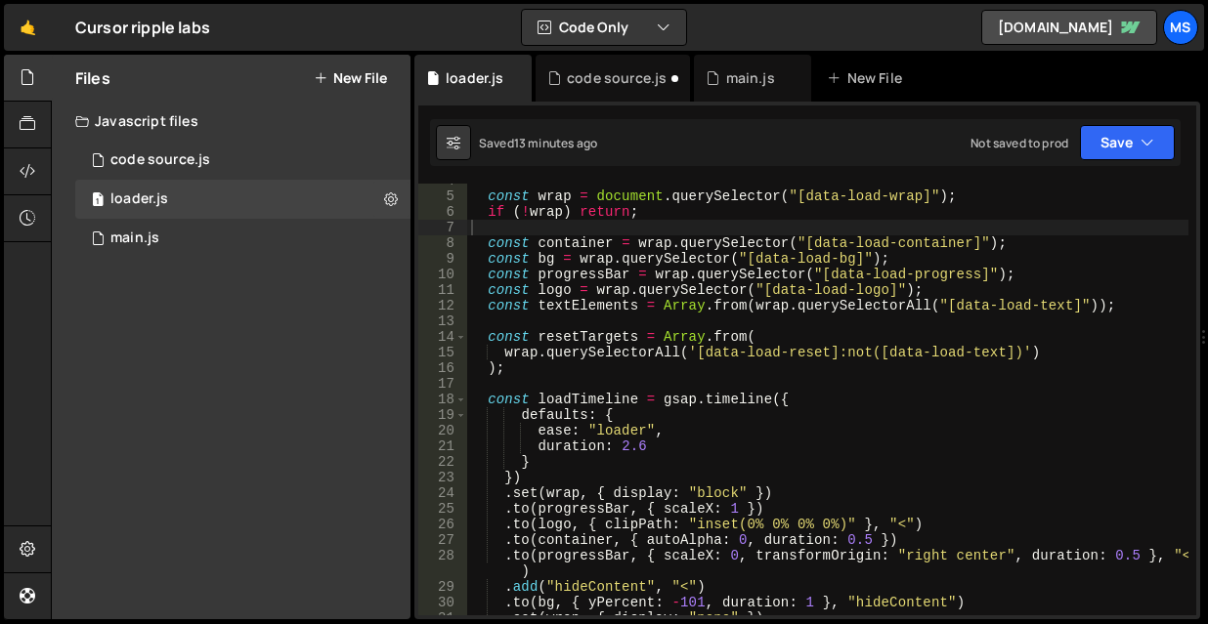
type textarea "ease: "loader","
click at [635, 432] on div "const wrap = document . querySelector ( "[data-load-wrap]" ) ; if ( ! wrap ) re…" at bounding box center [827, 404] width 721 height 463
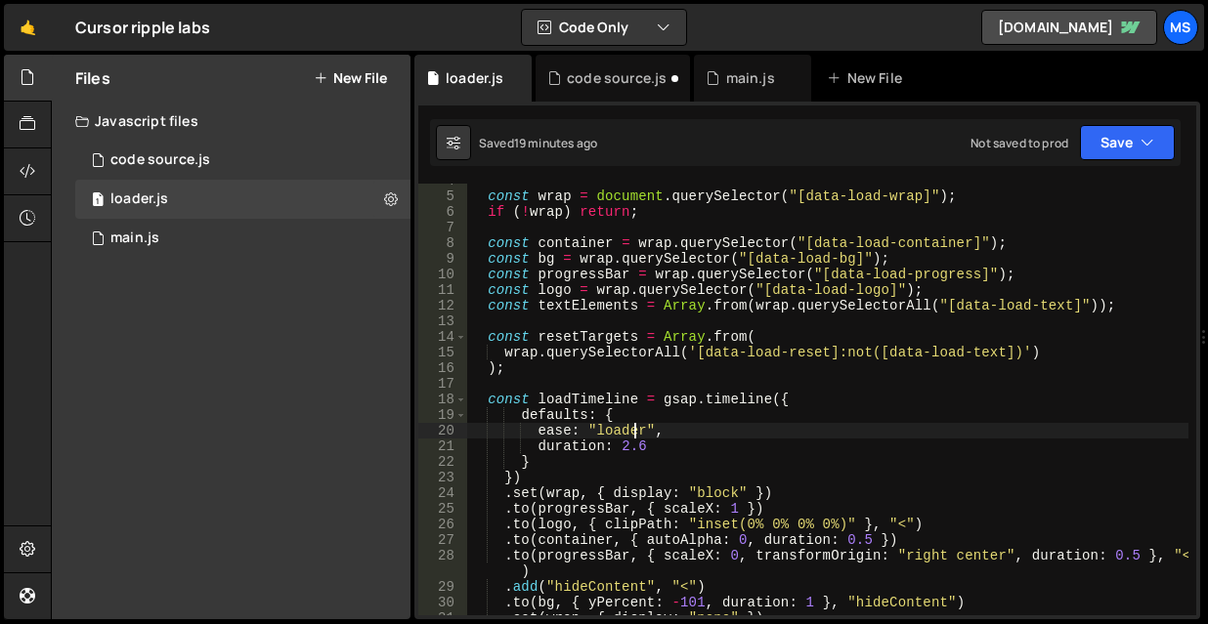
click at [342, 74] on button "New File" at bounding box center [350, 78] width 73 height 16
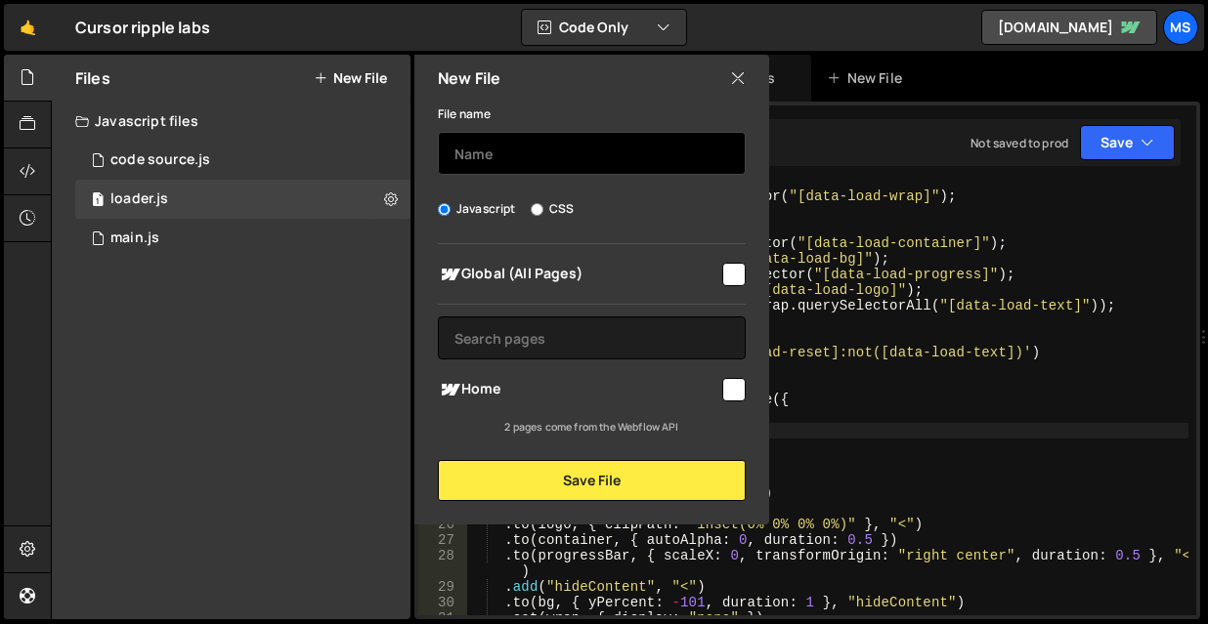
click at [508, 140] on input "text" at bounding box center [592, 153] width 308 height 43
type input "model"
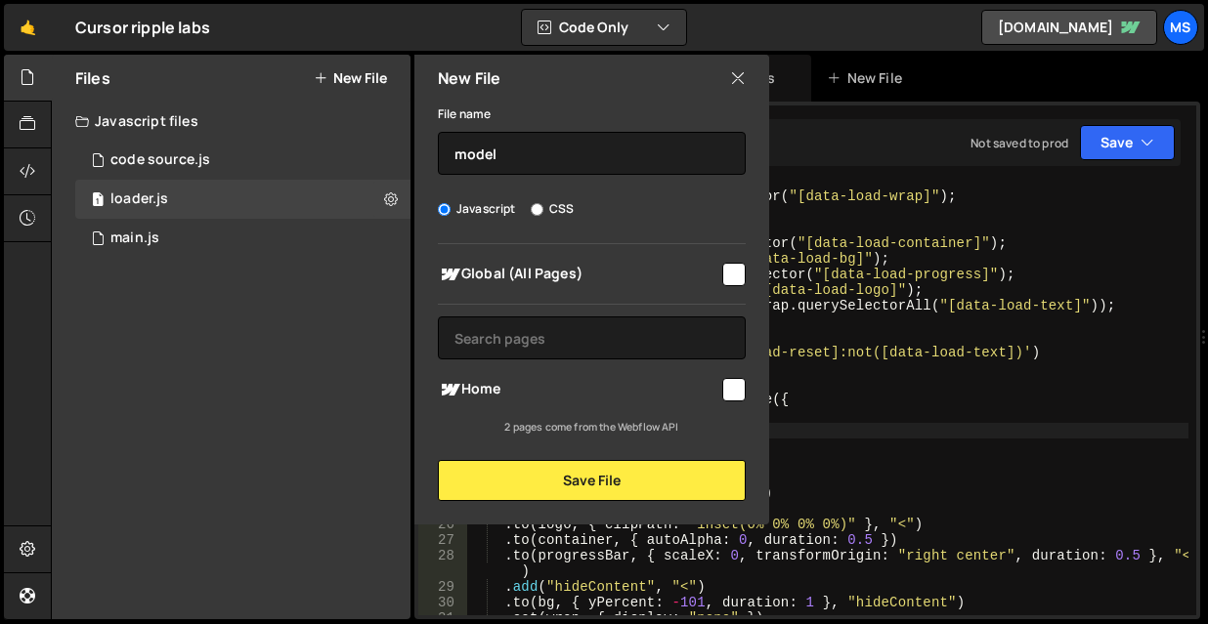
click at [717, 395] on span "Home" at bounding box center [578, 389] width 281 height 23
checkbox input "true"
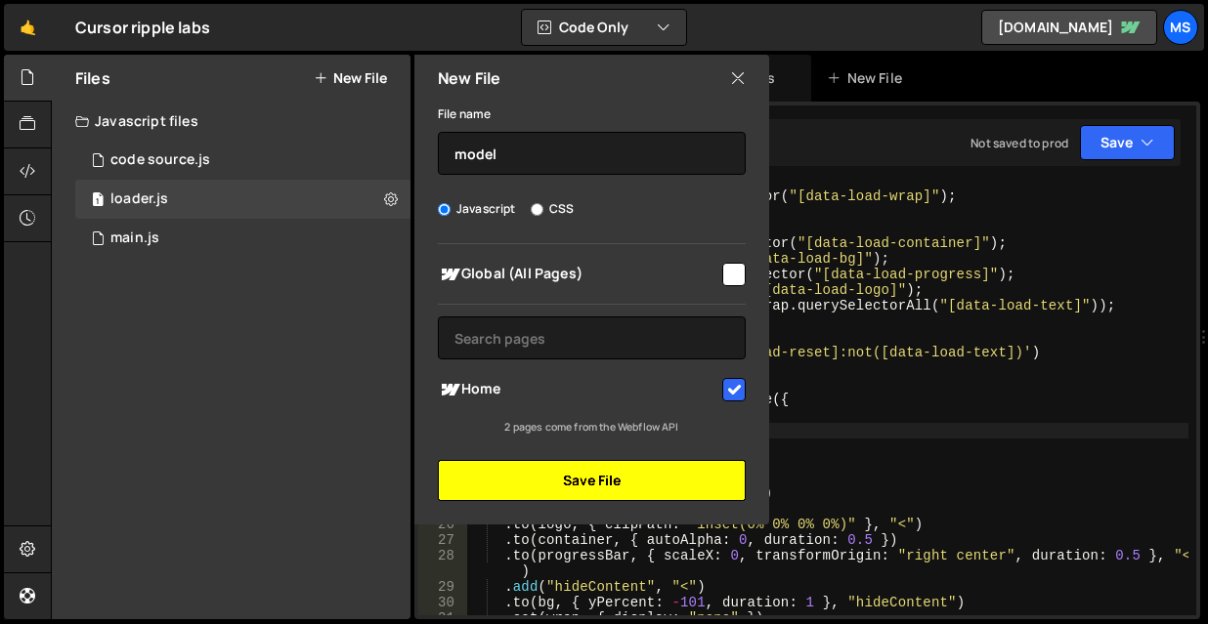
click at [647, 479] on button "Save File" at bounding box center [592, 480] width 308 height 41
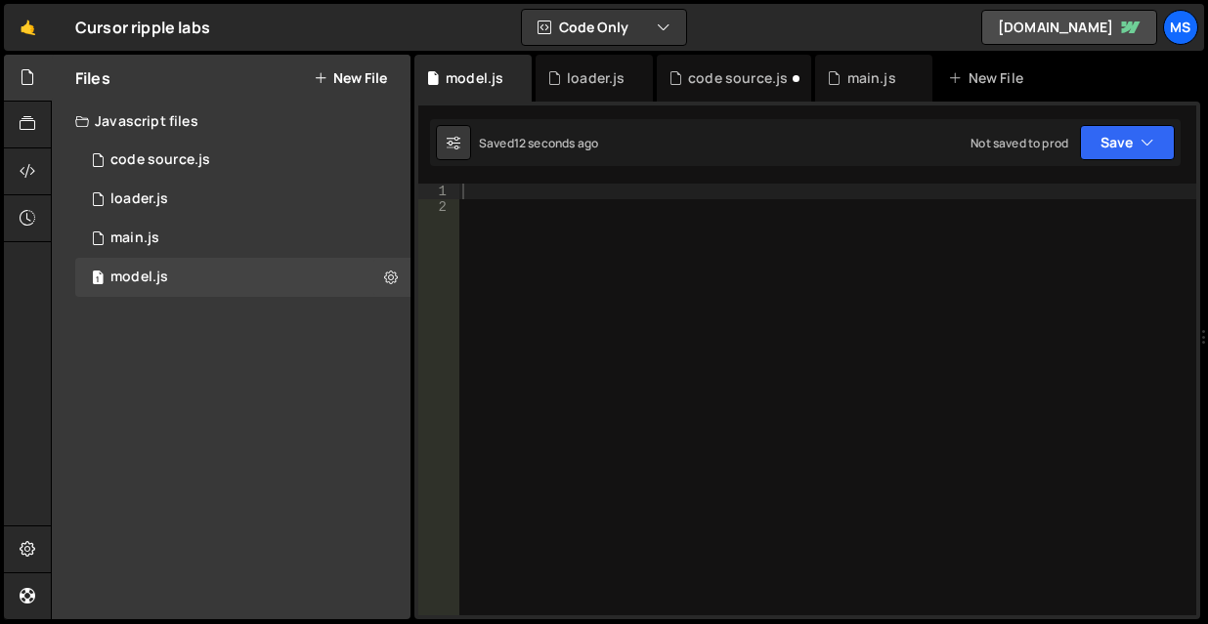
click at [609, 304] on div at bounding box center [827, 415] width 738 height 463
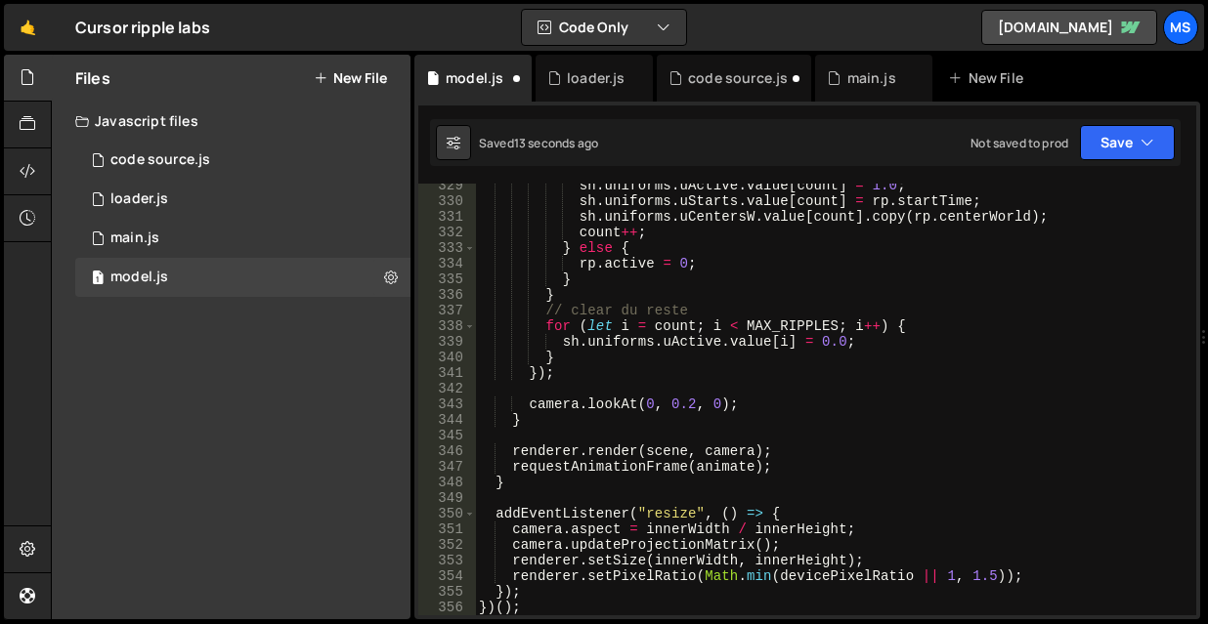
scroll to position [5182, 0]
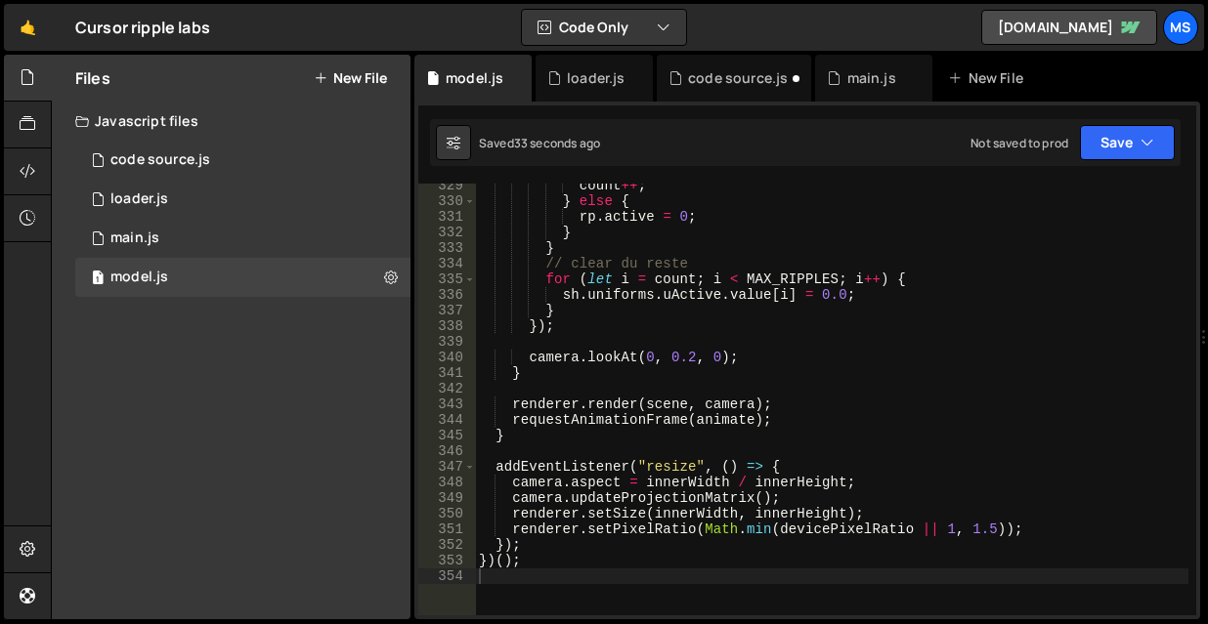
click at [1048, 194] on div "count ++ ; } else { rp . active = 0 ; } } // clear du reste for ( let i = count…" at bounding box center [831, 409] width 713 height 463
type textarea "} else {"
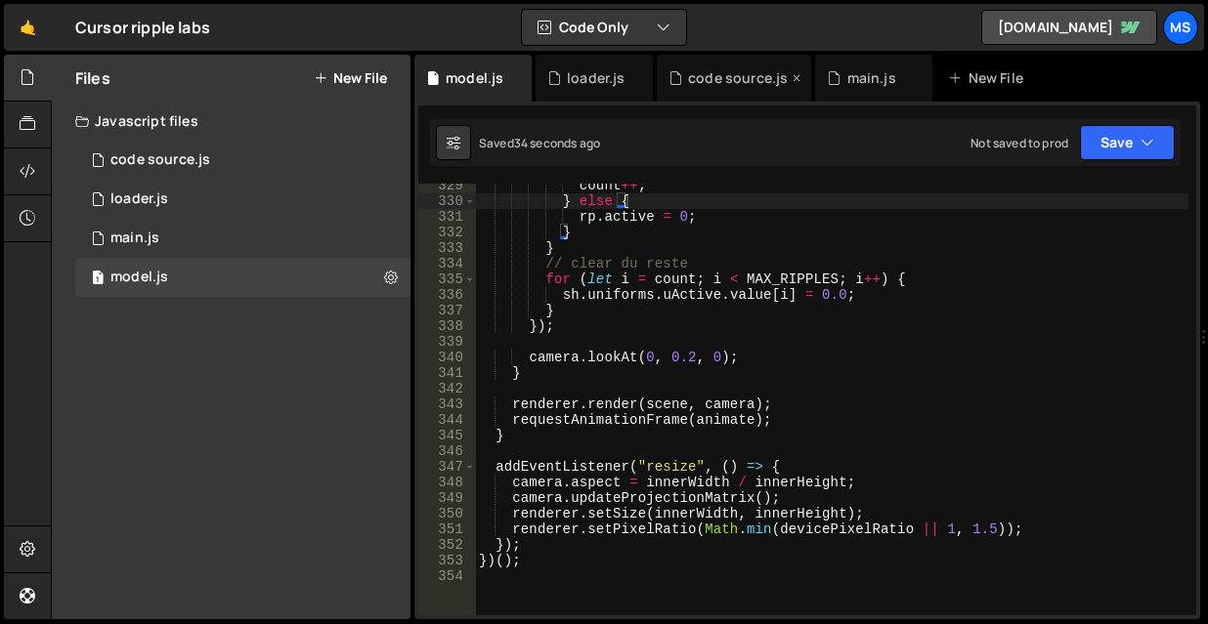
click at [727, 76] on div "code source.js" at bounding box center [738, 78] width 100 height 20
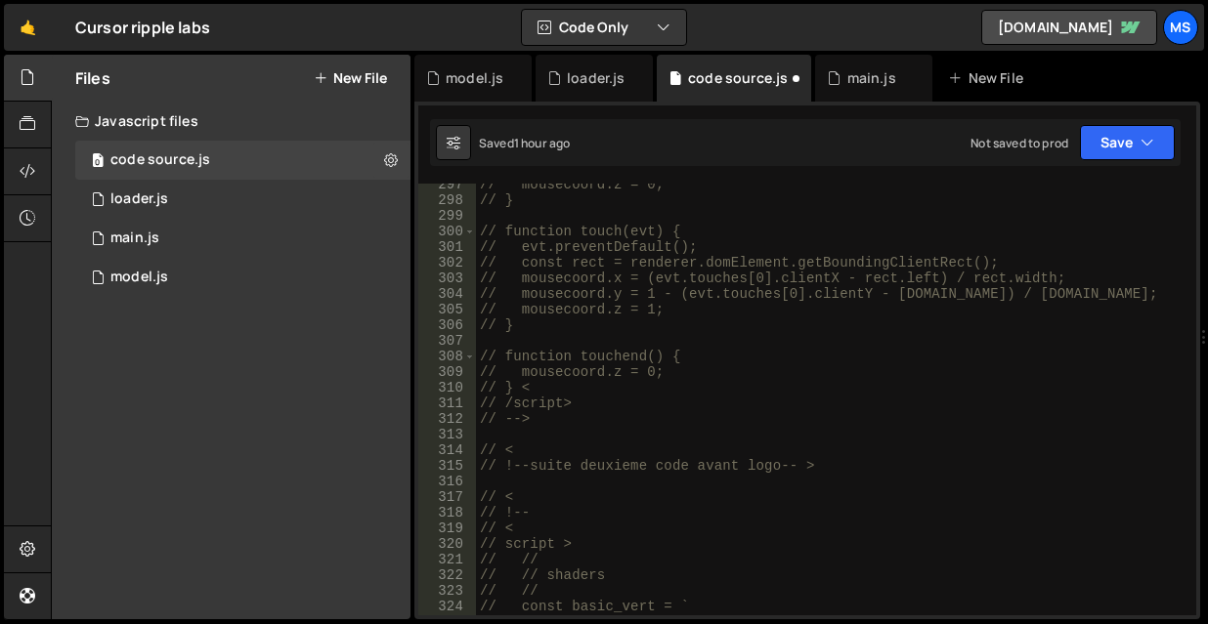
scroll to position [4667, 0]
click at [447, 84] on div "model.js" at bounding box center [475, 78] width 58 height 20
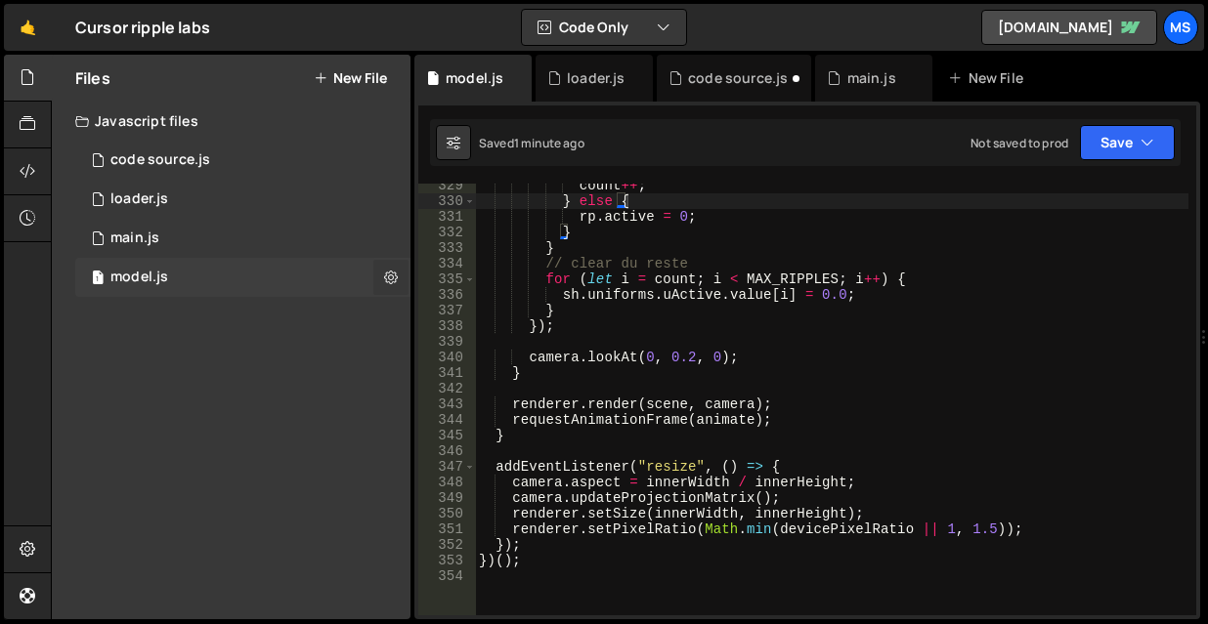
click at [395, 273] on icon at bounding box center [391, 277] width 14 height 19
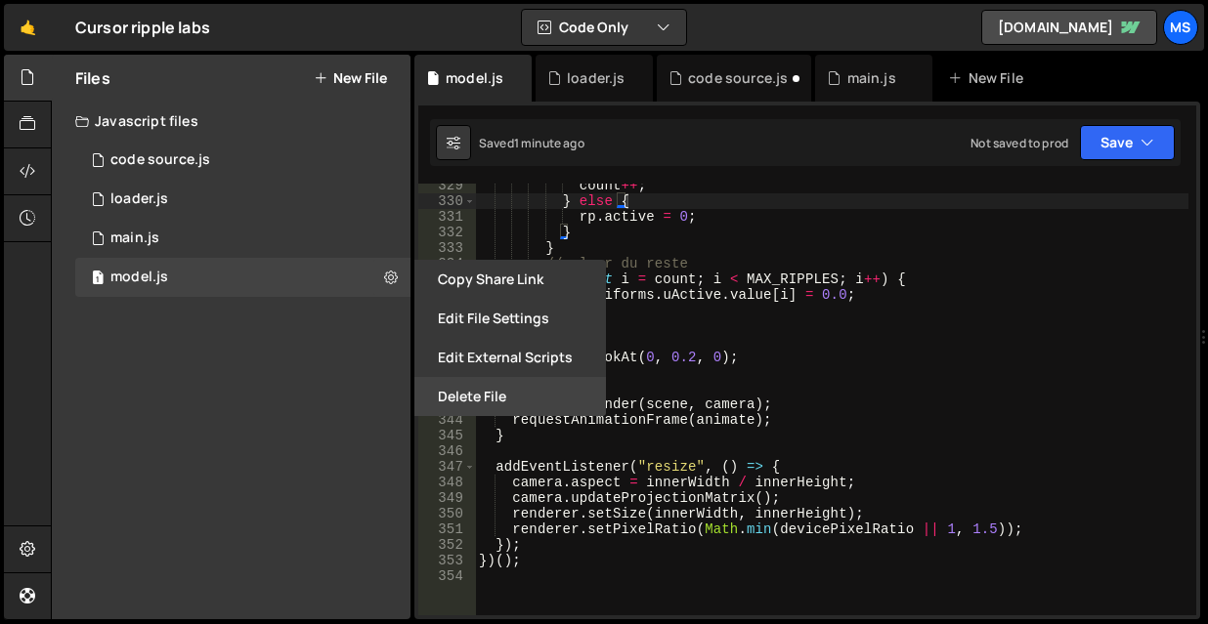
click at [469, 392] on button "Delete File" at bounding box center [510, 396] width 192 height 39
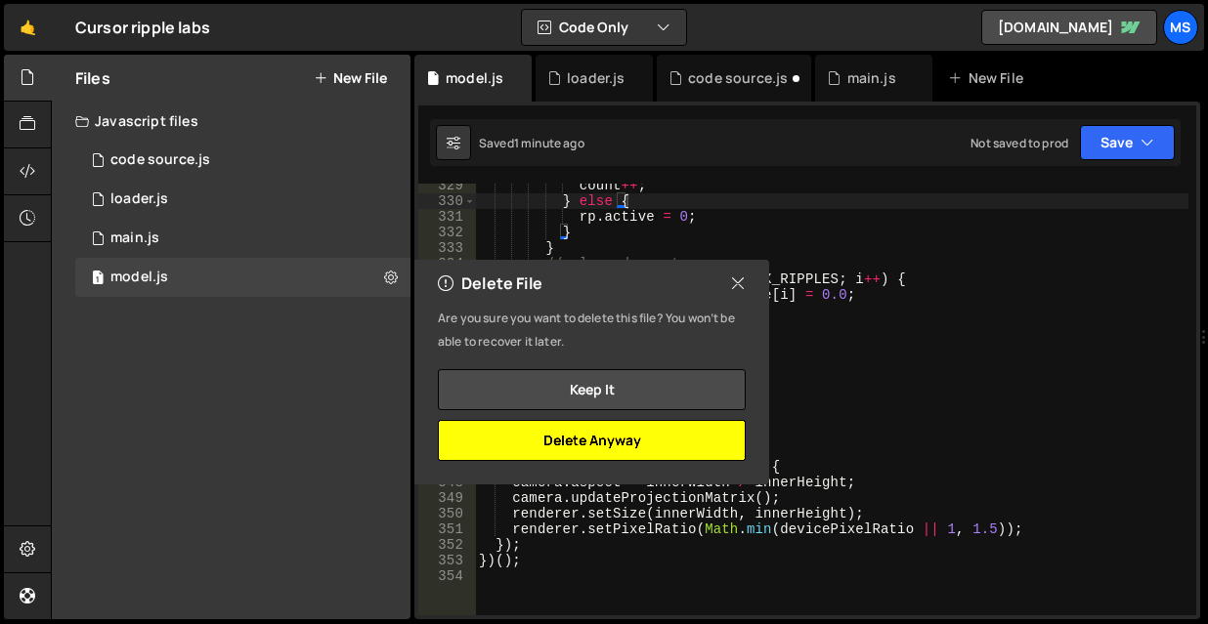
click at [524, 431] on button "Delete Anyway" at bounding box center [592, 440] width 308 height 41
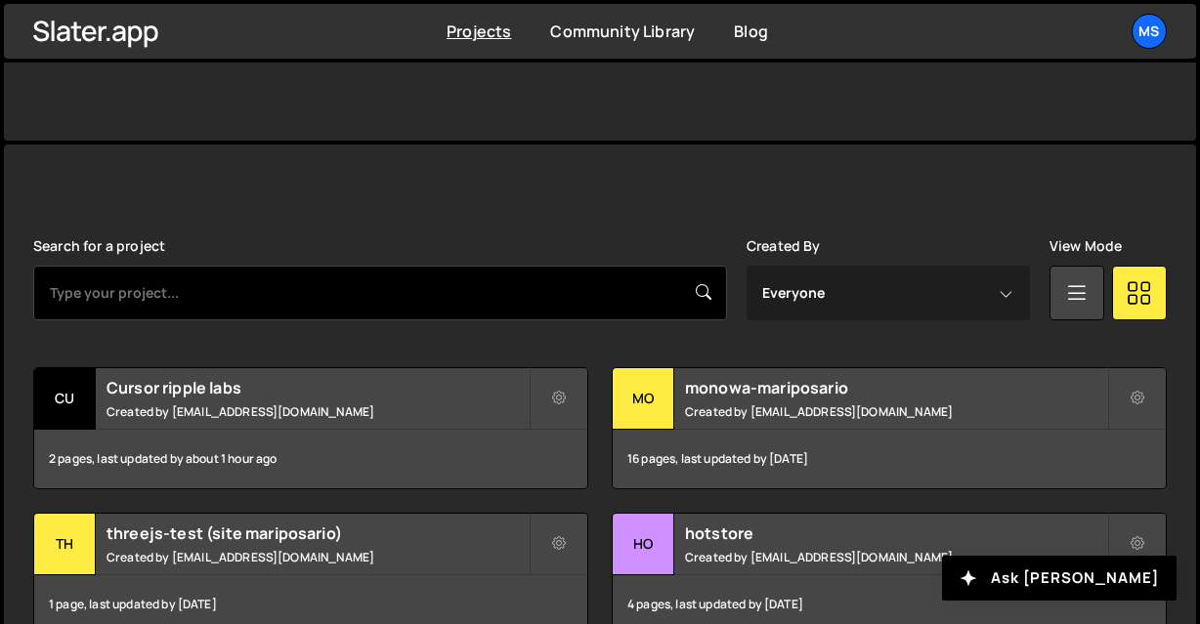
scroll to position [619, 0]
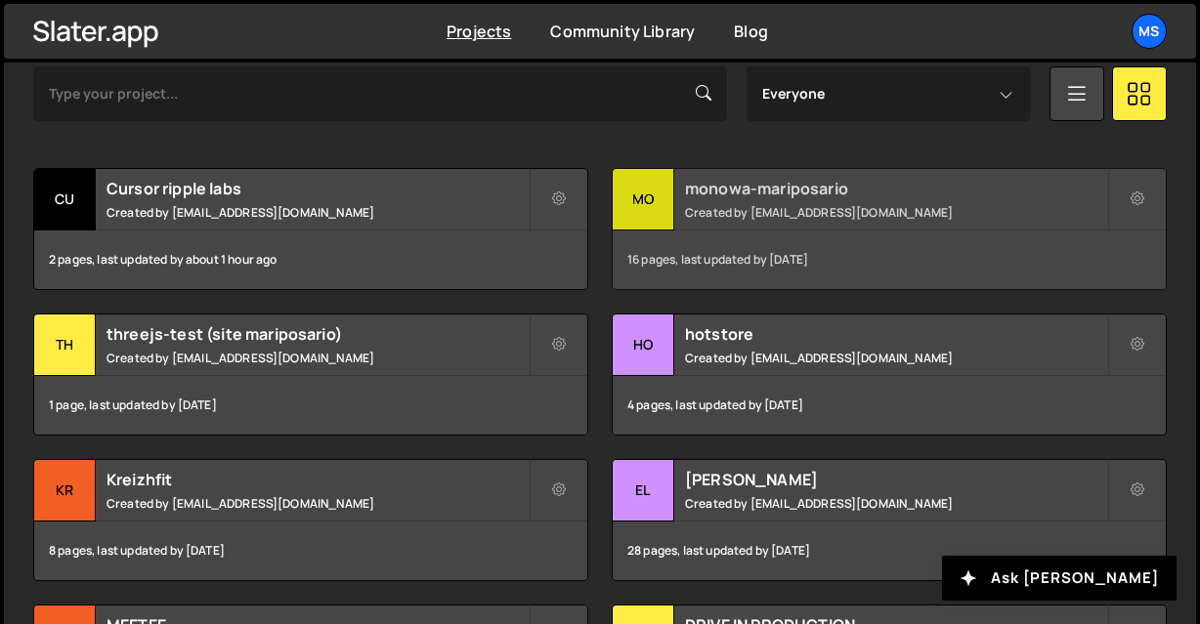
click at [840, 195] on h2 "monowa-mariposario" at bounding box center [896, 189] width 422 height 22
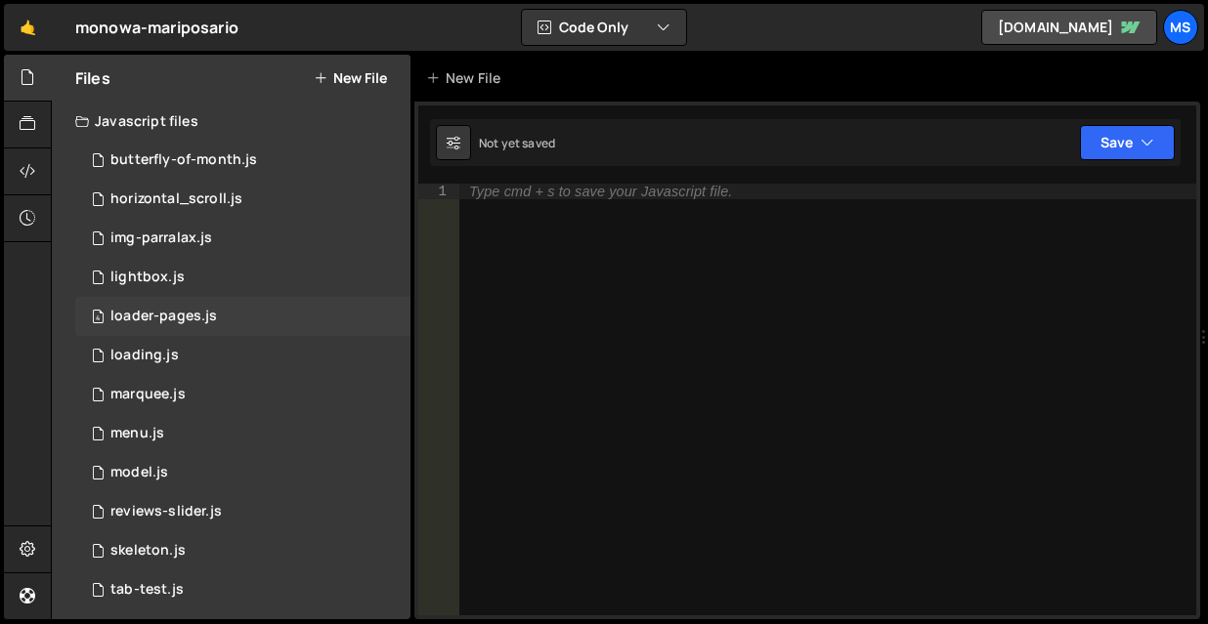
click at [160, 320] on div "loader-pages.js" at bounding box center [163, 317] width 107 height 18
click at [264, 314] on div "4 loader-pages.js 0" at bounding box center [242, 316] width 335 height 39
click at [160, 268] on div "2 lightbox.js 0" at bounding box center [242, 277] width 335 height 39
click at [139, 315] on div "loader-pages.js" at bounding box center [163, 317] width 107 height 18
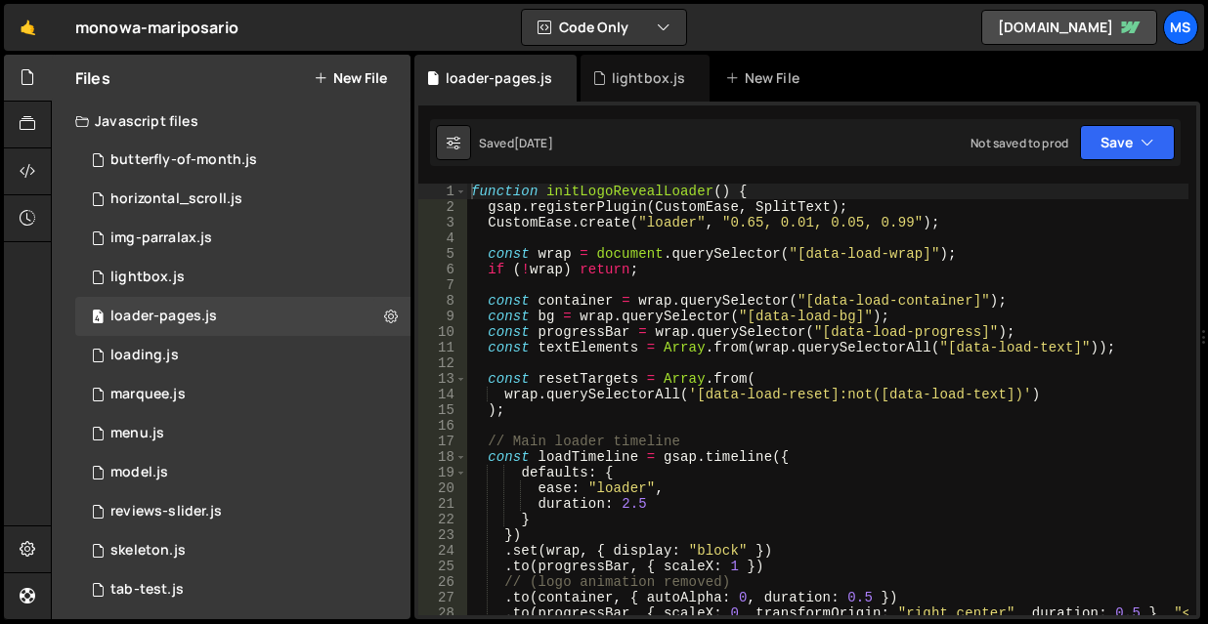
drag, startPoint x: 805, startPoint y: 241, endPoint x: 859, endPoint y: 245, distance: 53.9
click at [859, 245] on div "function initLogoRevealLoader ( ) { gsap . registerPlugin ( CustomEase , SplitT…" at bounding box center [827, 423] width 721 height 479
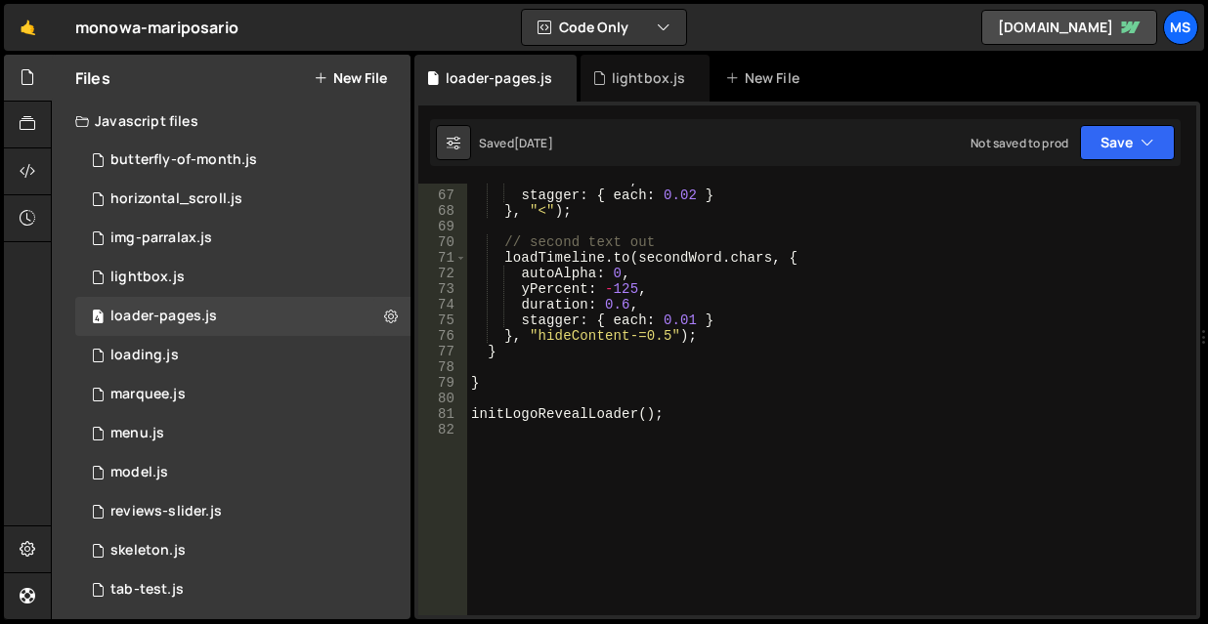
scroll to position [1105, 0]
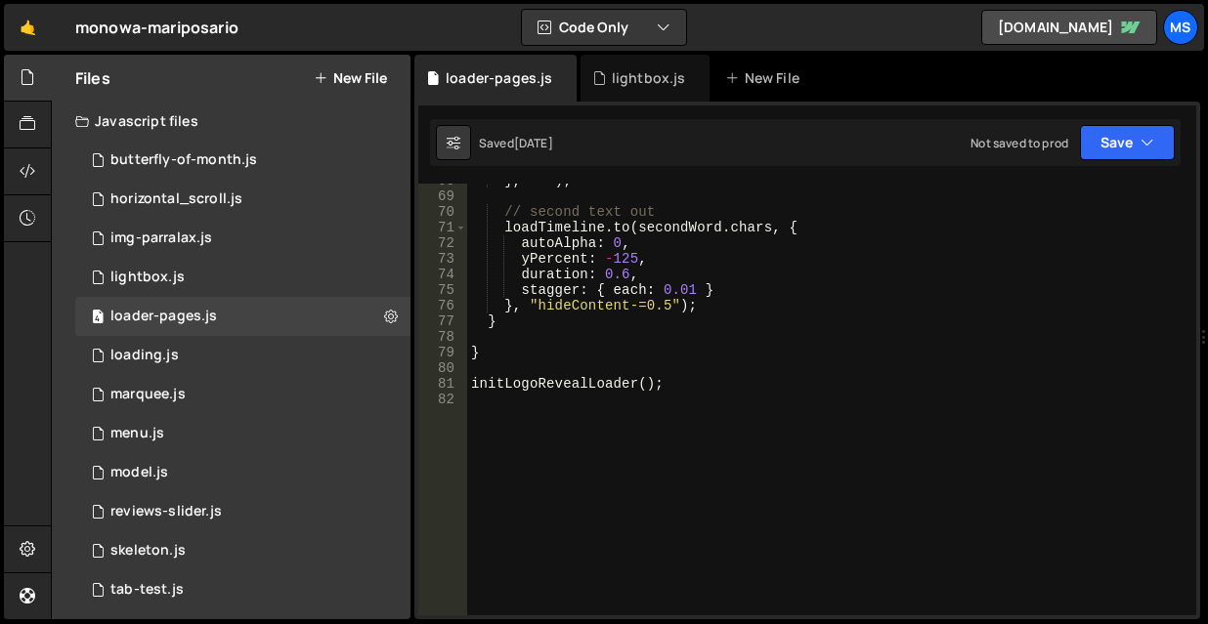
click at [797, 427] on div "} , "<" ) ; // second text out loadTimeline . to ( secondWord . chars , { autoA…" at bounding box center [827, 404] width 721 height 463
type textarea "initLogoRevealLoader();"
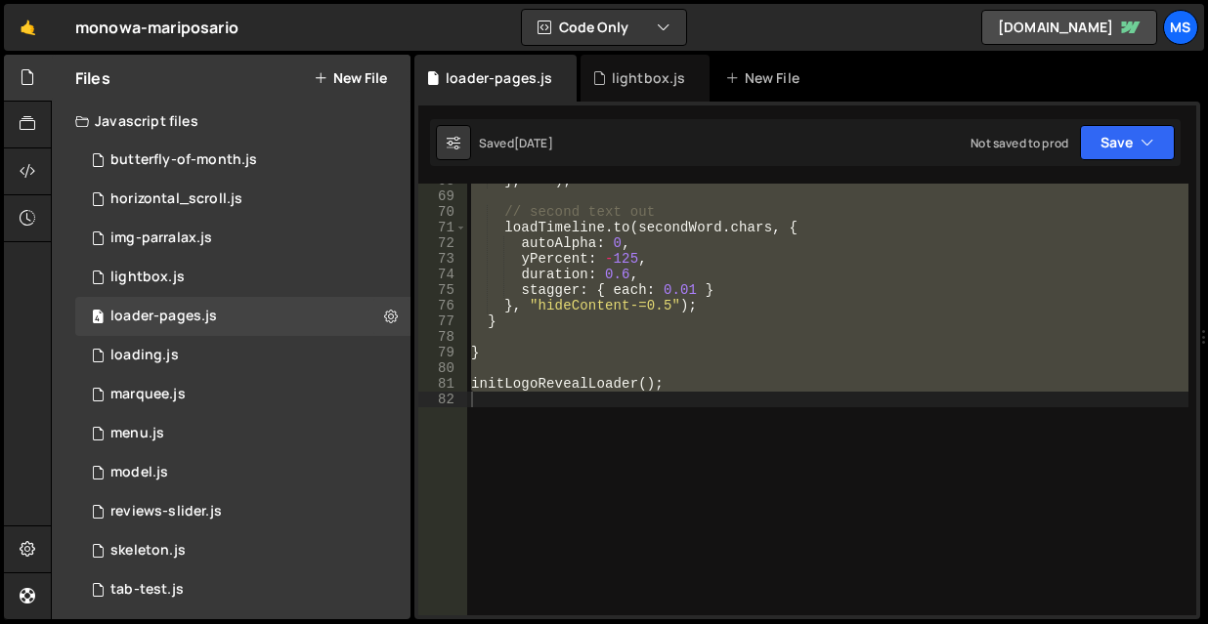
scroll to position [1105, 0]
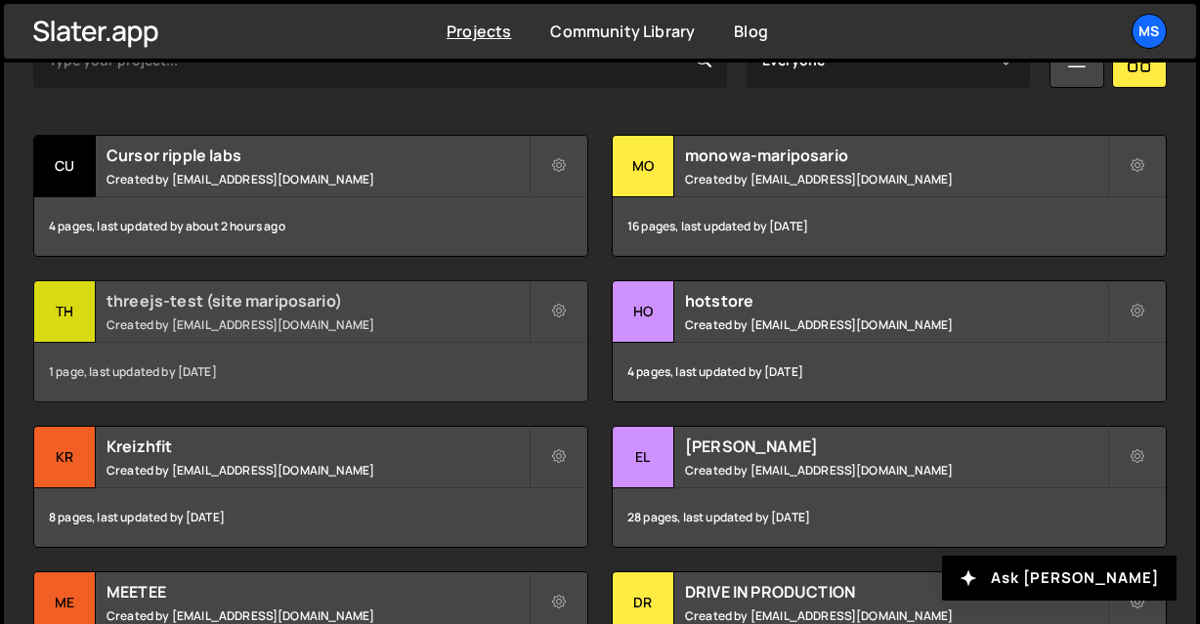
scroll to position [684, 0]
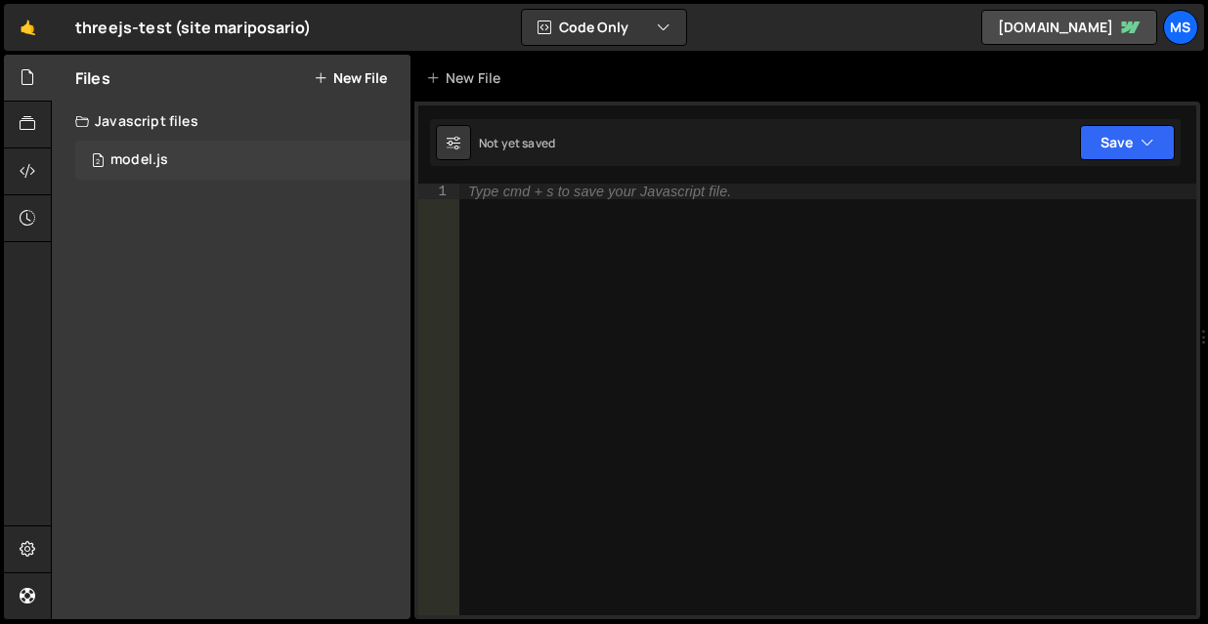
click at [129, 161] on div "model.js" at bounding box center [139, 160] width 58 height 18
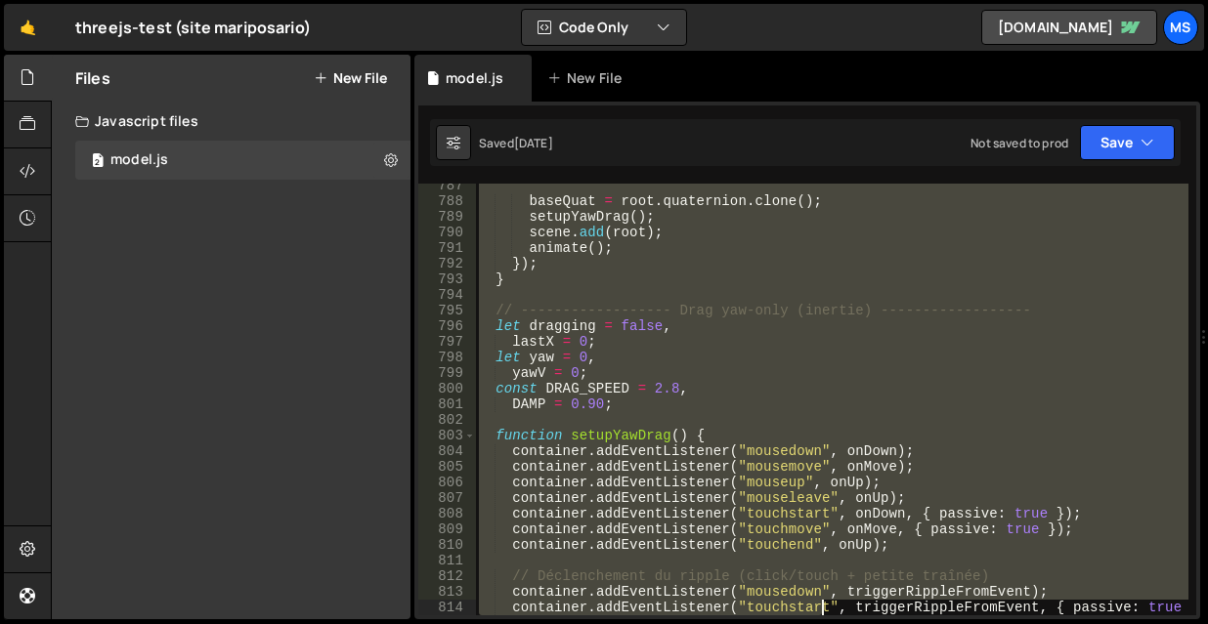
scroll to position [13844, 0]
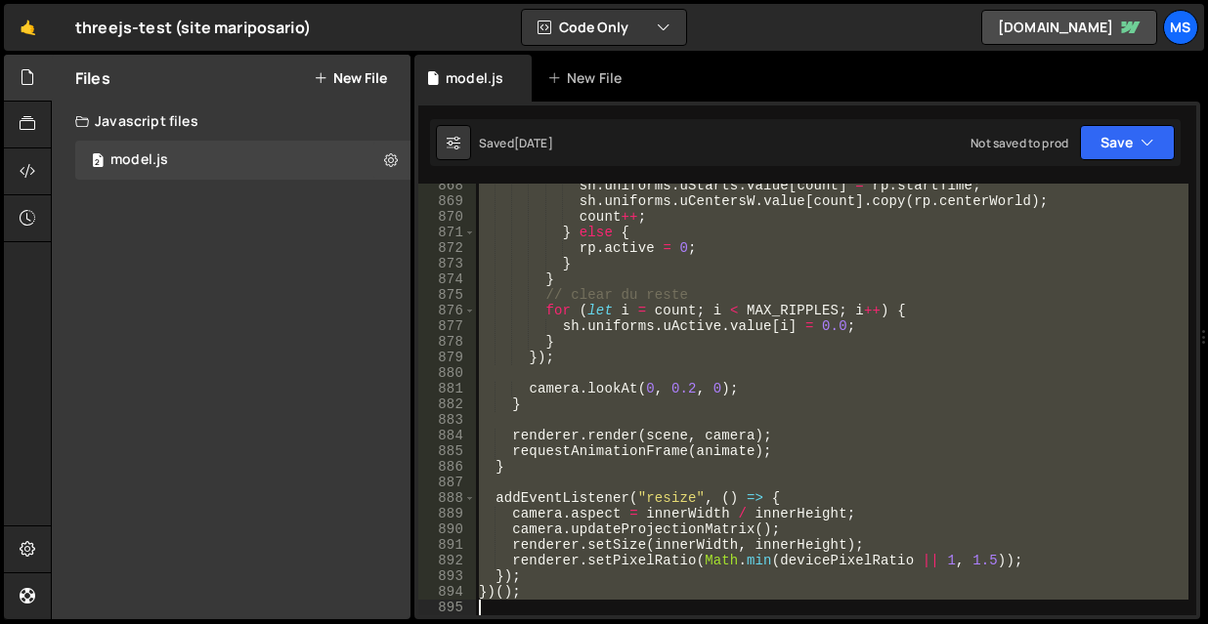
drag, startPoint x: 753, startPoint y: 272, endPoint x: 821, endPoint y: 875, distance: 606.9
click at [821, 624] on html "Projects [GEOGRAPHIC_DATA] Blog ms Projects Your Teams Invite team member Accou…" at bounding box center [604, 312] width 1208 height 624
type textarea "})();"
